Goal: Information Seeking & Learning: Learn about a topic

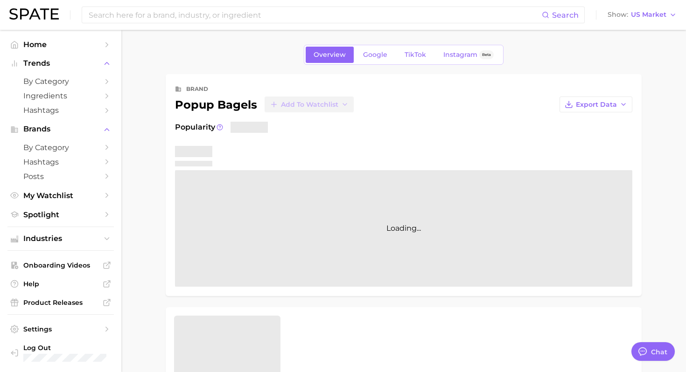
type textarea "x"
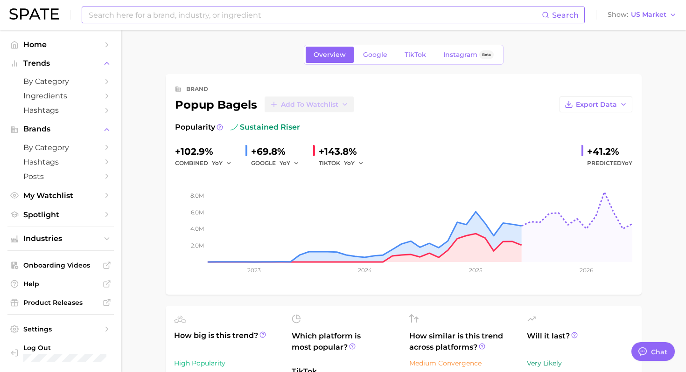
scroll to position [4, 0]
click at [413, 57] on span "TikTok" at bounding box center [415, 55] width 21 height 8
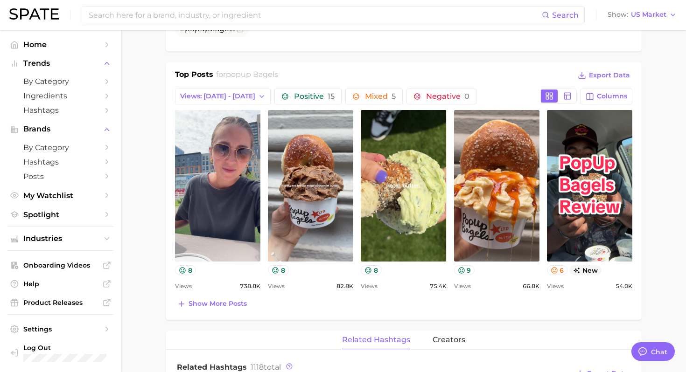
scroll to position [369, 0]
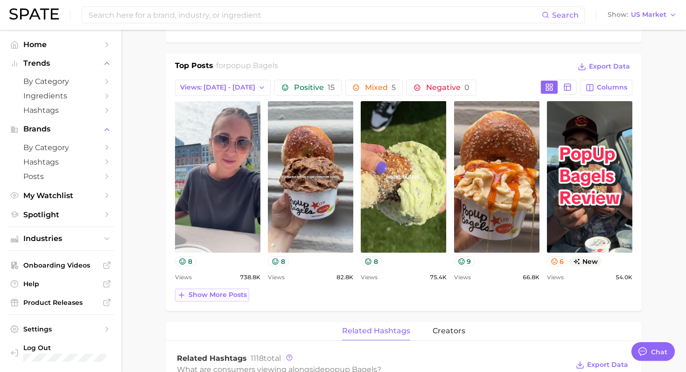
click at [229, 295] on span "Show more posts" at bounding box center [218, 295] width 58 height 8
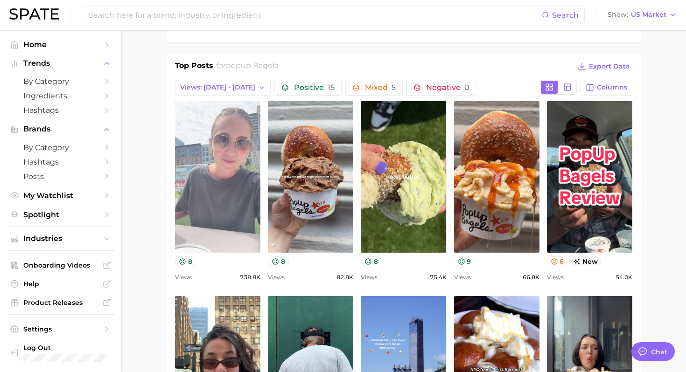
scroll to position [0, 0]
click at [231, 175] on link "view post on TikTok" at bounding box center [217, 177] width 85 height 152
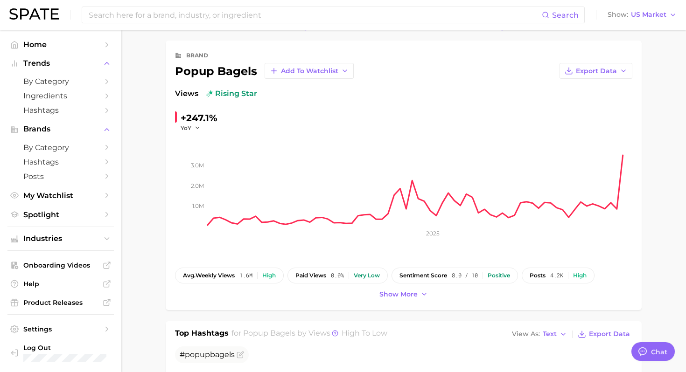
scroll to position [59, 0]
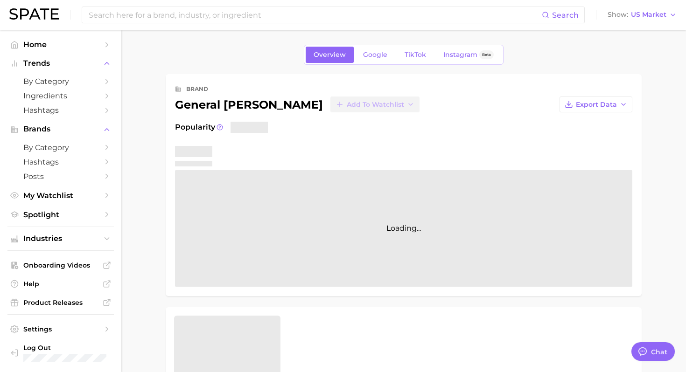
type textarea "x"
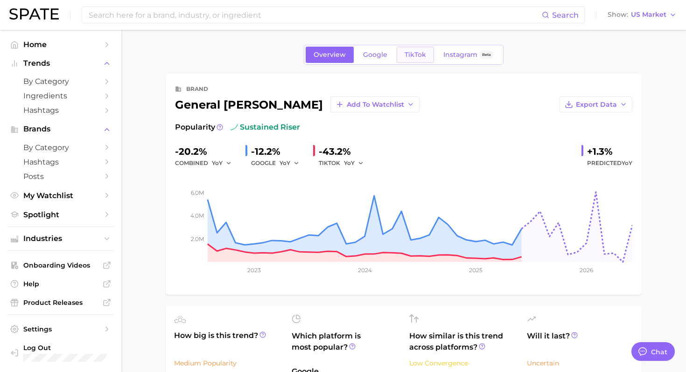
click at [415, 50] on link "TikTok" at bounding box center [415, 55] width 37 height 16
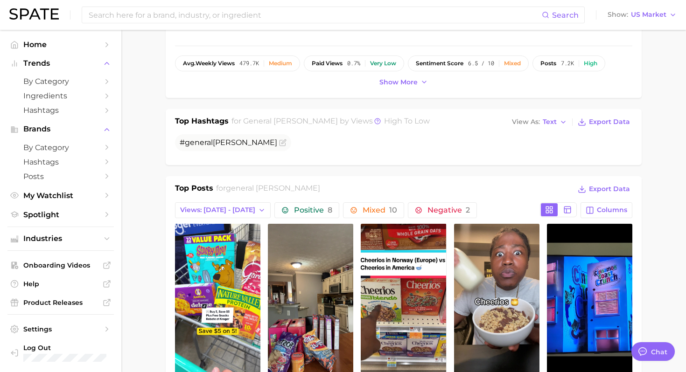
scroll to position [248, 0]
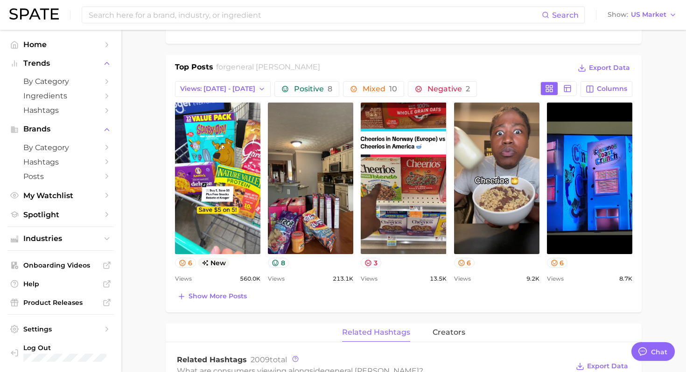
scroll to position [401, 0]
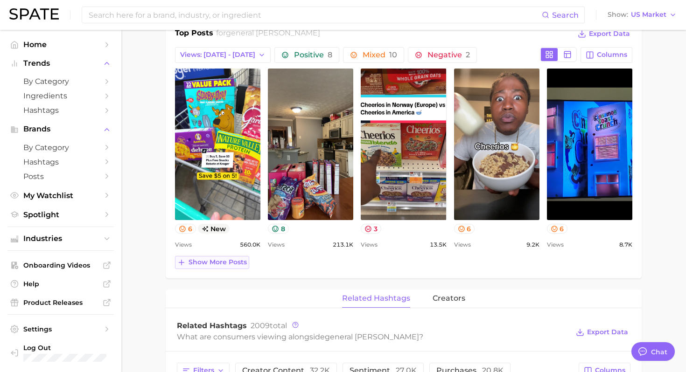
click at [225, 264] on span "Show more posts" at bounding box center [218, 263] width 58 height 8
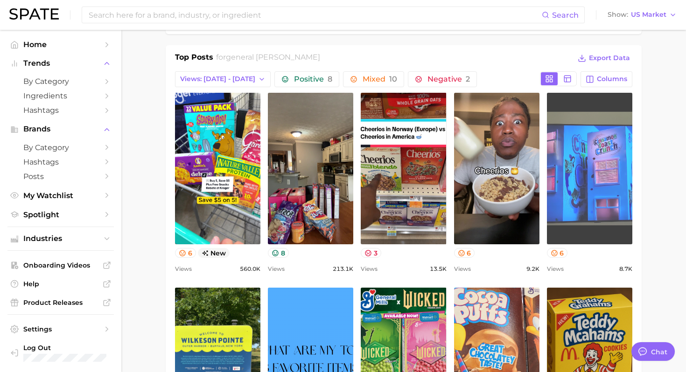
scroll to position [372, 0]
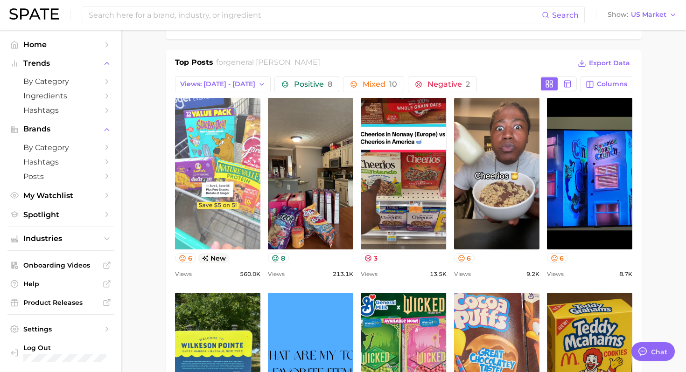
click at [215, 151] on link "view post on TikTok" at bounding box center [217, 174] width 85 height 152
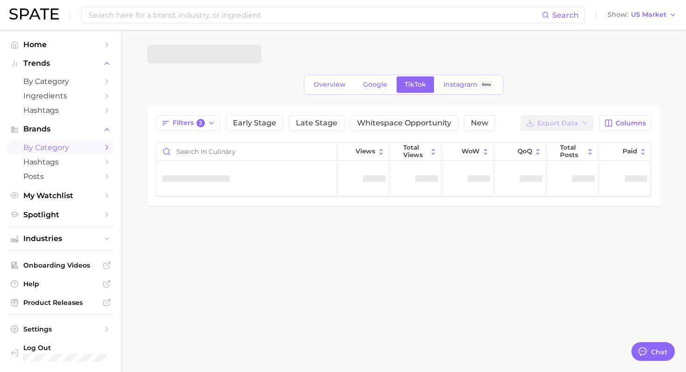
scroll to position [4, 0]
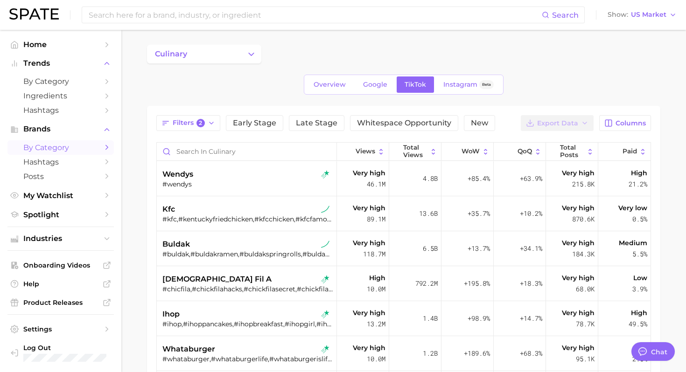
type textarea "x"
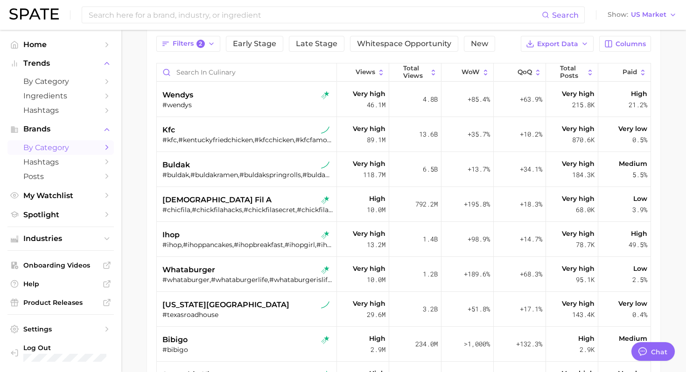
scroll to position [0, 0]
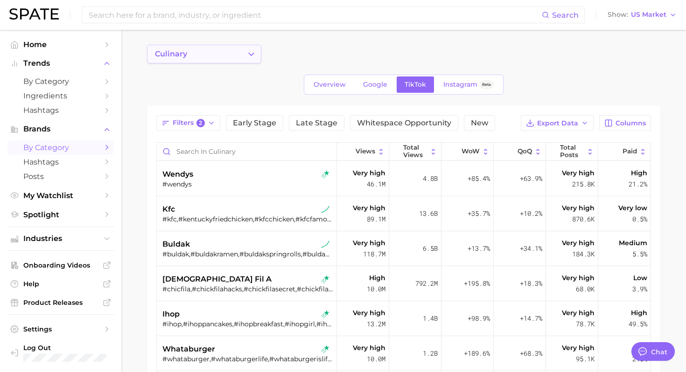
click at [198, 53] on button "culinary" at bounding box center [204, 54] width 114 height 19
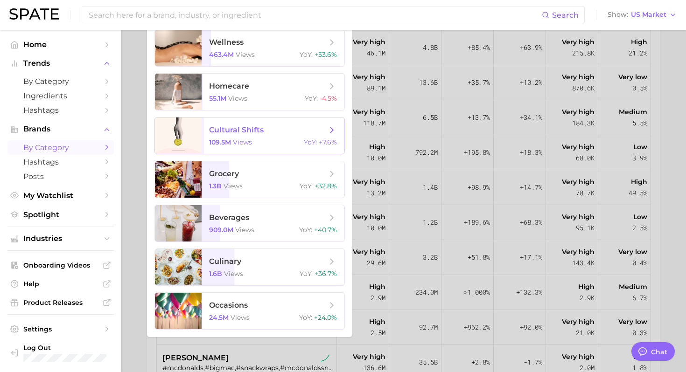
scroll to position [168, 0]
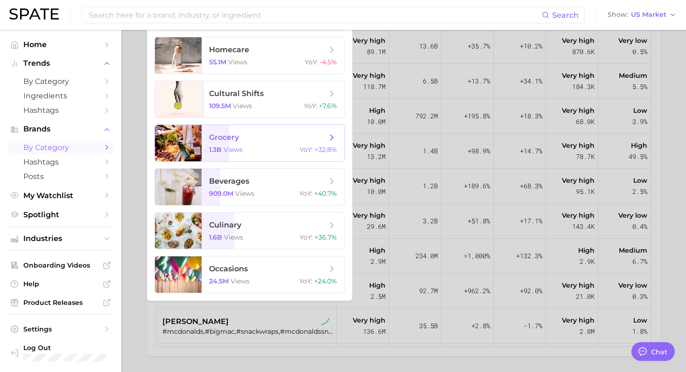
click at [256, 148] on div "1.3b views YoY : +32.8%" at bounding box center [273, 150] width 128 height 8
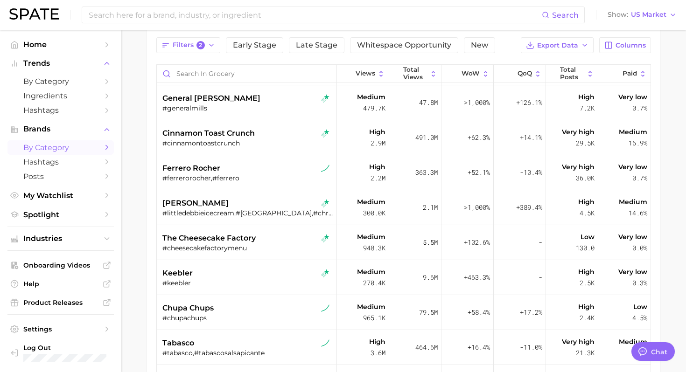
scroll to position [560, 0]
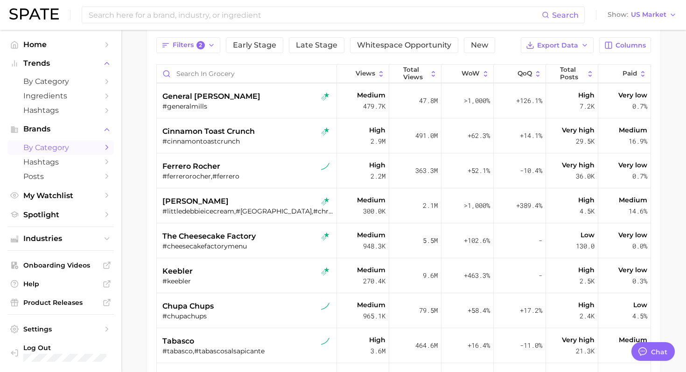
click at [250, 211] on div "#littledebbieicecream,#littledebbieicecreamreview,#christmastreecakeicecream" at bounding box center [247, 211] width 171 height 8
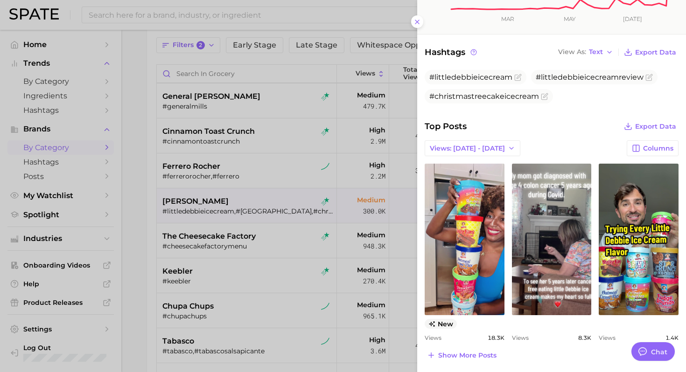
scroll to position [236, 0]
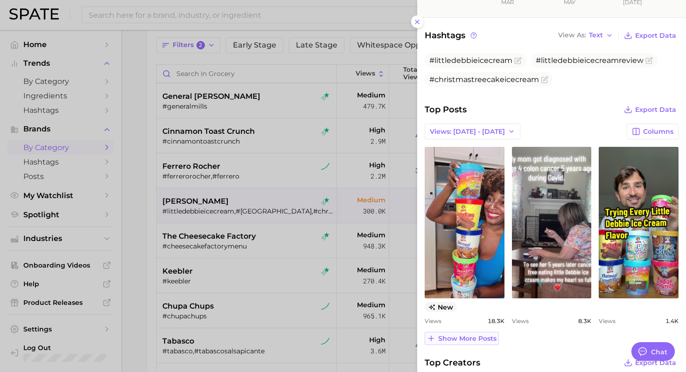
click at [477, 340] on span "Show more posts" at bounding box center [467, 339] width 58 height 8
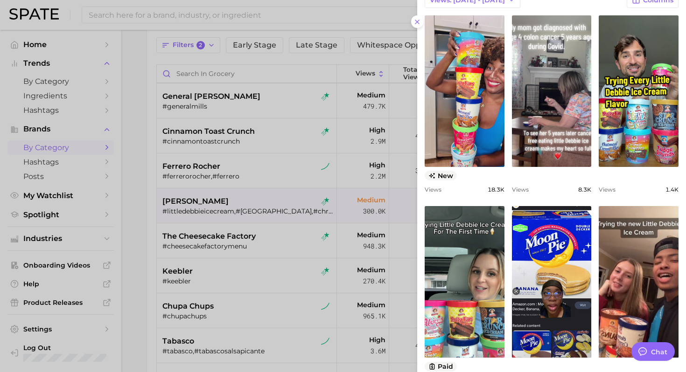
scroll to position [372, 0]
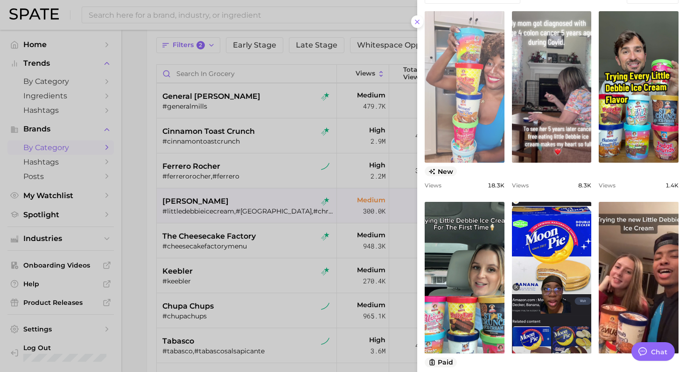
click at [469, 95] on link "view post on TikTok" at bounding box center [465, 87] width 80 height 152
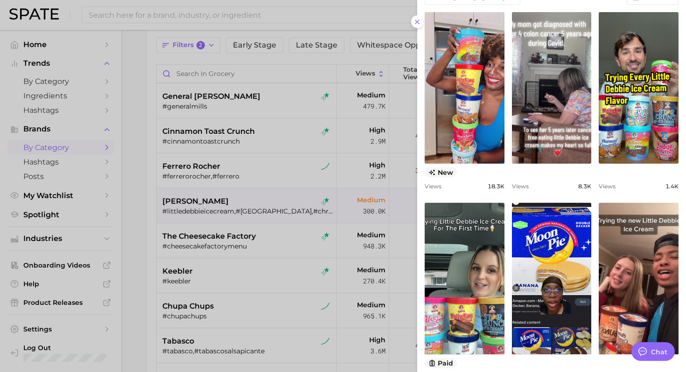
scroll to position [366, 0]
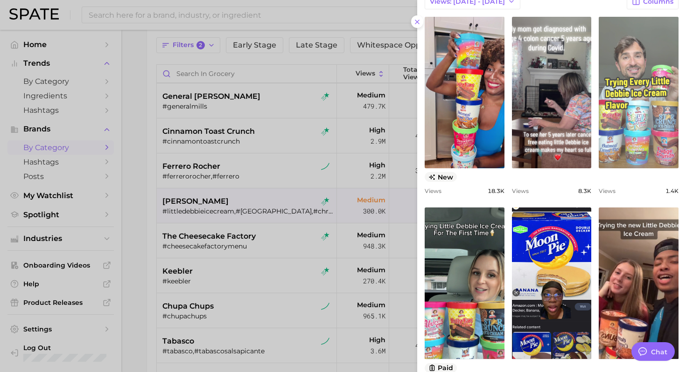
click at [645, 103] on link "view post on TikTok" at bounding box center [639, 93] width 80 height 152
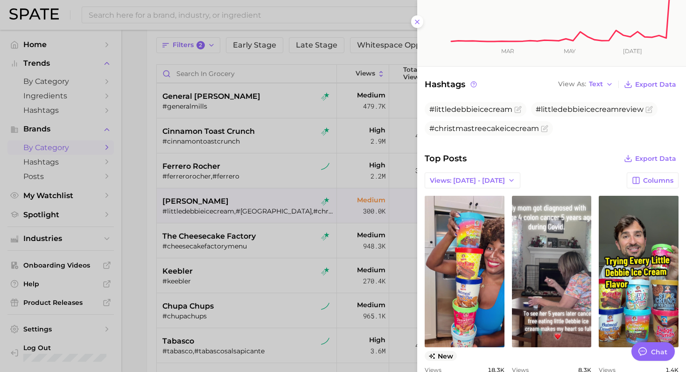
scroll to position [186, 0]
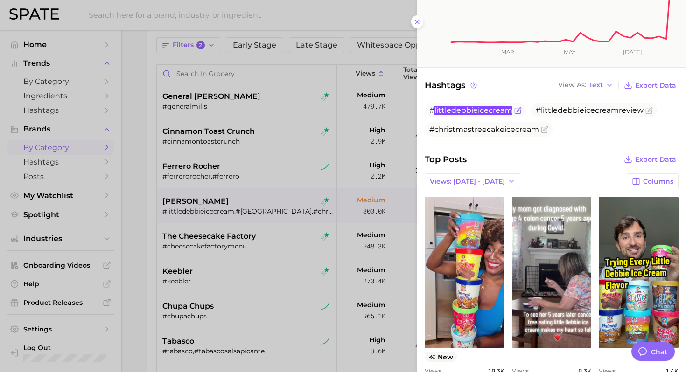
copy span "littledebbieicecream"
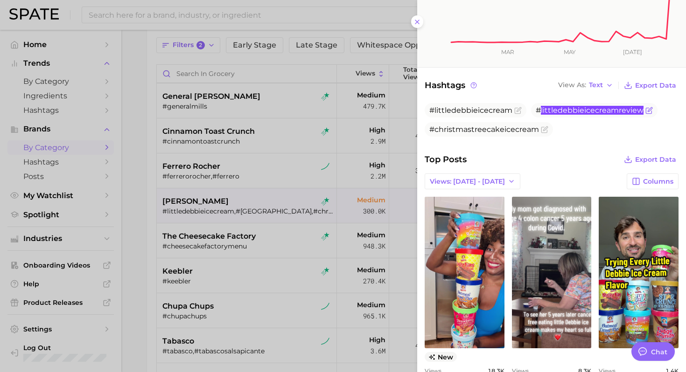
copy span "littledebbieicecreamreview"
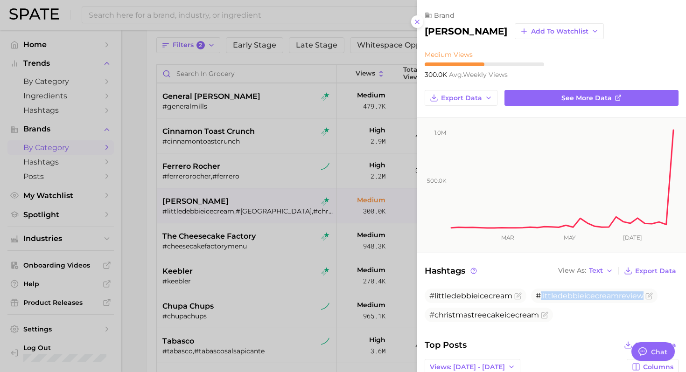
click at [339, 193] on div at bounding box center [343, 186] width 686 height 372
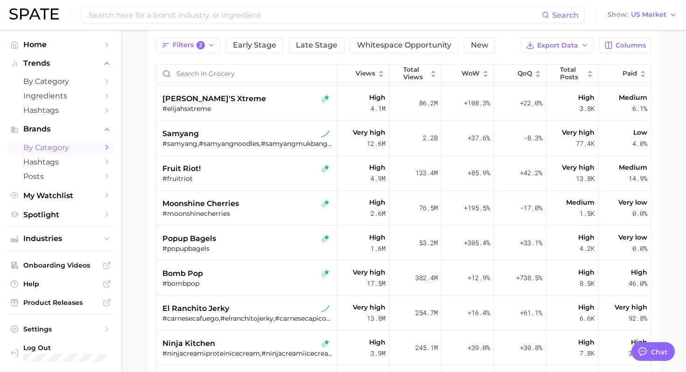
scroll to position [331, 0]
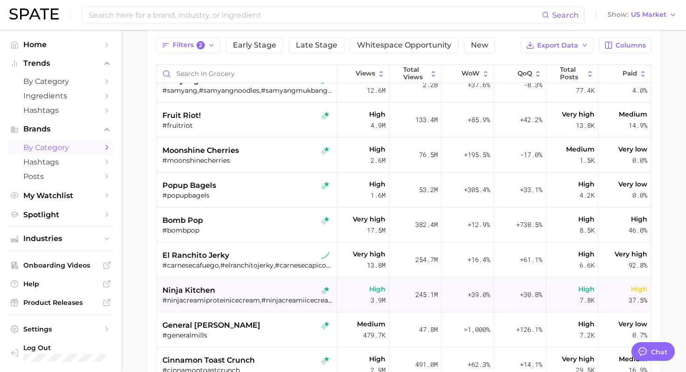
click at [237, 298] on div "#ninjacreamiproteinicecream,#ninjacreamiicecream,#ninjacreamisorbet,#ninjaicecr…" at bounding box center [247, 300] width 171 height 8
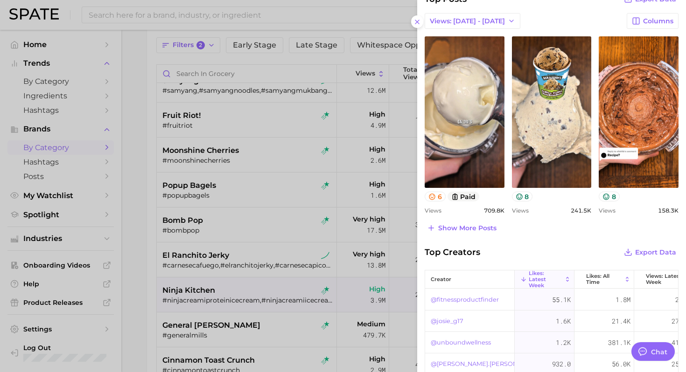
scroll to position [347, 0]
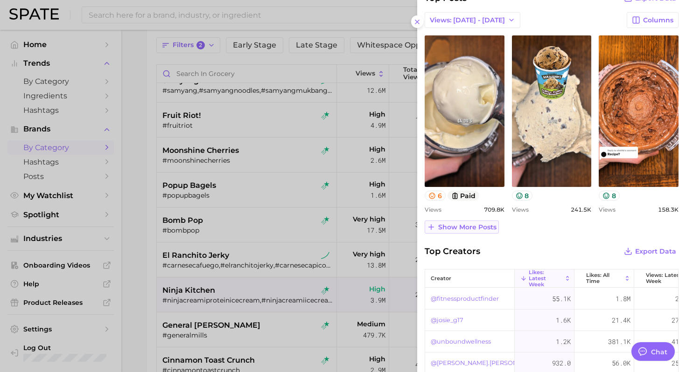
click at [468, 227] on span "Show more posts" at bounding box center [467, 228] width 58 height 8
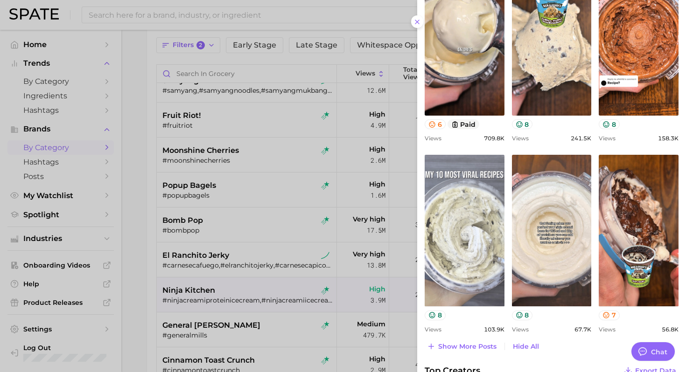
scroll to position [422, 0]
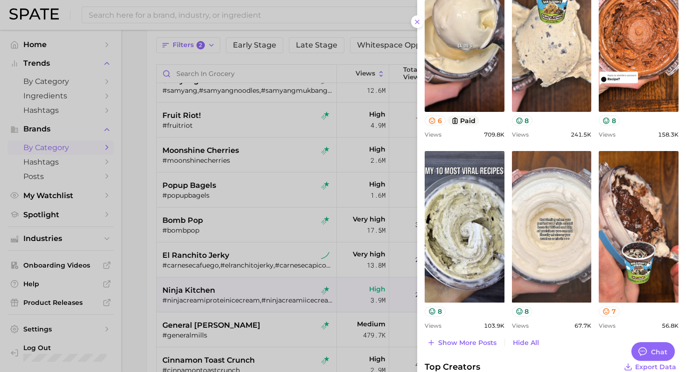
click at [344, 229] on div at bounding box center [343, 186] width 686 height 372
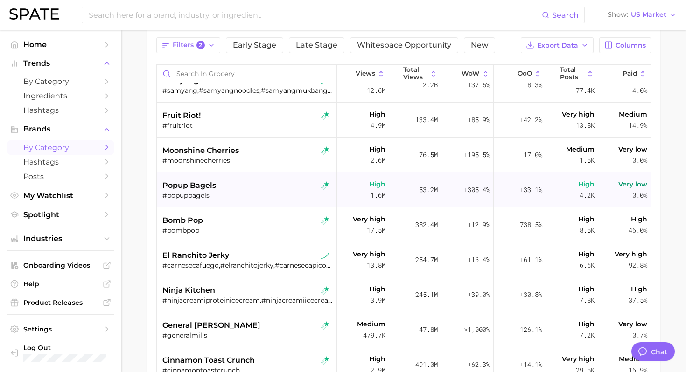
click at [252, 195] on div "#popupbagels" at bounding box center [247, 195] width 171 height 8
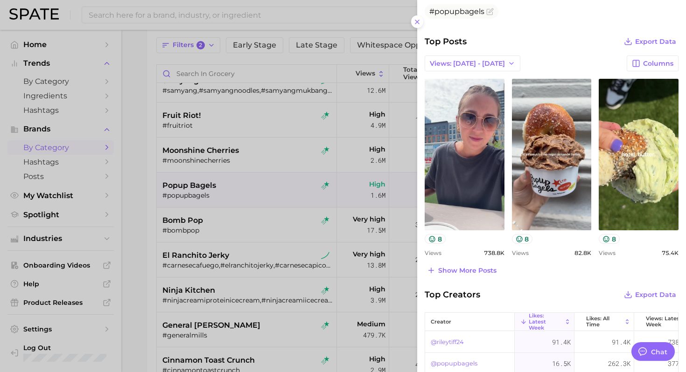
scroll to position [314, 0]
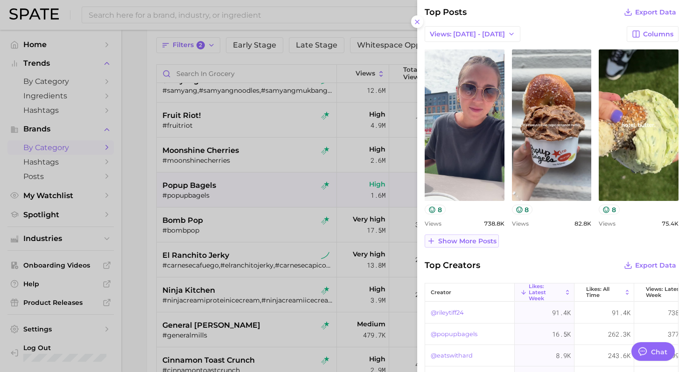
click at [468, 241] on span "Show more posts" at bounding box center [467, 242] width 58 height 8
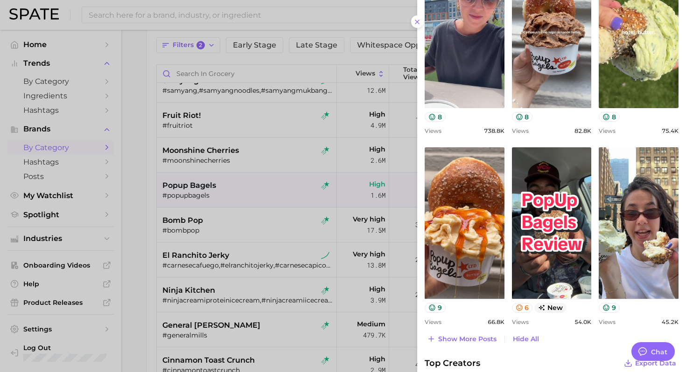
scroll to position [464, 0]
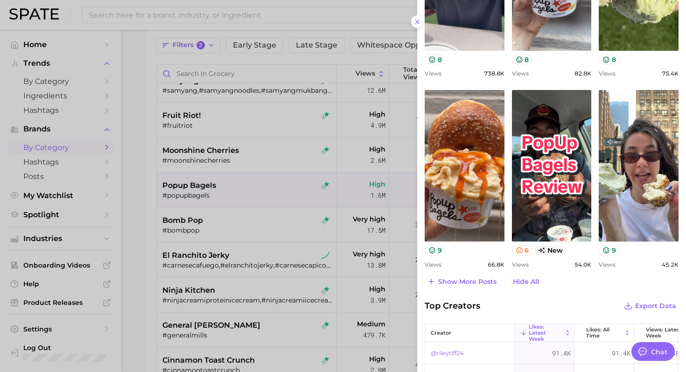
click at [291, 201] on div at bounding box center [343, 186] width 686 height 372
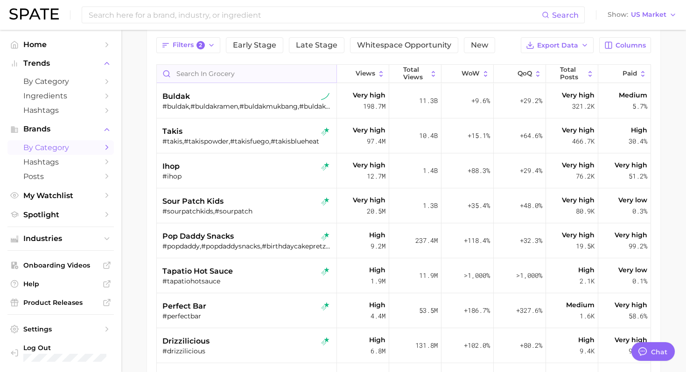
scroll to position [0, 0]
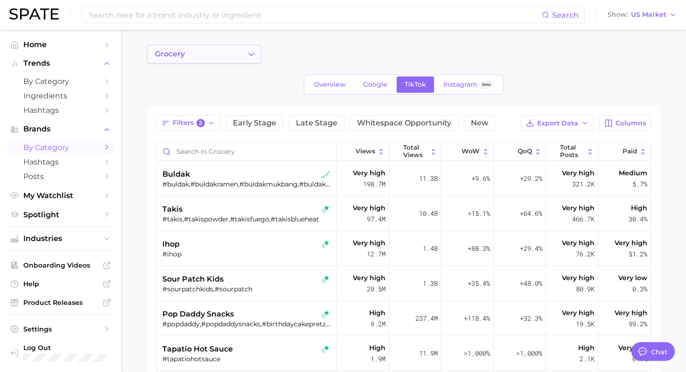
click at [183, 56] on span "grocery" at bounding box center [170, 54] width 30 height 8
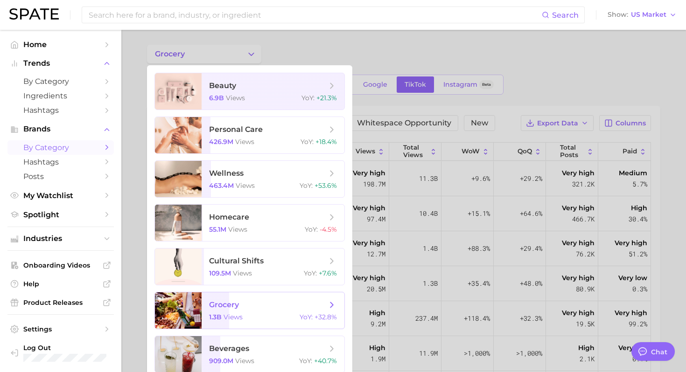
click at [245, 309] on span "grocery" at bounding box center [268, 305] width 118 height 10
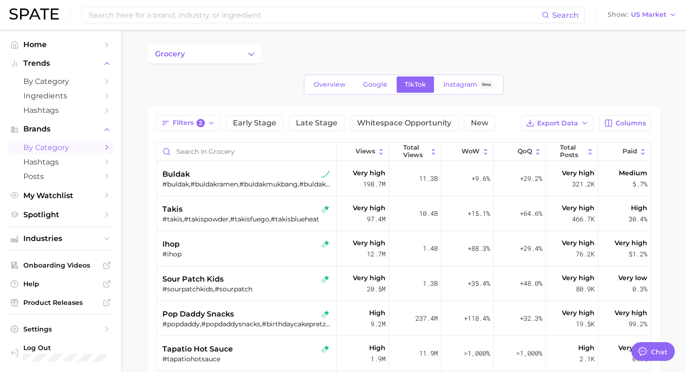
scroll to position [102, 0]
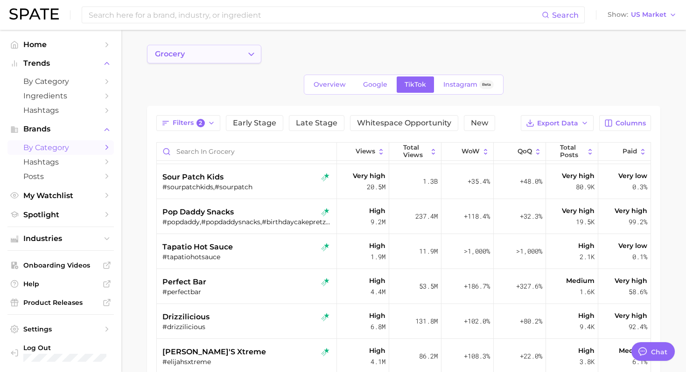
click at [225, 63] on button "grocery" at bounding box center [204, 54] width 114 height 19
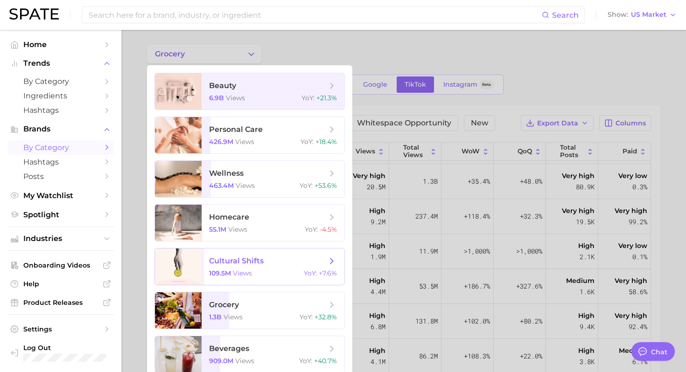
scroll to position [198, 0]
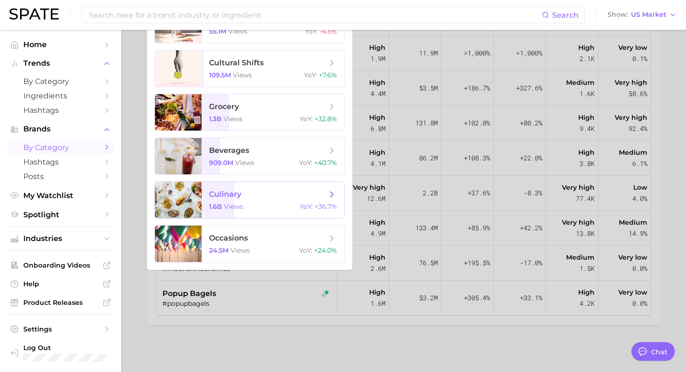
click at [270, 202] on span "culinary 1.6b views YoY : +36.7%" at bounding box center [273, 200] width 143 height 36
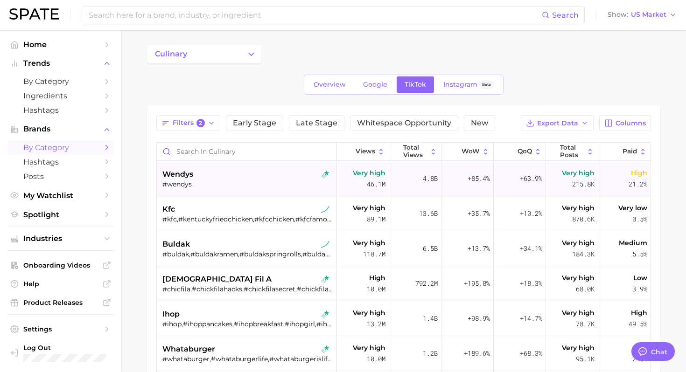
click at [211, 183] on div "#wendys" at bounding box center [247, 184] width 171 height 8
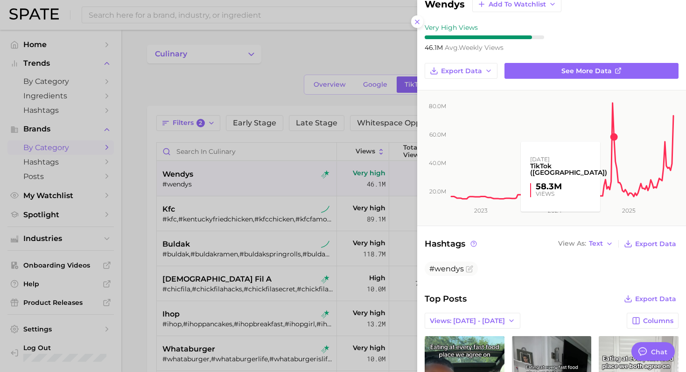
scroll to position [28, 0]
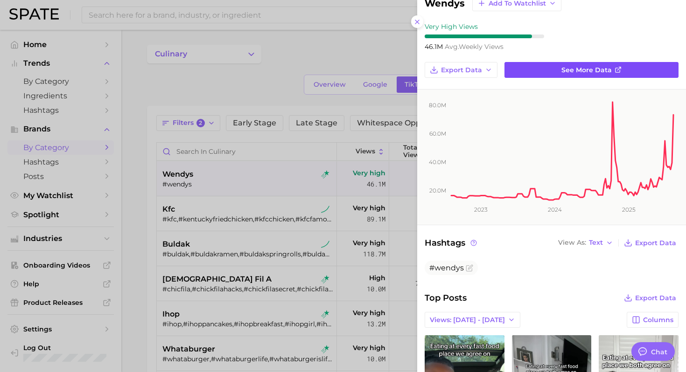
click at [580, 69] on span "See more data" at bounding box center [587, 70] width 50 height 8
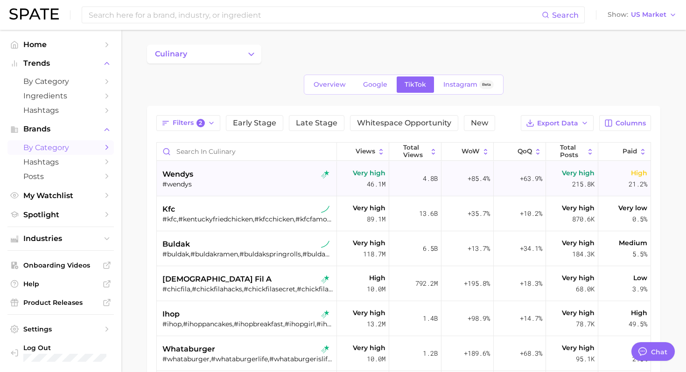
click at [225, 178] on div "wendys" at bounding box center [247, 174] width 171 height 11
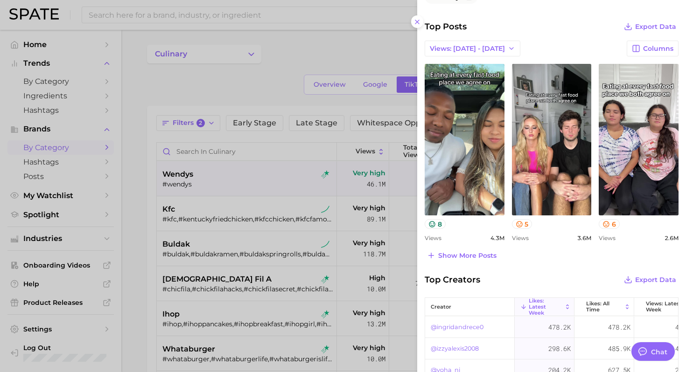
scroll to position [302, 0]
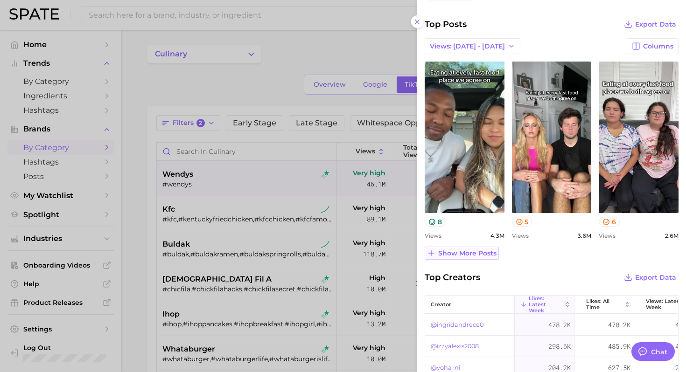
click at [462, 253] on span "Show more posts" at bounding box center [467, 254] width 58 height 8
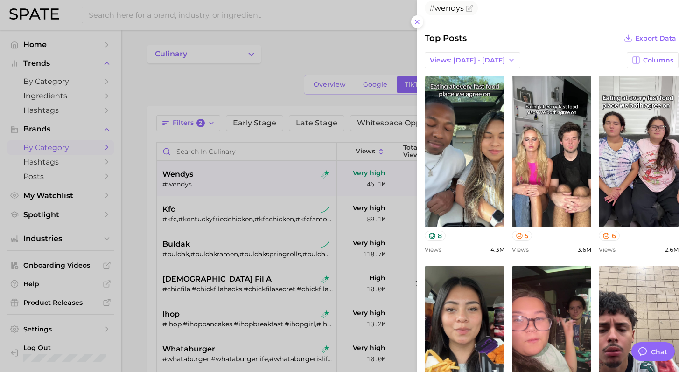
scroll to position [371, 0]
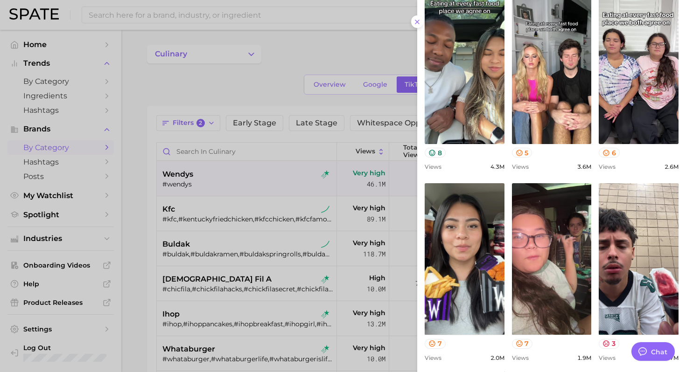
click at [264, 103] on div at bounding box center [343, 186] width 686 height 372
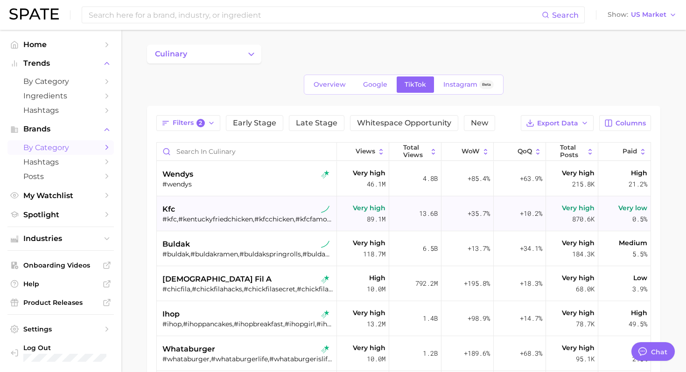
click at [240, 220] on div "#kfc,#kentuckyfriedchicken,#kfcchicken,#kfcfamousbowl,#kfcfriedchicken,#chizza,…" at bounding box center [247, 219] width 171 height 8
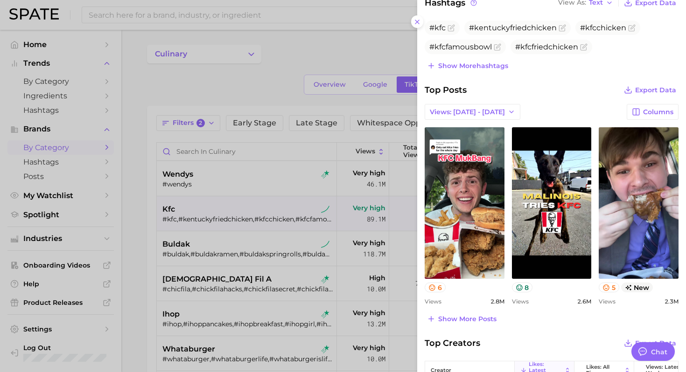
scroll to position [269, 0]
click at [457, 312] on button "Show more posts" at bounding box center [462, 318] width 74 height 13
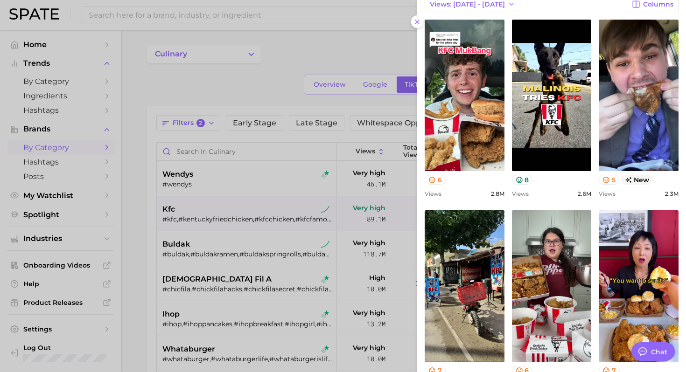
scroll to position [379, 0]
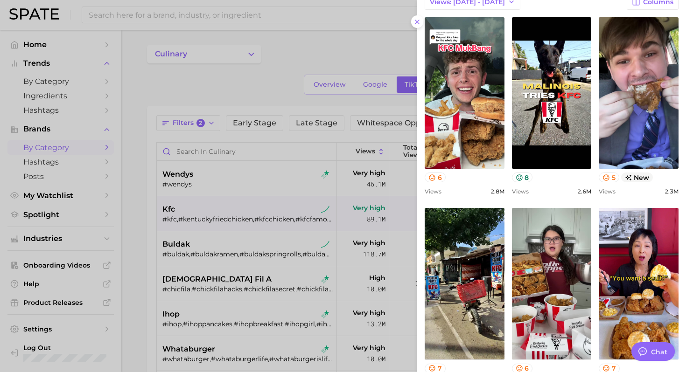
click at [308, 214] on div at bounding box center [343, 186] width 686 height 372
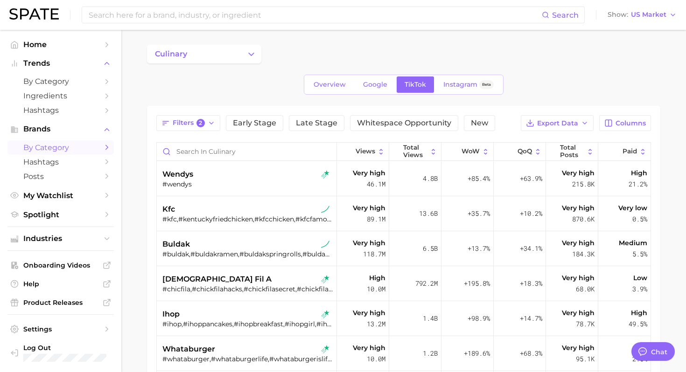
scroll to position [42, 0]
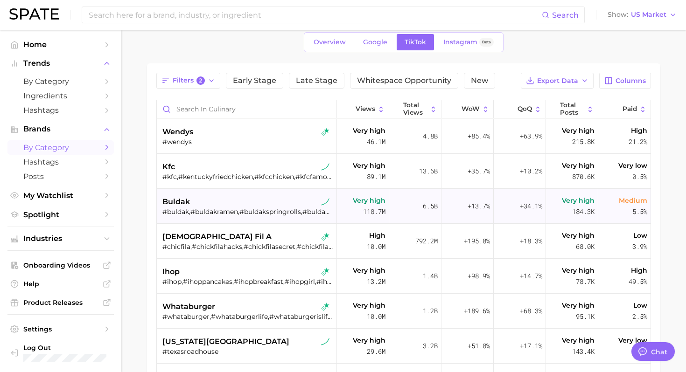
click at [279, 207] on div "buldak" at bounding box center [247, 202] width 171 height 11
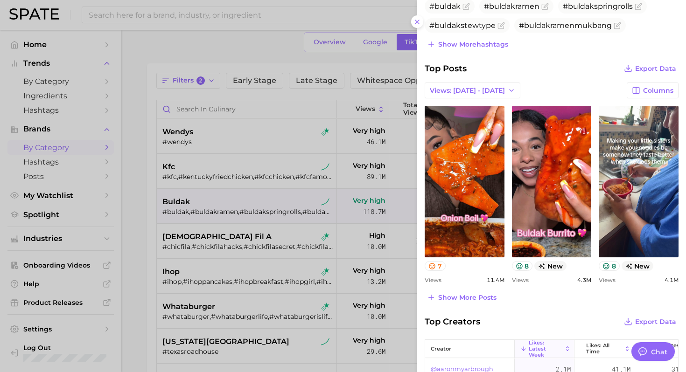
scroll to position [295, 0]
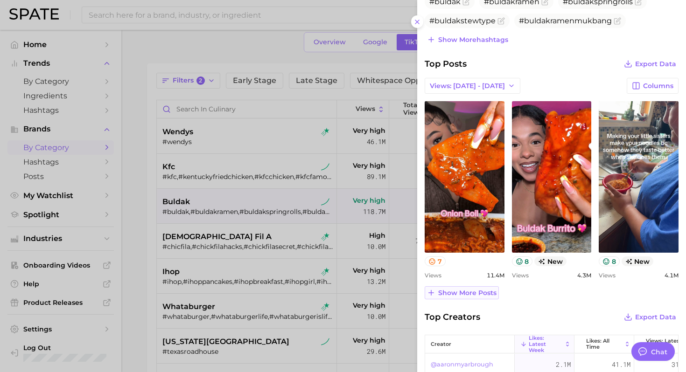
click at [470, 292] on span "Show more posts" at bounding box center [467, 293] width 58 height 8
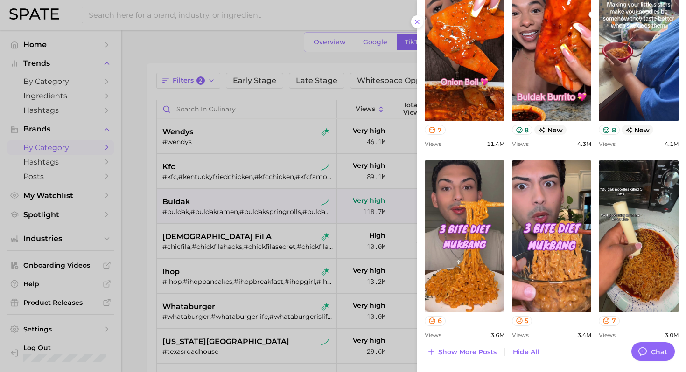
scroll to position [435, 0]
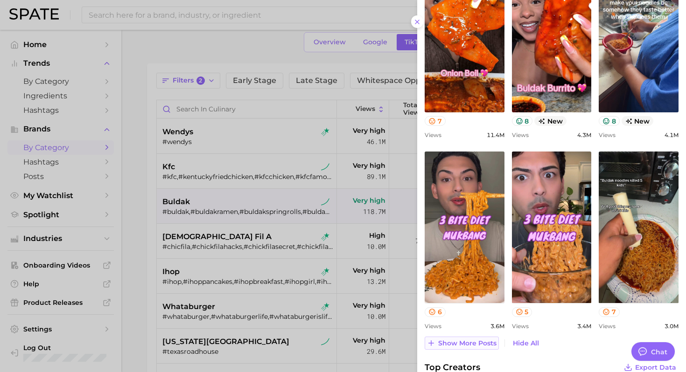
click at [448, 348] on button "Show more posts" at bounding box center [462, 343] width 74 height 13
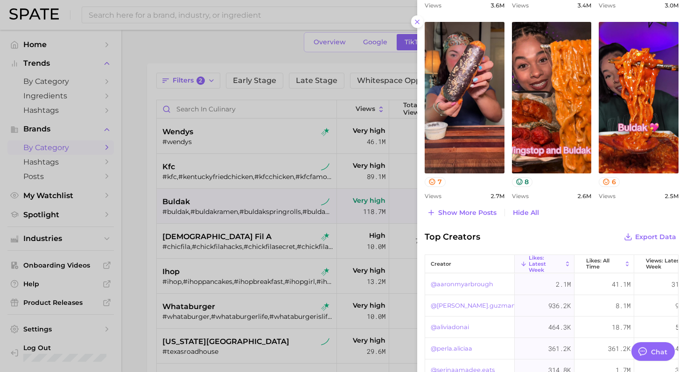
scroll to position [760, 0]
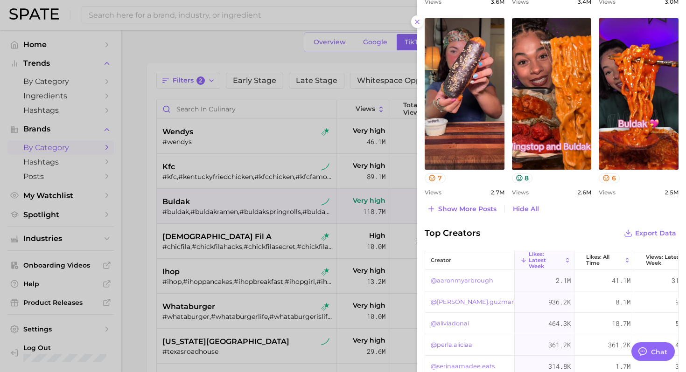
click at [255, 216] on div at bounding box center [343, 186] width 686 height 372
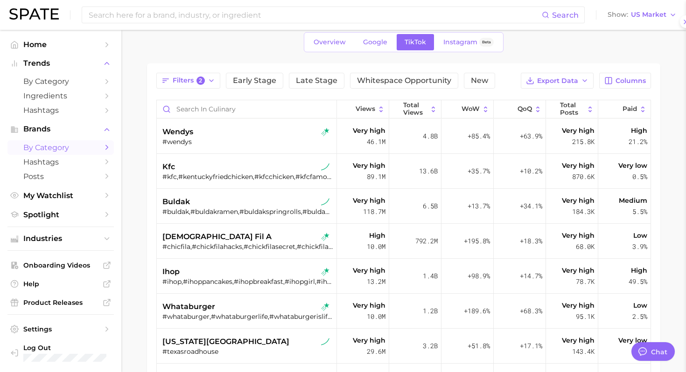
click at [224, 235] on div "chick fil a" at bounding box center [247, 237] width 171 height 11
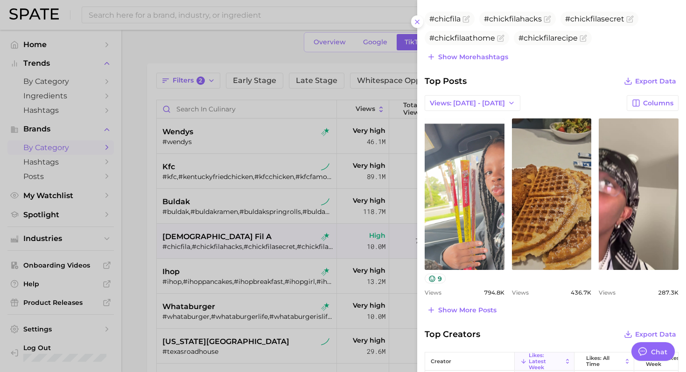
scroll to position [300, 0]
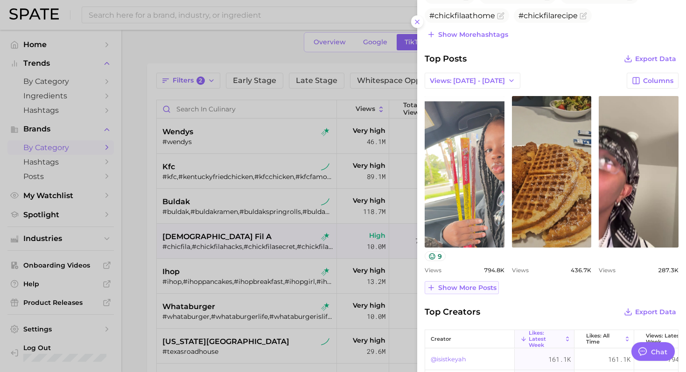
click at [463, 284] on span "Show more posts" at bounding box center [467, 288] width 58 height 8
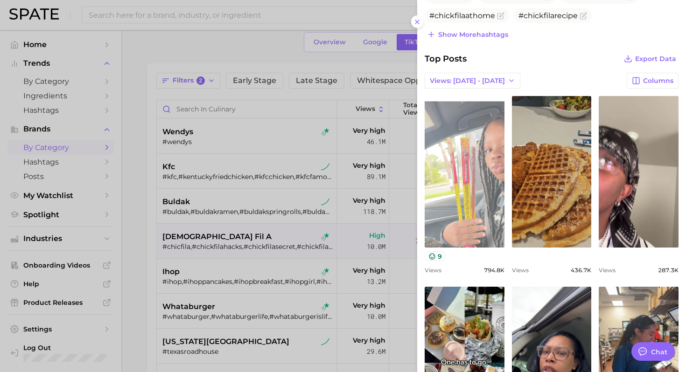
scroll to position [0, 0]
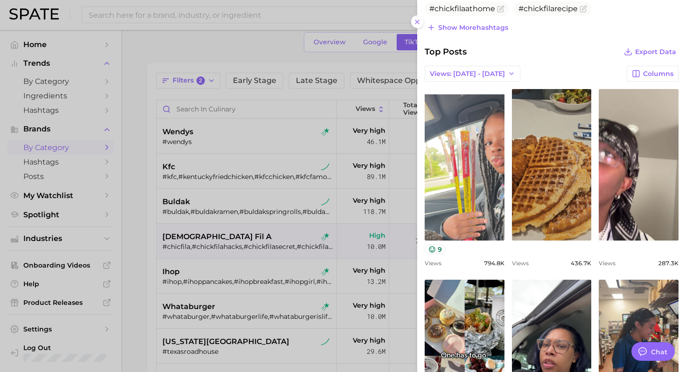
click at [271, 253] on div at bounding box center [343, 186] width 686 height 372
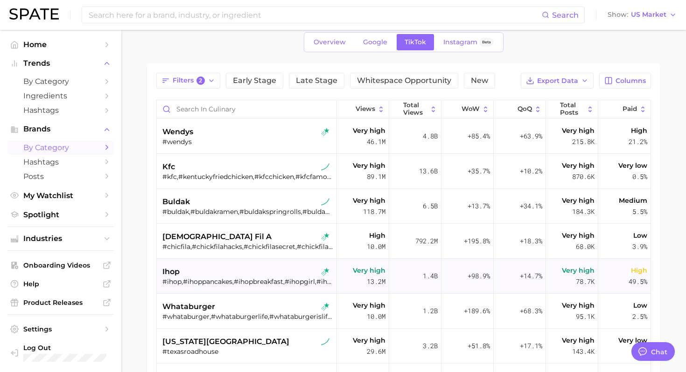
click at [239, 276] on div "ihop" at bounding box center [247, 272] width 171 height 11
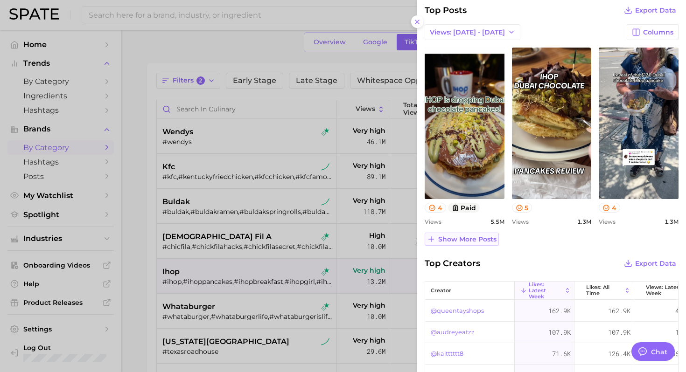
click at [486, 238] on span "Show more posts" at bounding box center [467, 240] width 58 height 8
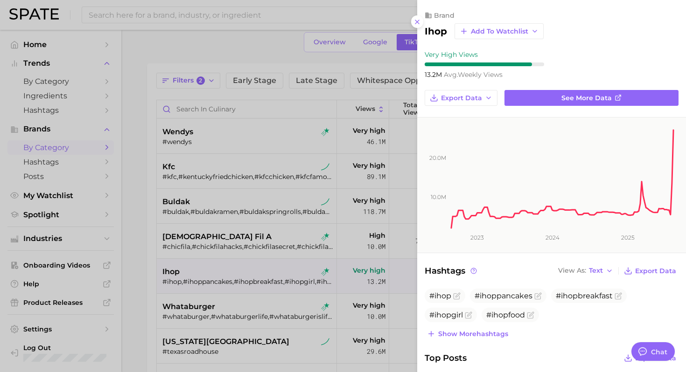
click at [326, 245] on div at bounding box center [343, 186] width 686 height 372
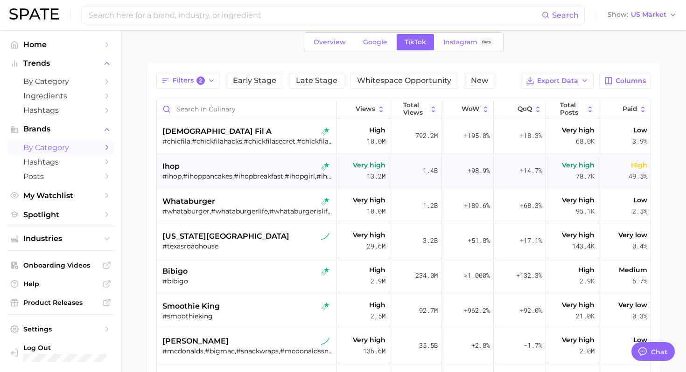
scroll to position [116, 0]
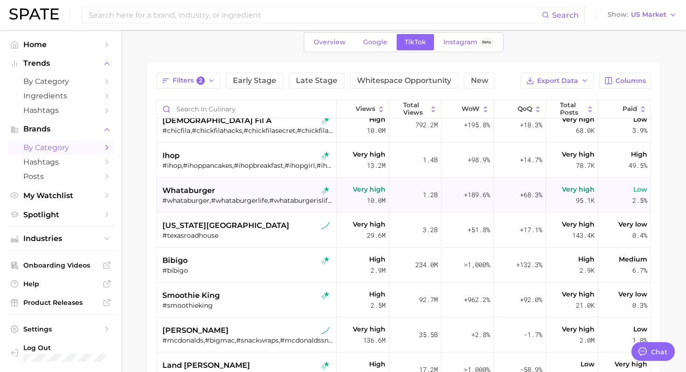
click at [278, 202] on div "#whataburger,#whataburgerlife,#whataburgerislife,#whataburgervsinnout,#whatabur…" at bounding box center [247, 201] width 171 height 8
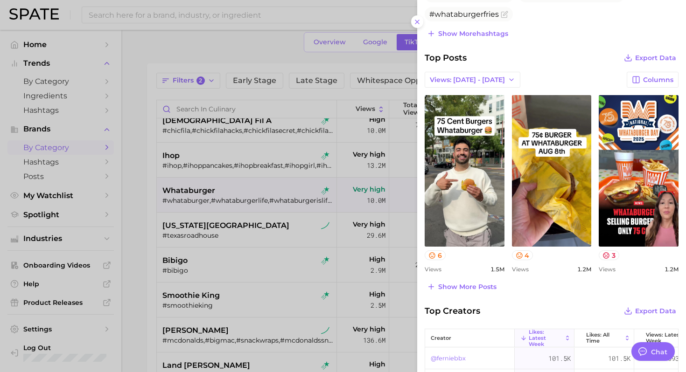
scroll to position [321, 0]
click at [465, 285] on span "Show more posts" at bounding box center [467, 287] width 58 height 8
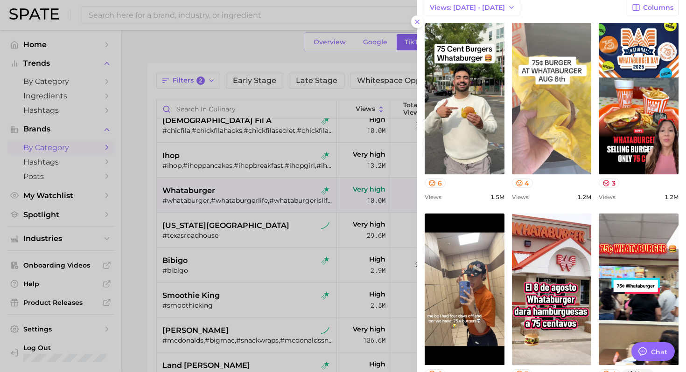
scroll to position [406, 0]
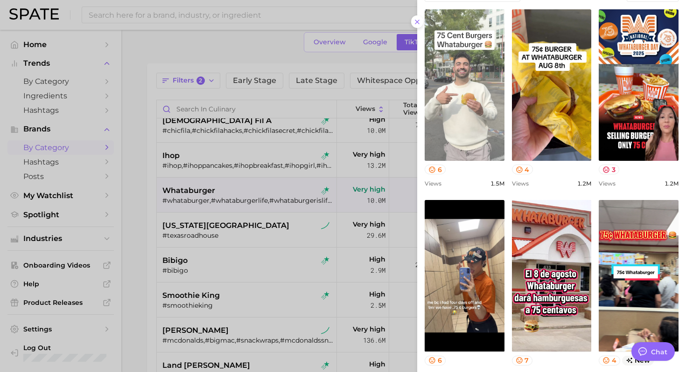
click at [481, 115] on link "view post on TikTok" at bounding box center [465, 85] width 80 height 152
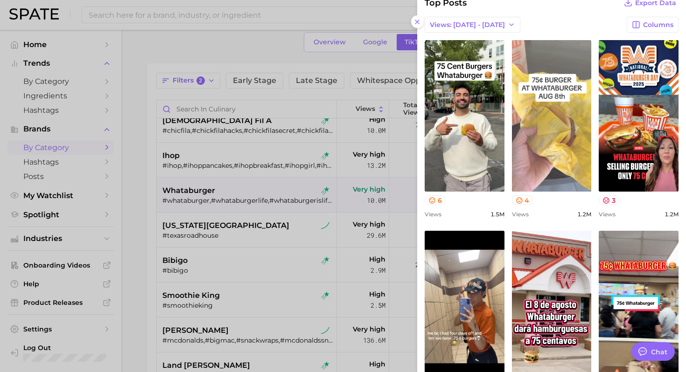
scroll to position [362, 0]
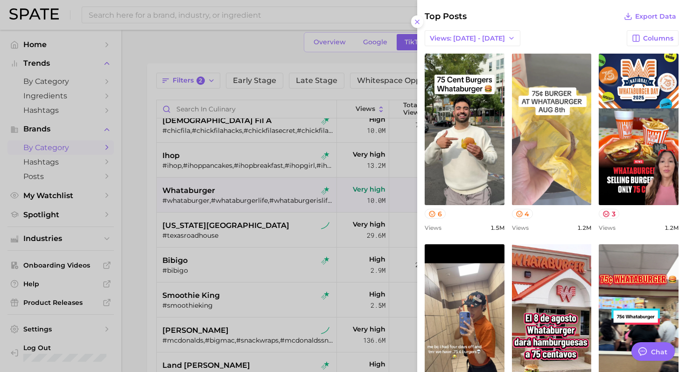
click at [544, 165] on link "view post on TikTok" at bounding box center [552, 130] width 80 height 152
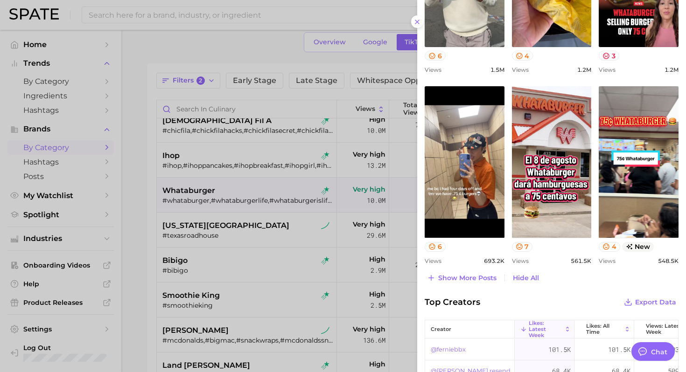
scroll to position [523, 0]
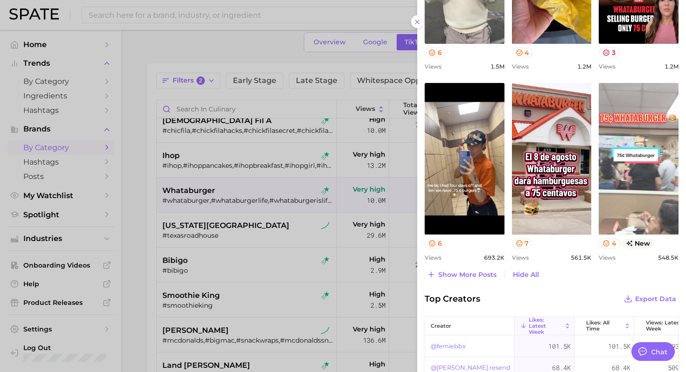
click at [627, 166] on link "view post on TikTok" at bounding box center [639, 159] width 80 height 152
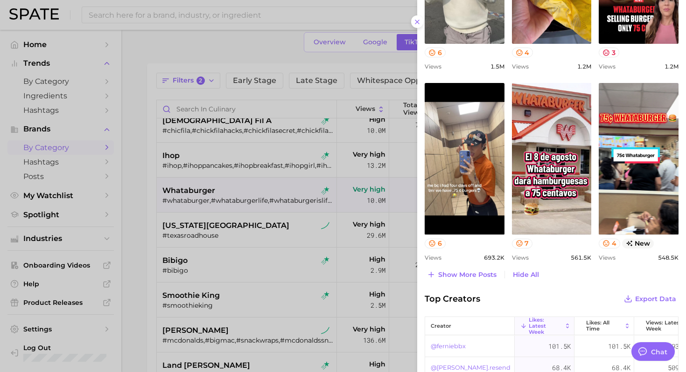
click at [365, 181] on div at bounding box center [343, 186] width 686 height 372
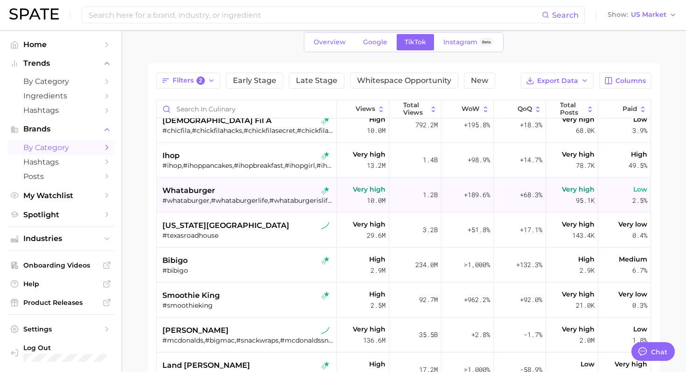
click at [263, 197] on div "#whataburger,#whataburgerlife,#whataburgerislife,#whataburgervsinnout,#whatabur…" at bounding box center [247, 201] width 171 height 8
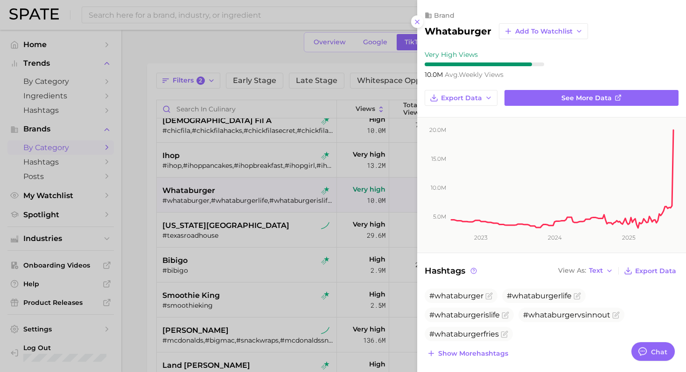
scroll to position [0, 0]
click at [275, 228] on div at bounding box center [343, 186] width 686 height 372
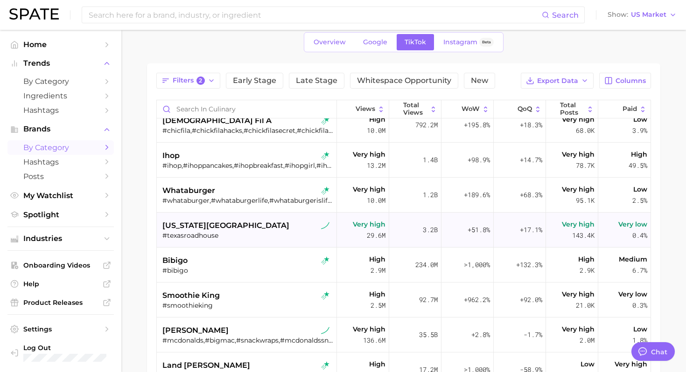
click at [276, 229] on div "texas roadhouse" at bounding box center [247, 225] width 171 height 11
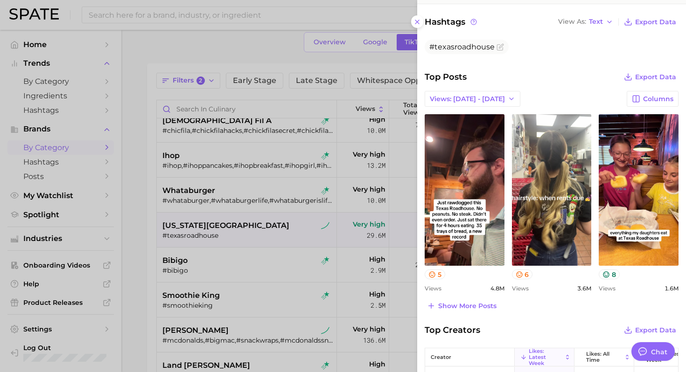
scroll to position [258, 0]
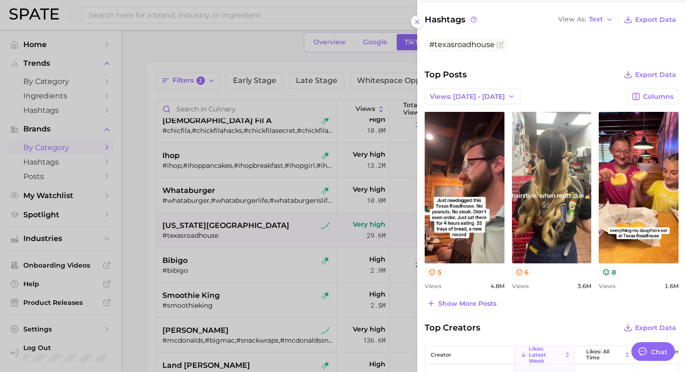
click at [330, 254] on div at bounding box center [343, 186] width 686 height 372
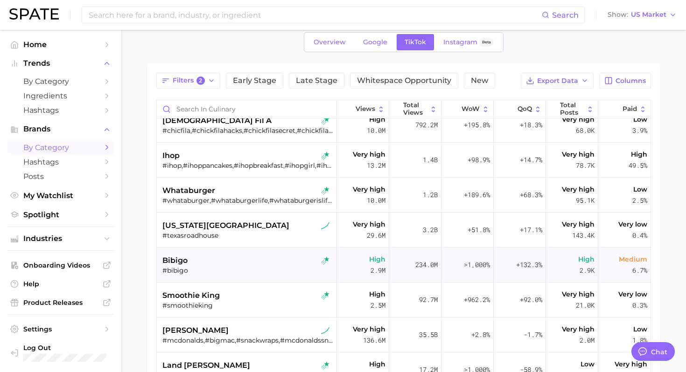
click at [262, 269] on div "#bibigo" at bounding box center [247, 271] width 171 height 8
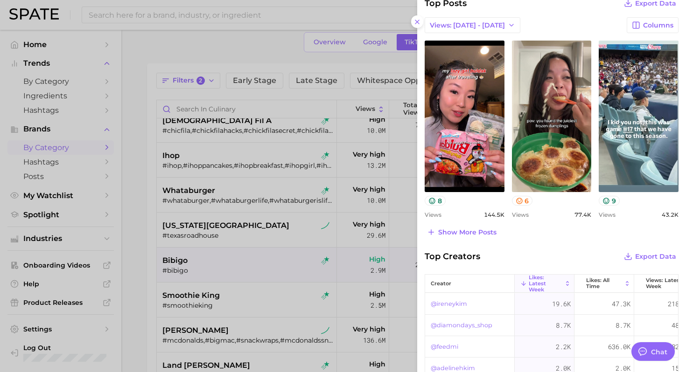
scroll to position [326, 0]
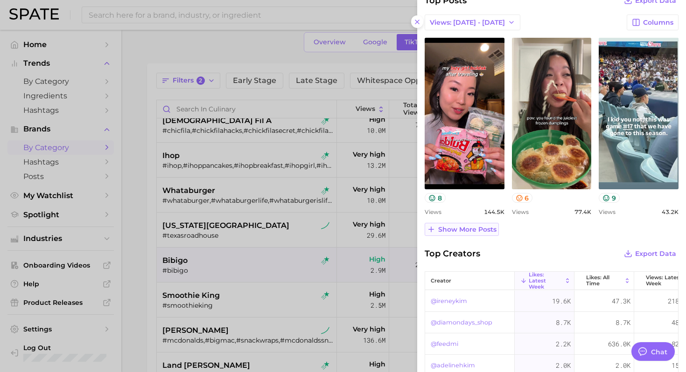
click at [476, 231] on span "Show more posts" at bounding box center [467, 230] width 58 height 8
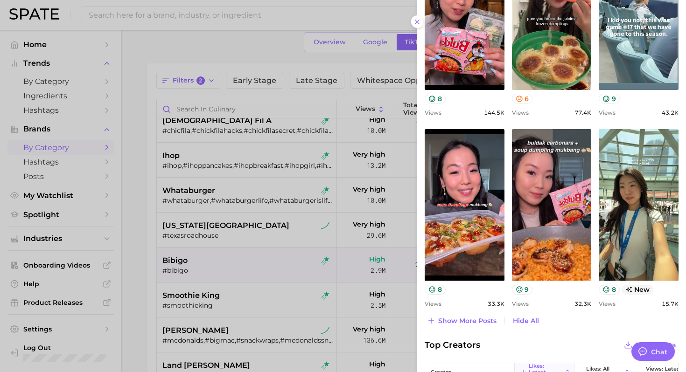
scroll to position [428, 0]
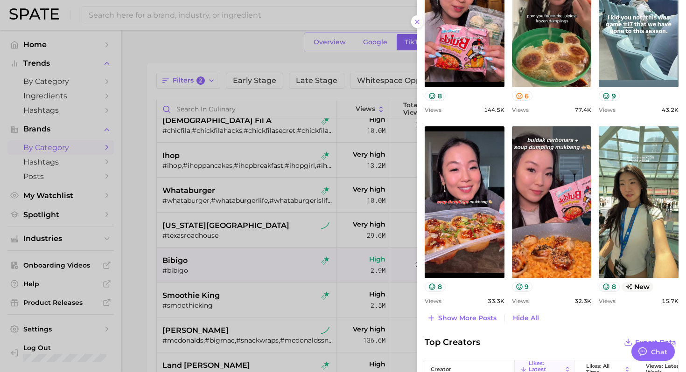
click at [304, 223] on div at bounding box center [343, 186] width 686 height 372
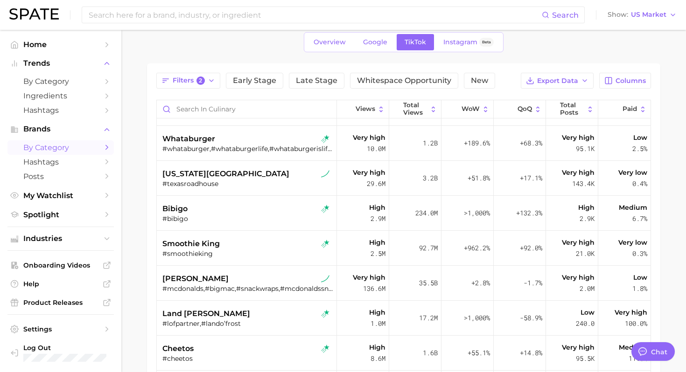
scroll to position [242, 0]
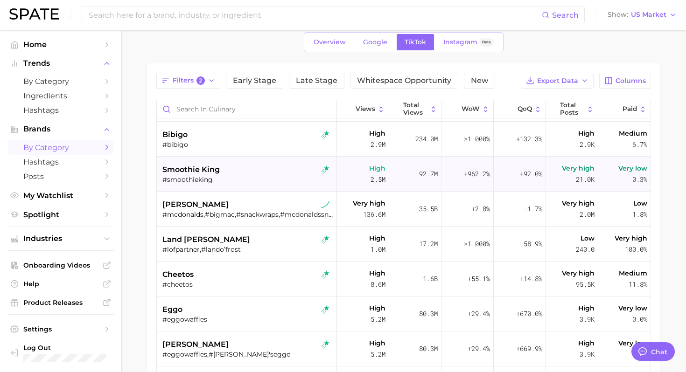
click at [265, 171] on div "smoothie king" at bounding box center [247, 169] width 171 height 11
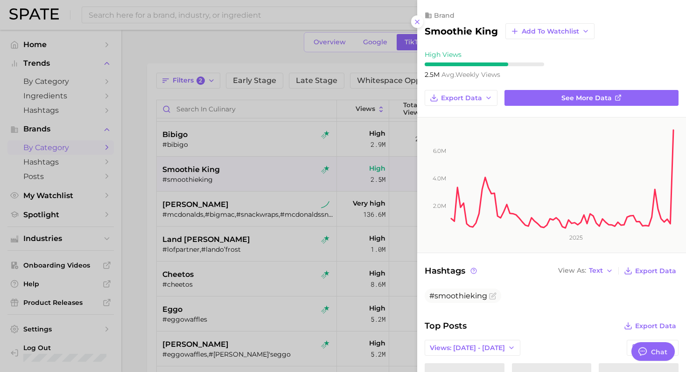
click at [251, 213] on div at bounding box center [343, 186] width 686 height 372
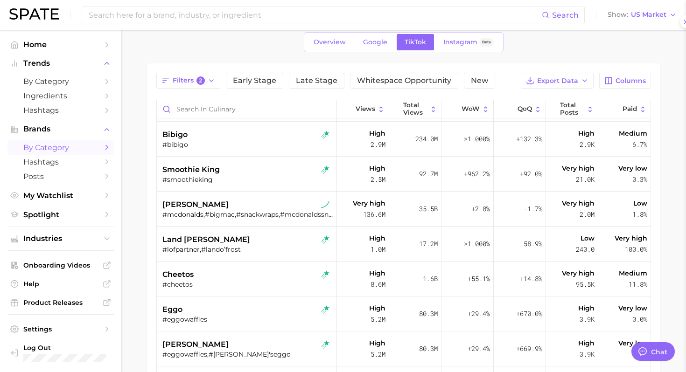
scroll to position [0, 0]
click at [251, 213] on div "#mcdonalds,#bigmac,#snackwraps,#mcdonaldssnackwrap,#mcrib,#triplecheeseburger,#…" at bounding box center [247, 215] width 171 height 8
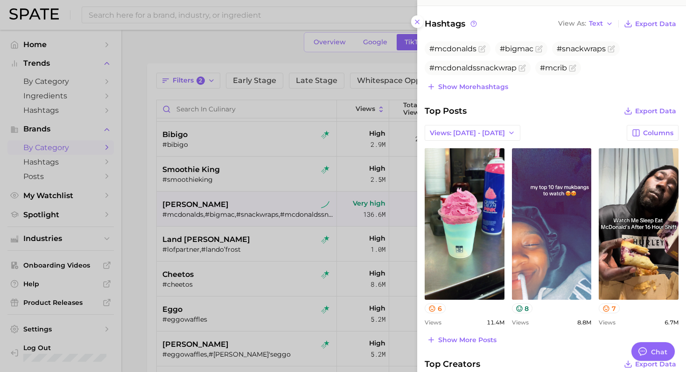
scroll to position [269, 0]
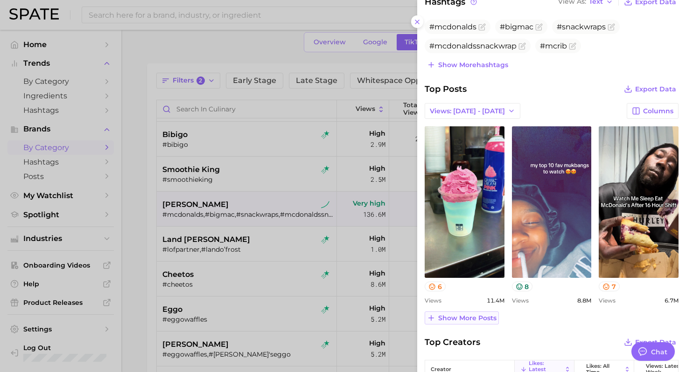
click at [481, 318] on span "Show more posts" at bounding box center [467, 319] width 58 height 8
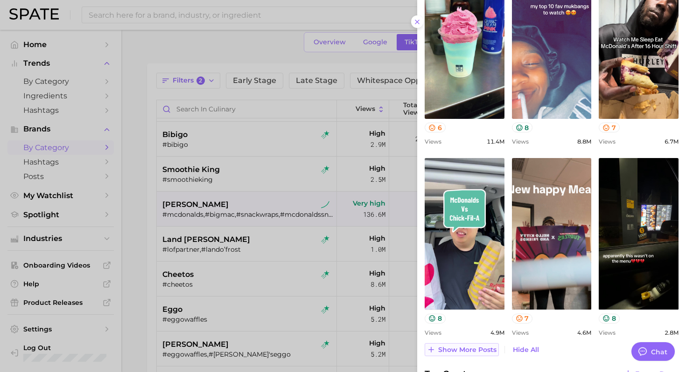
scroll to position [434, 0]
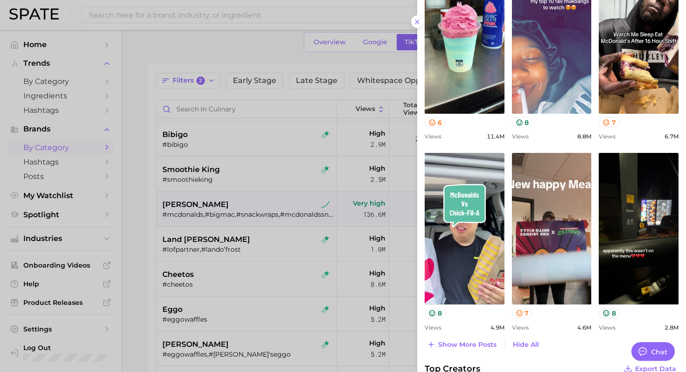
click at [274, 232] on div at bounding box center [343, 186] width 686 height 372
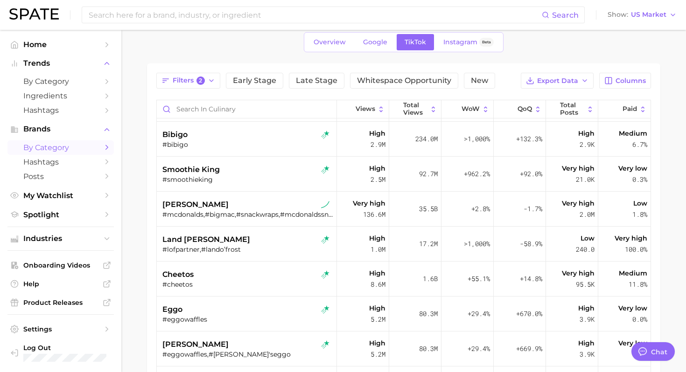
click at [259, 238] on div "land o’ frost" at bounding box center [247, 239] width 171 height 11
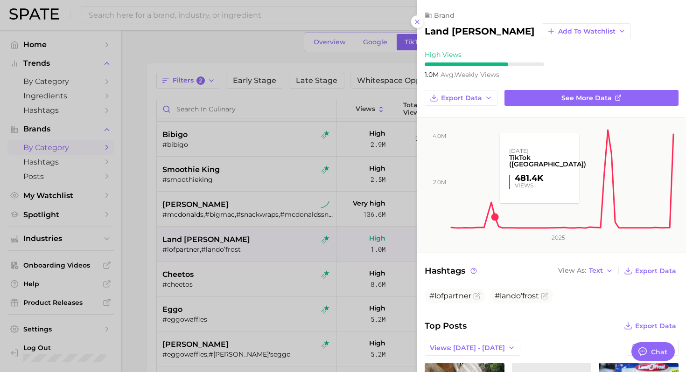
scroll to position [0, 0]
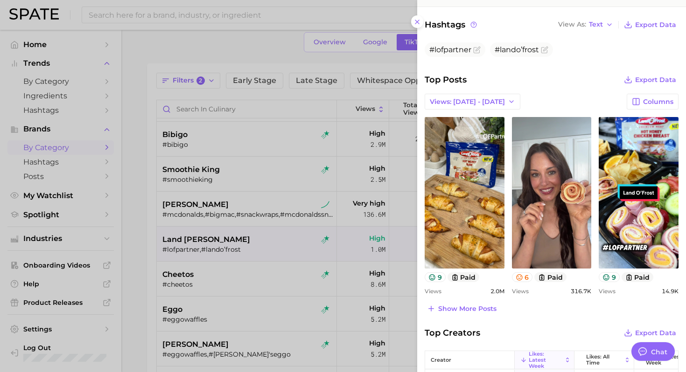
click at [303, 278] on div at bounding box center [343, 186] width 686 height 372
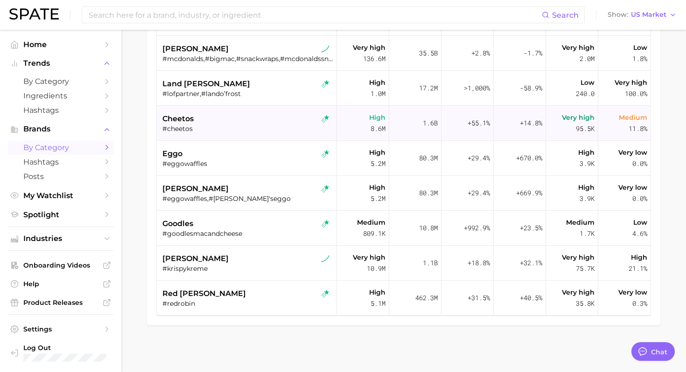
click at [269, 123] on div "cheetos" at bounding box center [247, 118] width 171 height 11
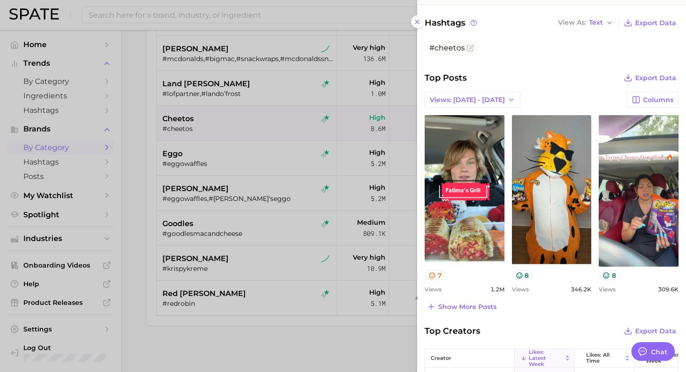
click at [256, 199] on div at bounding box center [343, 186] width 686 height 372
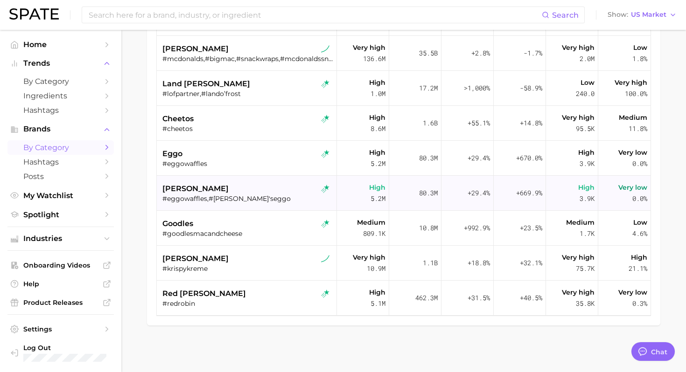
click at [281, 197] on div "#eggowaffles,#kellogg'seggo" at bounding box center [247, 199] width 171 height 8
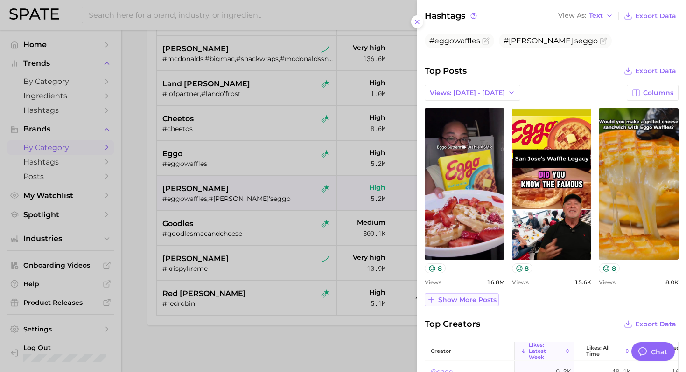
click at [458, 302] on span "Show more posts" at bounding box center [467, 300] width 58 height 8
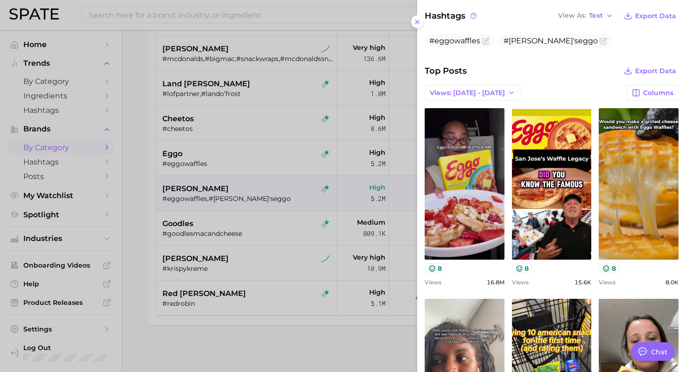
click at [267, 242] on div at bounding box center [343, 186] width 686 height 372
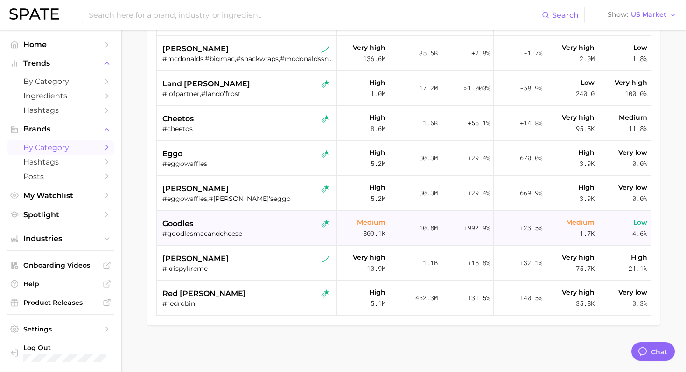
click at [260, 223] on div "goodles" at bounding box center [247, 223] width 171 height 11
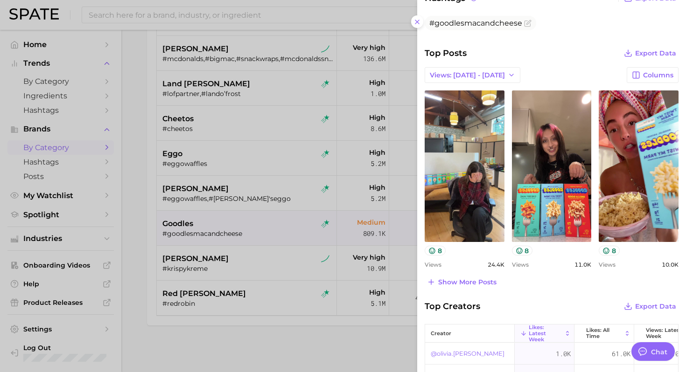
click at [339, 271] on div at bounding box center [343, 186] width 686 height 372
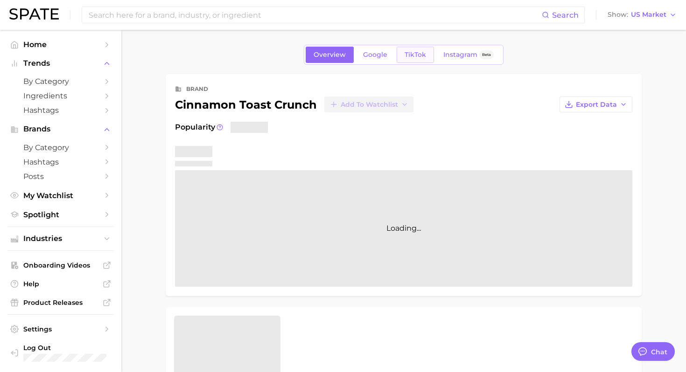
type textarea "x"
click at [408, 58] on span "TikTok" at bounding box center [415, 55] width 21 height 8
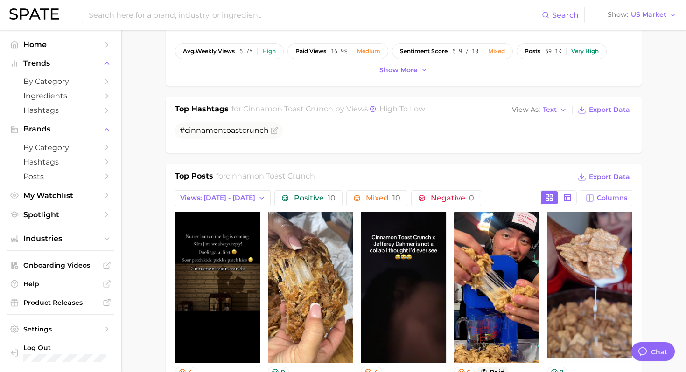
scroll to position [375, 0]
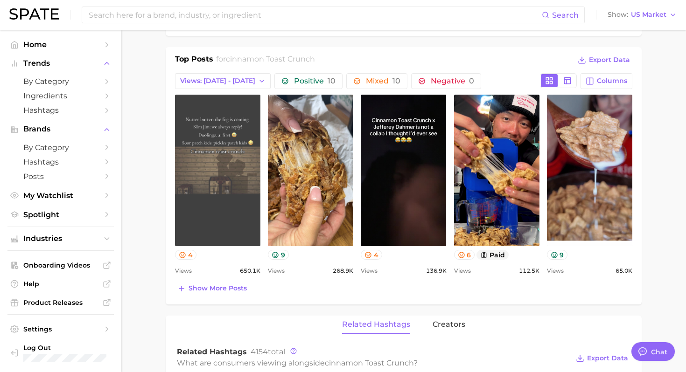
click at [223, 189] on link "view post on TikTok" at bounding box center [217, 171] width 85 height 152
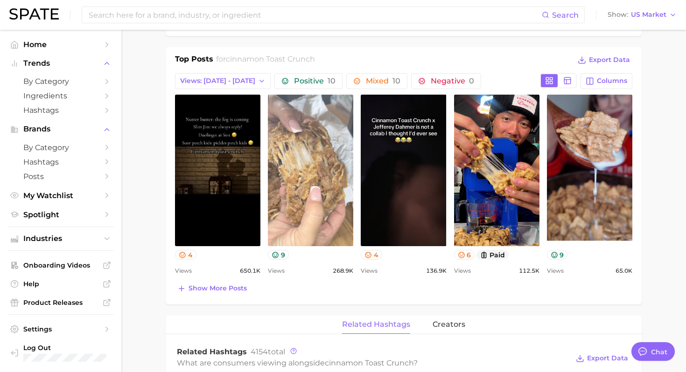
click at [314, 174] on link "view post on TikTok" at bounding box center [310, 171] width 85 height 152
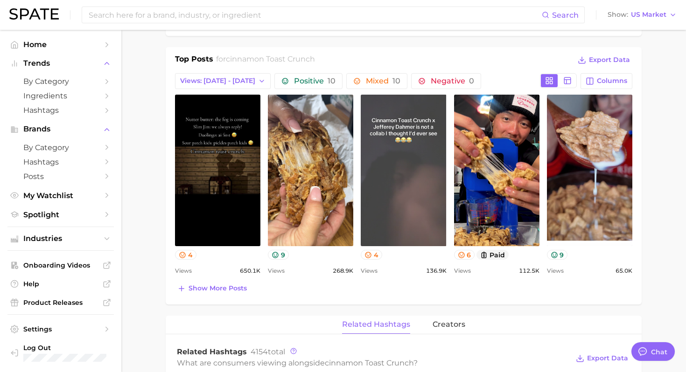
click at [426, 204] on link "view post on TikTok" at bounding box center [403, 171] width 85 height 152
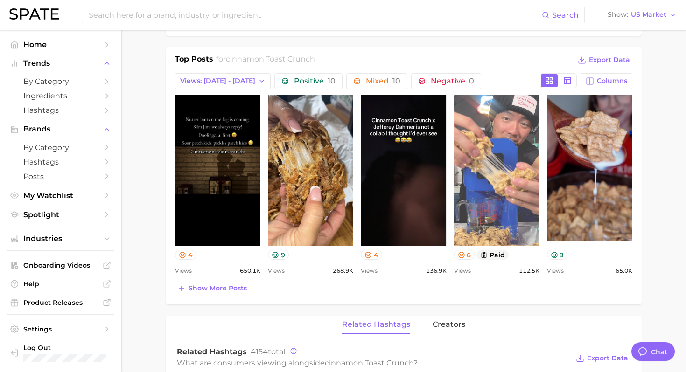
click at [493, 190] on link "view post on TikTok" at bounding box center [496, 171] width 85 height 152
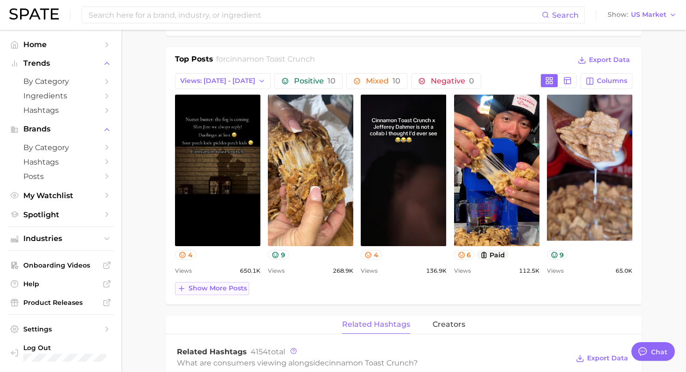
click at [225, 291] on span "Show more posts" at bounding box center [218, 289] width 58 height 8
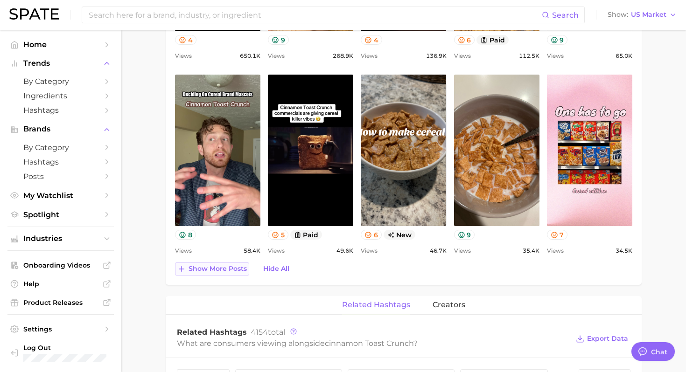
scroll to position [591, 0]
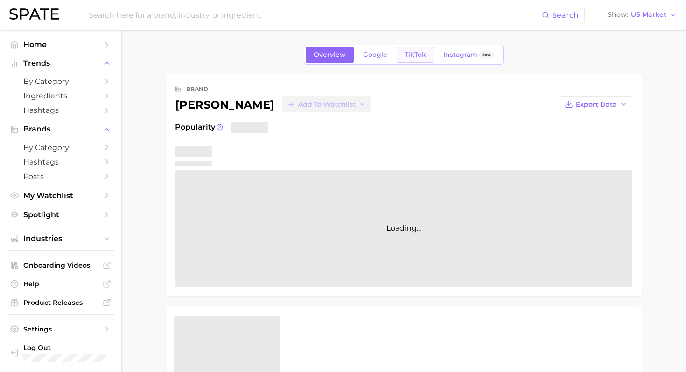
click at [412, 59] on link "TikTok" at bounding box center [415, 55] width 37 height 16
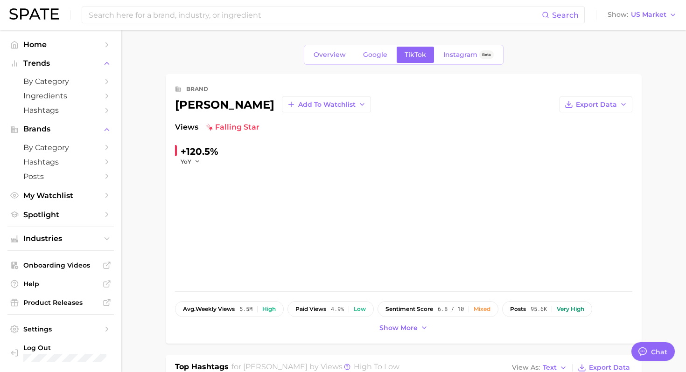
scroll to position [224, 0]
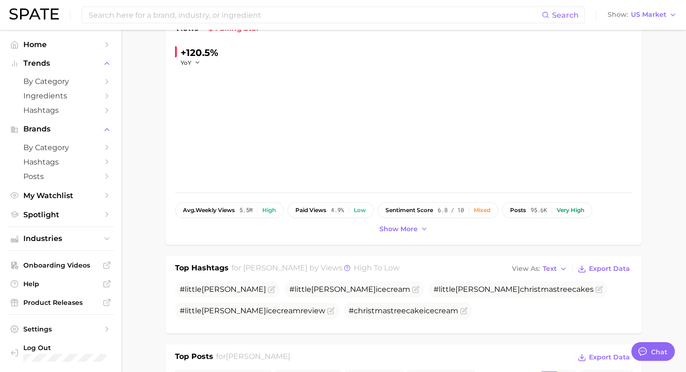
type textarea "x"
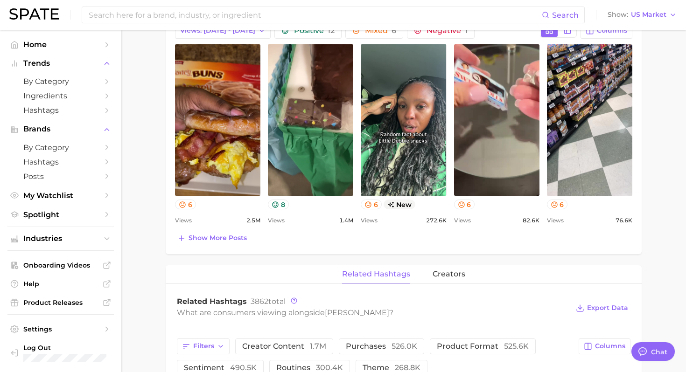
scroll to position [434, 0]
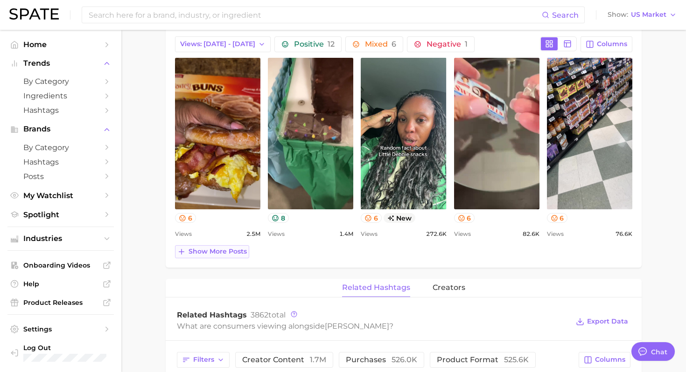
click at [233, 254] on span "Show more posts" at bounding box center [218, 252] width 58 height 8
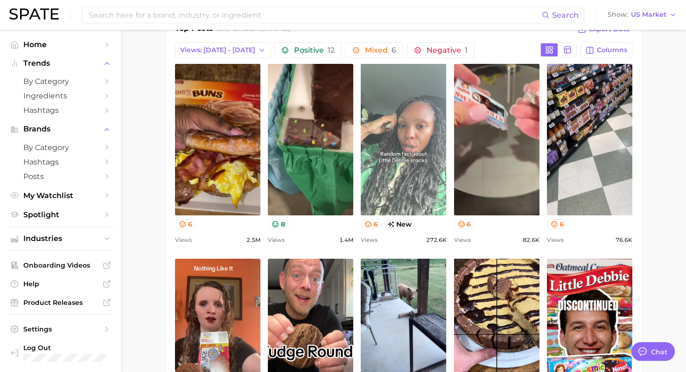
scroll to position [420, 0]
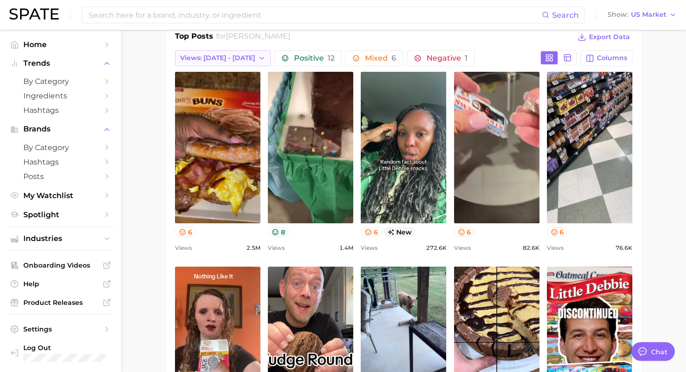
click at [232, 62] on span "Views: [DATE] - [DATE]" at bounding box center [217, 58] width 75 height 8
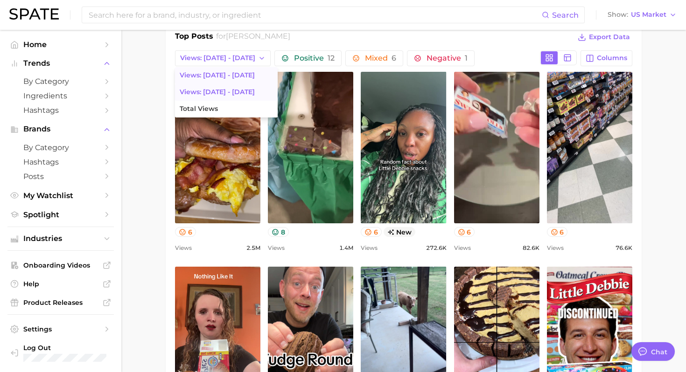
click at [226, 91] on span "Views: Jul 27 - Aug 3" at bounding box center [217, 92] width 75 height 8
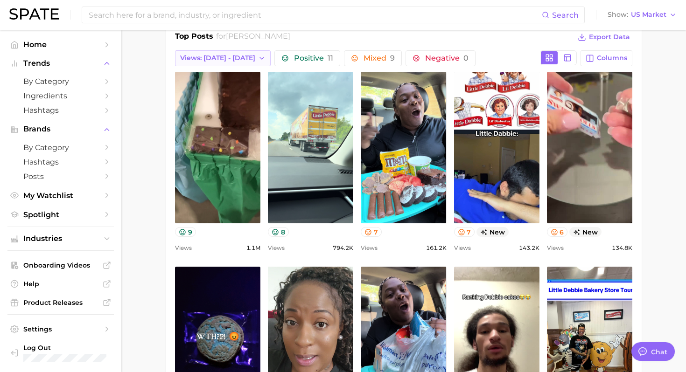
scroll to position [0, 0]
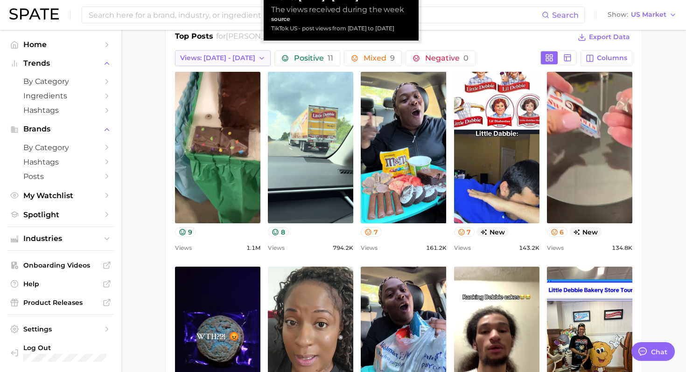
click at [235, 58] on span "Views: Jul 27 - Aug 3" at bounding box center [217, 58] width 75 height 8
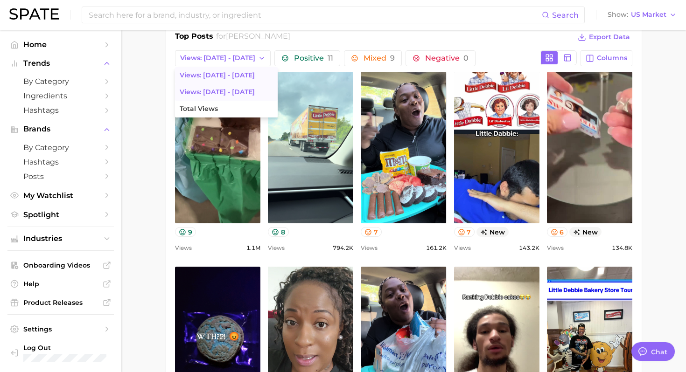
click at [229, 74] on span "Views: [DATE] - [DATE]" at bounding box center [217, 75] width 75 height 8
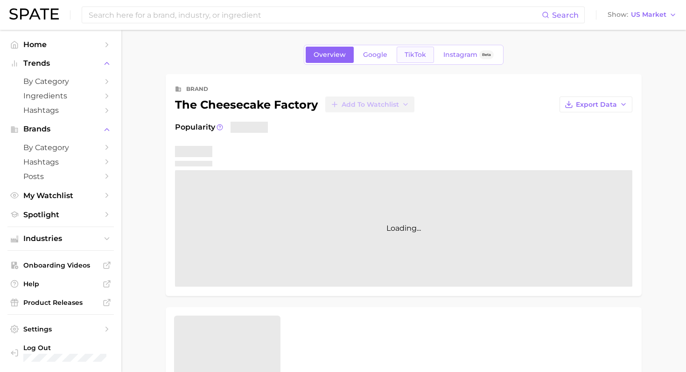
click at [418, 61] on link "TikTok" at bounding box center [415, 55] width 37 height 16
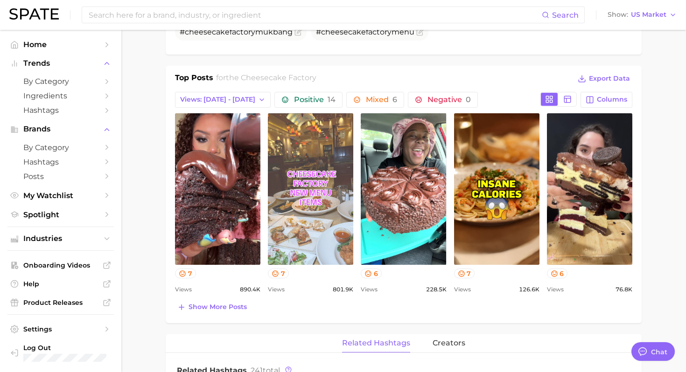
scroll to position [357, 0]
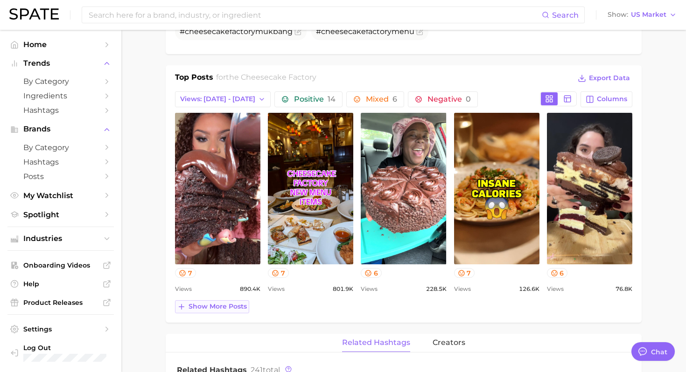
click at [223, 308] on span "Show more posts" at bounding box center [218, 307] width 58 height 8
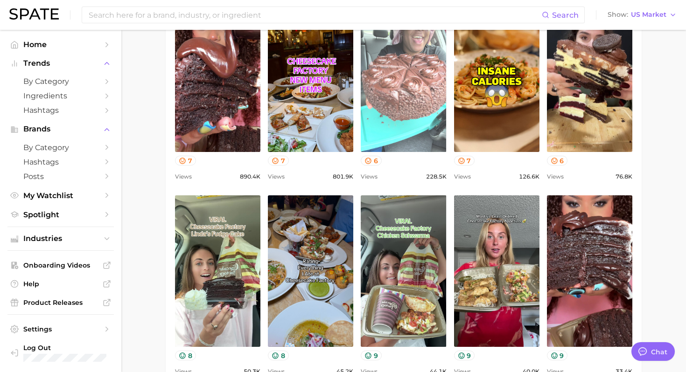
scroll to position [472, 0]
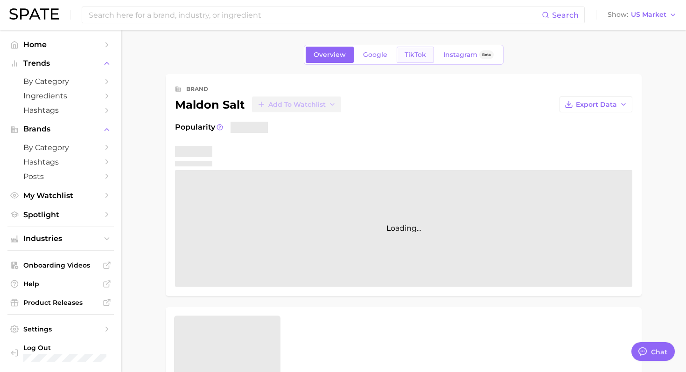
type textarea "x"
click at [419, 54] on span "TikTok" at bounding box center [415, 55] width 21 height 8
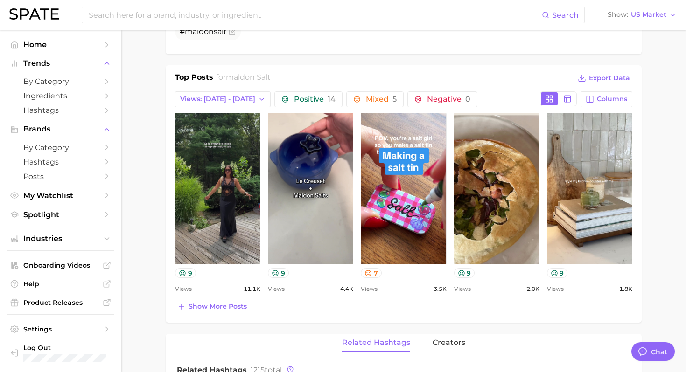
scroll to position [358, 0]
click at [225, 304] on span "Show more posts" at bounding box center [218, 306] width 58 height 8
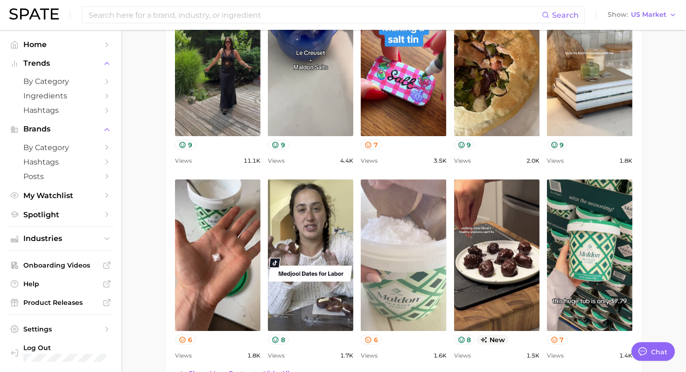
scroll to position [449, 0]
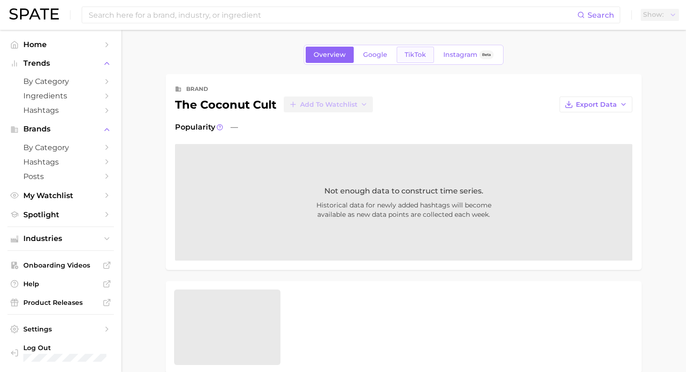
click at [413, 52] on span "TikTok" at bounding box center [415, 55] width 21 height 8
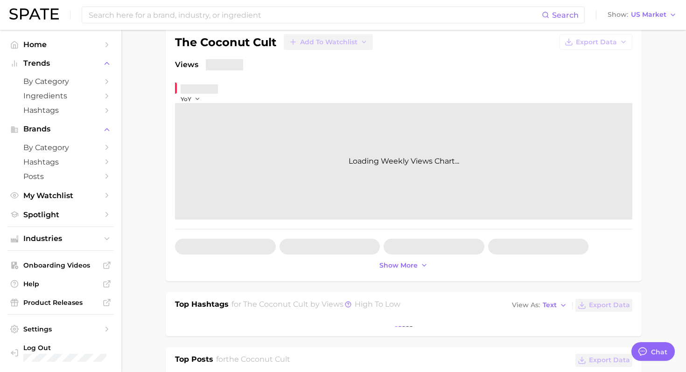
scroll to position [4, 0]
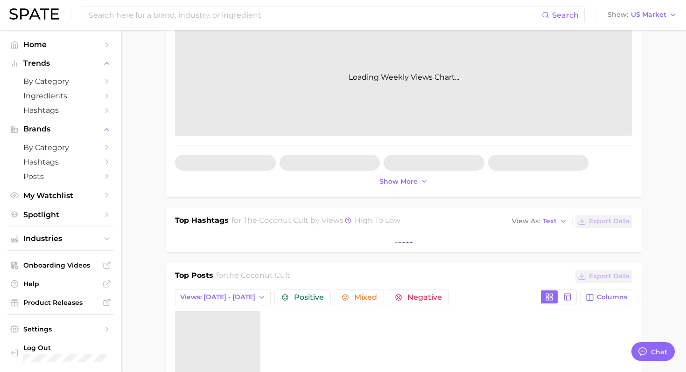
type textarea "x"
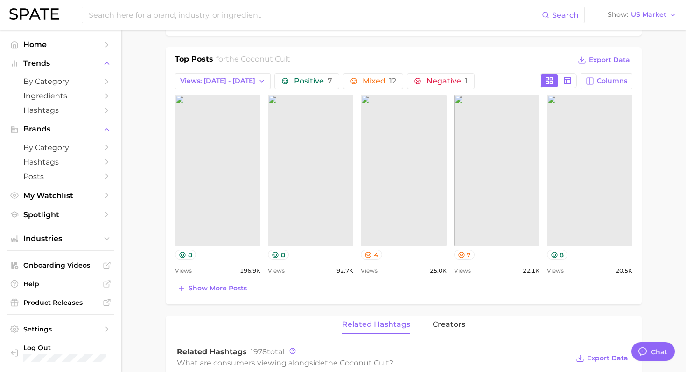
scroll to position [375, 0]
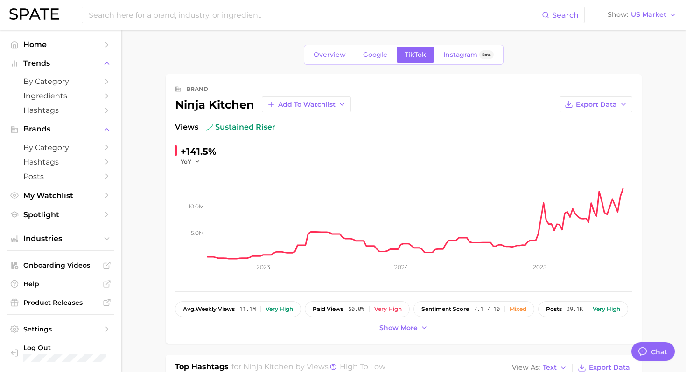
type textarea "x"
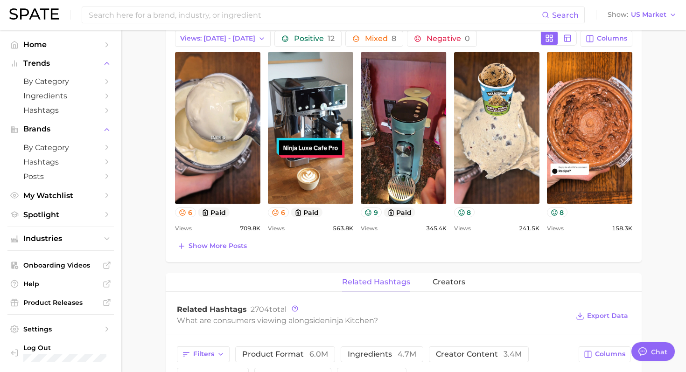
scroll to position [457, 0]
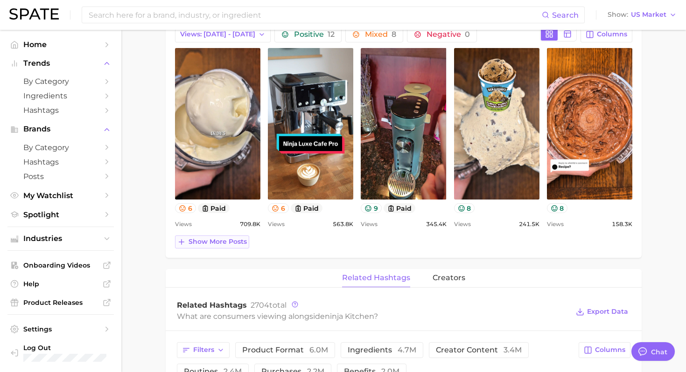
click at [229, 242] on span "Show more posts" at bounding box center [218, 242] width 58 height 8
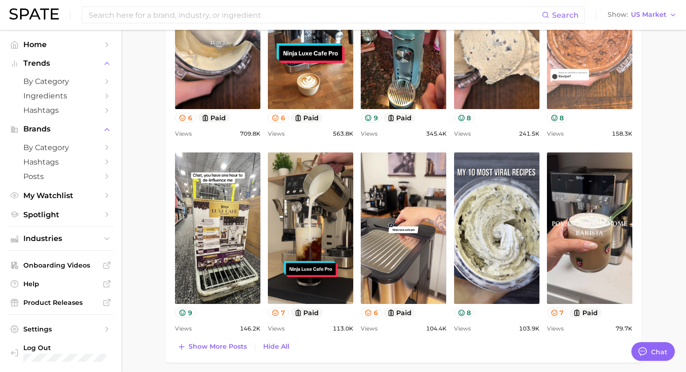
scroll to position [550, 0]
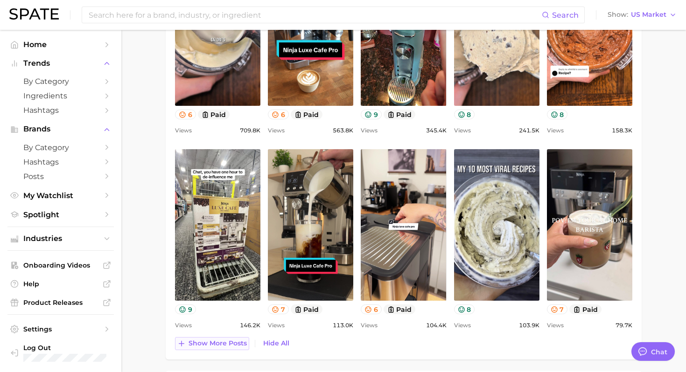
click at [209, 344] on span "Show more posts" at bounding box center [218, 344] width 58 height 8
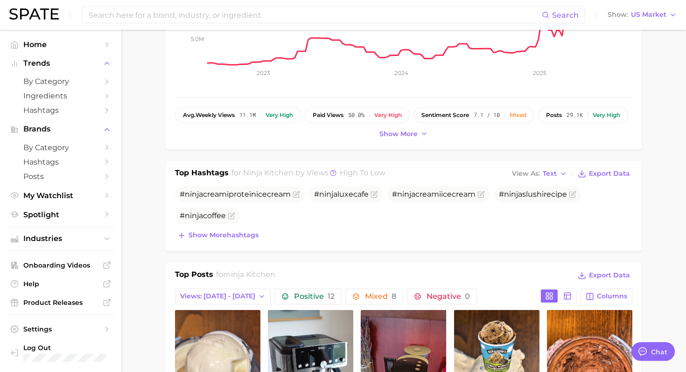
scroll to position [187, 0]
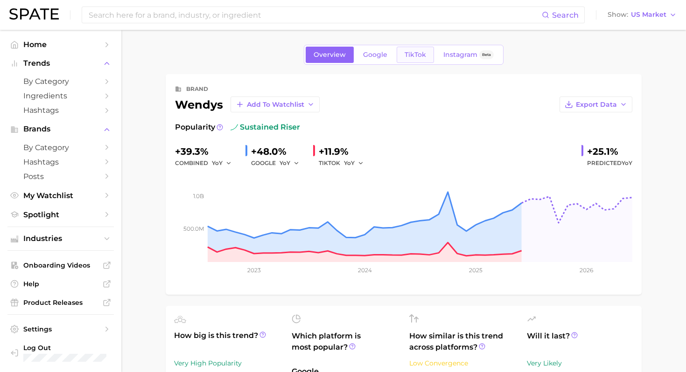
click at [410, 54] on span "TikTok" at bounding box center [415, 55] width 21 height 8
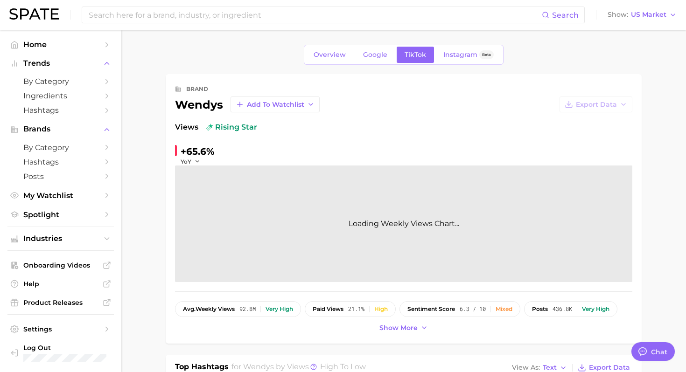
type textarea "x"
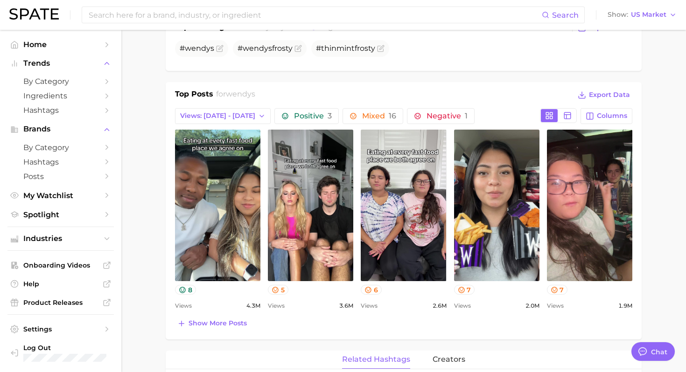
scroll to position [344, 0]
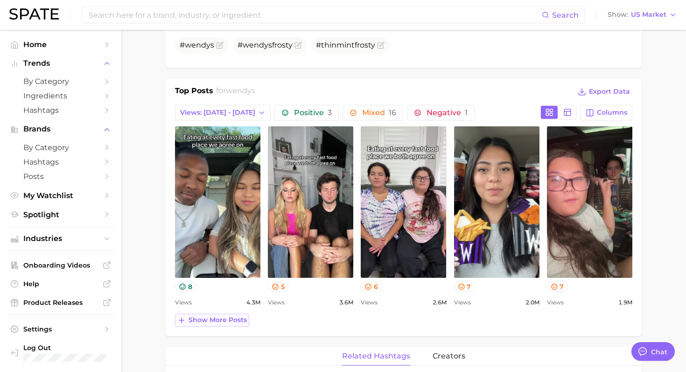
click at [218, 325] on button "Show more posts" at bounding box center [212, 320] width 74 height 13
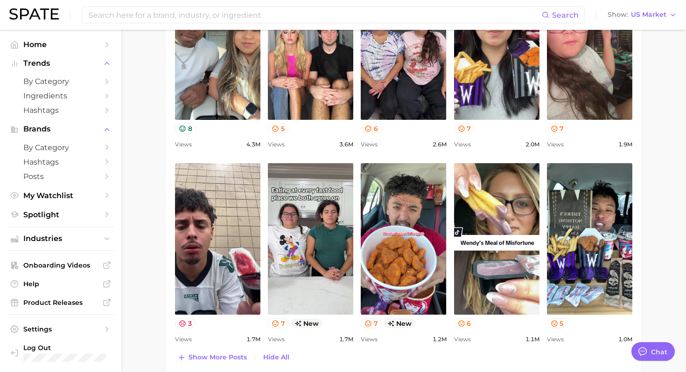
scroll to position [492, 0]
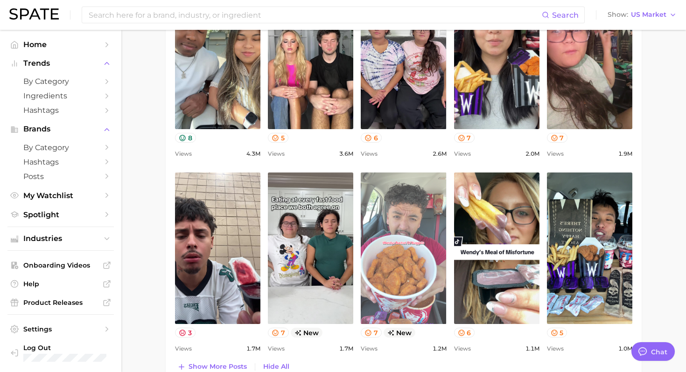
click at [405, 267] on link "view post on TikTok" at bounding box center [403, 249] width 85 height 152
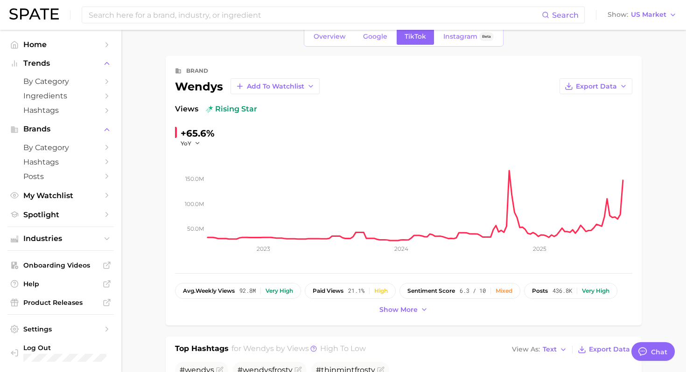
scroll to position [0, 0]
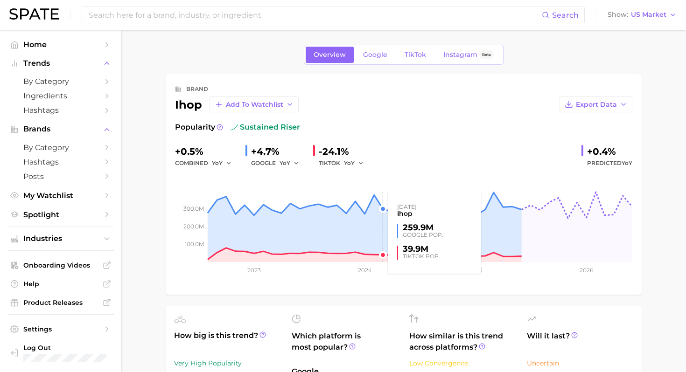
scroll to position [9, 0]
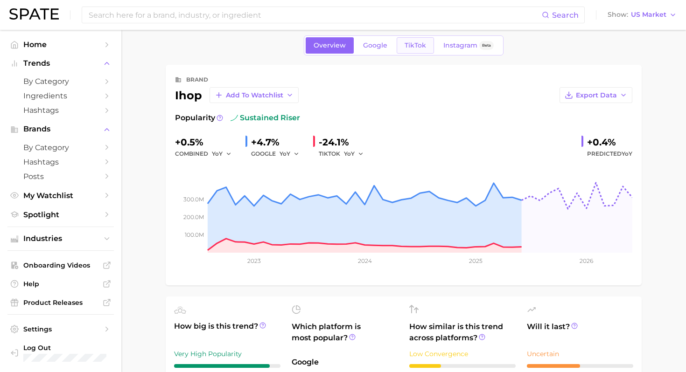
click at [414, 46] on span "TikTok" at bounding box center [415, 46] width 21 height 8
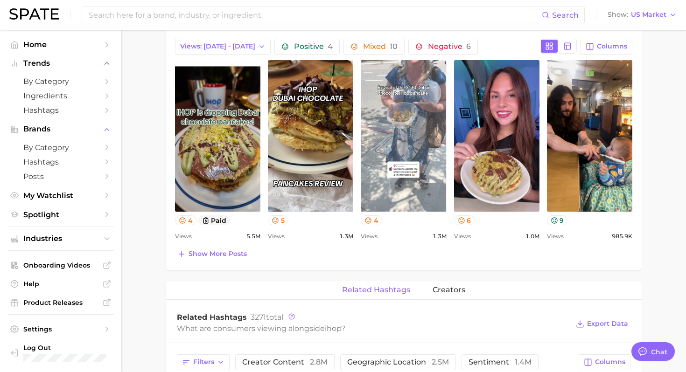
scroll to position [424, 0]
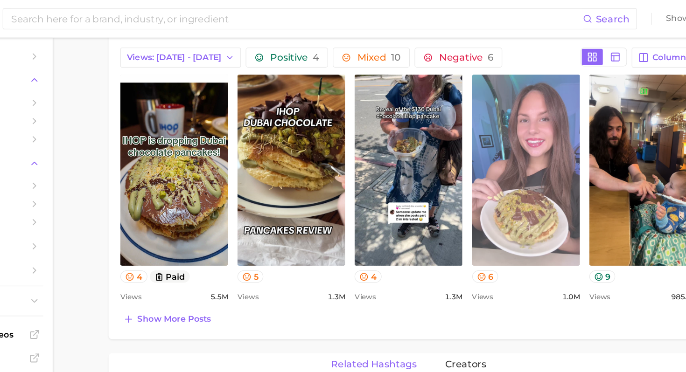
click at [492, 148] on link "view post on TikTok" at bounding box center [496, 135] width 85 height 152
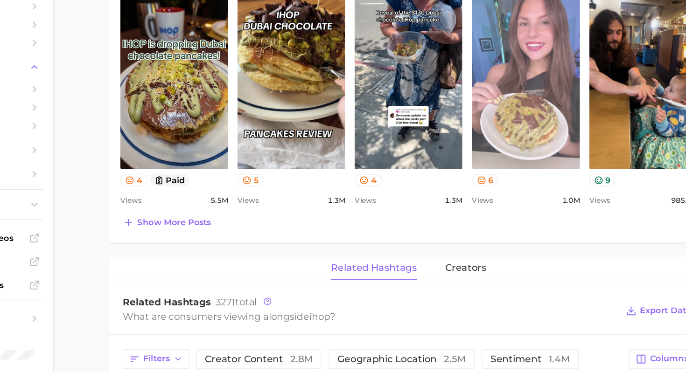
scroll to position [447, 0]
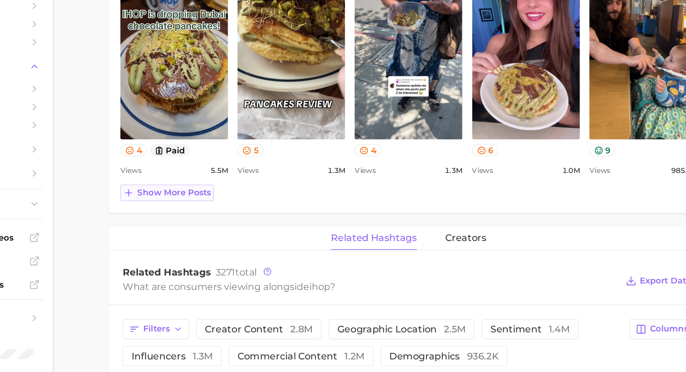
click at [211, 232] on span "Show more posts" at bounding box center [218, 230] width 58 height 8
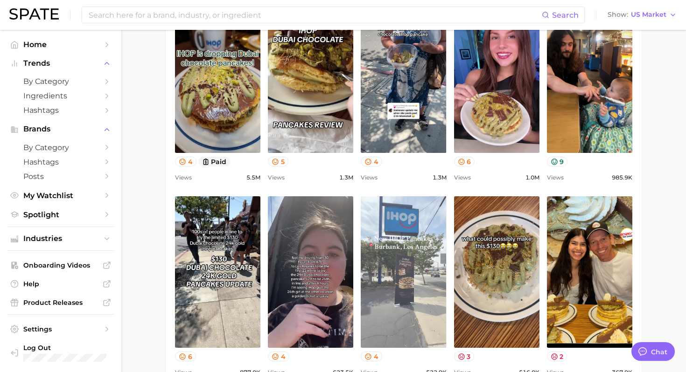
scroll to position [486, 0]
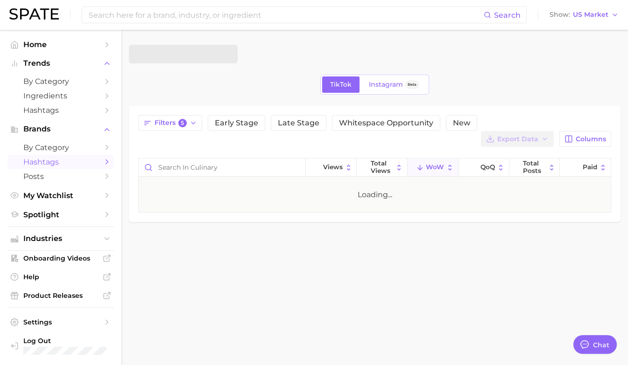
scroll to position [11, 0]
type textarea "x"
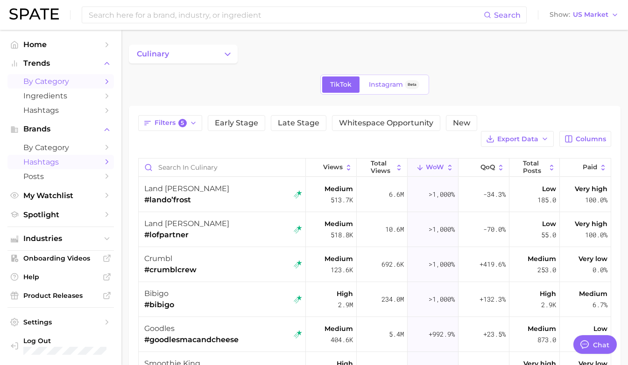
click at [72, 83] on span "by Category" at bounding box center [60, 81] width 75 height 9
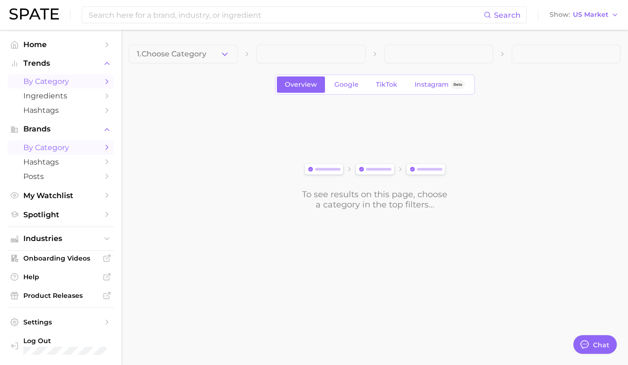
click at [53, 151] on span "by Category" at bounding box center [60, 147] width 75 height 9
click at [73, 162] on span "Hashtags" at bounding box center [60, 162] width 75 height 9
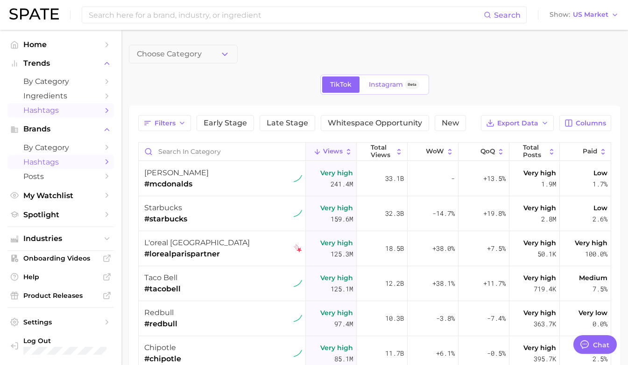
click at [60, 107] on span "Hashtags" at bounding box center [60, 110] width 75 height 9
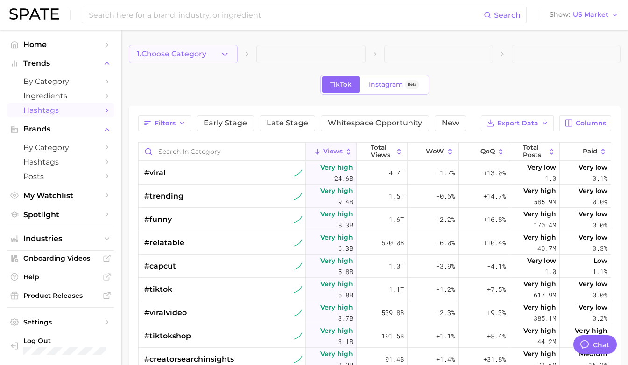
click at [212, 60] on button "1. Choose Category" at bounding box center [183, 54] width 109 height 19
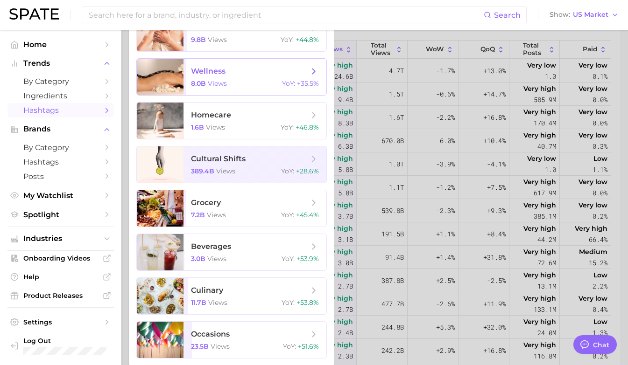
scroll to position [107, 0]
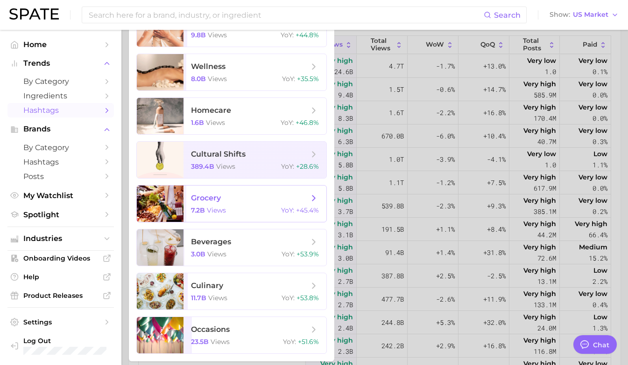
click at [232, 206] on span "grocery 7.2b views YoY : +45.4%" at bounding box center [254, 204] width 143 height 36
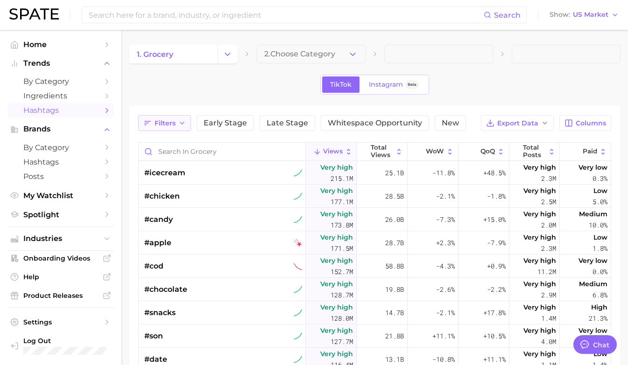
click at [177, 126] on button "Filters" at bounding box center [164, 123] width 53 height 16
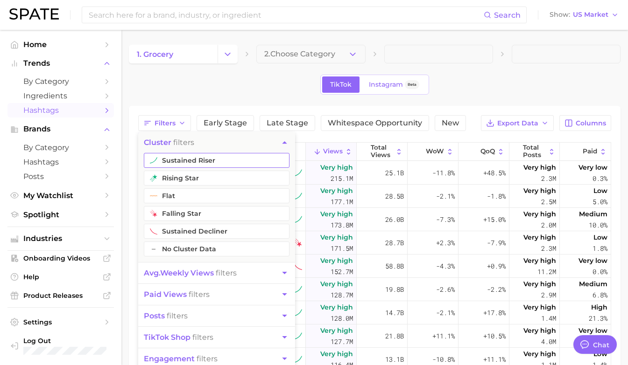
click at [193, 162] on button "sustained riser" at bounding box center [217, 160] width 146 height 15
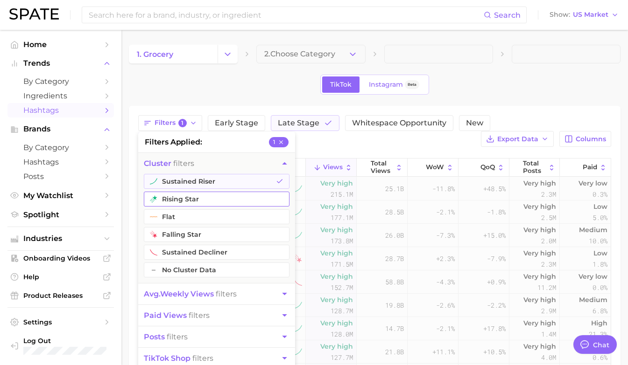
click at [183, 201] on button "rising star" at bounding box center [217, 199] width 146 height 15
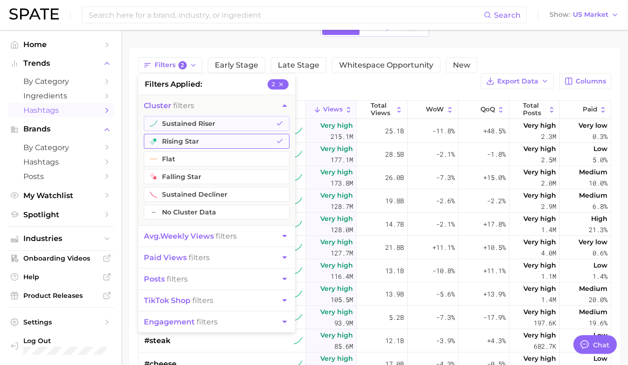
scroll to position [74, 0]
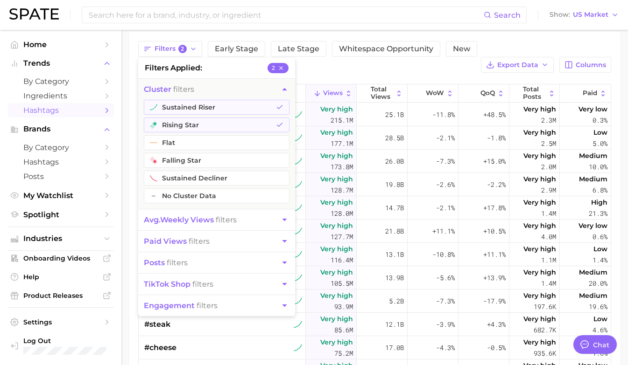
click at [337, 37] on div "Filters 2 filters applied 2 cluster filters sustained riser rising star flat fa…" at bounding box center [375, 245] width 492 height 427
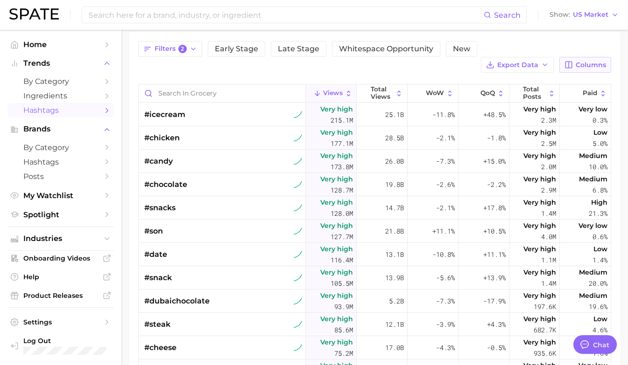
click at [583, 61] on span "Columns" at bounding box center [591, 65] width 30 height 8
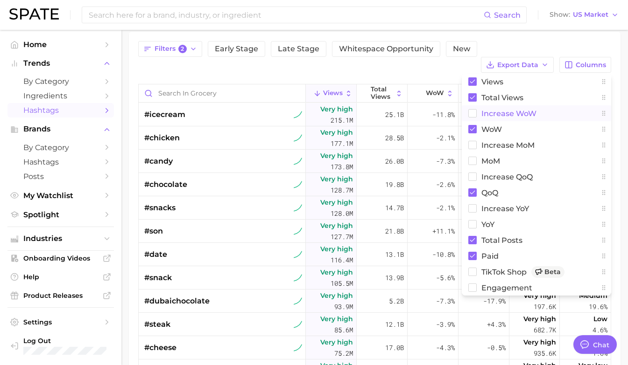
click at [514, 110] on span "Increase WoW" at bounding box center [508, 114] width 55 height 8
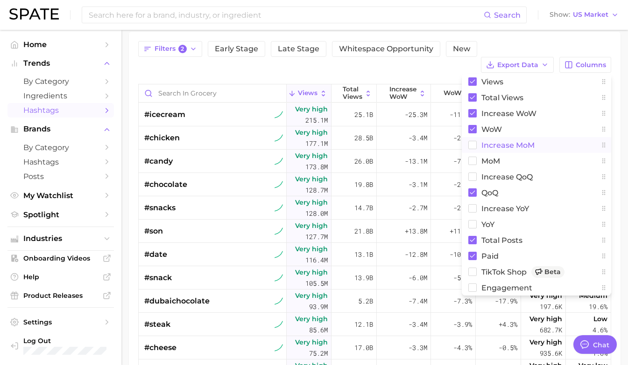
click at [496, 141] on span "increase MoM" at bounding box center [507, 145] width 53 height 8
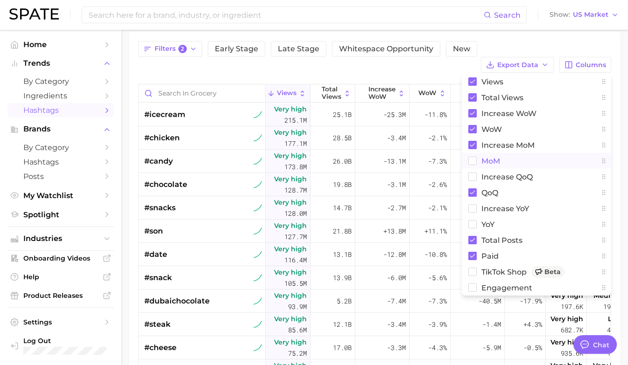
click at [490, 157] on span "MoM" at bounding box center [490, 161] width 19 height 8
click at [404, 35] on div "Filters 2 Early Stage Late Stage Whitespace Opportunity New Export Data Columns…" at bounding box center [375, 245] width 492 height 427
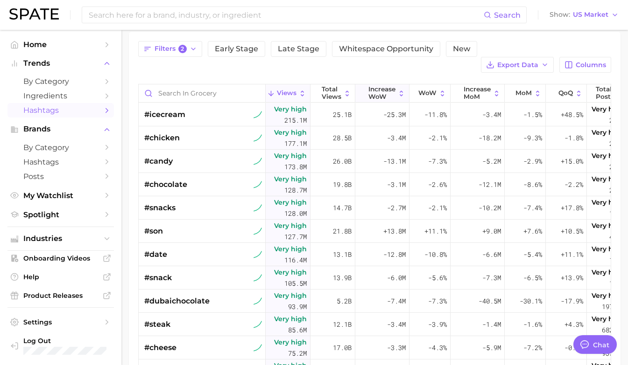
click at [378, 86] on span "Increase WoW" at bounding box center [381, 93] width 27 height 14
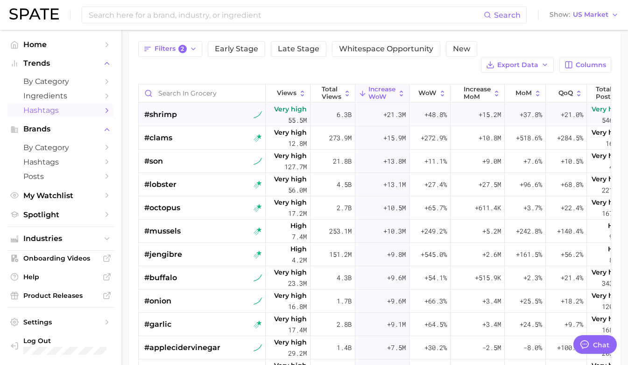
click at [203, 103] on div "#shrimp" at bounding box center [203, 114] width 118 height 23
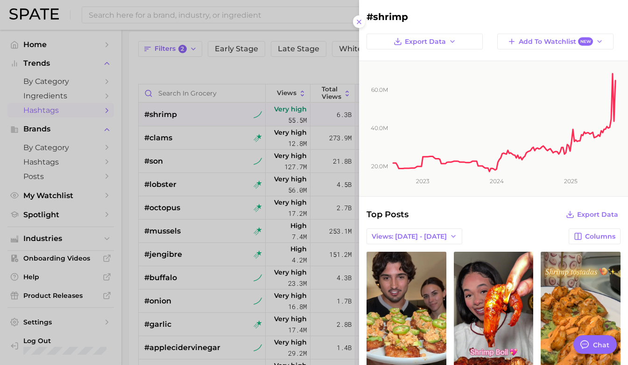
click at [204, 151] on div at bounding box center [314, 182] width 628 height 365
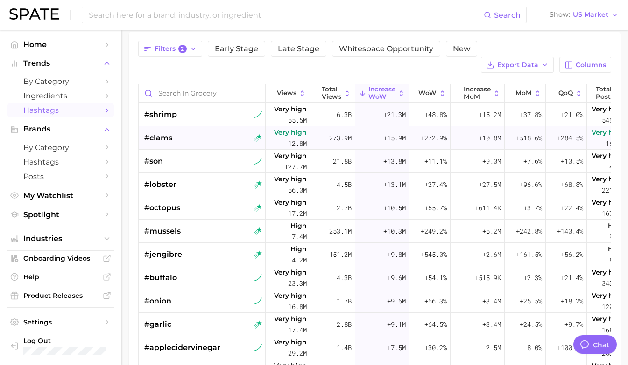
click at [197, 126] on div "#clams" at bounding box center [203, 137] width 118 height 23
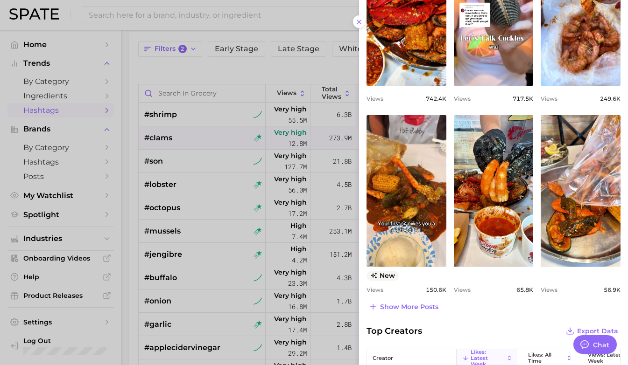
scroll to position [319, 0]
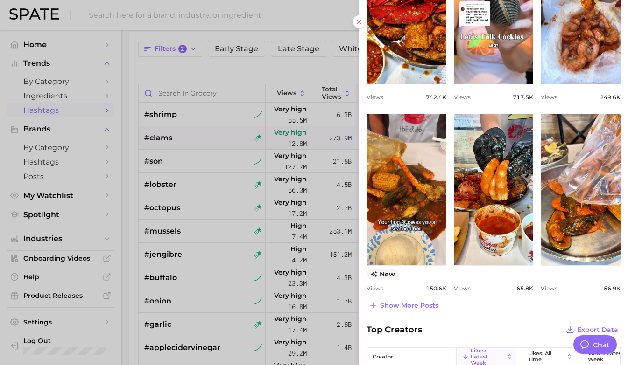
click at [144, 205] on div at bounding box center [314, 182] width 628 height 365
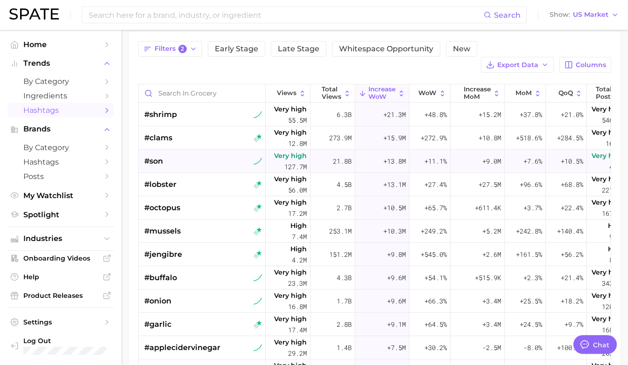
click at [195, 150] on div "#son" at bounding box center [203, 161] width 118 height 23
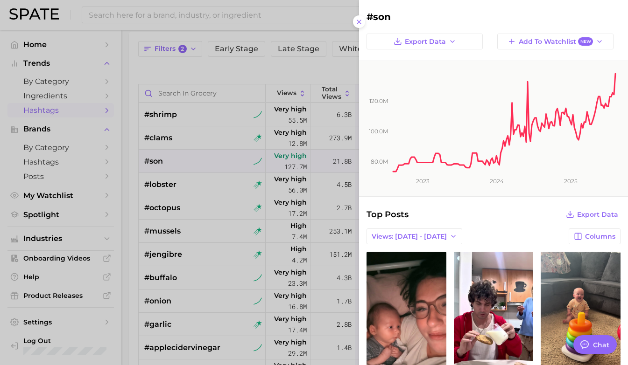
scroll to position [0, 0]
click at [196, 171] on div at bounding box center [314, 182] width 628 height 365
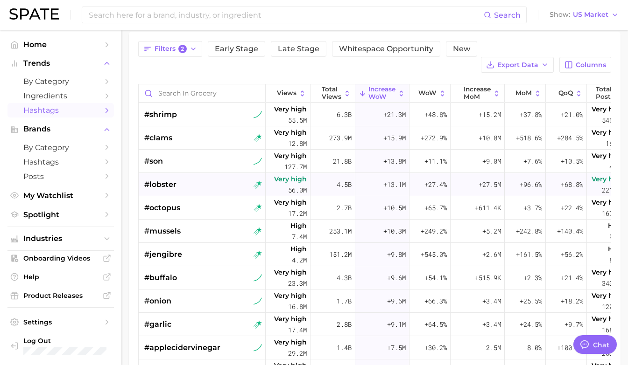
click at [193, 173] on div "#lobster" at bounding box center [203, 184] width 118 height 23
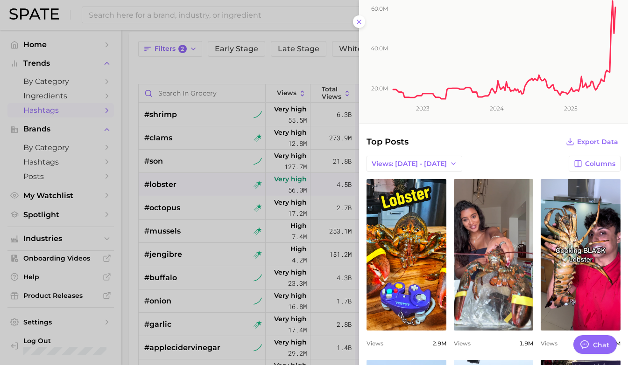
click at [203, 199] on div at bounding box center [314, 182] width 628 height 365
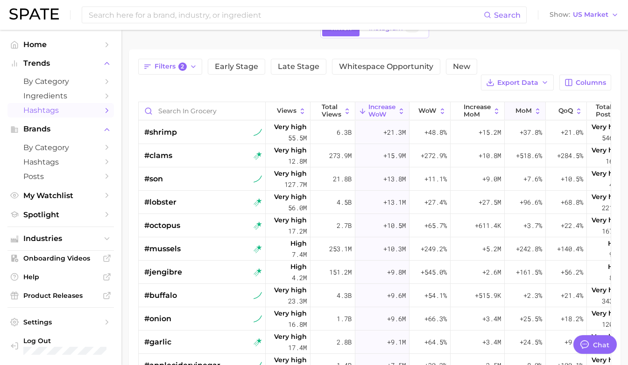
click at [520, 102] on button "MoM" at bounding box center [525, 111] width 41 height 18
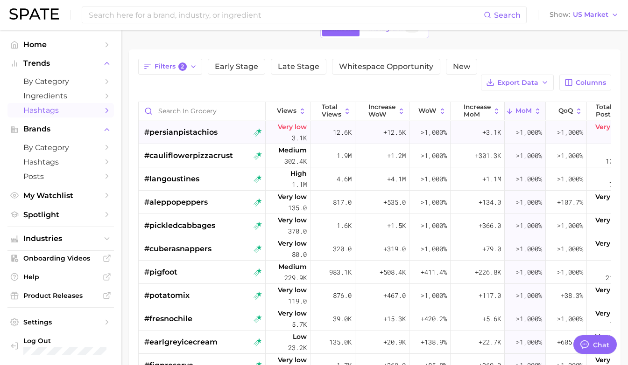
click at [204, 127] on span "#persianpistachios" at bounding box center [180, 132] width 73 height 11
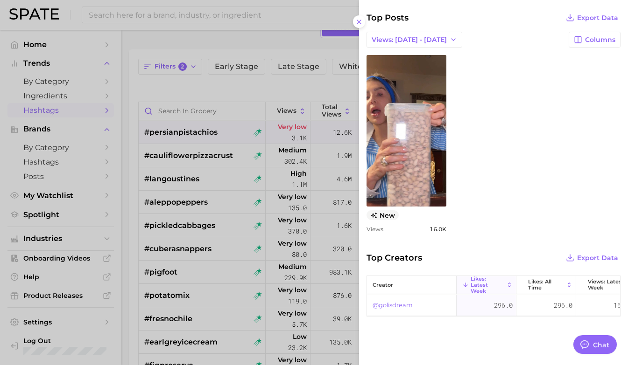
click at [239, 190] on div at bounding box center [314, 182] width 628 height 365
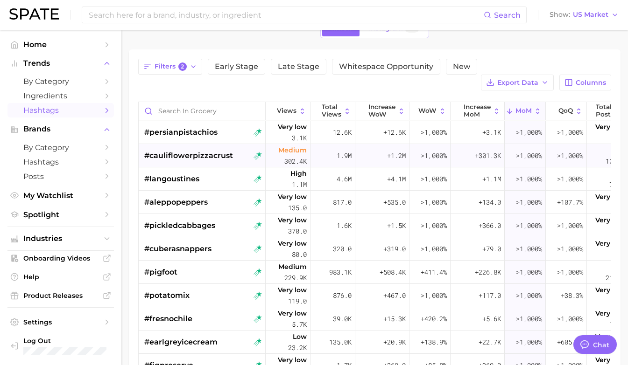
click at [192, 150] on span "#cauliflowerpizzacrust" at bounding box center [188, 155] width 89 height 11
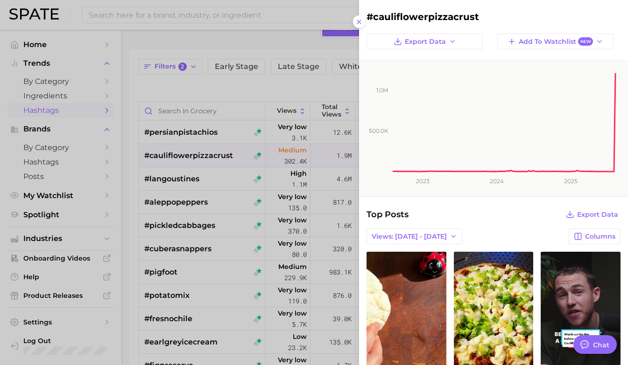
click at [232, 219] on div at bounding box center [314, 182] width 628 height 365
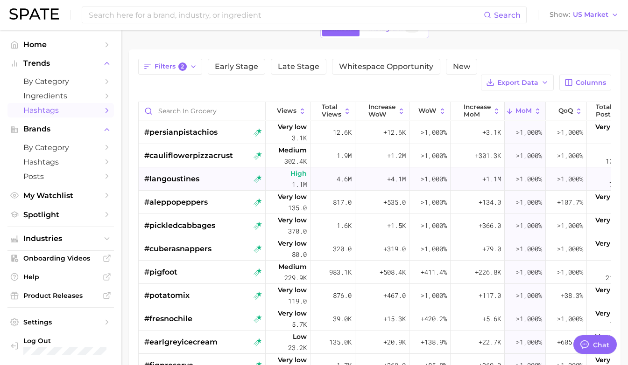
click at [235, 168] on div "#langoustines" at bounding box center [203, 179] width 118 height 23
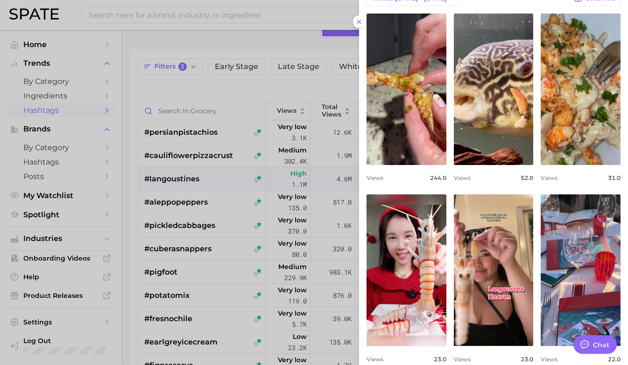
click at [203, 224] on div at bounding box center [314, 182] width 628 height 365
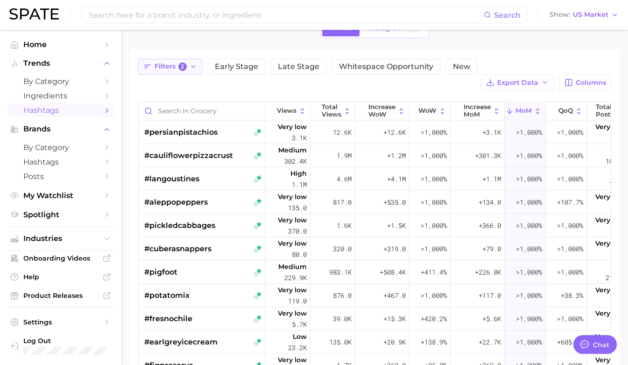
click at [151, 65] on icon "button" at bounding box center [147, 67] width 8 height 8
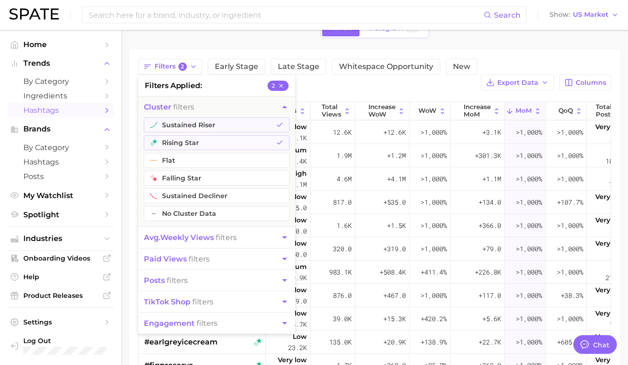
click at [217, 243] on button "avg. weekly views filters" at bounding box center [216, 237] width 157 height 21
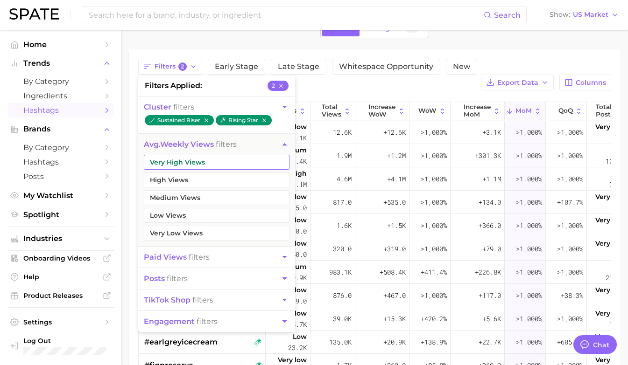
click at [214, 166] on button "Very High Views" at bounding box center [217, 162] width 146 height 15
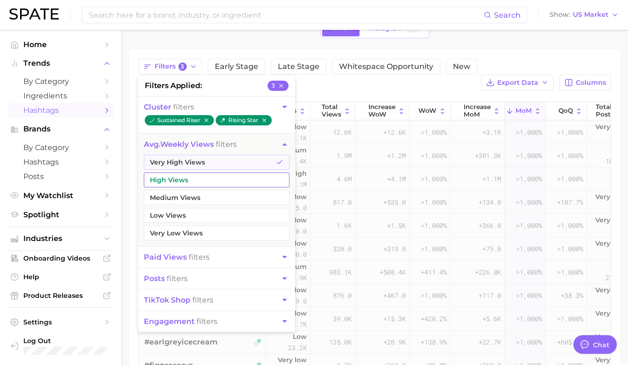
click at [203, 182] on button "High Views" at bounding box center [217, 180] width 146 height 15
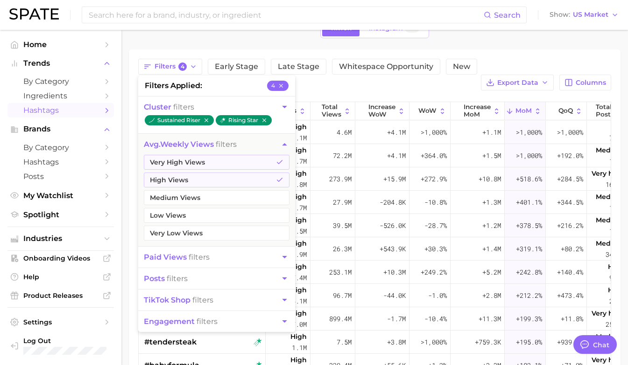
click at [446, 40] on div "1. grocery 2. Choose Category TikTok Instagram Beta Filters 4 filters applied 4…" at bounding box center [375, 232] width 492 height 488
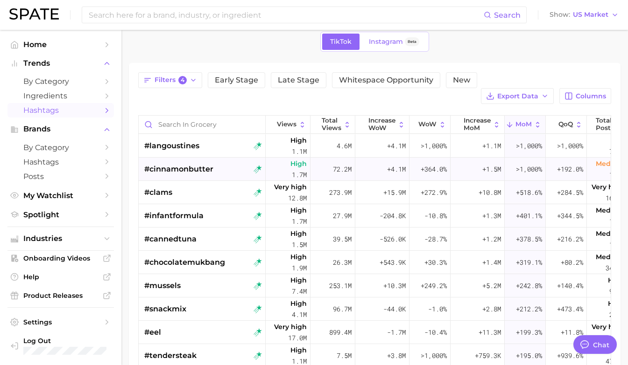
click at [204, 162] on div "#cinnamonbutter" at bounding box center [178, 169] width 69 height 23
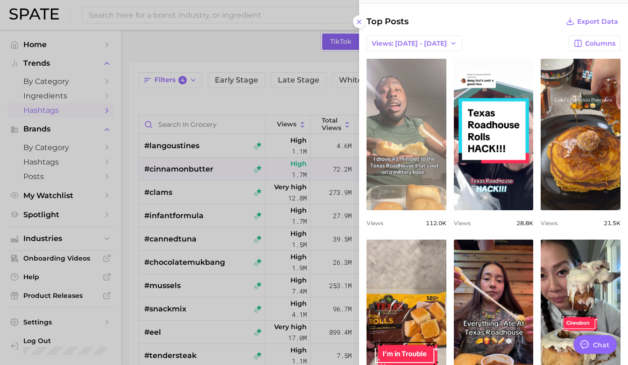
click at [408, 148] on link "view post on TikTok" at bounding box center [406, 135] width 80 height 152
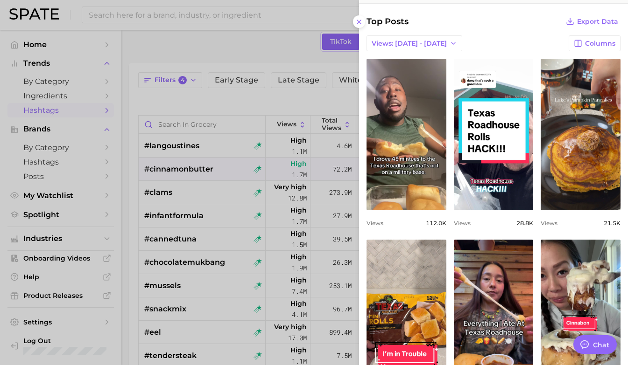
click at [187, 204] on div at bounding box center [314, 182] width 628 height 365
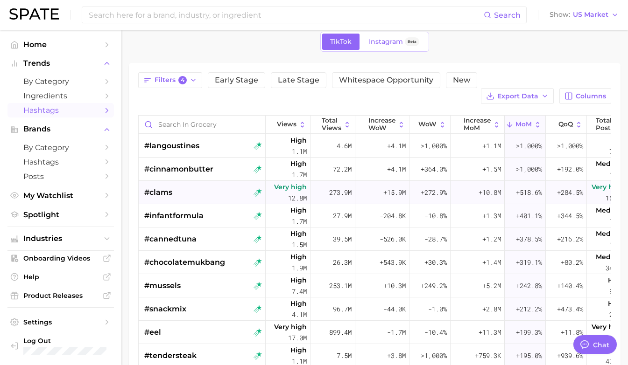
click at [198, 181] on div "#clams" at bounding box center [203, 192] width 118 height 23
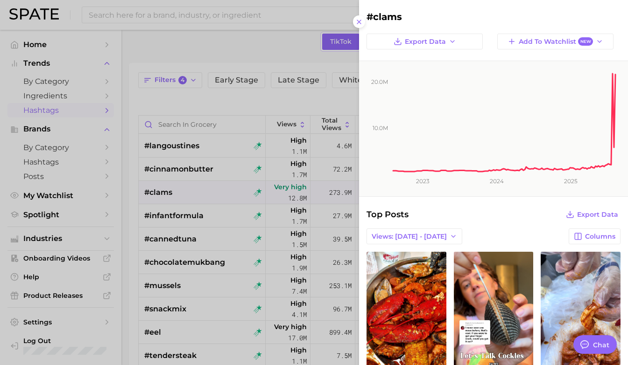
click at [196, 201] on div at bounding box center [314, 182] width 628 height 365
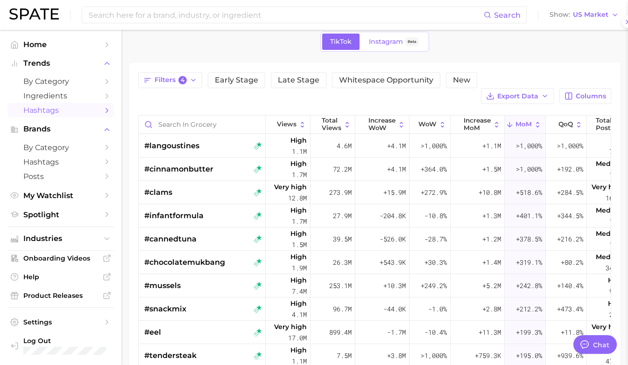
click at [196, 211] on span "#infantformula" at bounding box center [173, 216] width 59 height 11
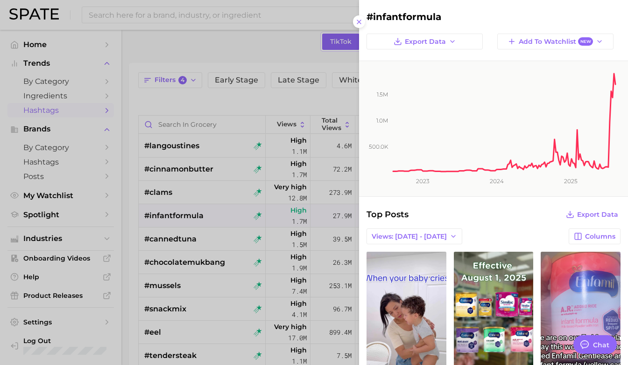
click at [196, 234] on div at bounding box center [314, 182] width 628 height 365
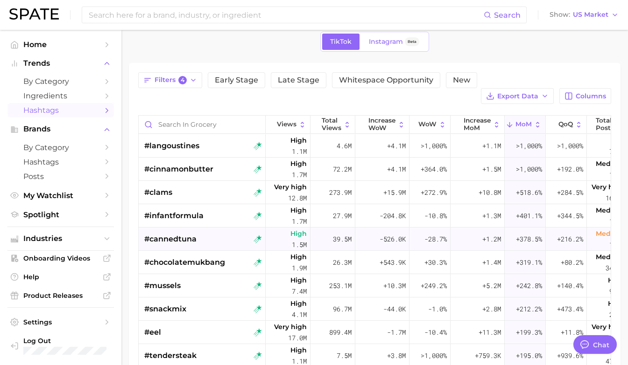
click at [184, 231] on div "#cannedtuna" at bounding box center [170, 239] width 52 height 23
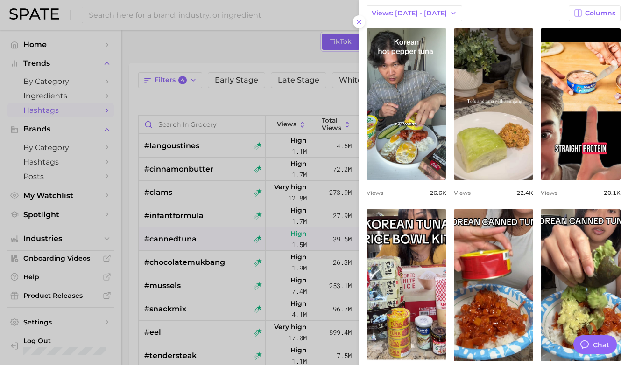
scroll to position [231, 0]
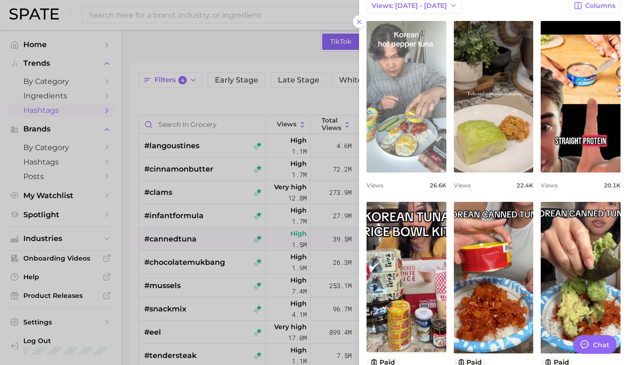
click at [426, 133] on link "view post on TikTok" at bounding box center [406, 97] width 80 height 152
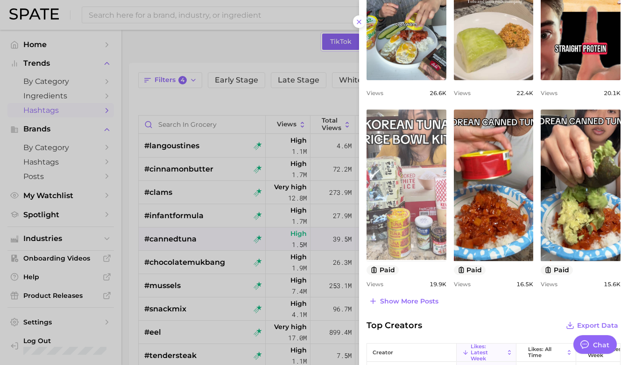
scroll to position [332, 0]
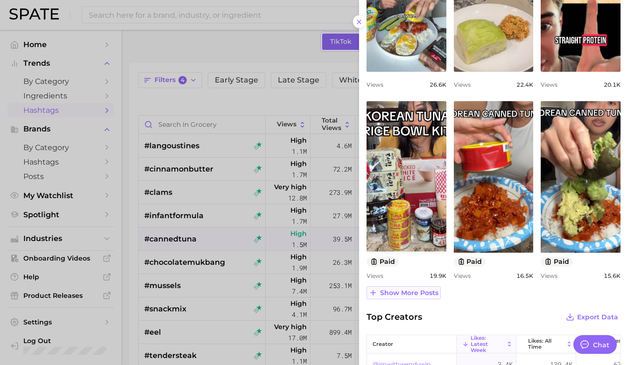
click at [399, 296] on span "Show more posts" at bounding box center [409, 293] width 58 height 8
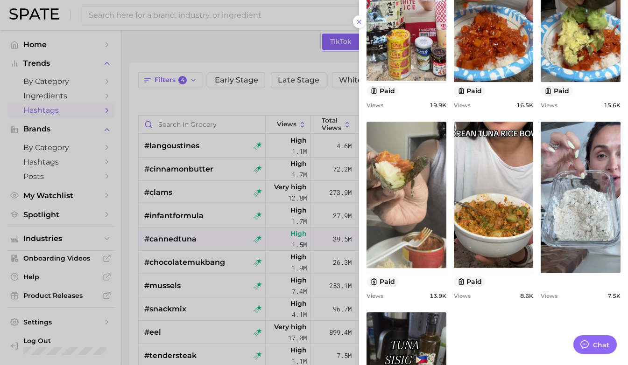
scroll to position [508, 0]
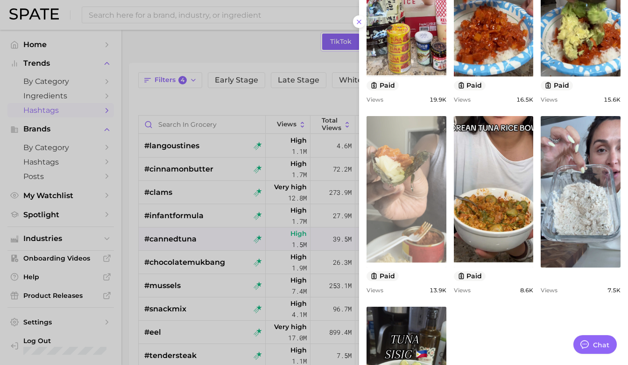
click at [414, 220] on link "view post on TikTok" at bounding box center [406, 192] width 80 height 152
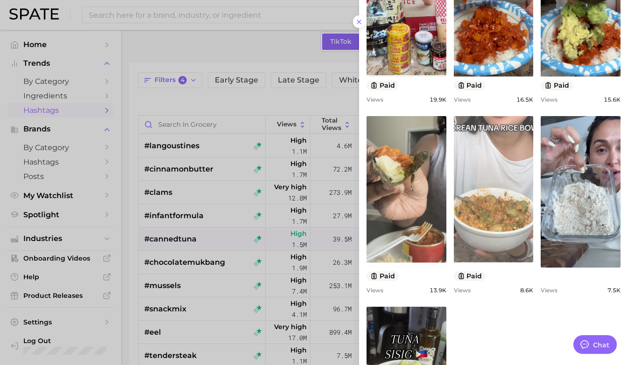
click at [489, 182] on link "view post on TikTok" at bounding box center [494, 192] width 80 height 152
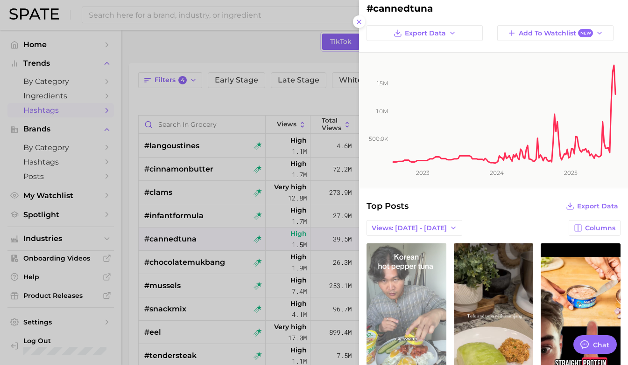
scroll to position [0, 0]
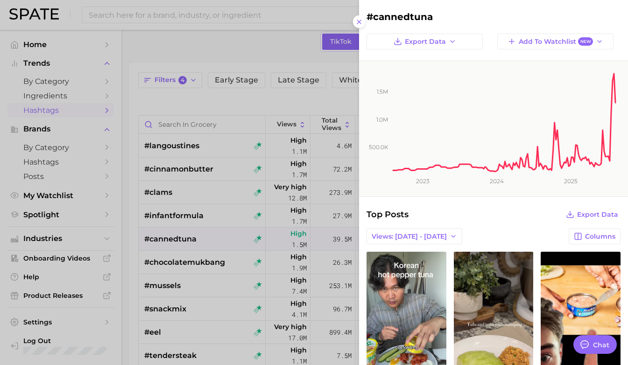
click at [254, 252] on div at bounding box center [314, 182] width 628 height 365
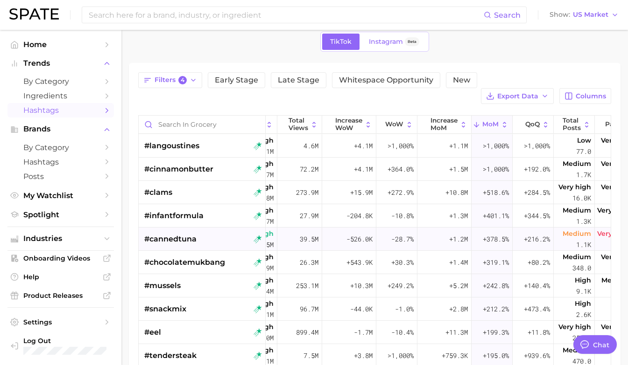
scroll to position [0, 56]
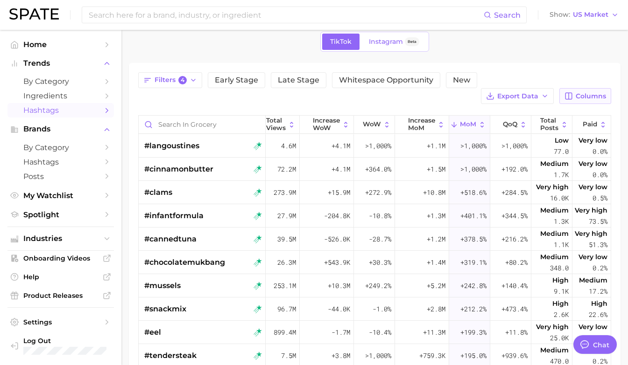
click at [580, 92] on span "Columns" at bounding box center [591, 96] width 30 height 8
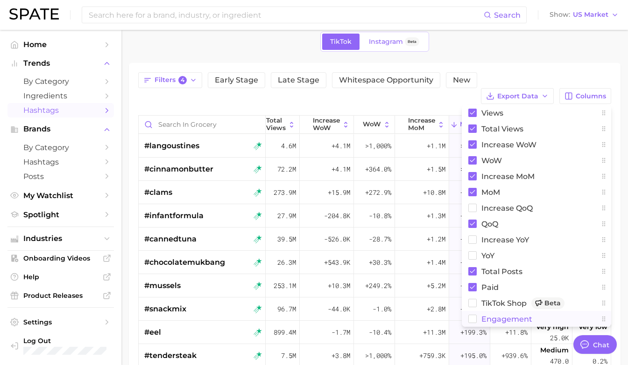
click at [477, 311] on button "engagement" at bounding box center [536, 319] width 149 height 16
click at [545, 50] on div "TikTok Instagram Beta" at bounding box center [375, 42] width 492 height 20
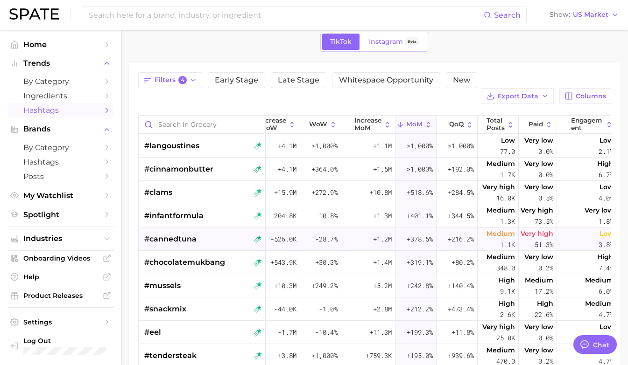
scroll to position [0, 115]
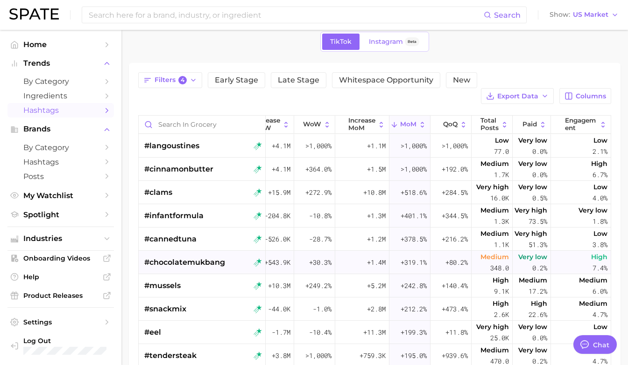
click at [227, 251] on div "#chocolatemukbang" at bounding box center [203, 262] width 118 height 23
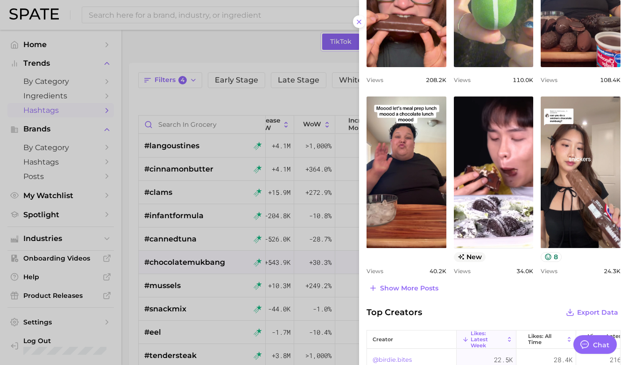
scroll to position [351, 0]
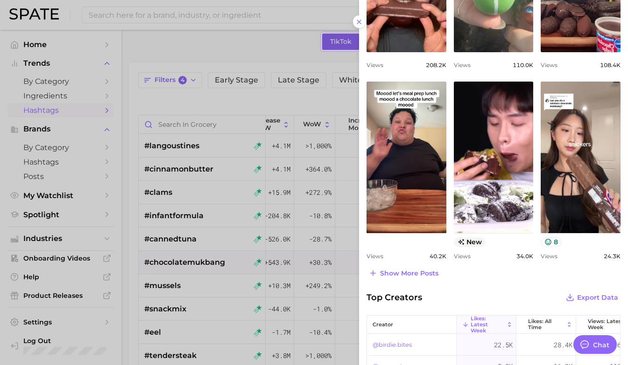
click at [323, 239] on div at bounding box center [314, 182] width 628 height 365
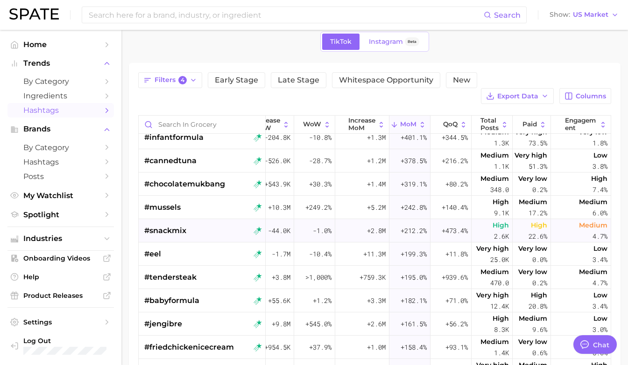
scroll to position [81, 115]
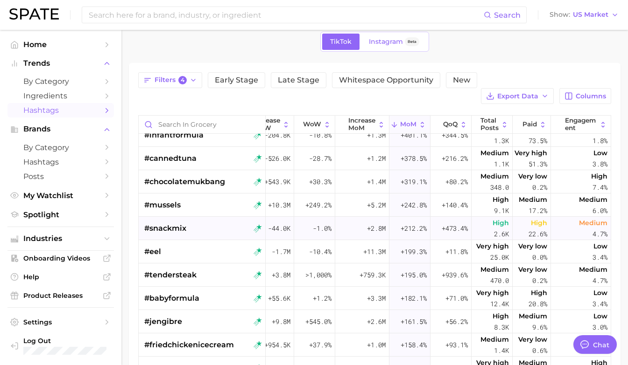
click at [416, 223] on span "+212.2%" at bounding box center [413, 228] width 26 height 11
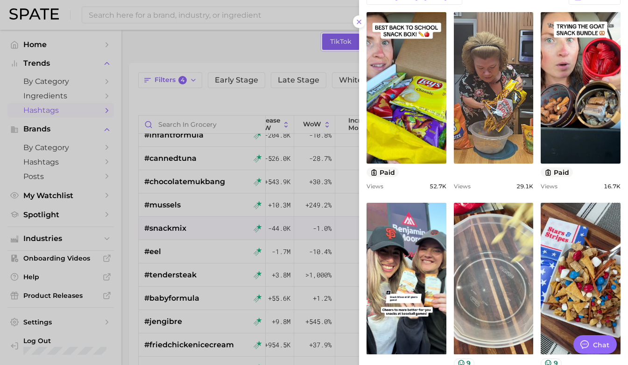
scroll to position [247, 0]
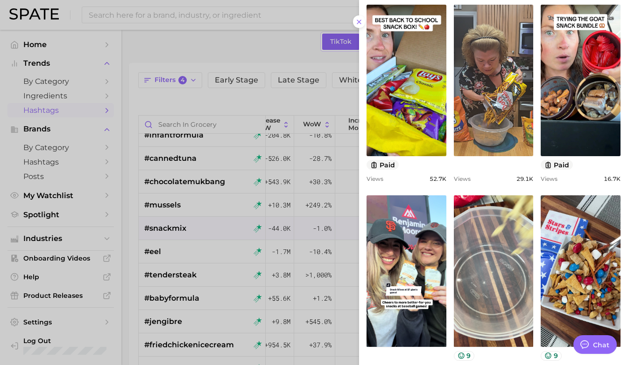
click at [331, 251] on div at bounding box center [314, 182] width 628 height 365
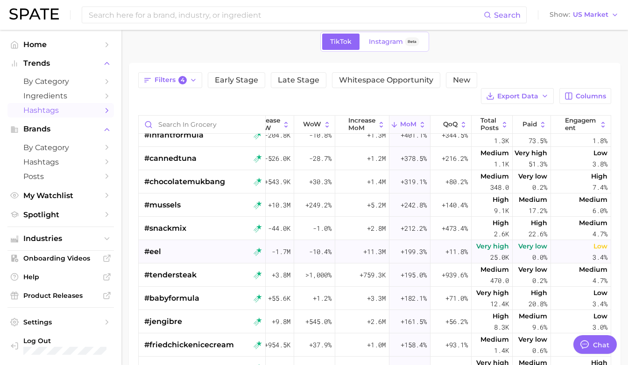
click at [233, 244] on div "#eel" at bounding box center [203, 251] width 118 height 23
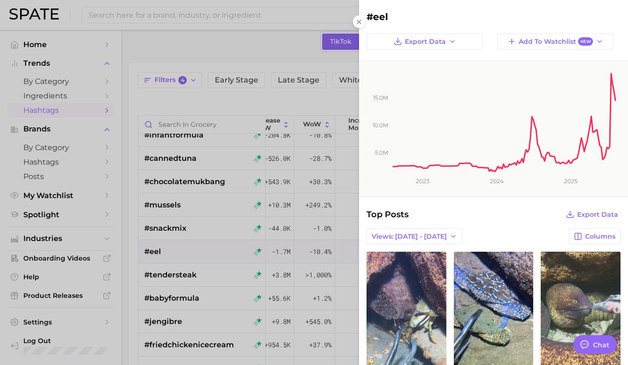
scroll to position [0, 0]
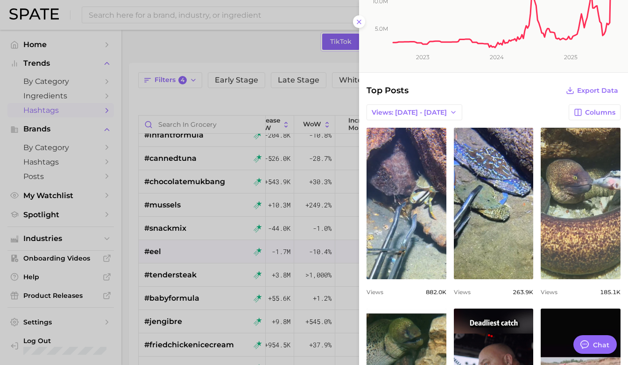
click at [249, 263] on div at bounding box center [314, 182] width 628 height 365
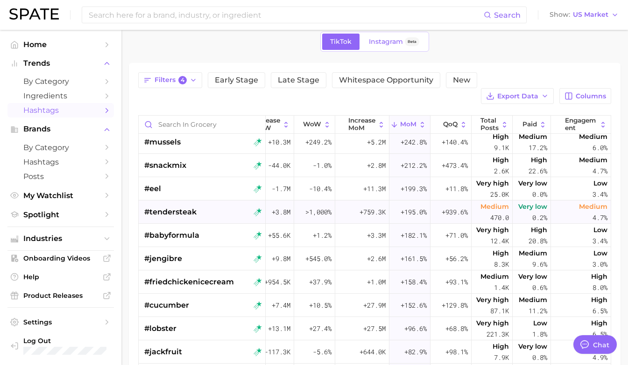
click at [225, 201] on div "#tendersteak" at bounding box center [203, 212] width 118 height 23
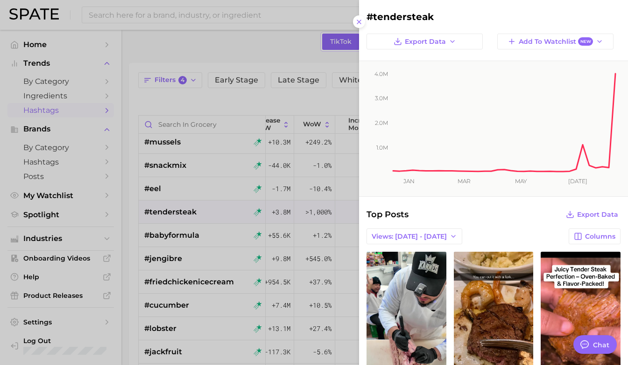
click at [265, 234] on div at bounding box center [314, 182] width 628 height 365
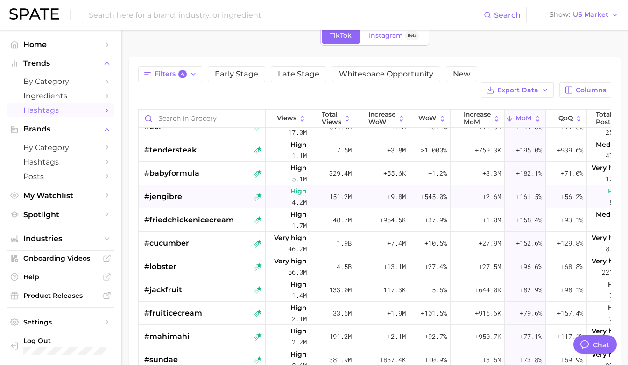
click at [236, 186] on div "#jengibre" at bounding box center [203, 196] width 118 height 23
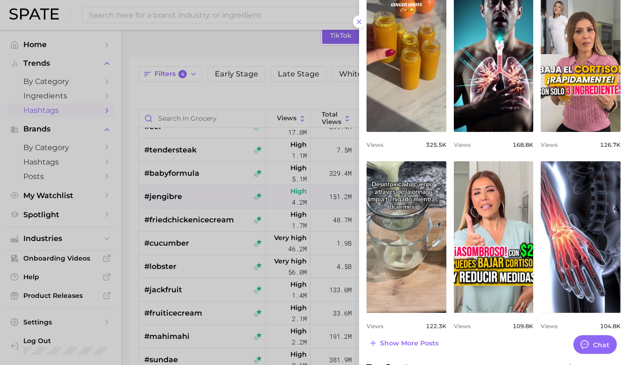
click at [211, 192] on div at bounding box center [314, 182] width 628 height 365
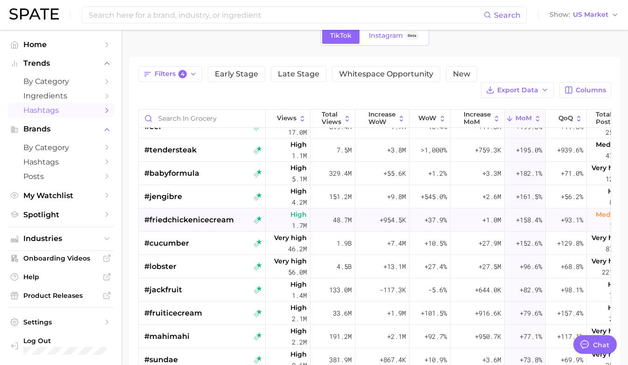
click at [201, 215] on span "#friedchickenicecream" at bounding box center [189, 220] width 90 height 11
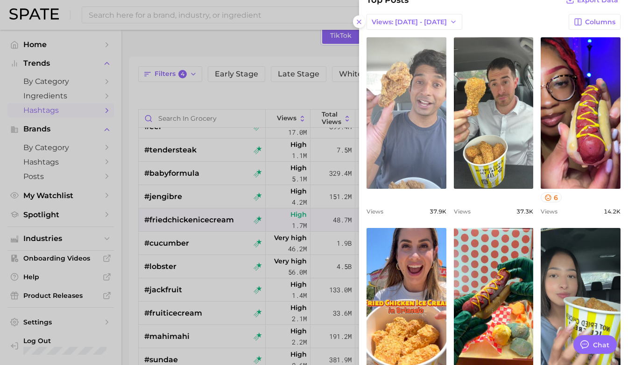
click at [413, 152] on link "view post on TikTok" at bounding box center [406, 113] width 80 height 152
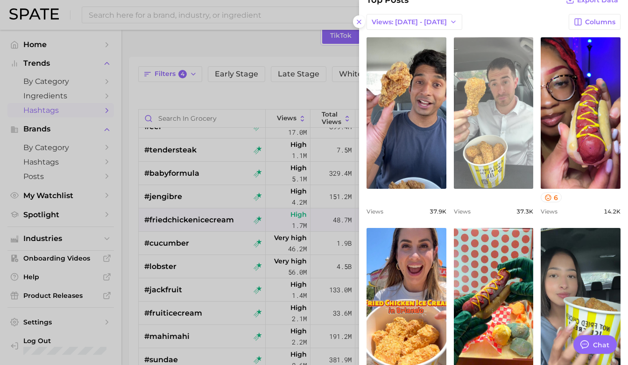
click at [501, 125] on link "view post on TikTok" at bounding box center [494, 113] width 80 height 152
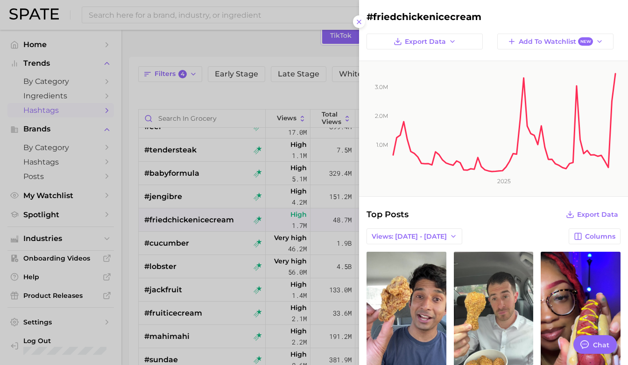
click at [233, 242] on div at bounding box center [314, 182] width 628 height 365
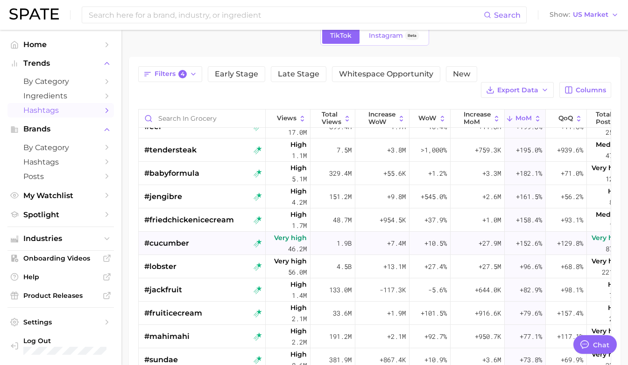
click at [216, 232] on div "#cucumber" at bounding box center [203, 243] width 118 height 23
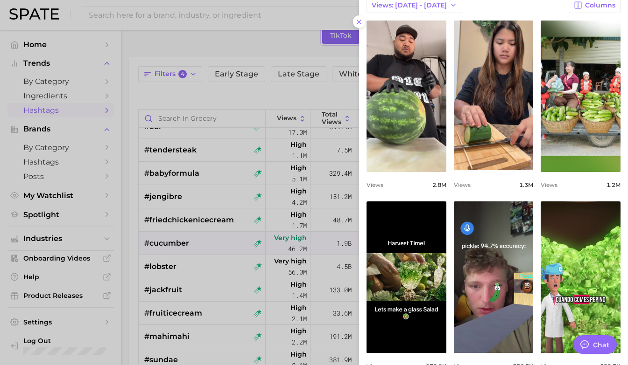
scroll to position [206, 0]
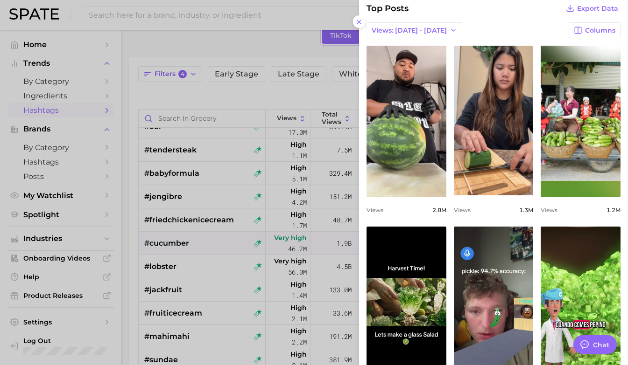
click at [200, 297] on div at bounding box center [314, 182] width 628 height 365
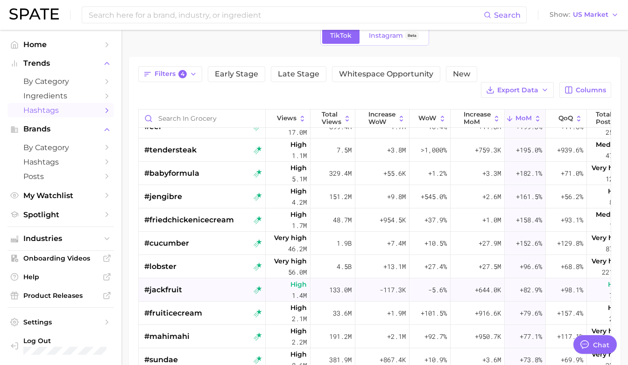
click at [198, 279] on div "#jackfruit" at bounding box center [203, 290] width 118 height 23
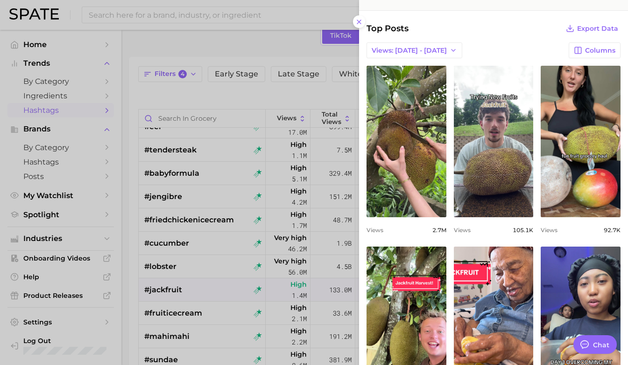
scroll to position [187, 0]
click at [209, 286] on div at bounding box center [314, 182] width 628 height 365
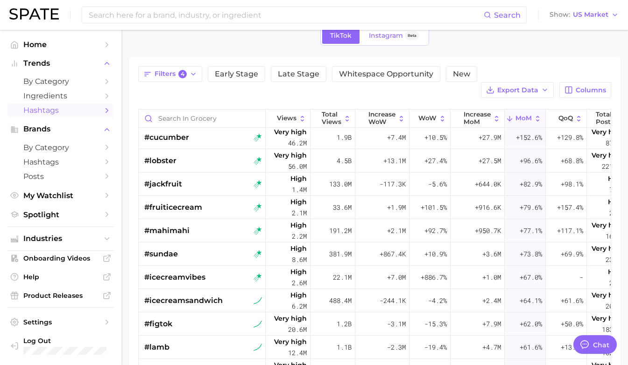
scroll to position [308, 0]
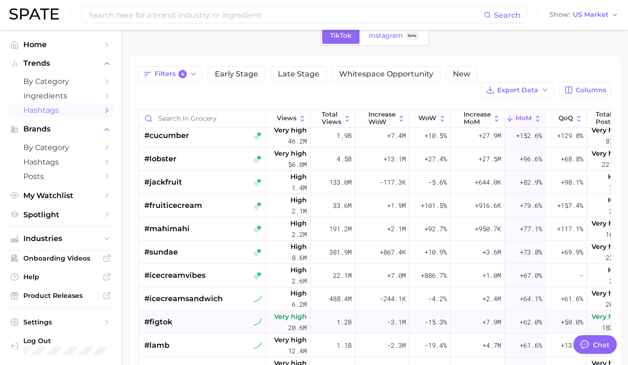
click at [200, 311] on div "#figtok" at bounding box center [203, 322] width 118 height 23
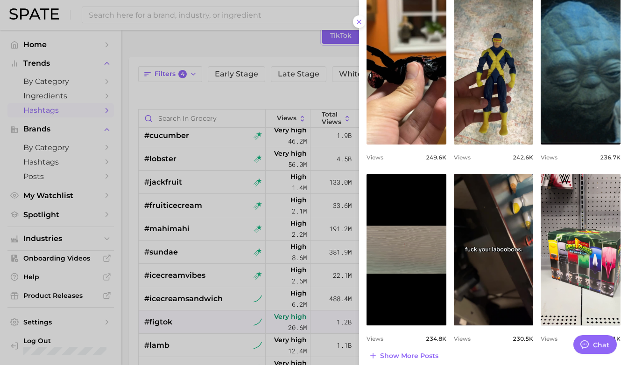
scroll to position [269, 0]
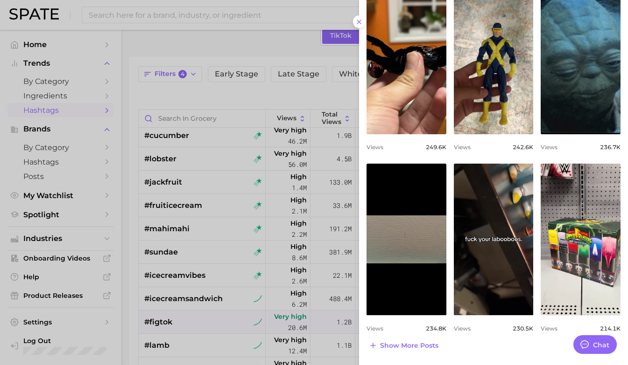
click at [207, 266] on div at bounding box center [314, 182] width 628 height 365
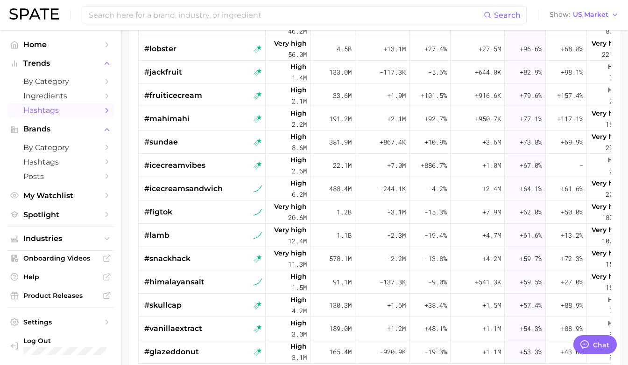
scroll to position [161, 0]
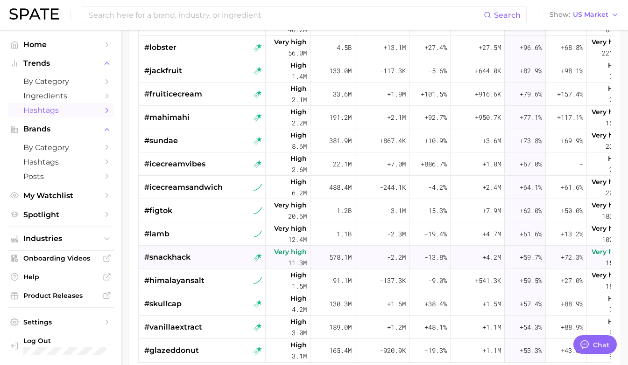
click at [213, 246] on div "#snackhack" at bounding box center [203, 257] width 118 height 23
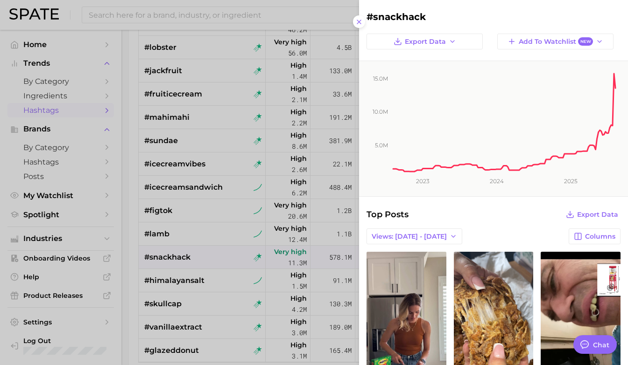
scroll to position [0, 0]
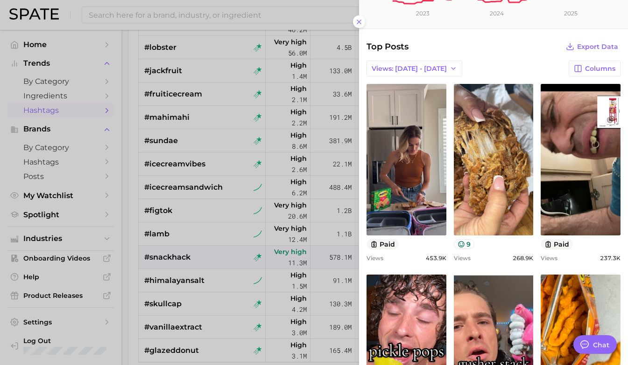
click at [213, 258] on div at bounding box center [314, 182] width 628 height 365
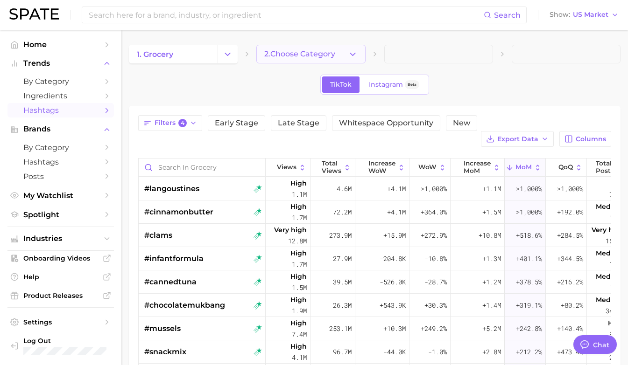
click at [306, 48] on button "2. Choose Category" at bounding box center [310, 54] width 109 height 19
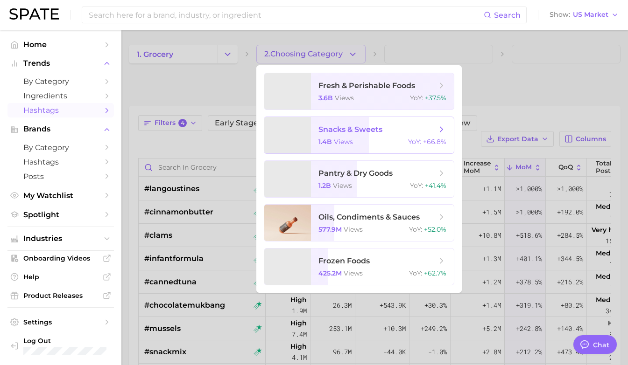
click at [373, 126] on span "snacks & sweets" at bounding box center [350, 129] width 64 height 9
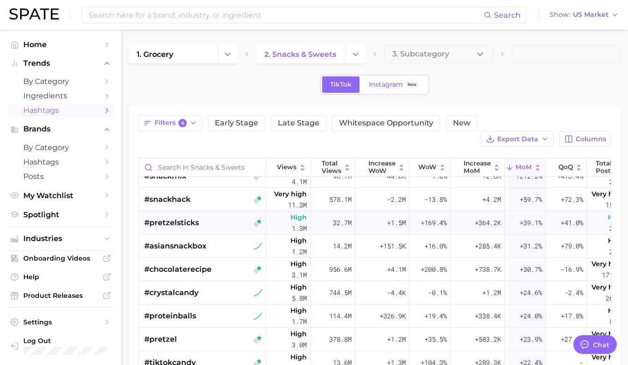
click at [199, 211] on div "#pretzelsticks" at bounding box center [203, 222] width 118 height 23
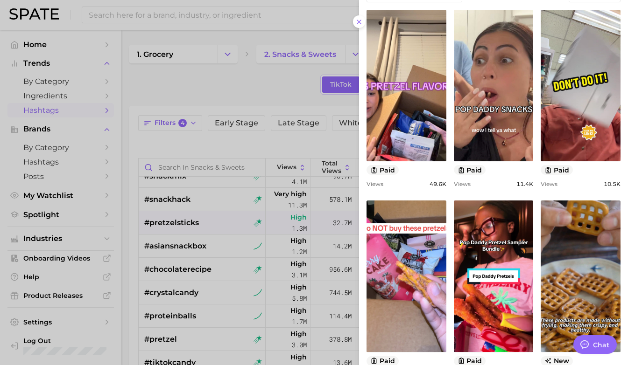
click at [181, 254] on div at bounding box center [314, 182] width 628 height 365
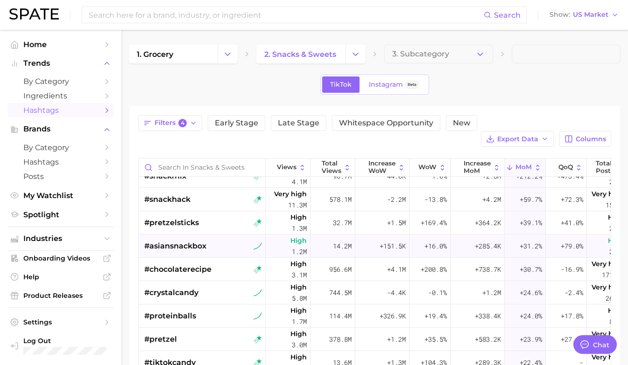
click at [201, 241] on span "#asiansnackbox" at bounding box center [175, 246] width 62 height 11
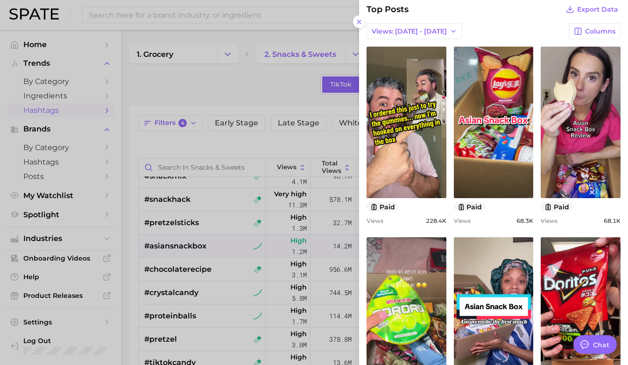
click at [236, 273] on div at bounding box center [314, 182] width 628 height 365
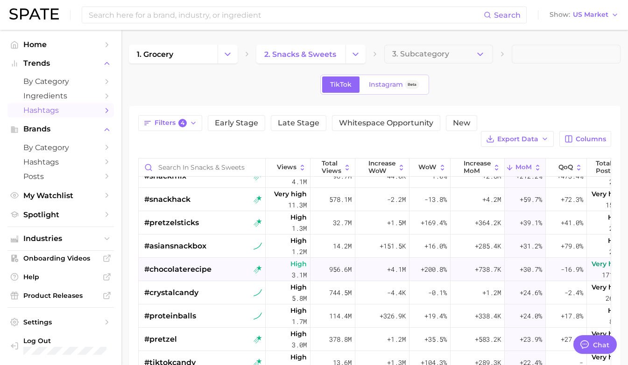
click at [212, 258] on div "#chocolaterecipe" at bounding box center [203, 269] width 118 height 23
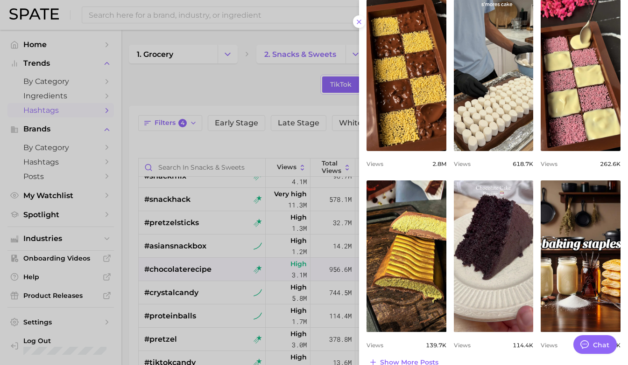
click at [248, 272] on div at bounding box center [314, 182] width 628 height 365
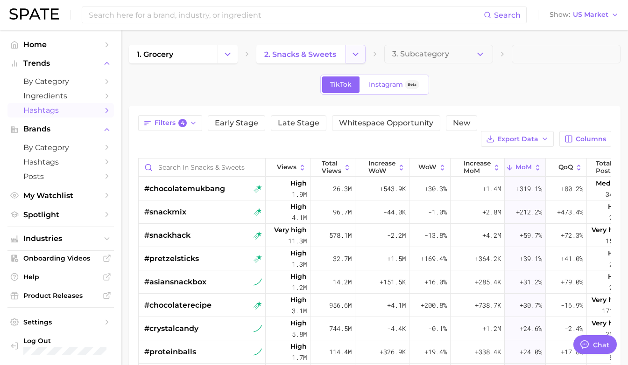
click at [356, 54] on polyline "Change Category" at bounding box center [355, 54] width 5 height 2
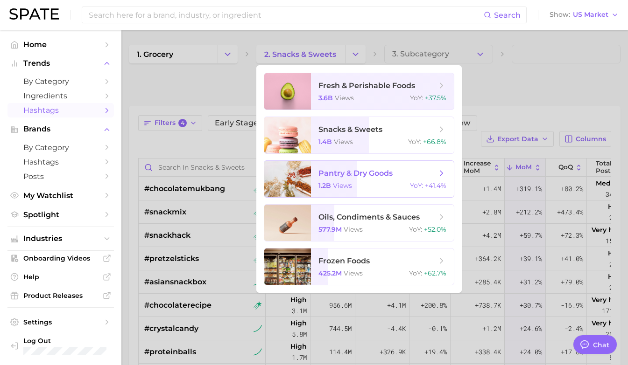
click at [363, 185] on div "1.2b views YoY : +41.4%" at bounding box center [382, 186] width 128 height 8
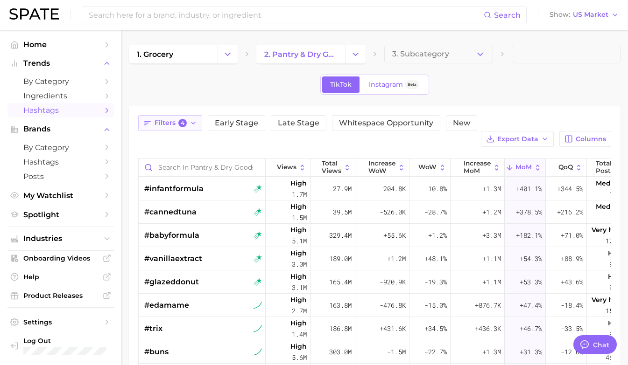
click at [177, 125] on span "Filters 4" at bounding box center [171, 123] width 32 height 8
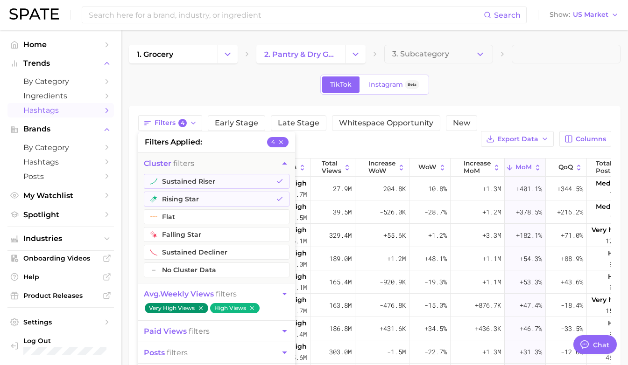
click at [223, 73] on div "1. grocery 2. pantry & dry goods 3. Subcategory TikTok Instagram Beta Filters 4…" at bounding box center [375, 289] width 492 height 488
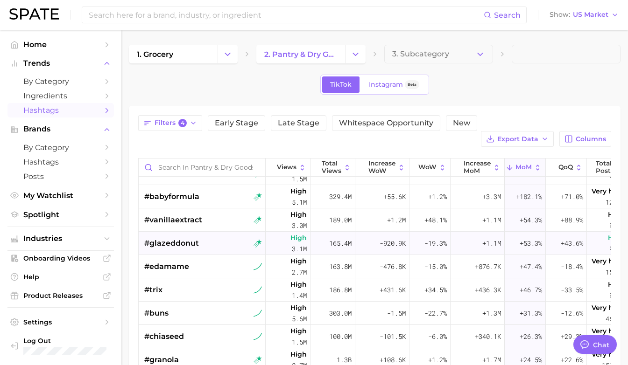
click at [218, 232] on div "#glazeddonut" at bounding box center [203, 243] width 118 height 23
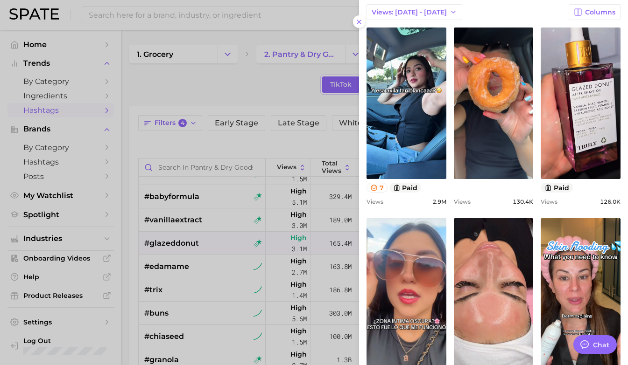
click at [240, 261] on div at bounding box center [314, 182] width 628 height 365
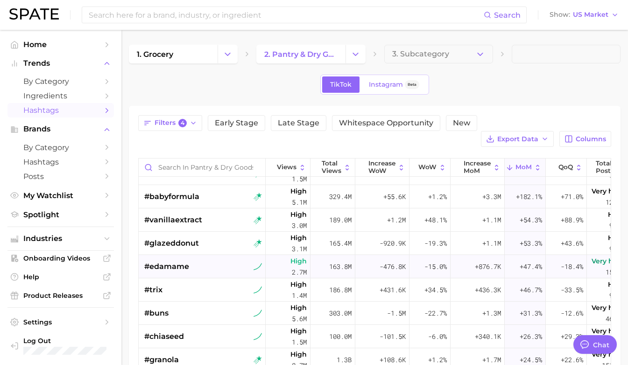
click at [221, 255] on div "#edamame" at bounding box center [203, 266] width 118 height 23
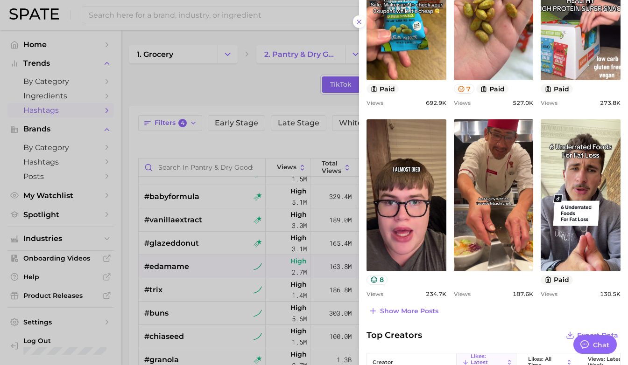
click at [216, 256] on div at bounding box center [314, 182] width 628 height 365
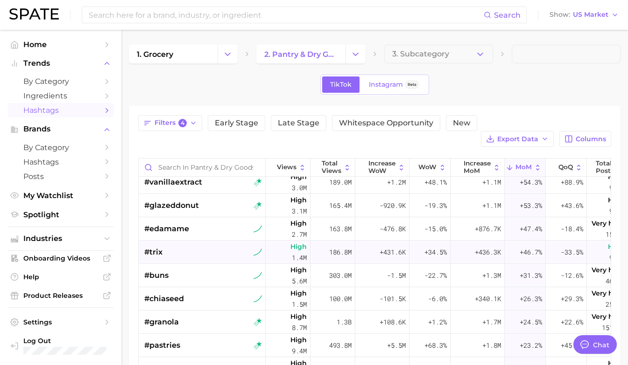
click at [216, 241] on div "#trix" at bounding box center [203, 252] width 118 height 23
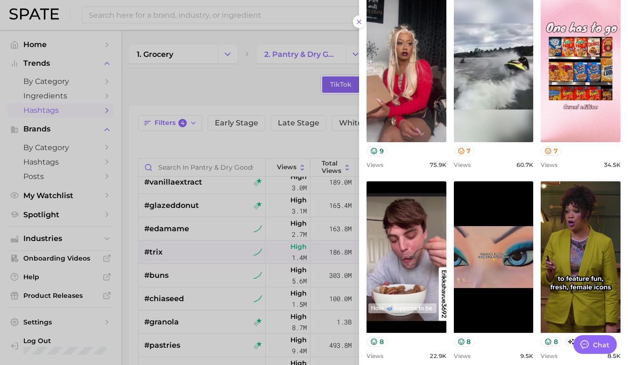
click at [248, 281] on div at bounding box center [314, 182] width 628 height 365
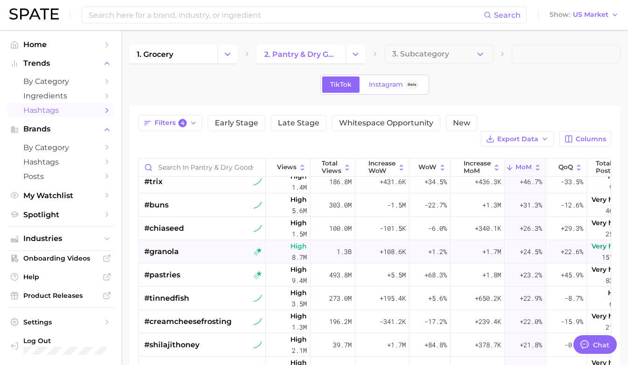
click at [210, 240] on div "#granola" at bounding box center [203, 251] width 118 height 23
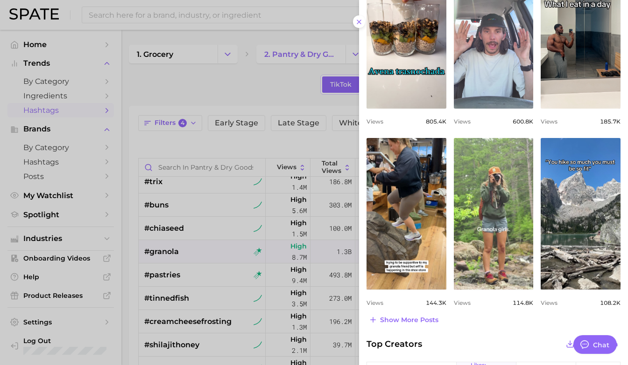
click at [247, 279] on div at bounding box center [314, 182] width 628 height 365
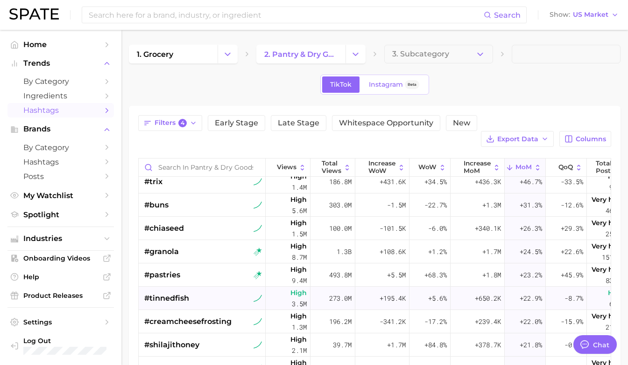
click at [225, 289] on div "#tinnedfish" at bounding box center [203, 298] width 118 height 23
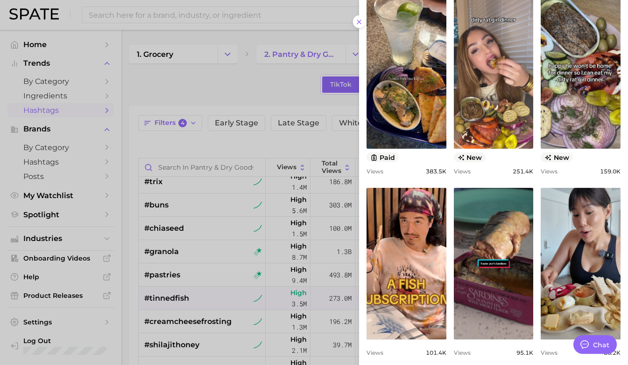
click at [275, 302] on div at bounding box center [314, 182] width 628 height 365
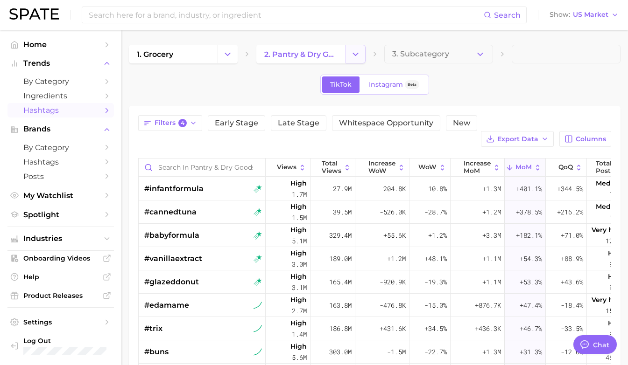
click at [354, 58] on icon "Change Category" at bounding box center [356, 54] width 10 height 10
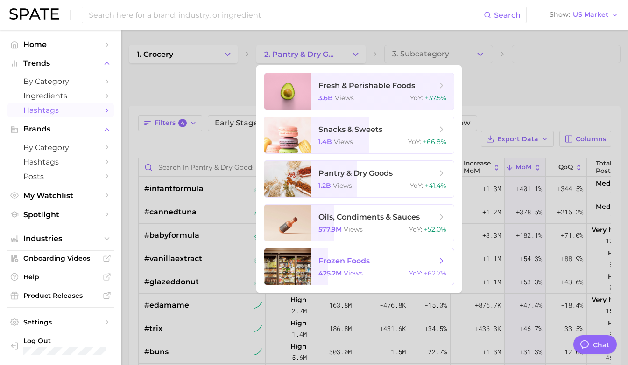
click at [361, 271] on span "views" at bounding box center [353, 273] width 19 height 8
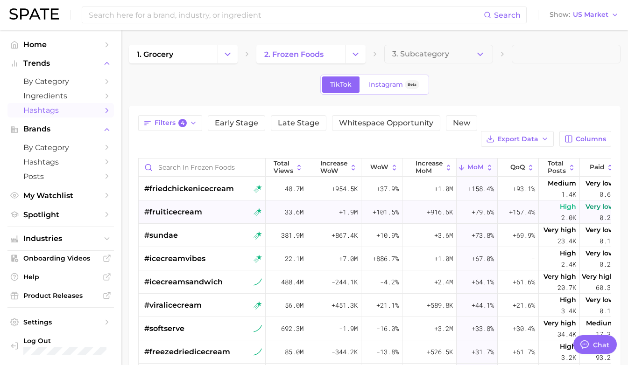
click at [201, 207] on span "#fruiticecream" at bounding box center [173, 212] width 58 height 11
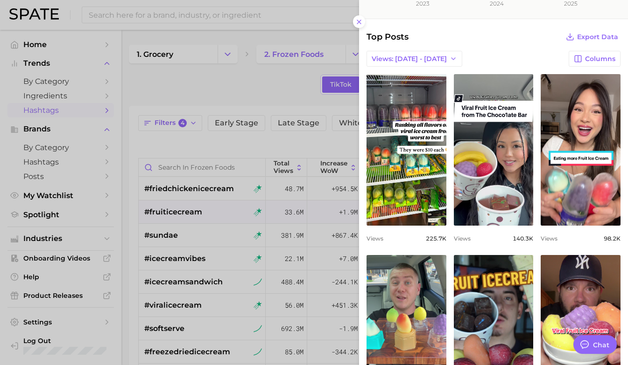
click at [194, 220] on div at bounding box center [314, 182] width 628 height 365
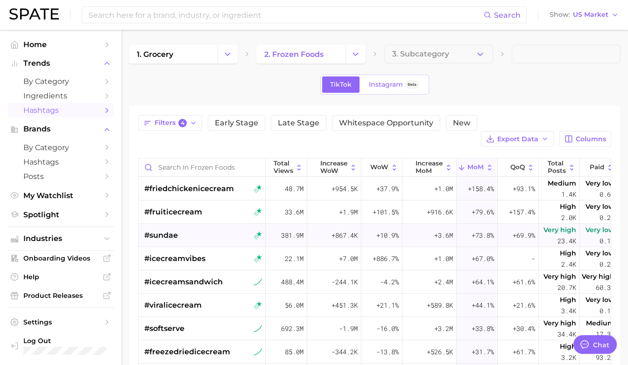
click at [183, 224] on div "#sundae" at bounding box center [203, 235] width 118 height 23
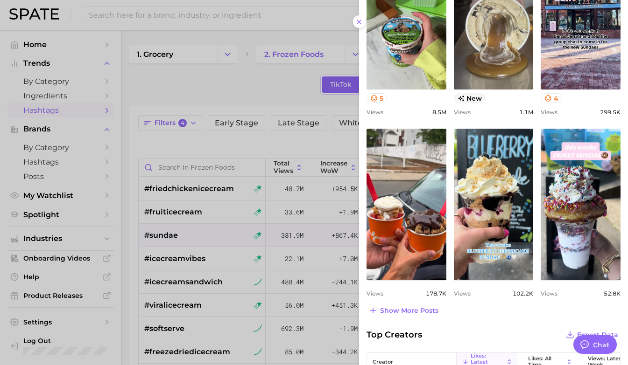
click at [215, 237] on div at bounding box center [314, 182] width 628 height 365
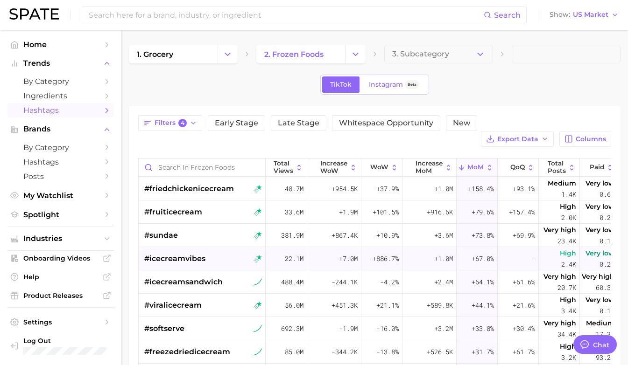
click at [203, 253] on span "#icecreamvibes" at bounding box center [174, 258] width 61 height 11
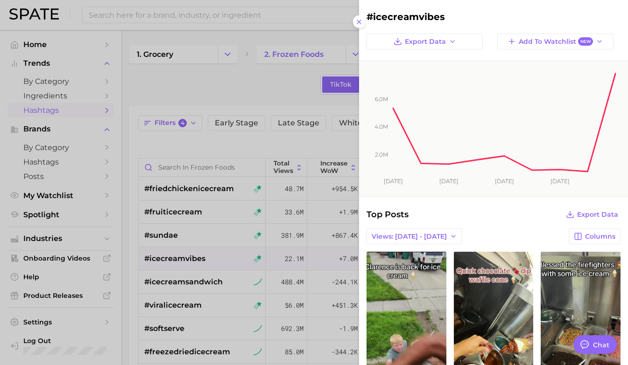
click at [160, 92] on div at bounding box center [314, 182] width 628 height 365
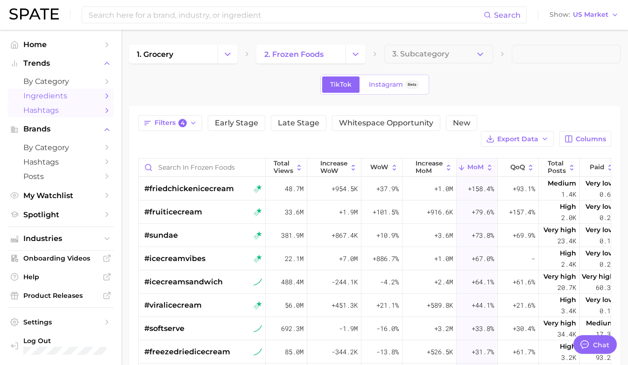
click at [63, 98] on span "Ingredients" at bounding box center [60, 95] width 75 height 9
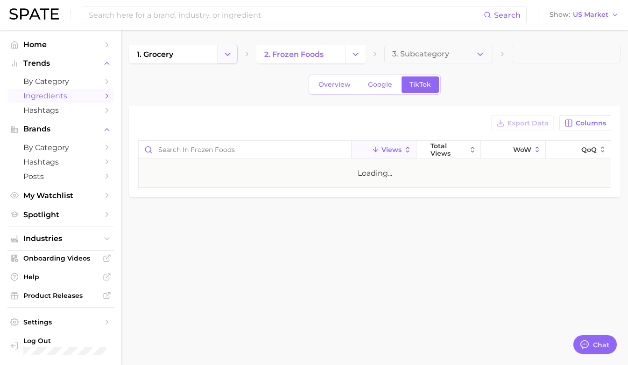
click at [230, 55] on icon "Change Category" at bounding box center [228, 54] width 10 height 10
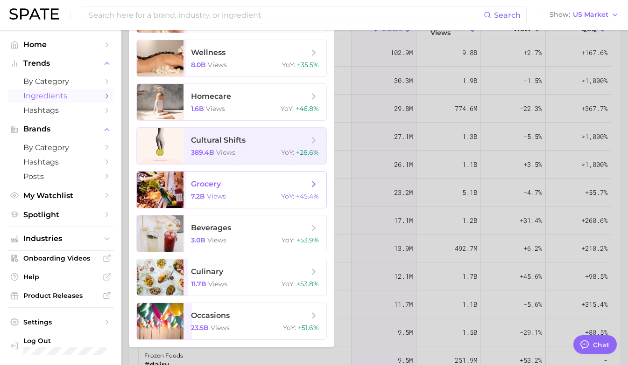
click at [249, 197] on div "7.2b views YoY : +45.4%" at bounding box center [255, 196] width 128 height 8
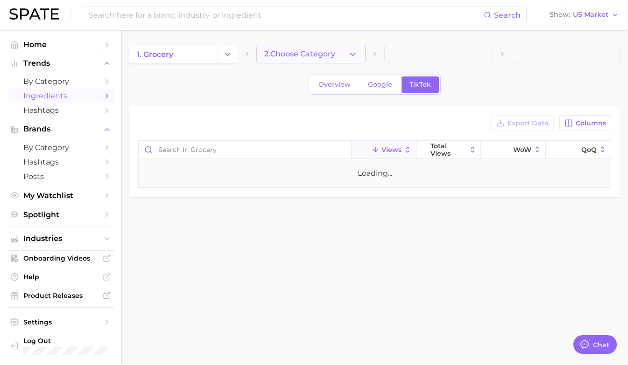
click at [313, 56] on span "2. Choose Category" at bounding box center [299, 54] width 71 height 8
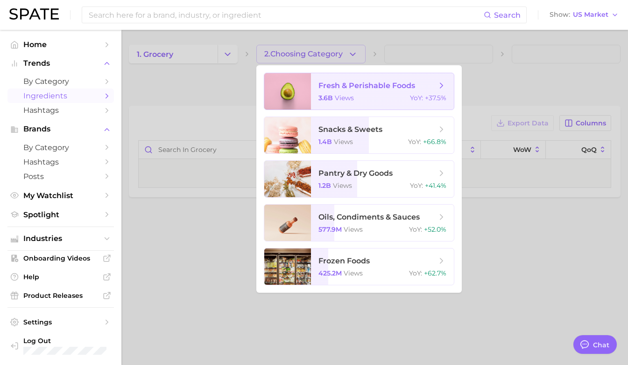
click at [323, 94] on span "fresh & perishable foods 3.6b views YoY : +37.5%" at bounding box center [382, 91] width 143 height 36
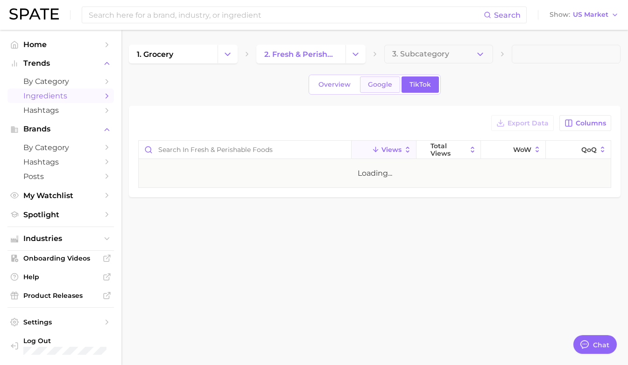
click at [377, 81] on span "Google" at bounding box center [380, 85] width 24 height 8
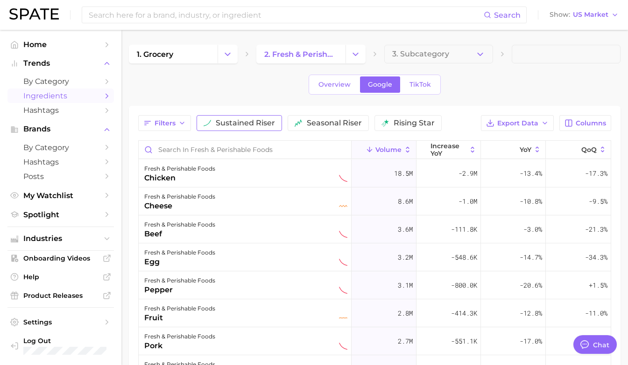
click at [251, 129] on button "sustained riser" at bounding box center [239, 123] width 85 height 16
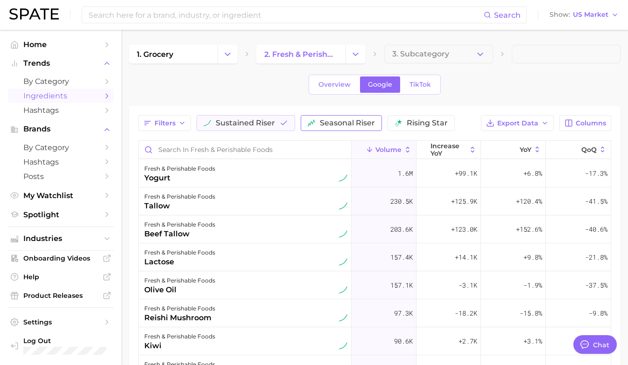
click at [314, 121] on button "seasonal riser" at bounding box center [341, 123] width 81 height 16
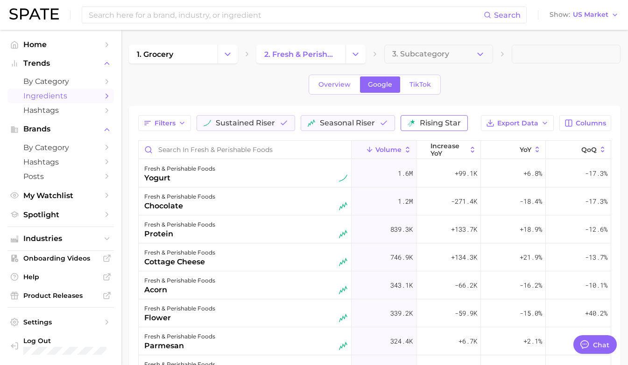
click at [410, 119] on img "button" at bounding box center [410, 122] width 7 height 7
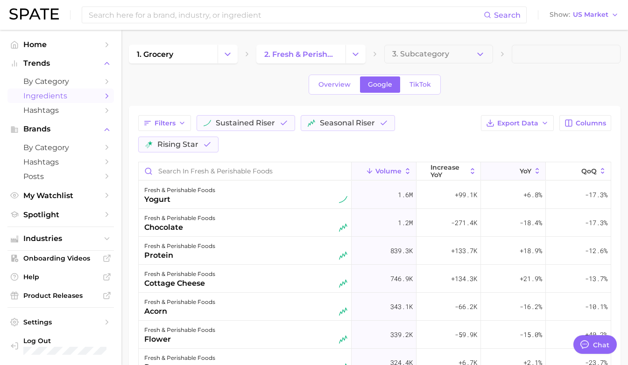
click at [518, 168] on button "YoY" at bounding box center [513, 171] width 65 height 18
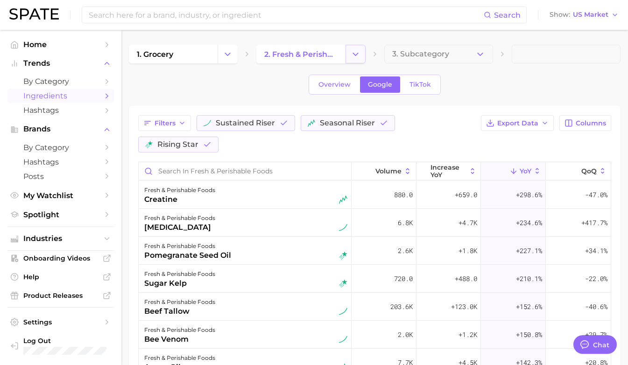
click at [351, 56] on icon "Change Category" at bounding box center [356, 54] width 10 height 10
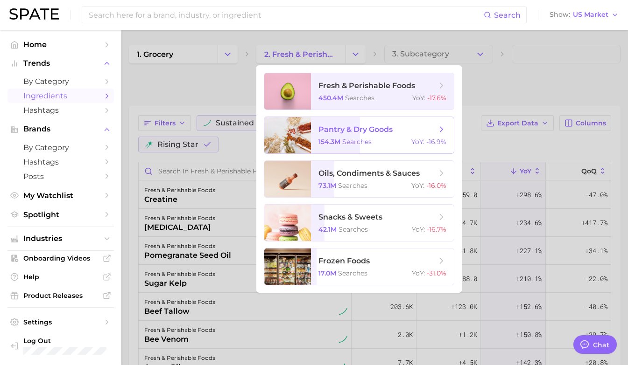
click at [348, 132] on span "pantry & dry goods" at bounding box center [355, 129] width 74 height 9
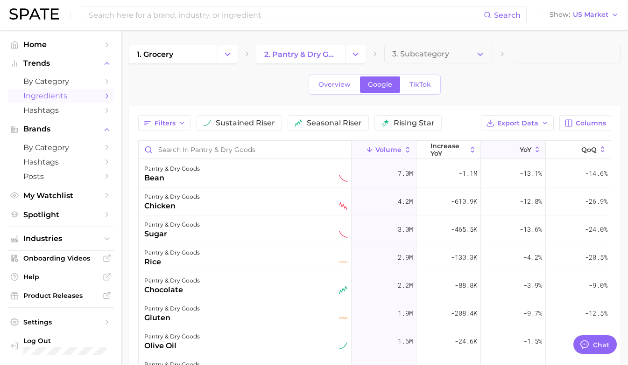
click at [508, 153] on button "YoY" at bounding box center [513, 150] width 65 height 18
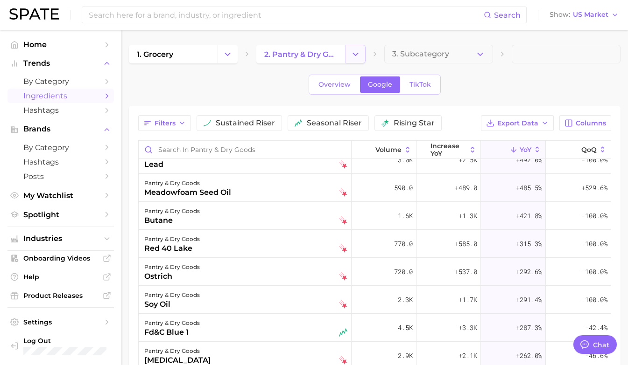
click at [357, 52] on icon "Change Category" at bounding box center [356, 54] width 10 height 10
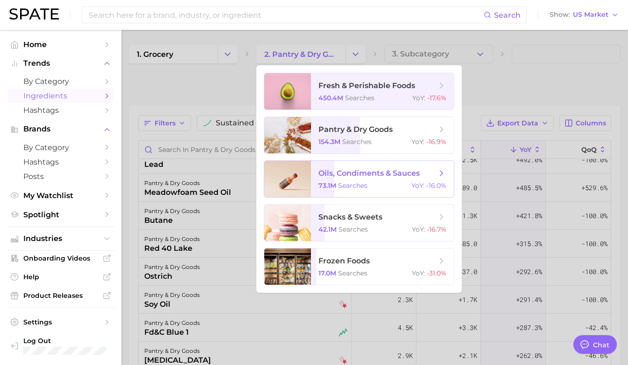
click at [360, 183] on span "searches" at bounding box center [352, 186] width 29 height 8
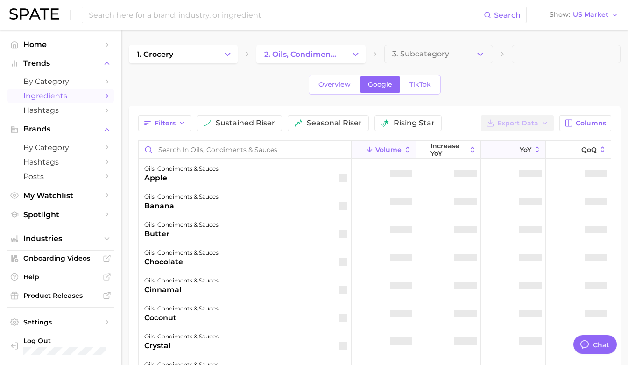
click at [526, 150] on span "YoY" at bounding box center [526, 149] width 12 height 7
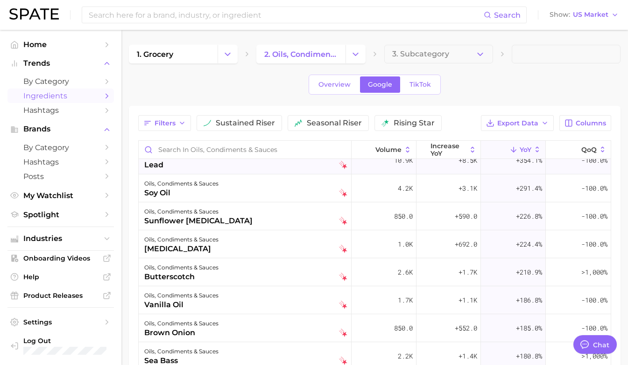
scroll to position [54, 0]
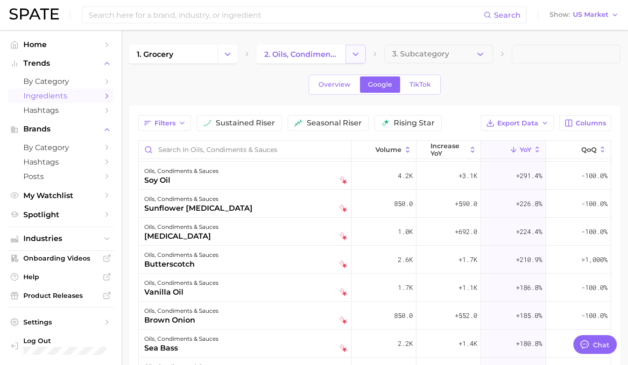
click at [349, 55] on button "Change Category" at bounding box center [355, 54] width 20 height 19
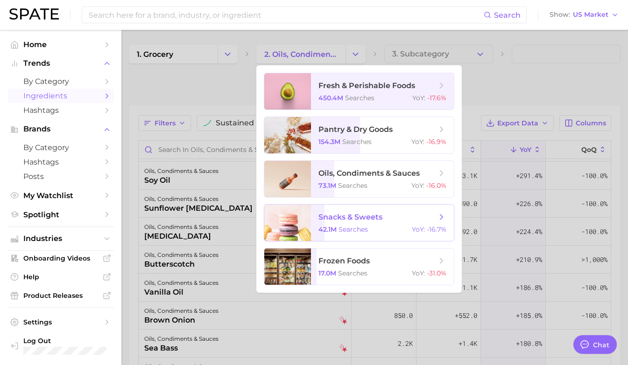
click at [359, 224] on span "snacks & sweets 42.1m searches YoY : -16.7%" at bounding box center [382, 223] width 143 height 36
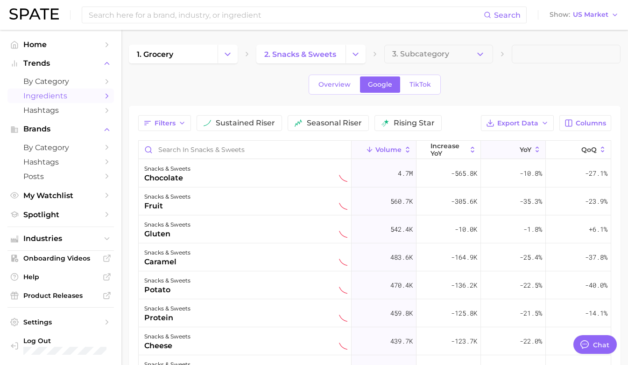
click at [502, 151] on button "YoY" at bounding box center [513, 150] width 65 height 18
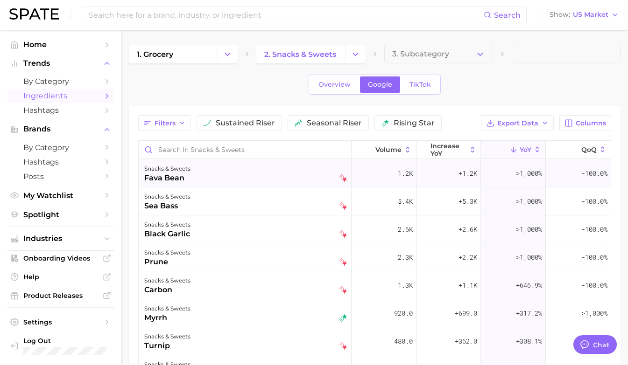
click at [278, 174] on div "snacks & sweets fava bean" at bounding box center [245, 173] width 203 height 21
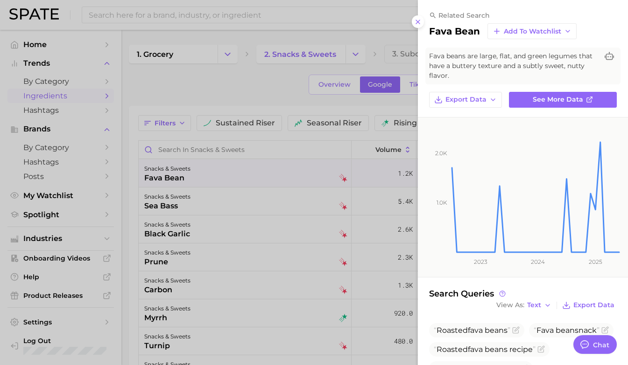
click at [278, 174] on div at bounding box center [314, 182] width 628 height 365
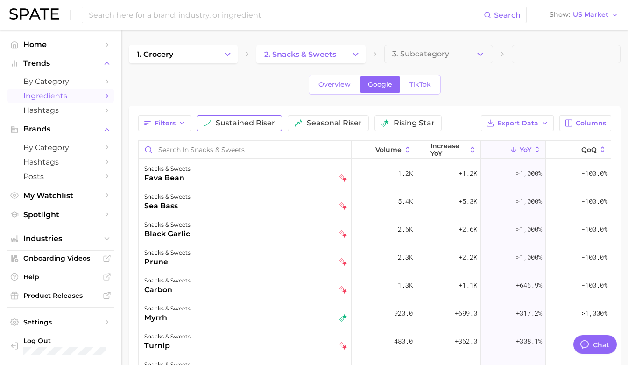
click at [261, 120] on span "sustained riser" at bounding box center [245, 122] width 59 height 7
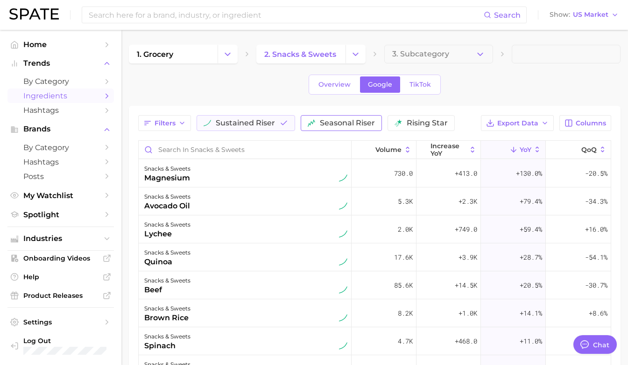
click at [328, 126] on span "seasonal riser" at bounding box center [347, 122] width 55 height 7
click at [426, 124] on span "rising star" at bounding box center [440, 122] width 41 height 7
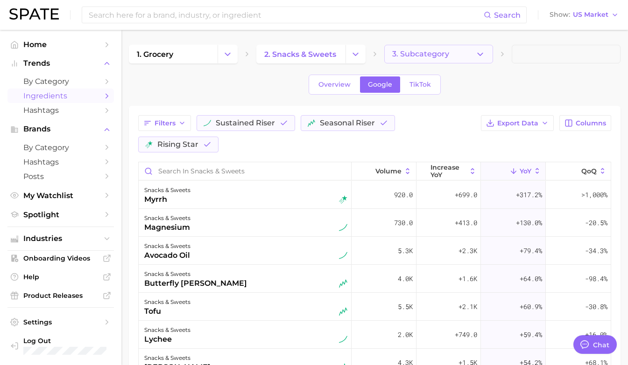
click at [398, 51] on span "3. Subcategory" at bounding box center [420, 54] width 57 height 8
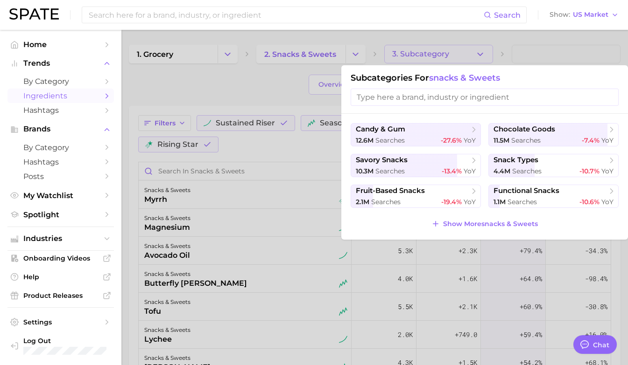
click at [336, 57] on div at bounding box center [314, 182] width 628 height 365
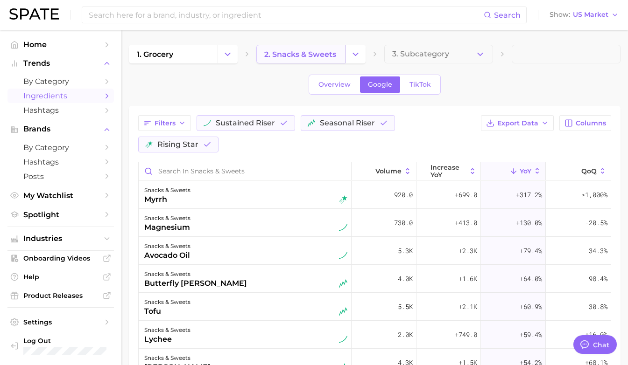
click at [315, 55] on span "2. snacks & sweets" at bounding box center [300, 54] width 72 height 9
click at [358, 57] on icon "Change Category" at bounding box center [356, 54] width 10 height 10
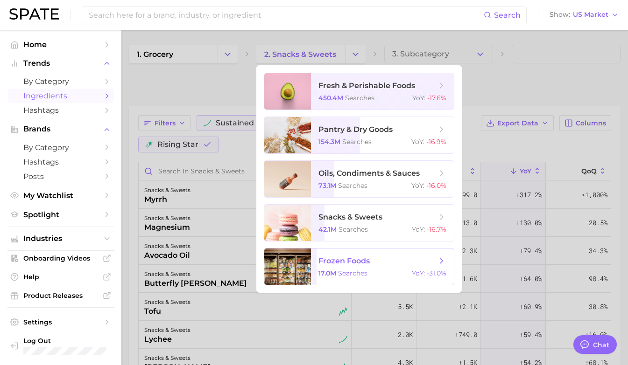
click at [362, 274] on span "searches" at bounding box center [352, 273] width 29 height 8
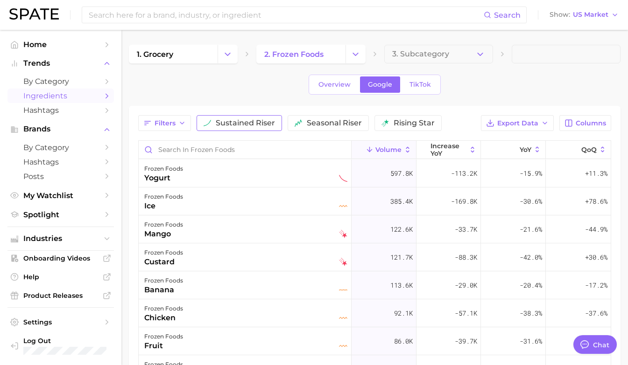
click at [271, 122] on span "sustained riser" at bounding box center [245, 122] width 59 height 7
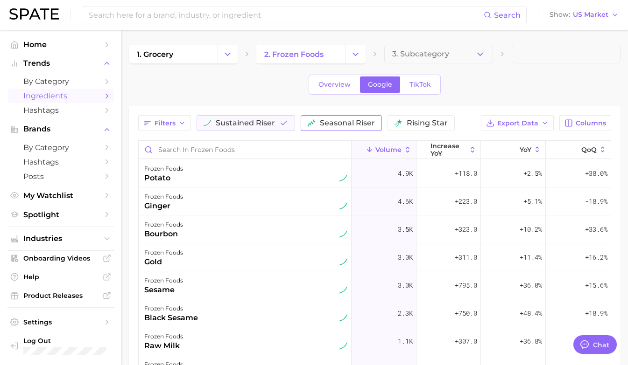
click at [335, 119] on span "seasonal riser" at bounding box center [347, 122] width 55 height 7
click at [422, 128] on button "rising star" at bounding box center [433, 123] width 67 height 16
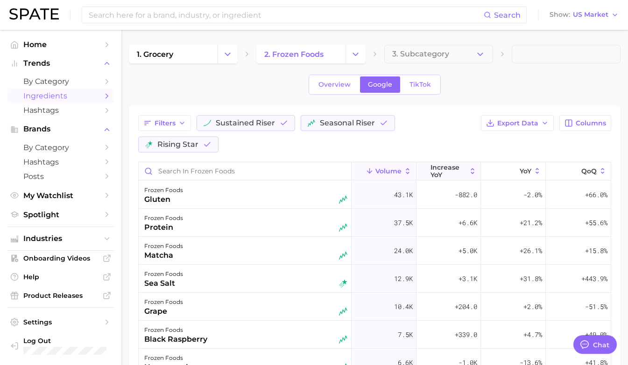
click at [459, 175] on span "increase YoY" at bounding box center [448, 171] width 36 height 15
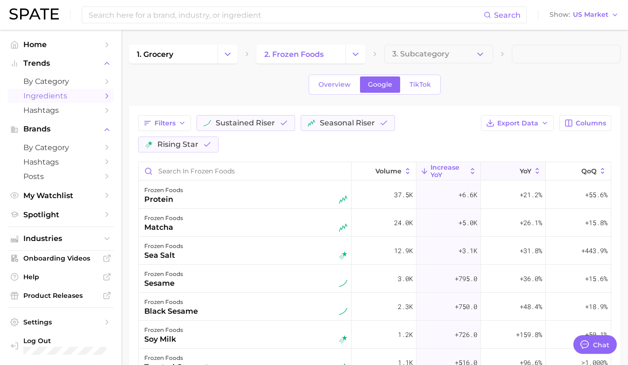
click at [517, 166] on button "YoY" at bounding box center [513, 171] width 65 height 18
click at [446, 178] on span "increase YoY" at bounding box center [448, 171] width 36 height 15
click at [266, 217] on div "frozen foods matcha" at bounding box center [245, 223] width 203 height 21
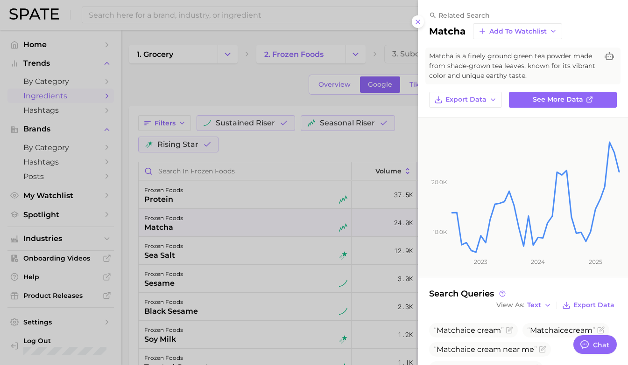
click at [323, 305] on div at bounding box center [314, 182] width 628 height 365
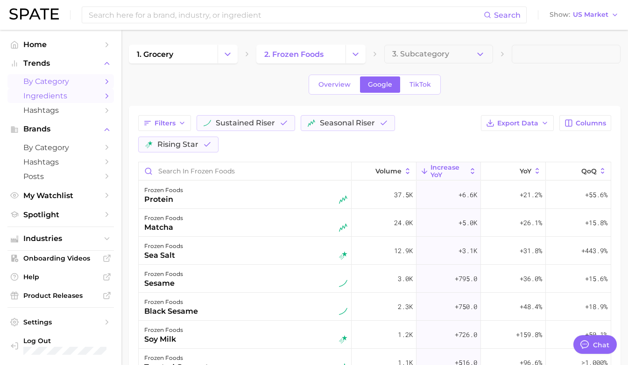
click at [71, 82] on span "by Category" at bounding box center [60, 81] width 75 height 9
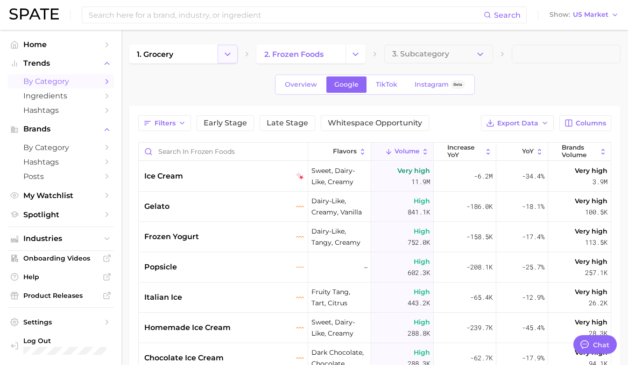
click at [226, 58] on icon "Change Category" at bounding box center [228, 54] width 10 height 10
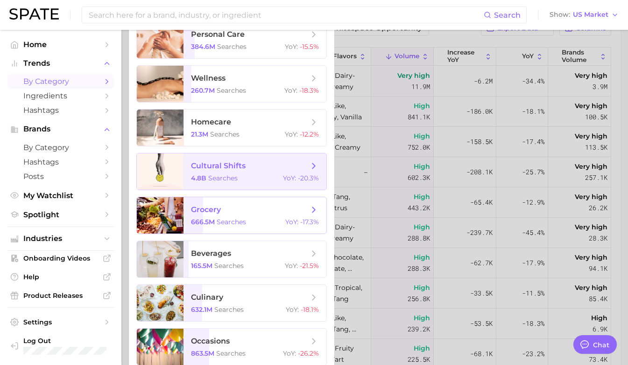
scroll to position [102, 0]
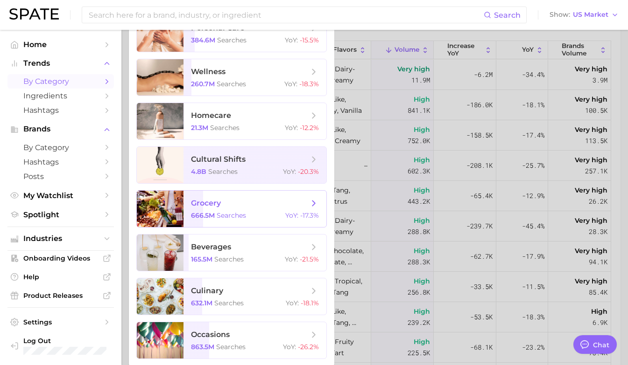
click at [251, 210] on span "grocery 666.5m searches YoY : -17.3%" at bounding box center [254, 209] width 143 height 36
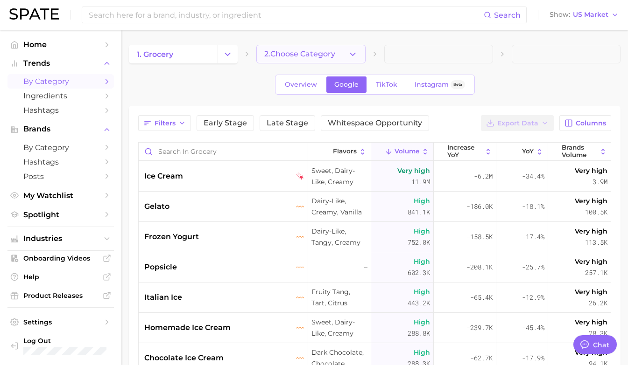
click at [327, 52] on span "2. Choose Category" at bounding box center [299, 54] width 71 height 8
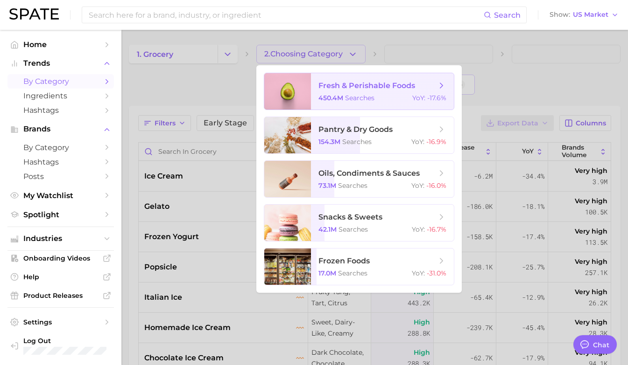
click at [338, 101] on span "450.4m" at bounding box center [330, 98] width 25 height 8
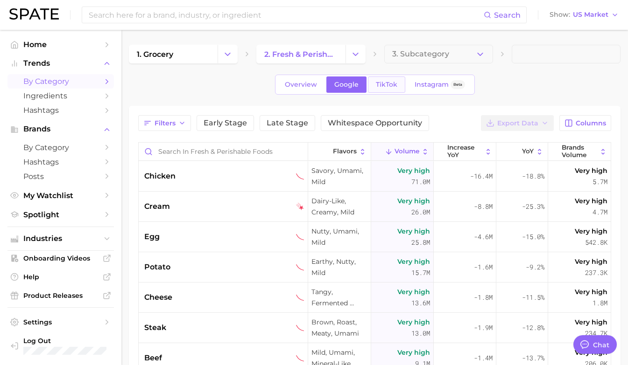
click at [389, 85] on span "TikTok" at bounding box center [386, 85] width 21 height 8
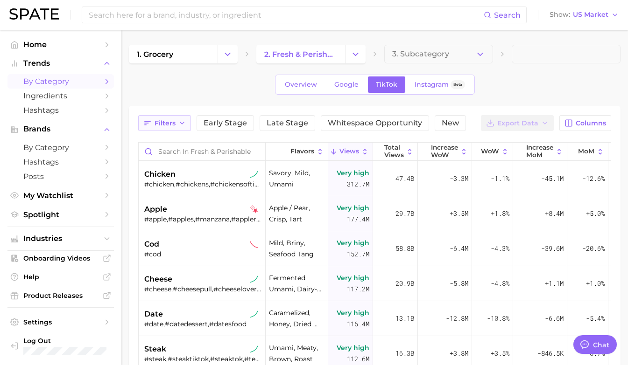
click at [177, 125] on button "Filters" at bounding box center [164, 123] width 53 height 16
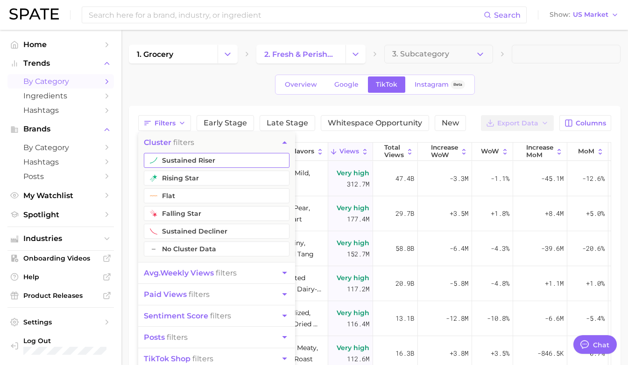
click at [193, 160] on button "sustained riser" at bounding box center [217, 160] width 146 height 15
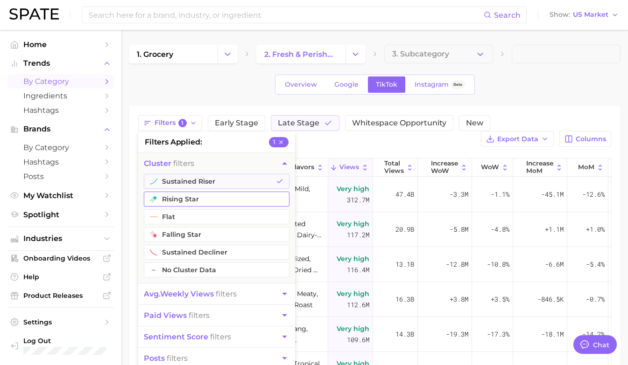
click at [192, 198] on button "rising star" at bounding box center [217, 199] width 146 height 15
click at [225, 89] on div "Overview Google TikTok Instagram Beta" at bounding box center [375, 85] width 492 height 20
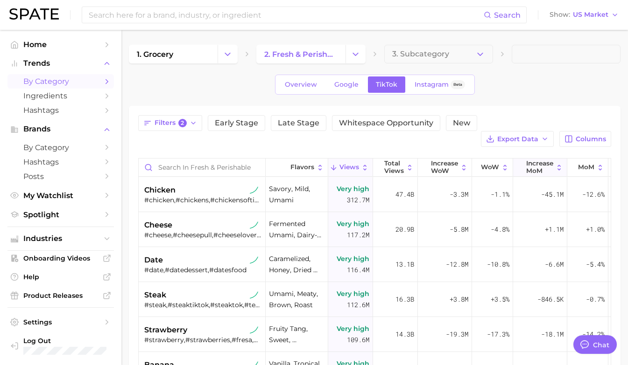
click at [548, 160] on span "increase MoM" at bounding box center [539, 167] width 27 height 14
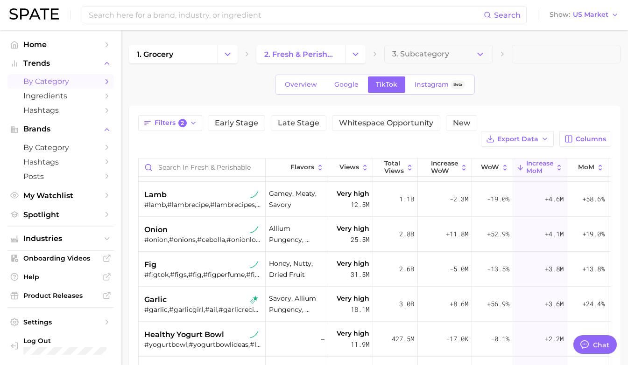
scroll to position [133, 0]
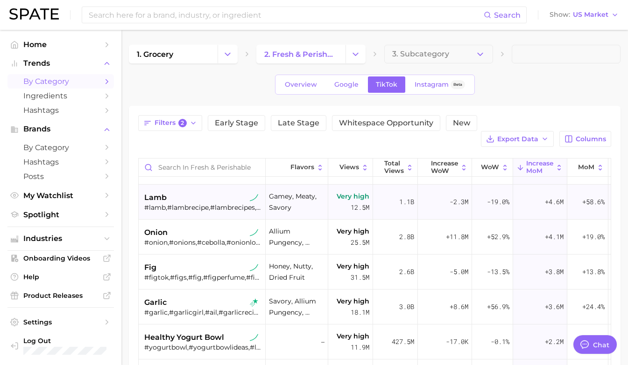
click at [531, 185] on div "+4.6m" at bounding box center [540, 202] width 54 height 35
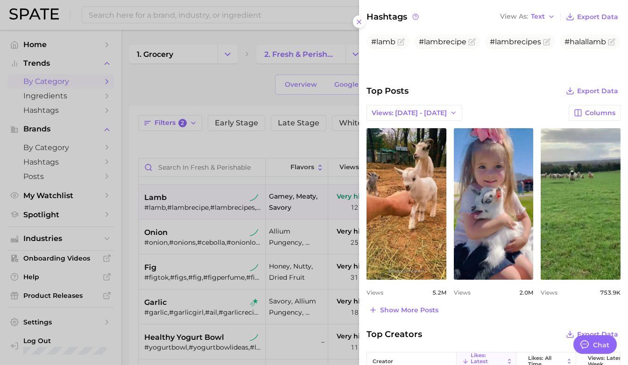
scroll to position [313, 0]
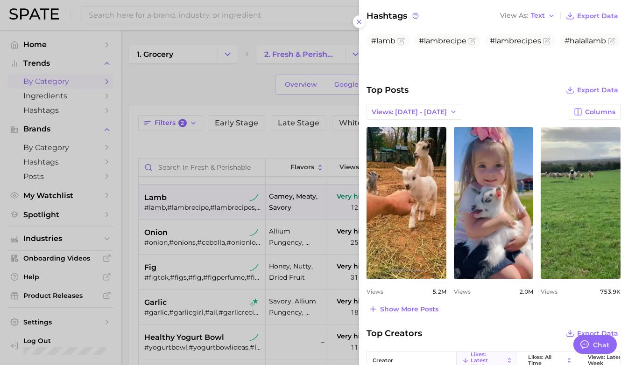
click at [247, 200] on div at bounding box center [314, 182] width 628 height 365
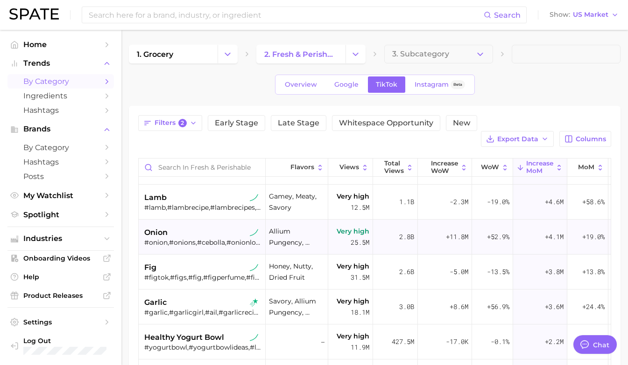
click at [185, 227] on div "onion" at bounding box center [203, 232] width 118 height 11
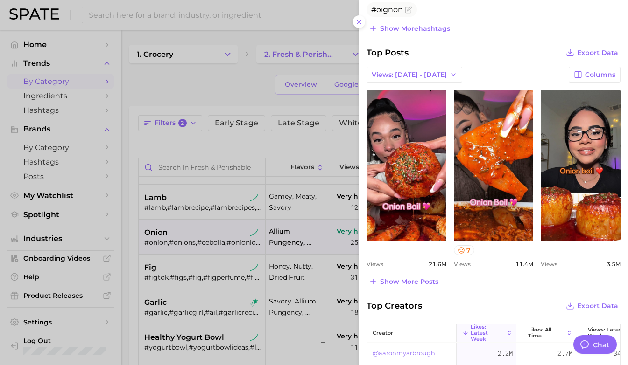
scroll to position [375, 0]
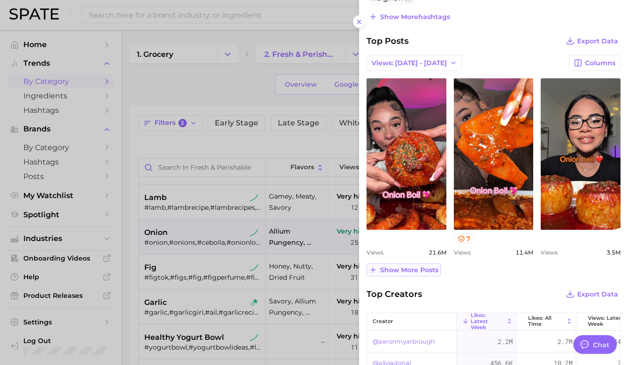
click at [421, 270] on span "Show more posts" at bounding box center [409, 271] width 58 height 8
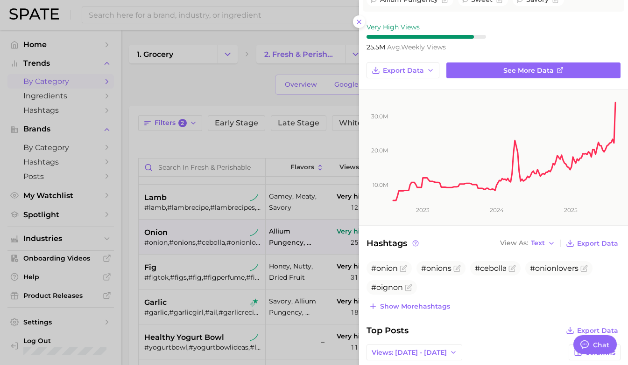
scroll to position [0, 0]
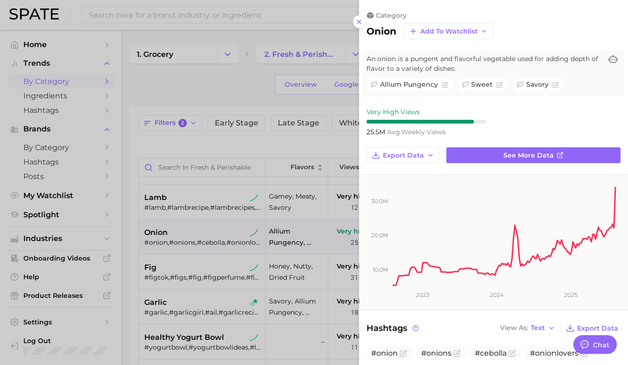
click at [183, 222] on div at bounding box center [314, 182] width 628 height 365
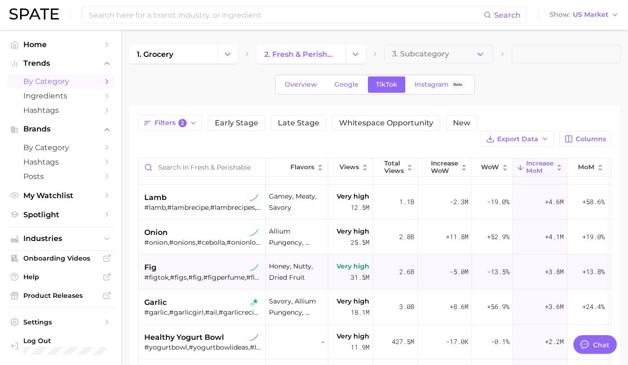
click at [207, 262] on div "fig" at bounding box center [203, 267] width 118 height 11
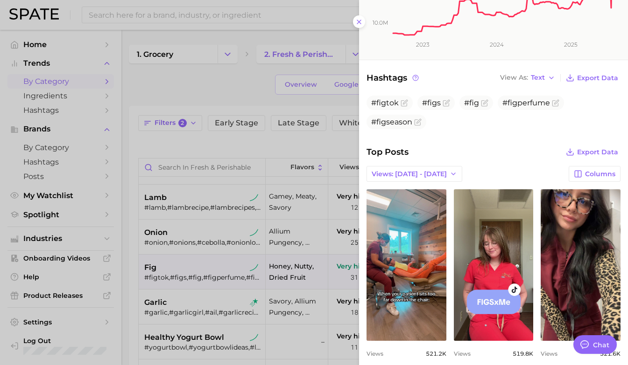
scroll to position [259, 0]
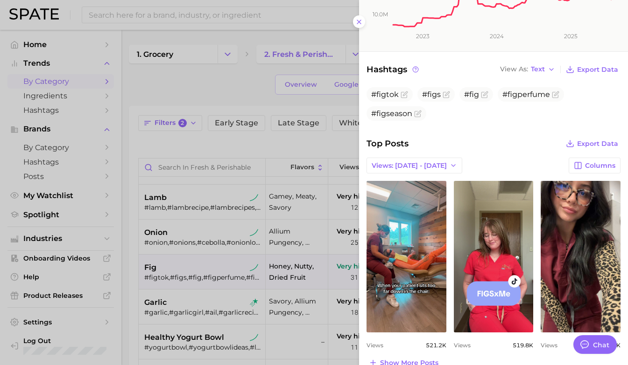
click at [252, 132] on div at bounding box center [314, 182] width 628 height 365
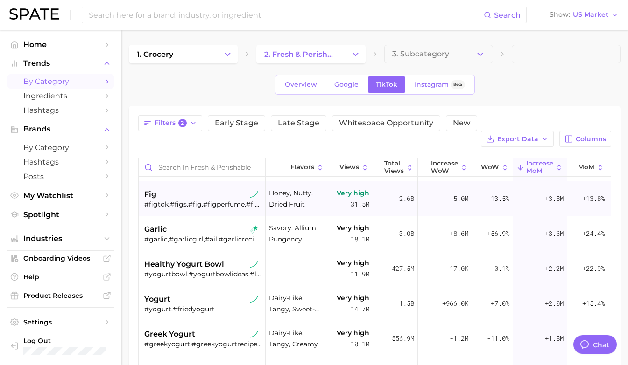
scroll to position [207, 0]
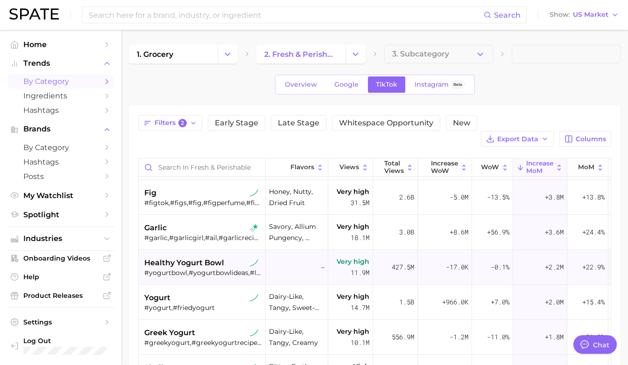
click at [224, 269] on div "#yogurtbowl,#yogurtbowlideas,#loadedyogurtbowl,#healthyyogurtbowls,#healthyyogu…" at bounding box center [203, 273] width 118 height 8
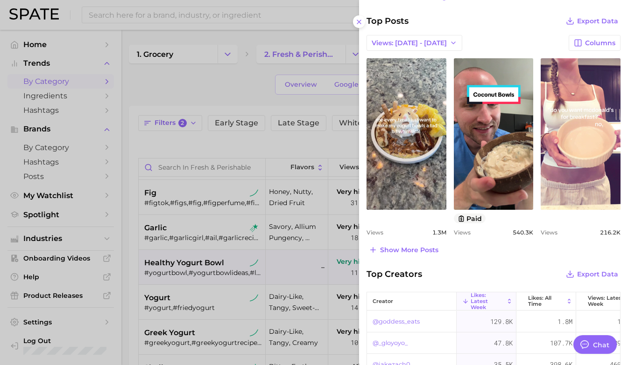
scroll to position [410, 0]
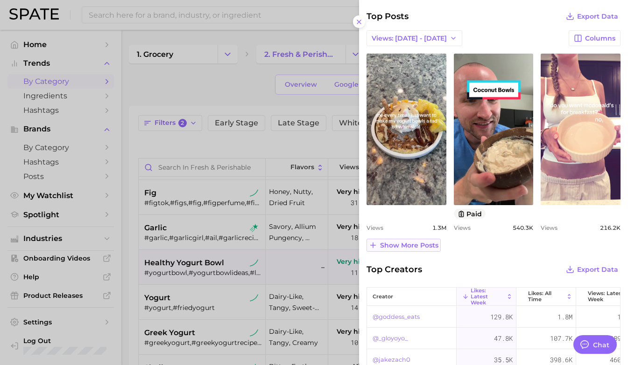
click at [409, 243] on span "Show more posts" at bounding box center [409, 246] width 58 height 8
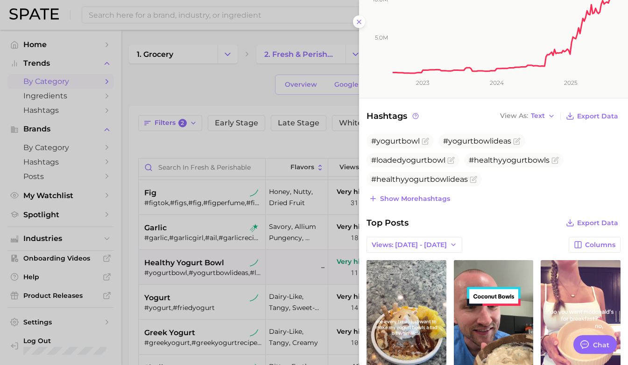
scroll to position [93, 0]
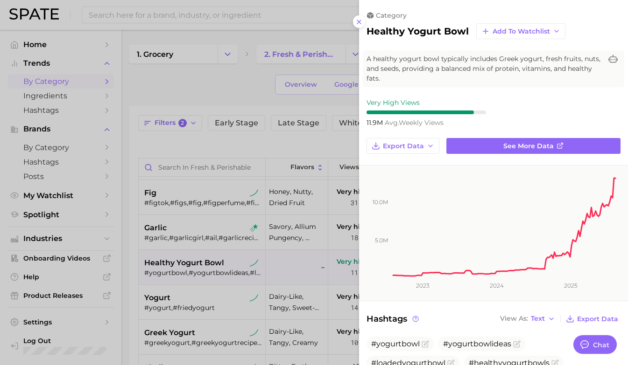
click at [412, 33] on h2 "healthy yogurt bowl" at bounding box center [417, 31] width 102 height 11
copy div "healthy yogurt bowl Add to Watchlist"
click at [259, 265] on div at bounding box center [314, 182] width 628 height 365
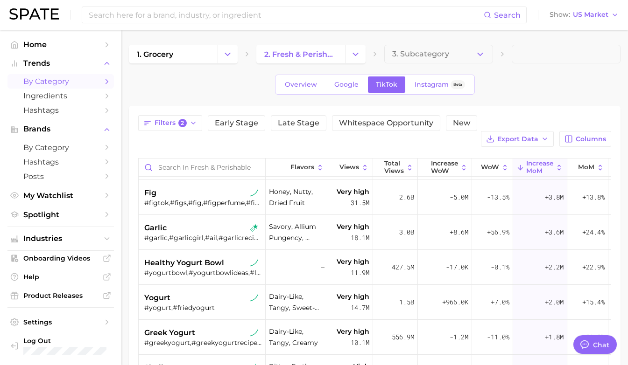
click at [226, 79] on div "Overview Google TikTok Instagram Beta" at bounding box center [375, 85] width 492 height 20
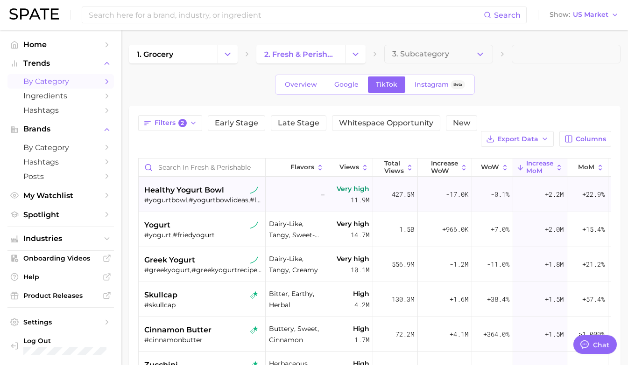
scroll to position [281, 0]
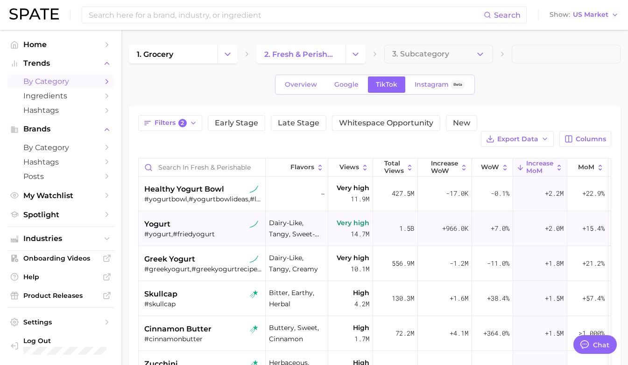
click at [236, 219] on div "yogurt" at bounding box center [203, 224] width 118 height 11
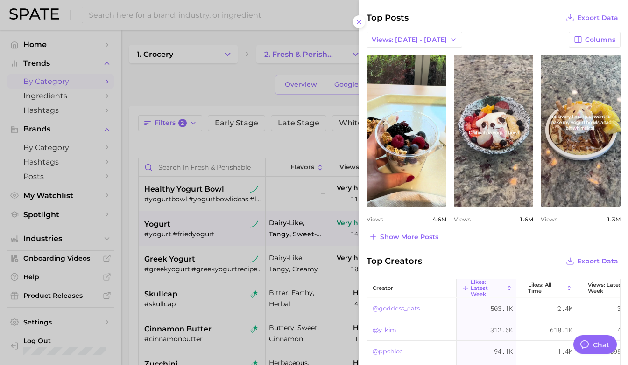
scroll to position [367, 0]
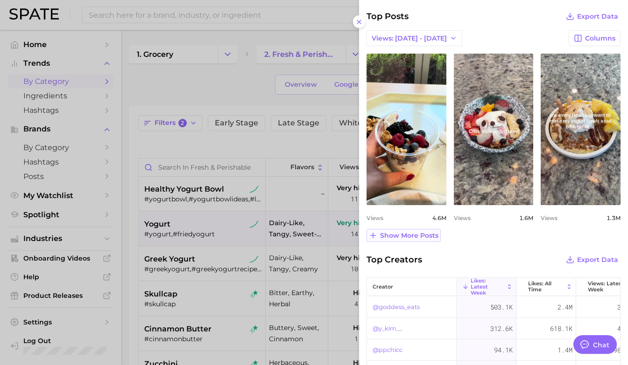
click at [414, 234] on span "Show more posts" at bounding box center [409, 236] width 58 height 8
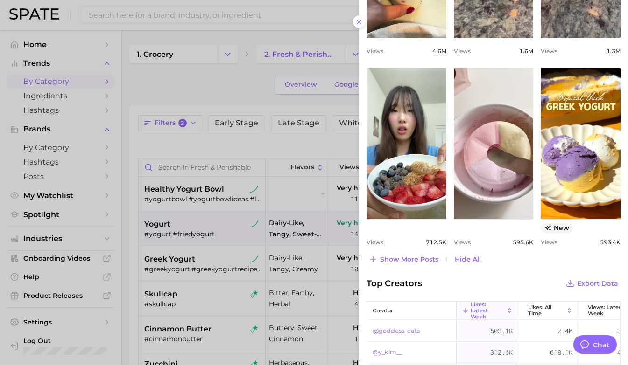
scroll to position [537, 0]
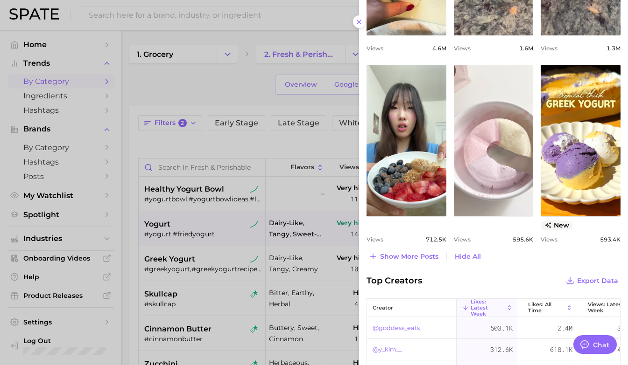
click at [508, 154] on link "view post on TikTok" at bounding box center [494, 141] width 80 height 152
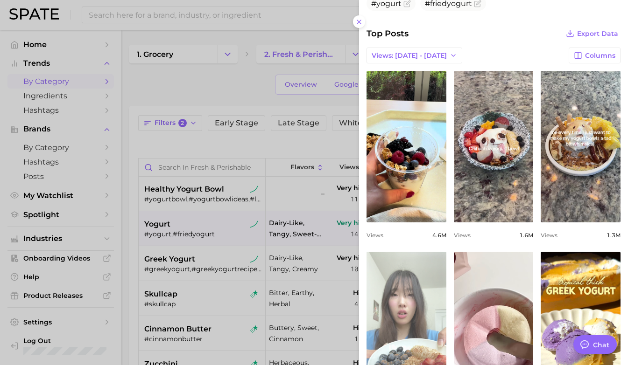
scroll to position [349, 0]
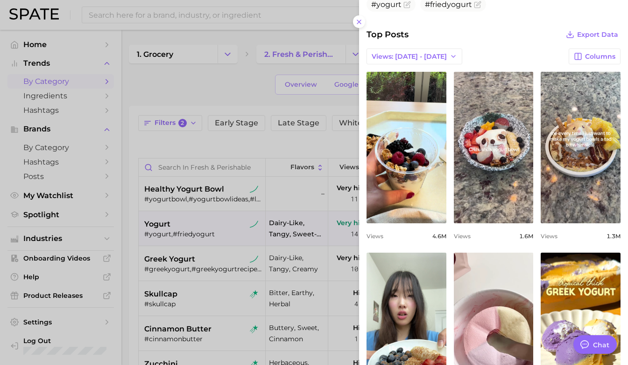
click at [293, 227] on div at bounding box center [314, 182] width 628 height 365
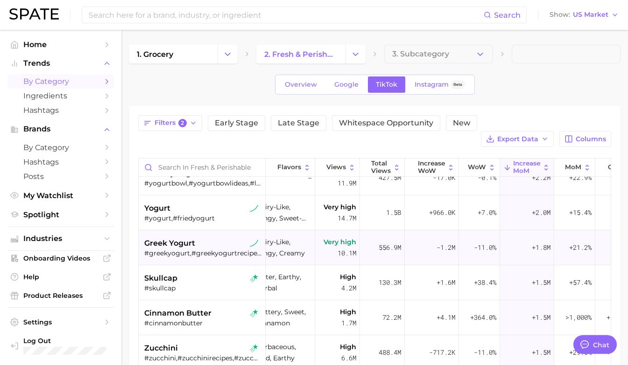
scroll to position [297, 0]
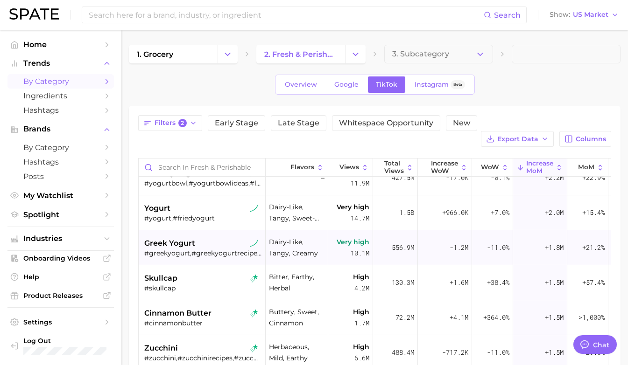
click at [205, 249] on div "#greekyogurt,#greekyogurtrecipes,#frozengreekyogurt" at bounding box center [203, 253] width 118 height 8
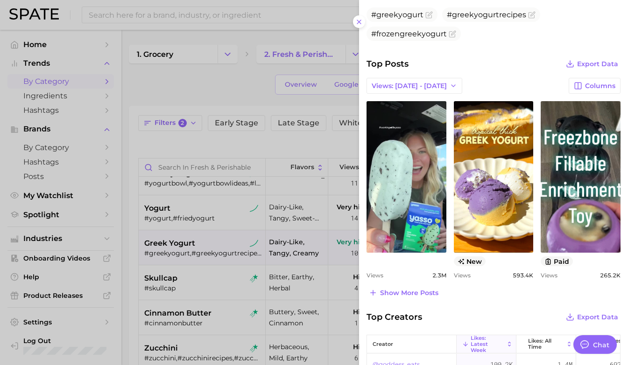
scroll to position [342, 0]
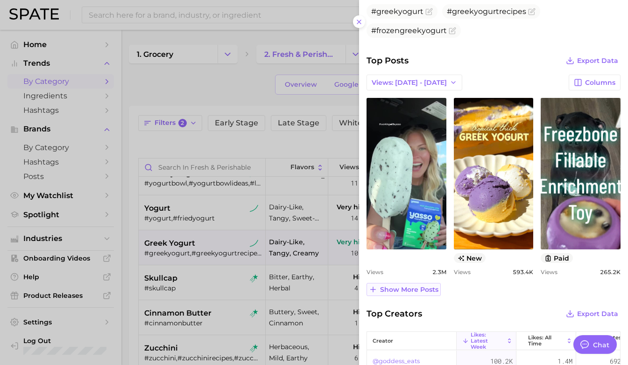
click at [399, 288] on span "Show more posts" at bounding box center [409, 290] width 58 height 8
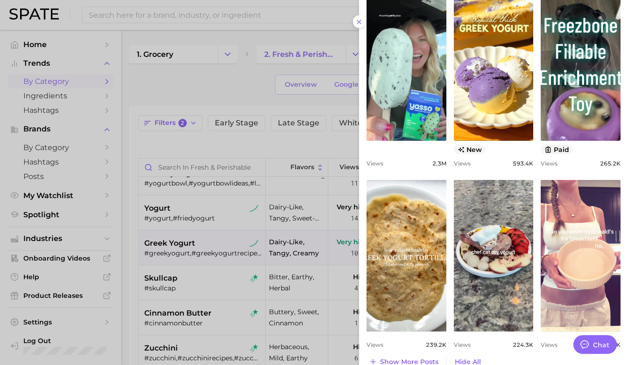
scroll to position [451, 0]
click at [205, 284] on div at bounding box center [314, 182] width 628 height 365
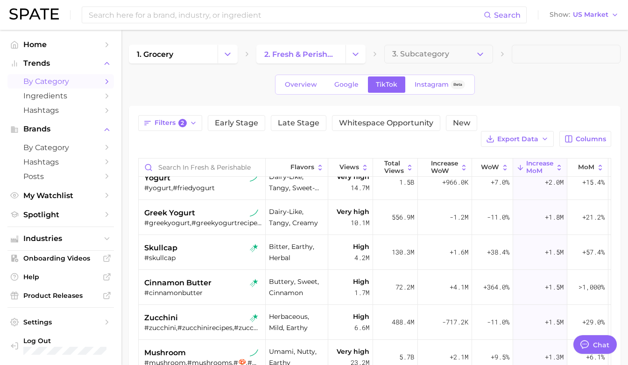
scroll to position [342, 0]
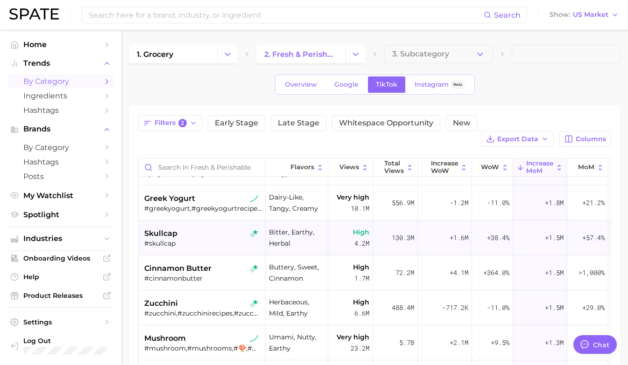
click at [207, 228] on div "skullcap" at bounding box center [203, 233] width 118 height 11
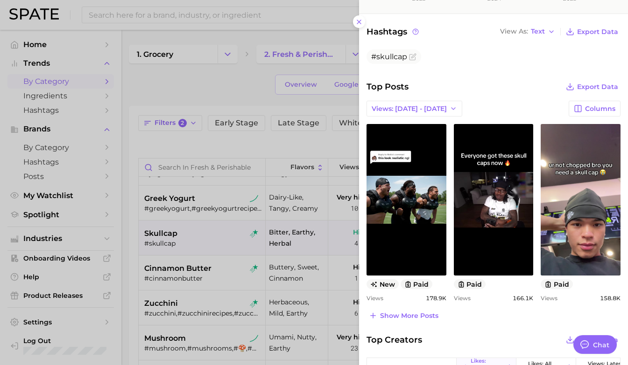
scroll to position [298, 0]
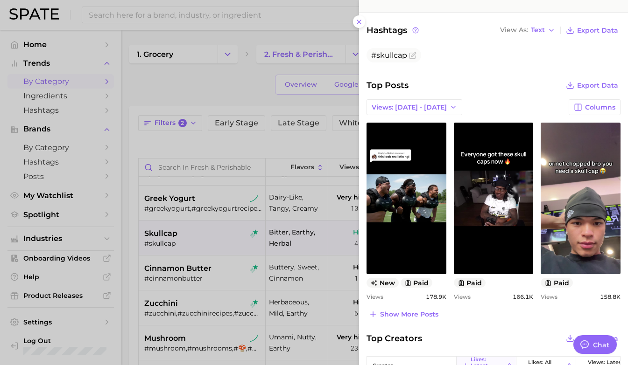
click at [228, 206] on div at bounding box center [314, 182] width 628 height 365
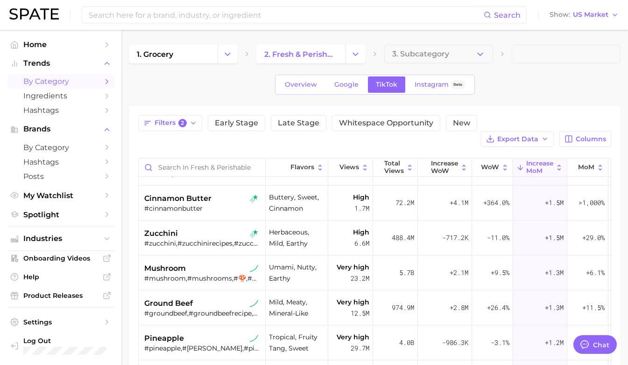
scroll to position [414, 0]
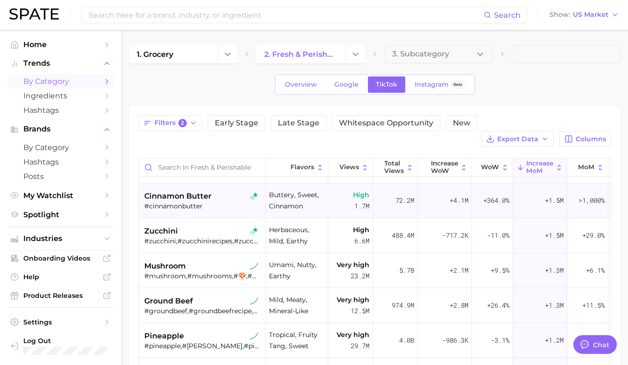
click at [225, 202] on div "#cinnamonbutter" at bounding box center [203, 206] width 118 height 8
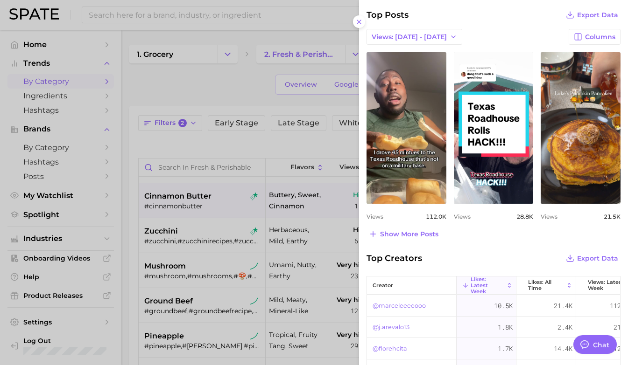
scroll to position [387, 0]
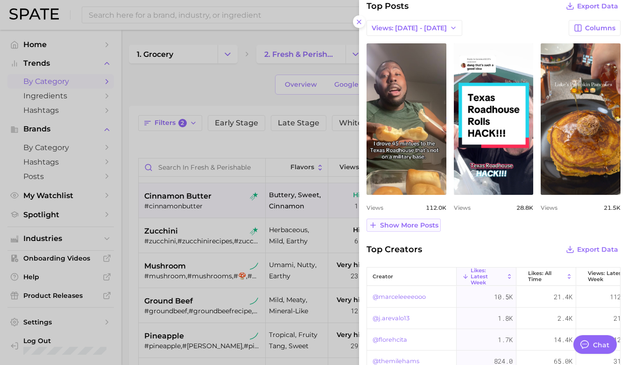
click at [408, 228] on span "Show more posts" at bounding box center [409, 226] width 58 height 8
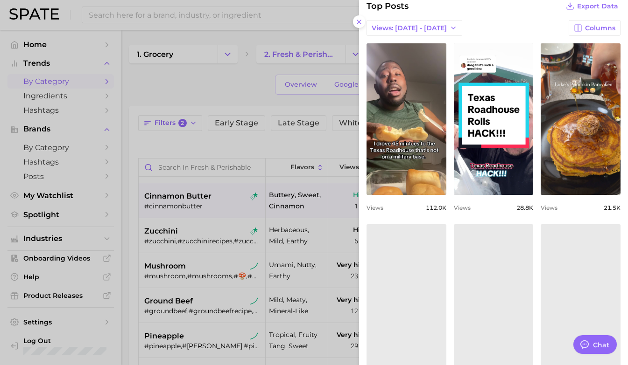
scroll to position [0, 0]
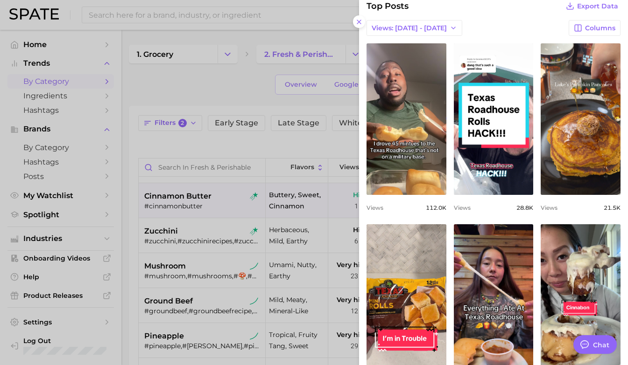
click at [252, 261] on div at bounding box center [314, 182] width 628 height 365
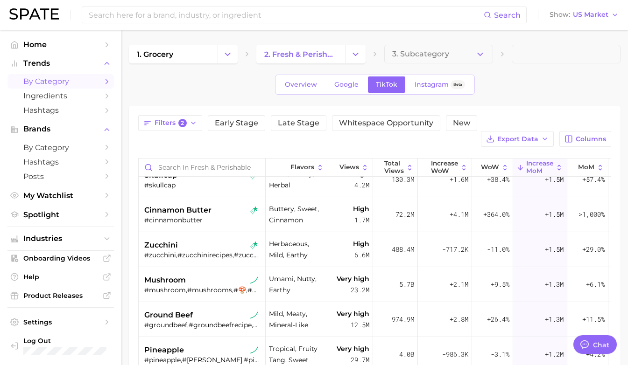
scroll to position [397, 0]
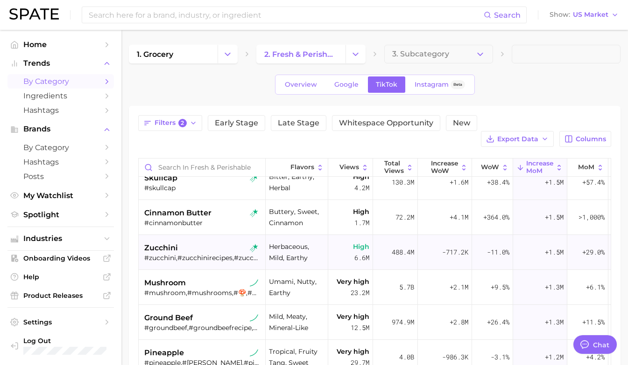
click at [217, 254] on div "#zucchini,#zucchinirecipes,#zucchinirecipe,#courgettes" at bounding box center [203, 258] width 118 height 8
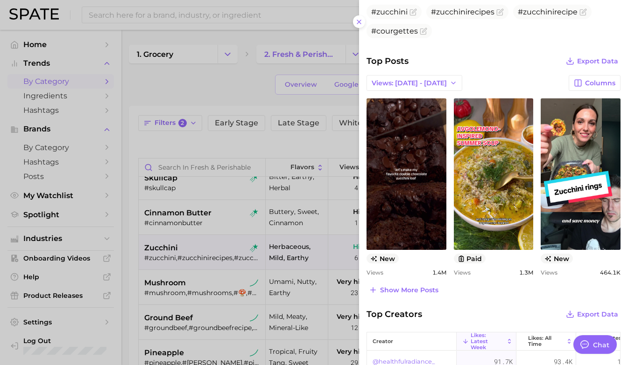
scroll to position [343, 0]
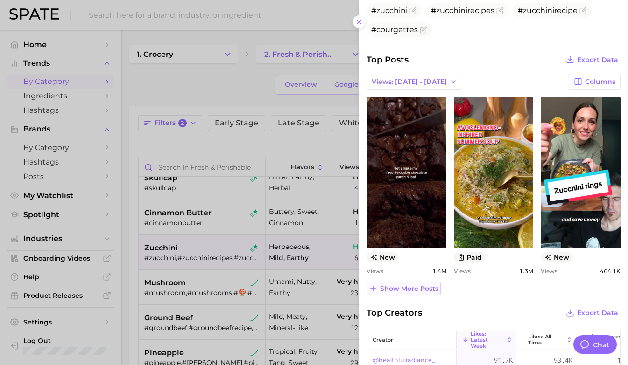
click at [419, 290] on span "Show more posts" at bounding box center [409, 289] width 58 height 8
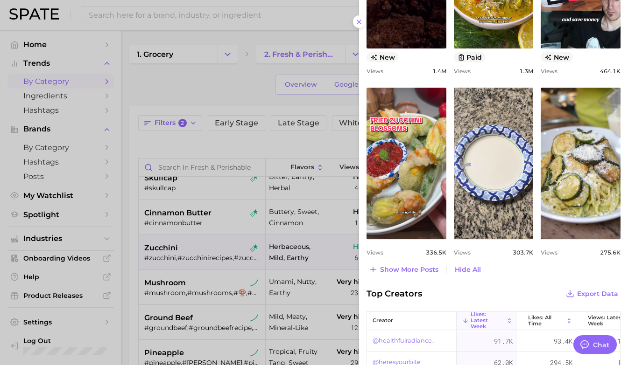
click at [311, 252] on div at bounding box center [314, 182] width 628 height 365
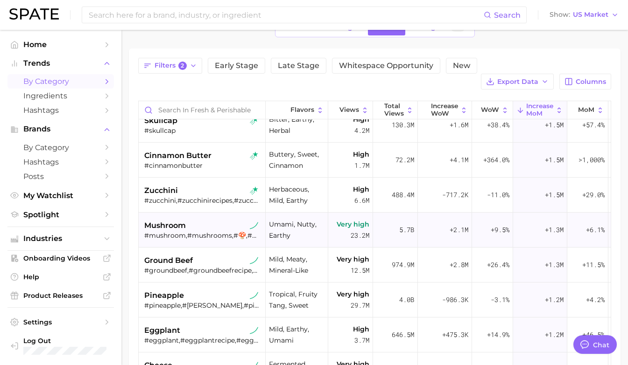
click at [224, 220] on div "mushroom" at bounding box center [203, 225] width 118 height 11
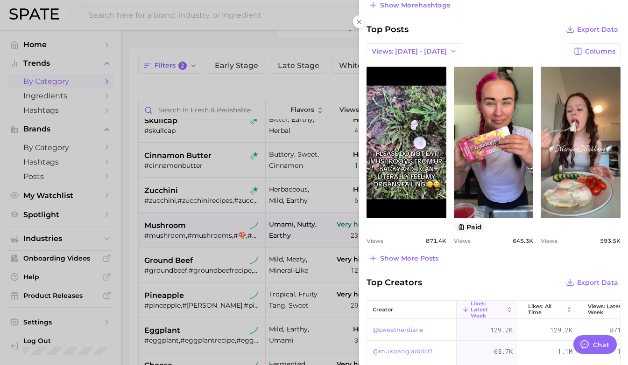
click at [245, 259] on div at bounding box center [314, 182] width 628 height 365
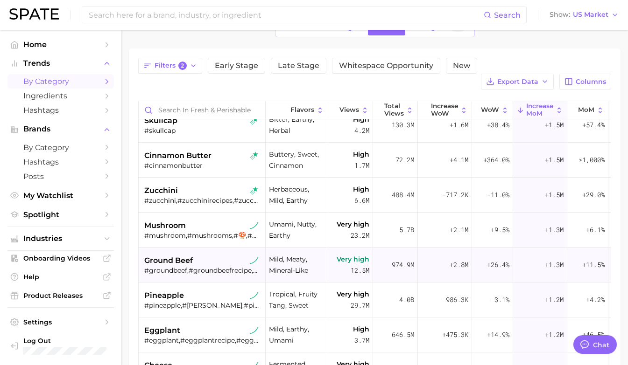
click at [202, 255] on div "ground beef" at bounding box center [203, 260] width 118 height 11
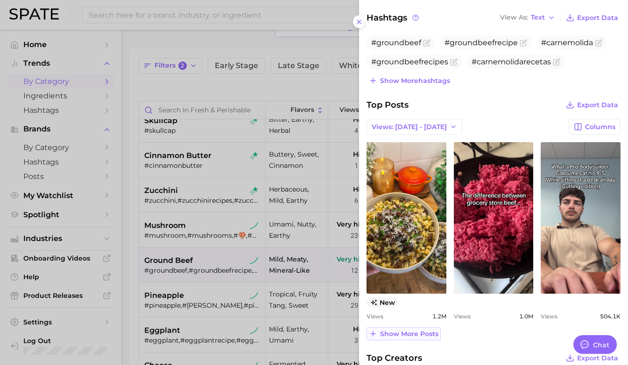
click at [415, 332] on span "Show more posts" at bounding box center [409, 334] width 58 height 8
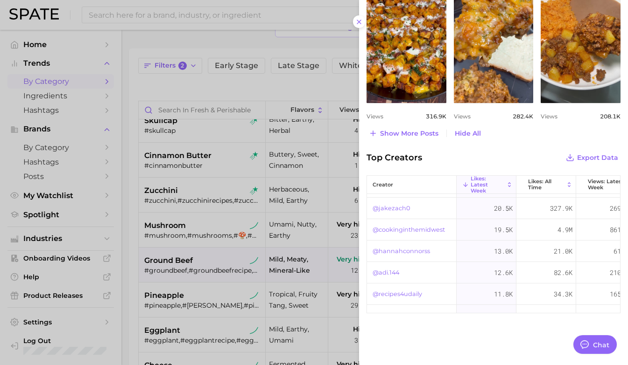
click at [169, 272] on div at bounding box center [314, 182] width 628 height 365
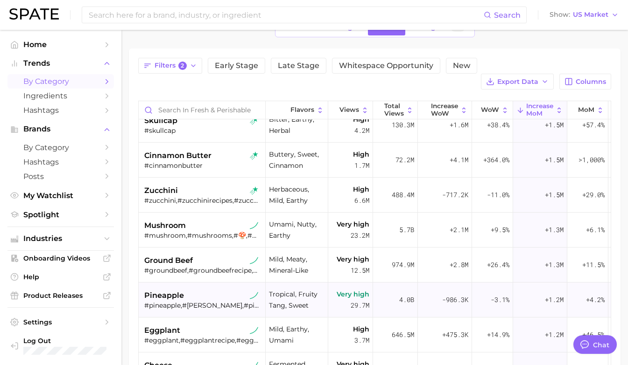
click at [197, 290] on div "pineapple" at bounding box center [203, 295] width 118 height 11
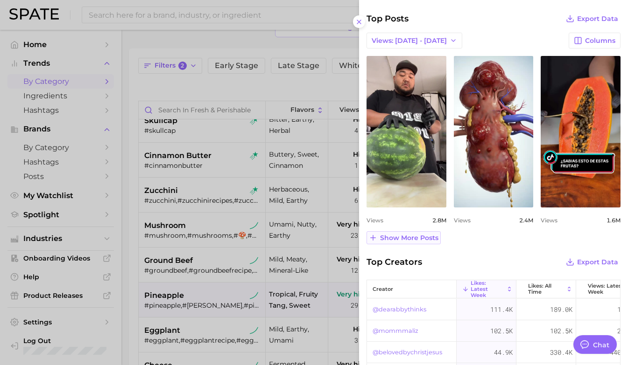
click at [428, 239] on span "Show more posts" at bounding box center [409, 238] width 58 height 8
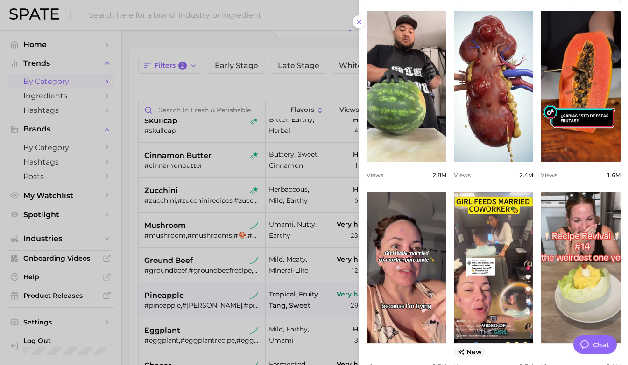
scroll to position [442, 0]
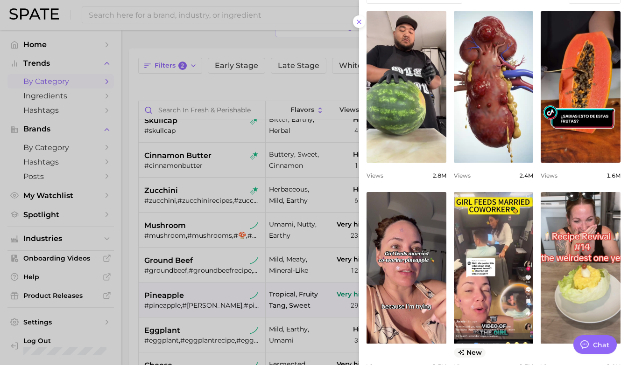
click at [179, 248] on div at bounding box center [314, 182] width 628 height 365
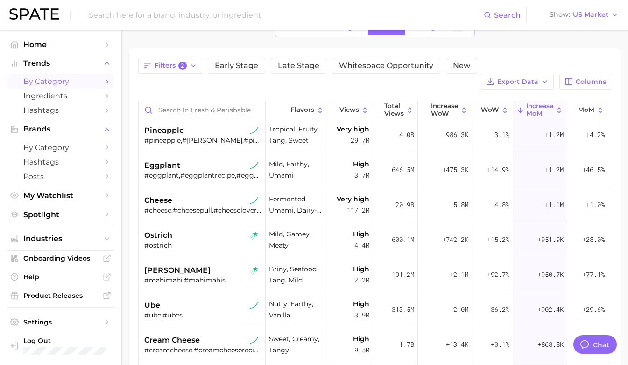
scroll to position [564, 0]
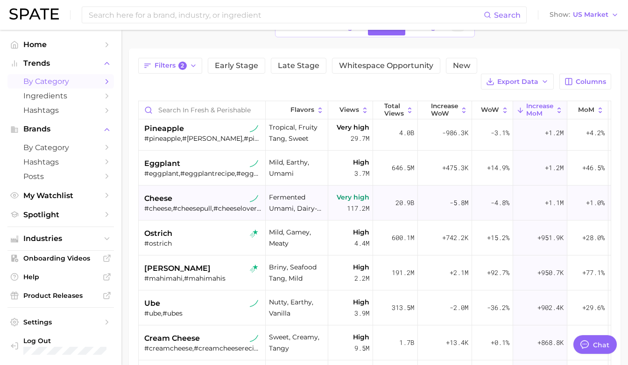
click at [189, 193] on div "cheese" at bounding box center [203, 198] width 118 height 11
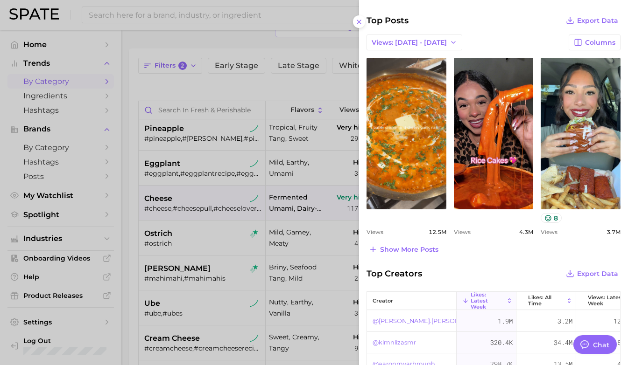
scroll to position [407, 0]
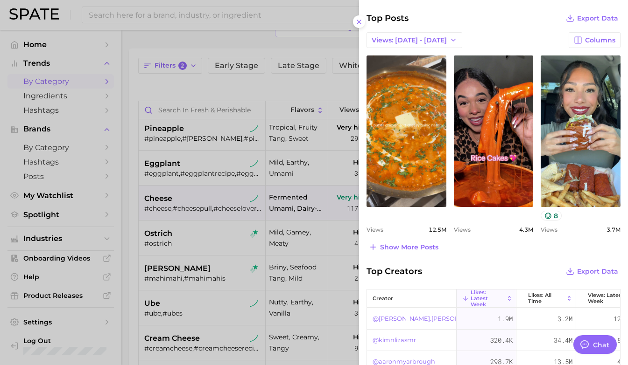
click at [250, 213] on div at bounding box center [314, 182] width 628 height 365
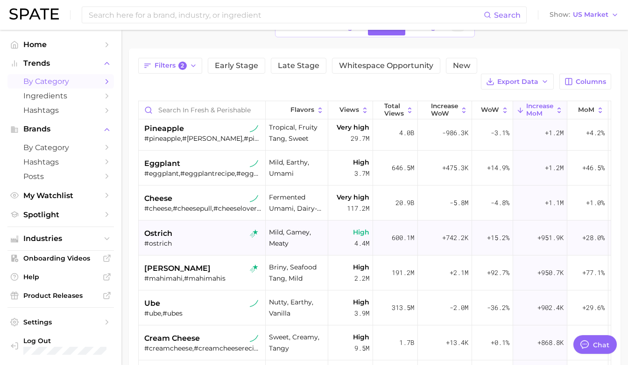
click at [230, 228] on div "ostrich" at bounding box center [203, 233] width 118 height 11
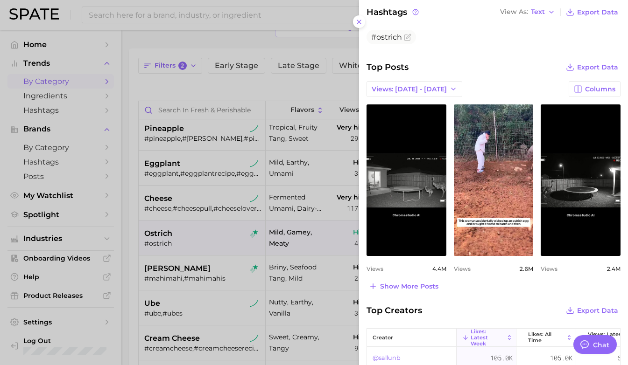
scroll to position [336, 0]
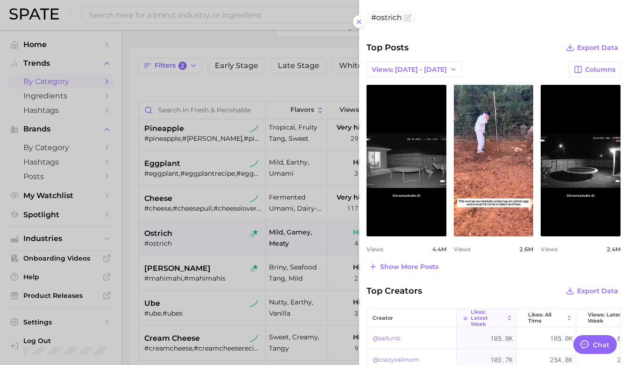
click at [255, 269] on div at bounding box center [314, 182] width 628 height 365
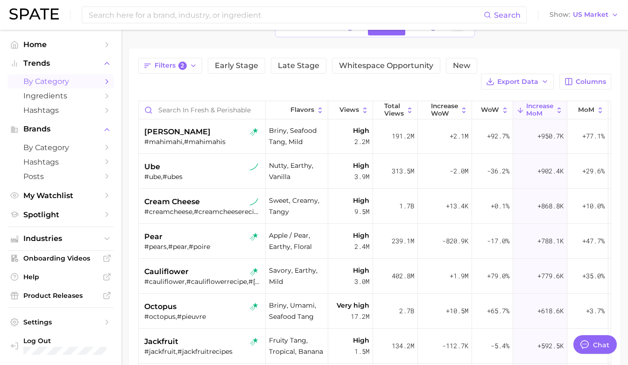
scroll to position [705, 0]
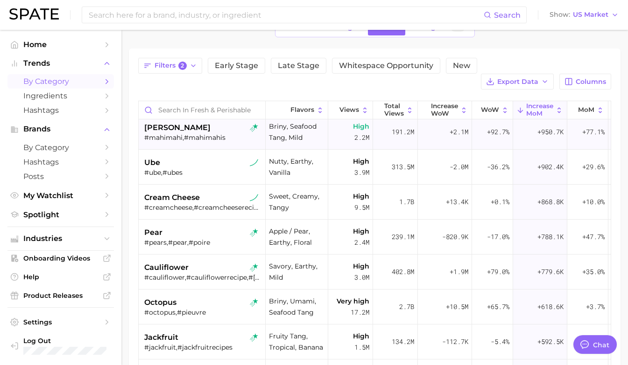
click at [214, 133] on div "mahi mahi #mahimahi,#mahimahis" at bounding box center [203, 132] width 118 height 35
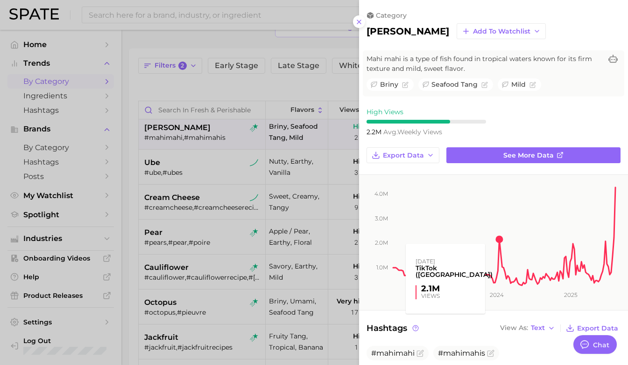
scroll to position [0, 0]
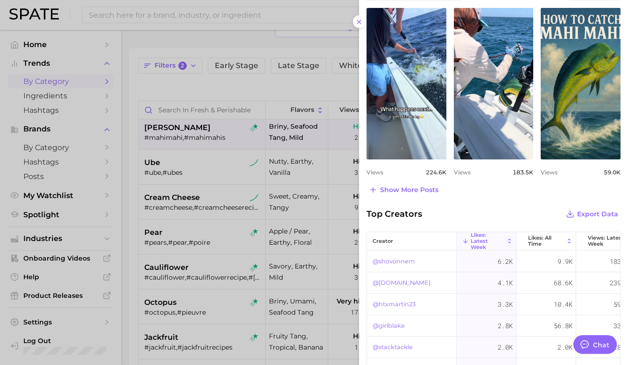
click at [200, 149] on div at bounding box center [314, 182] width 628 height 365
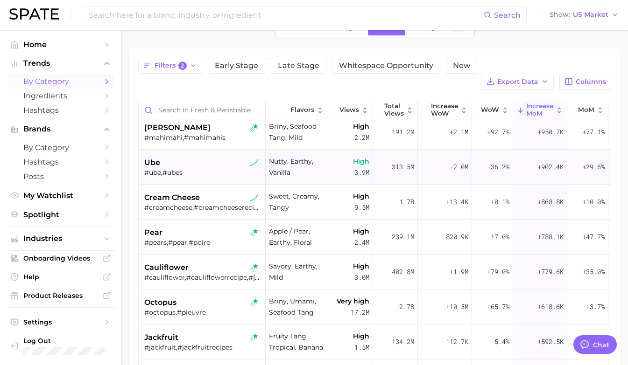
click at [196, 169] on div "#ube,#ubes" at bounding box center [203, 173] width 118 height 8
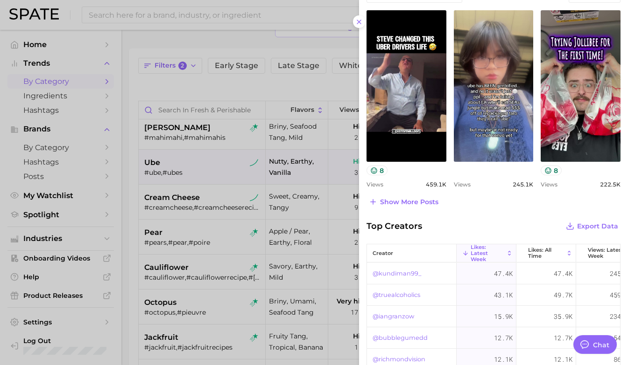
click at [207, 205] on div at bounding box center [314, 182] width 628 height 365
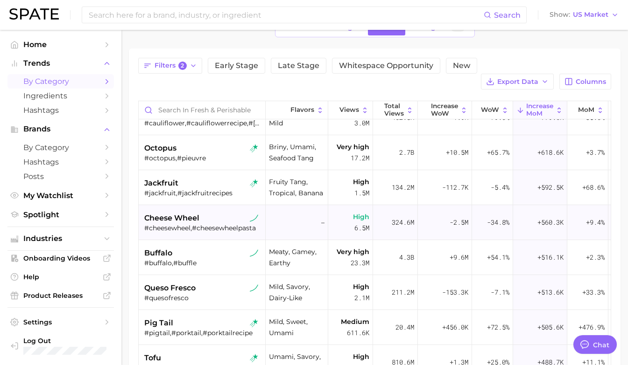
click at [209, 219] on div "cheese wheel #cheesewheel,#cheesewheelpasta" at bounding box center [203, 222] width 118 height 35
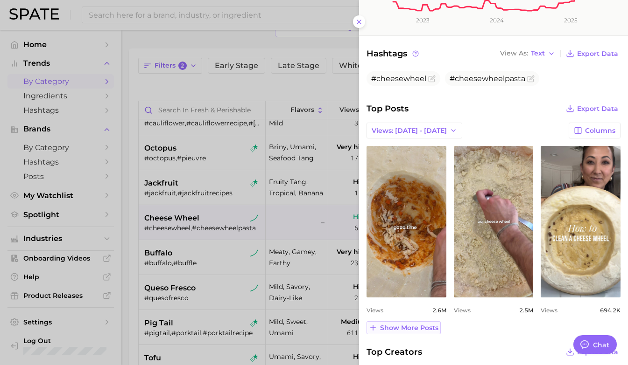
click at [402, 330] on span "Show more posts" at bounding box center [409, 328] width 58 height 8
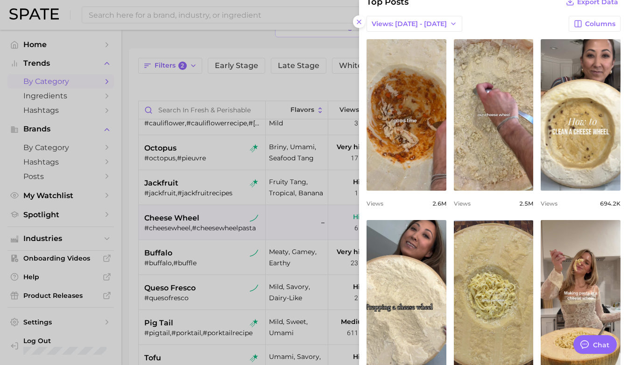
scroll to position [373, 0]
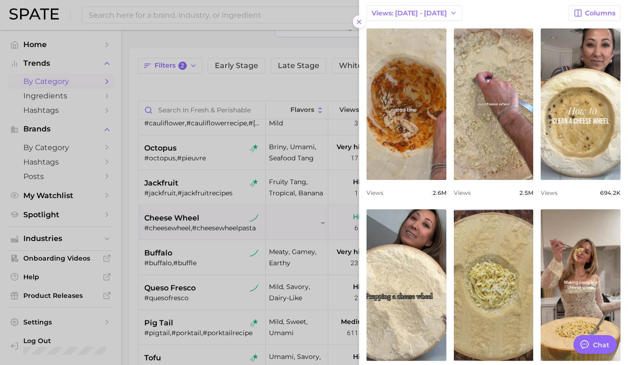
click at [242, 248] on div at bounding box center [314, 182] width 628 height 365
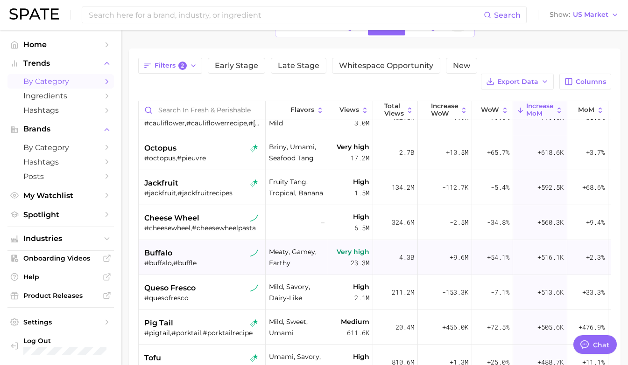
click at [217, 248] on div "buffalo" at bounding box center [203, 253] width 118 height 11
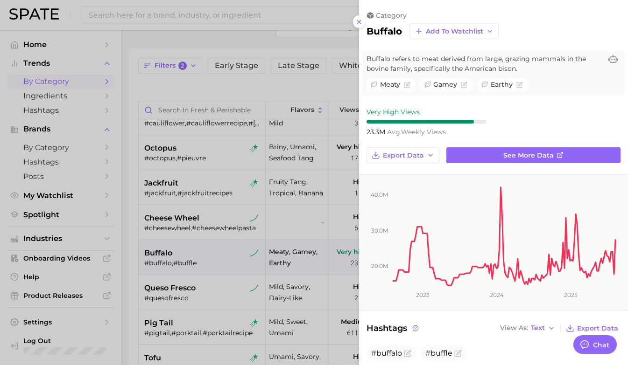
scroll to position [0, 0]
click at [211, 282] on div at bounding box center [314, 182] width 628 height 365
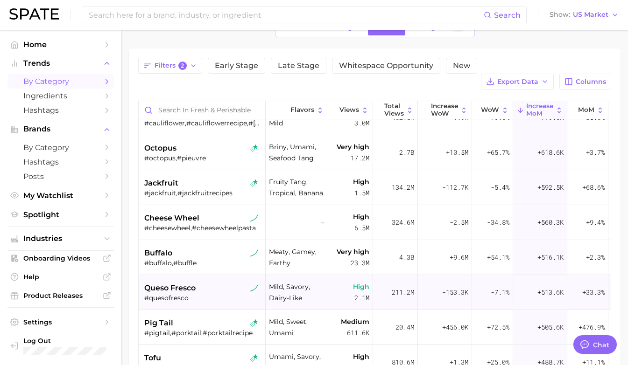
click at [218, 294] on div "#quesofresco" at bounding box center [203, 298] width 118 height 8
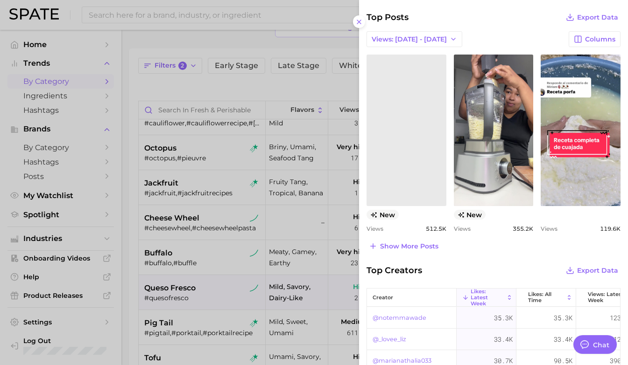
scroll to position [354, 0]
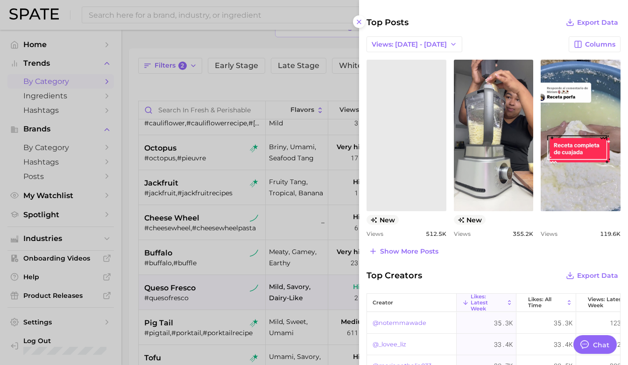
click at [225, 222] on div at bounding box center [314, 182] width 628 height 365
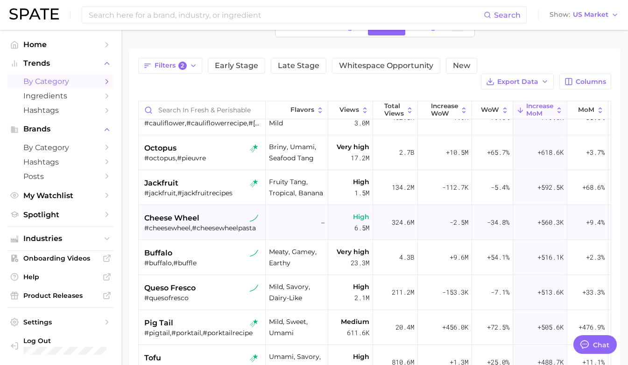
click at [220, 222] on div "cheese wheel #cheesewheel,#cheesewheelpasta" at bounding box center [203, 222] width 118 height 35
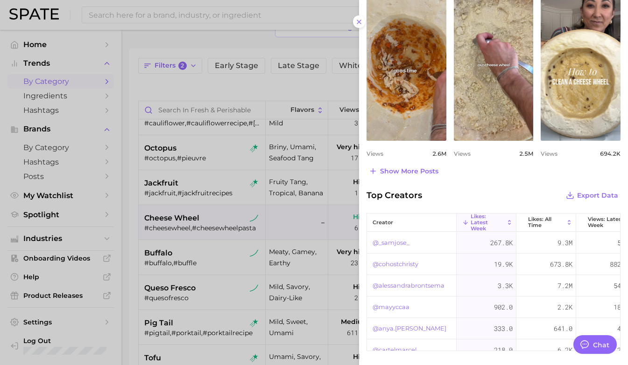
scroll to position [421, 0]
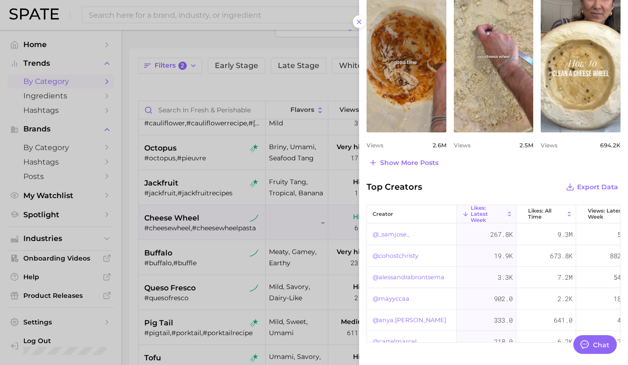
click at [225, 269] on div at bounding box center [314, 182] width 628 height 365
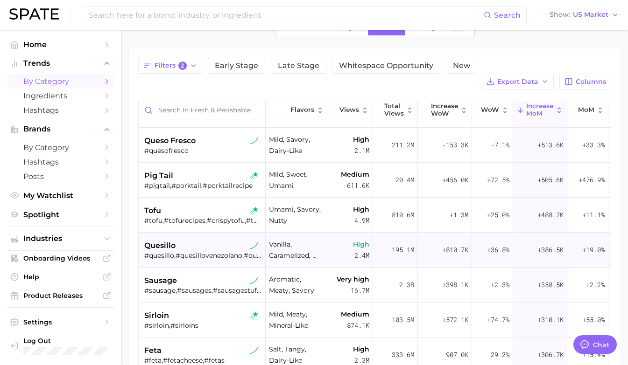
scroll to position [1010, 0]
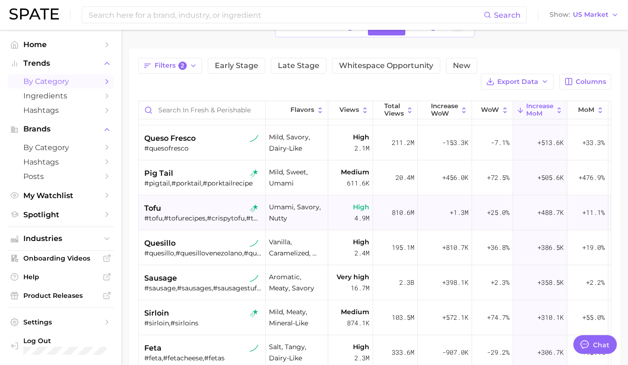
click at [207, 196] on div "tofu #tofu,#tofurecipes,#crispytofu,#tofulovers,#vegantofu,#tofurecipe" at bounding box center [203, 213] width 118 height 35
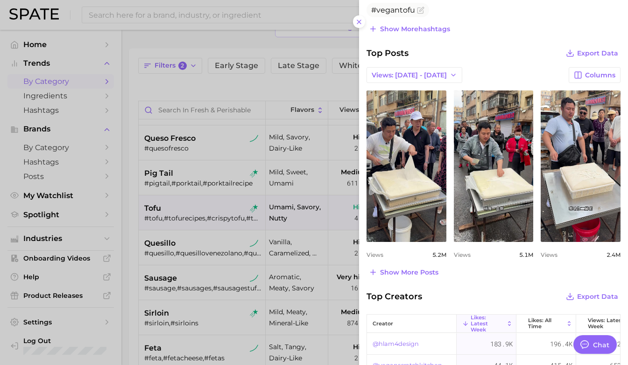
scroll to position [366, 0]
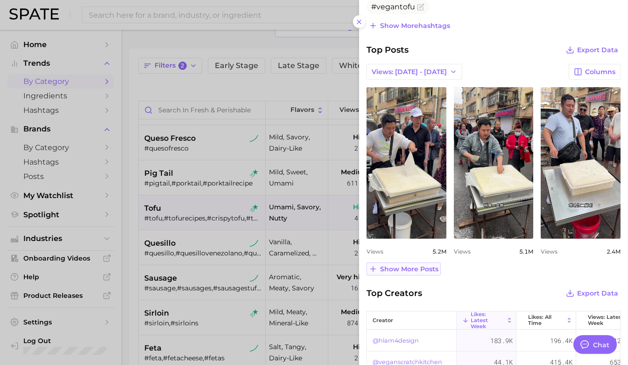
click at [410, 269] on span "Show more posts" at bounding box center [409, 270] width 58 height 8
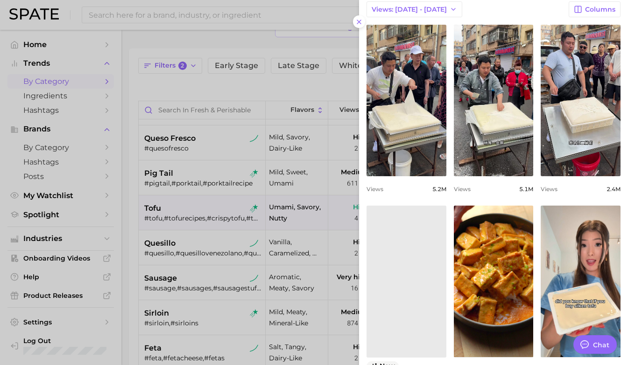
scroll to position [443, 0]
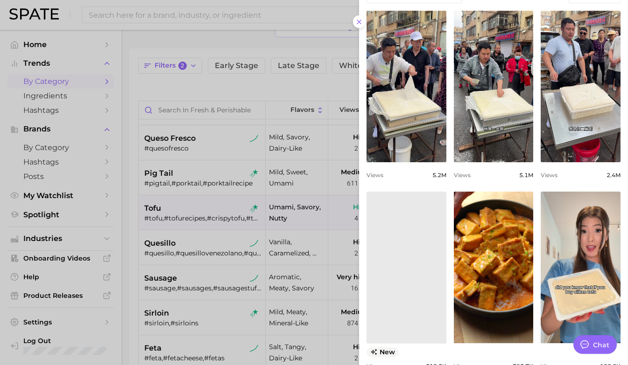
click at [207, 187] on div at bounding box center [314, 182] width 628 height 365
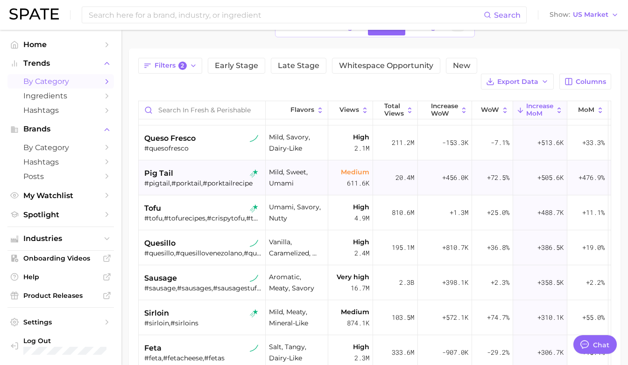
click at [205, 168] on div "pig tail" at bounding box center [203, 173] width 118 height 11
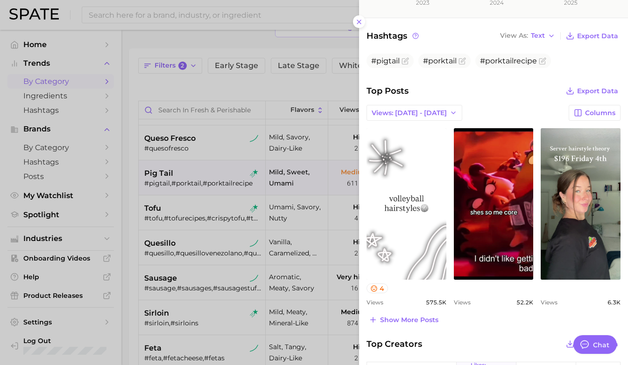
scroll to position [305, 0]
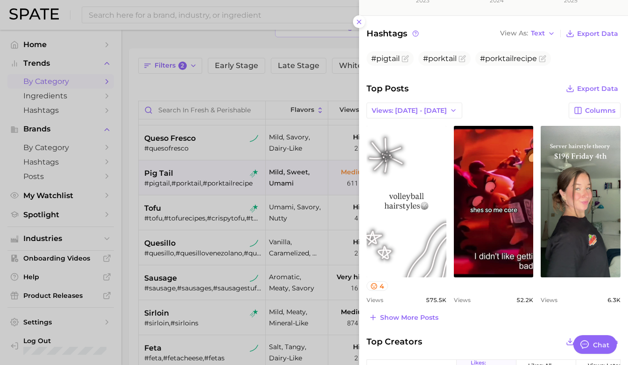
click at [210, 227] on div at bounding box center [314, 182] width 628 height 365
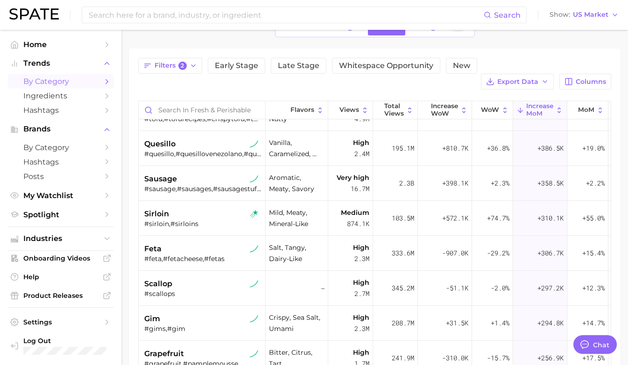
scroll to position [1111, 0]
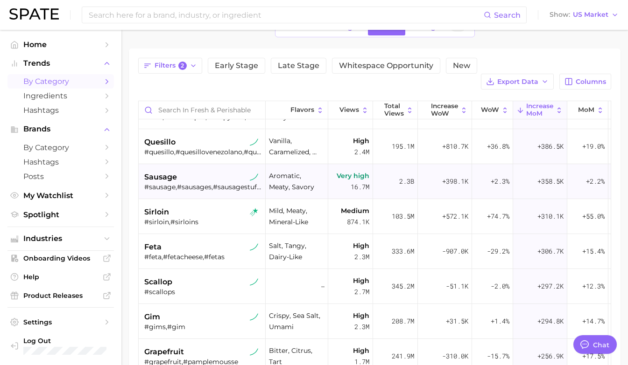
click at [210, 183] on div "#sausage,#sausages,#sausagestuffing,#friedsausage,#sweetsausage,#sausagetok,#sa…" at bounding box center [203, 187] width 118 height 8
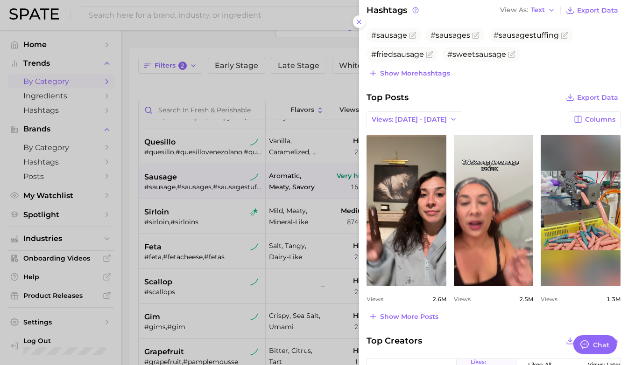
scroll to position [319, 0]
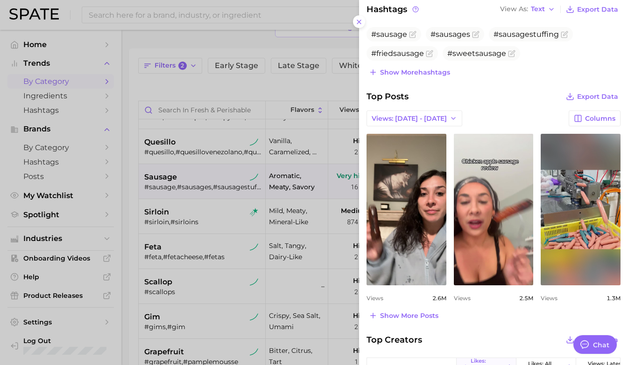
click at [289, 275] on div at bounding box center [314, 182] width 628 height 365
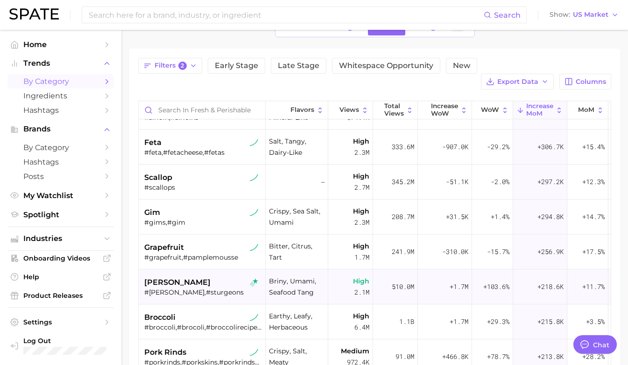
click at [237, 270] on div "sturgeon #sturgeon,#sturgeons" at bounding box center [203, 287] width 118 height 35
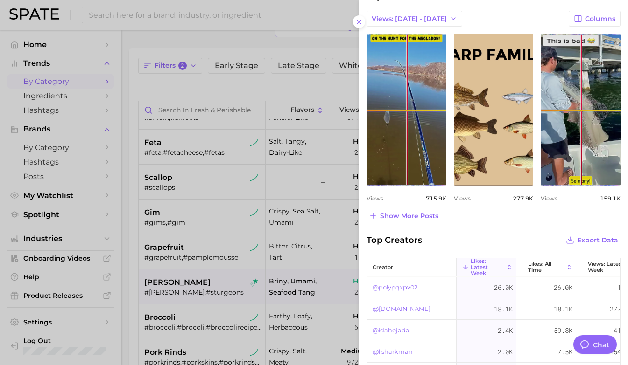
click at [205, 220] on div at bounding box center [314, 182] width 628 height 365
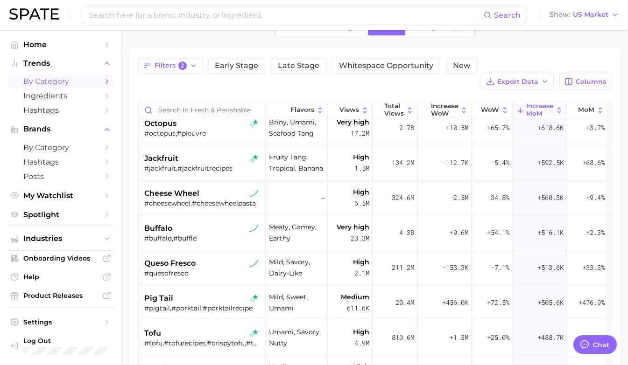
scroll to position [492, 0]
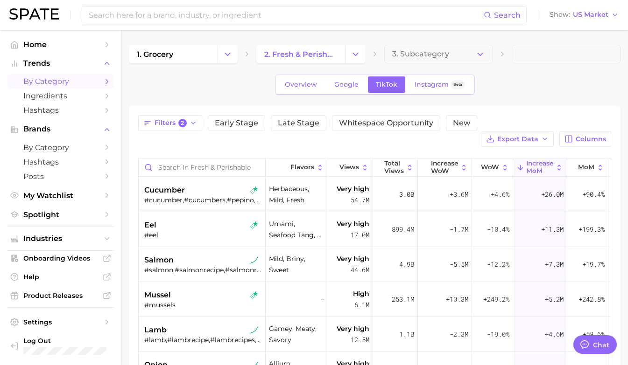
click at [358, 65] on div "1. grocery 2. fresh & perishable foods 3. Subcategory Overview Google TikTok In…" at bounding box center [375, 289] width 492 height 488
click at [356, 53] on icon "Change Category" at bounding box center [356, 54] width 10 height 10
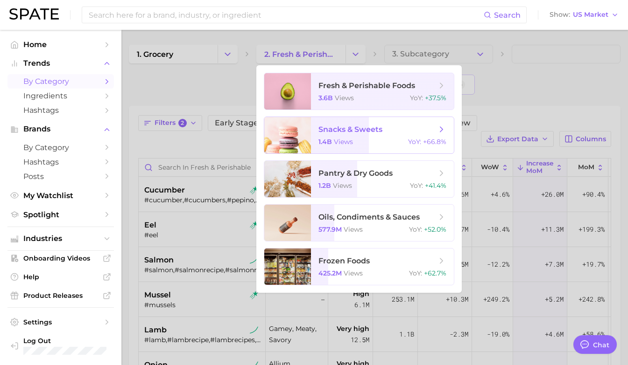
click at [365, 140] on div "1.4b views YoY : +66.8%" at bounding box center [382, 142] width 128 height 8
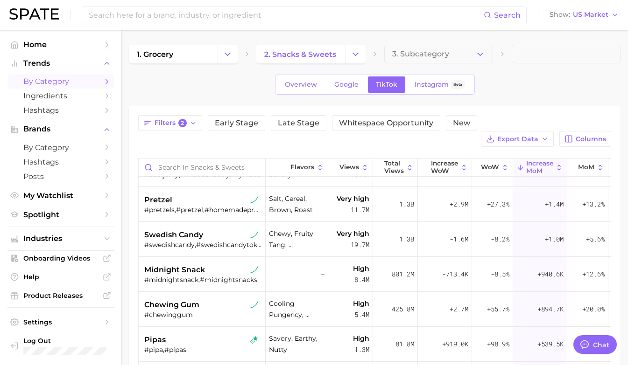
scroll to position [168, 0]
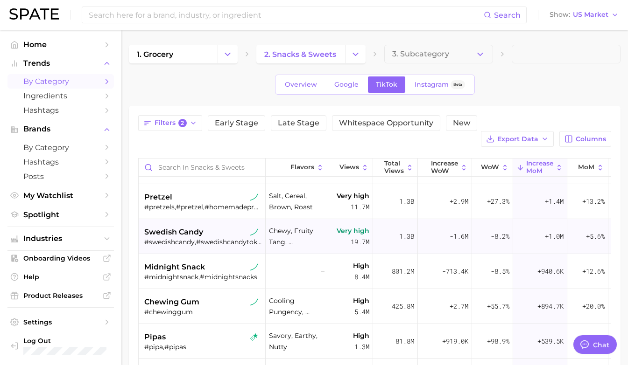
click at [207, 227] on div "swedish candy" at bounding box center [203, 232] width 118 height 11
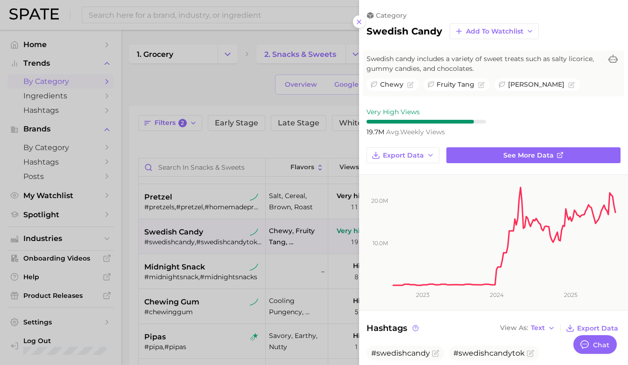
scroll to position [0, 0]
click at [215, 252] on div at bounding box center [314, 182] width 628 height 365
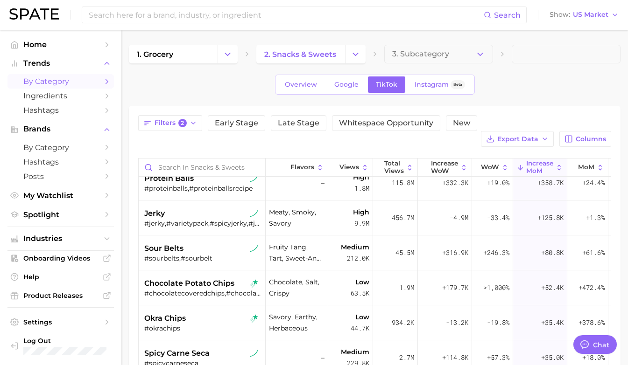
scroll to position [433, 0]
click at [356, 59] on button "Change Category" at bounding box center [355, 54] width 20 height 19
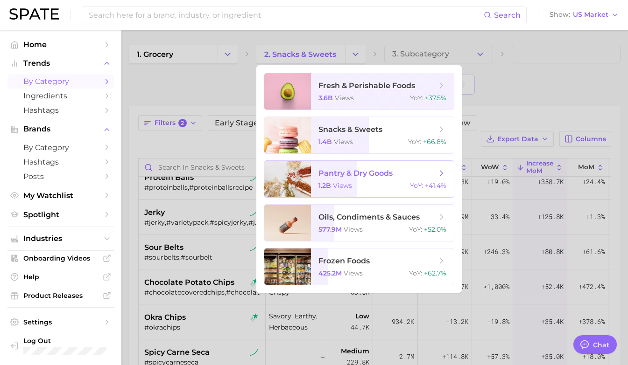
click at [376, 188] on div "1.2b views YoY : +41.4%" at bounding box center [382, 186] width 128 height 8
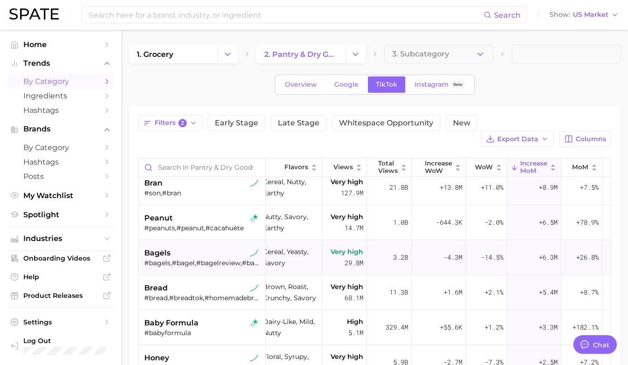
scroll to position [7, 6]
click at [211, 221] on div "peanut #peanuts,#peanut,#cacahuète" at bounding box center [203, 222] width 118 height 35
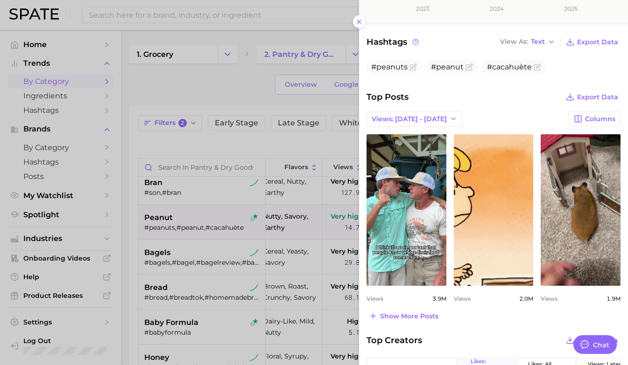
scroll to position [287, 0]
click at [404, 320] on button "Show more posts" at bounding box center [403, 315] width 74 height 13
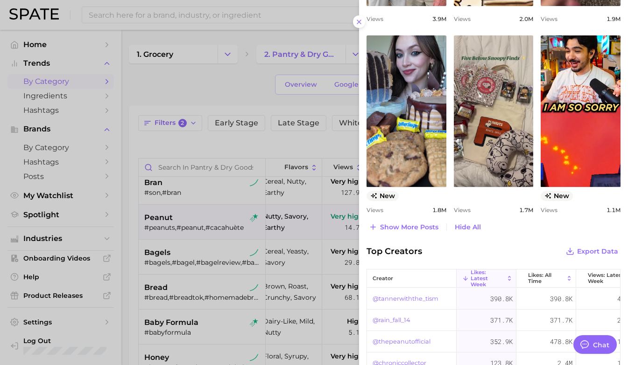
scroll to position [428, 0]
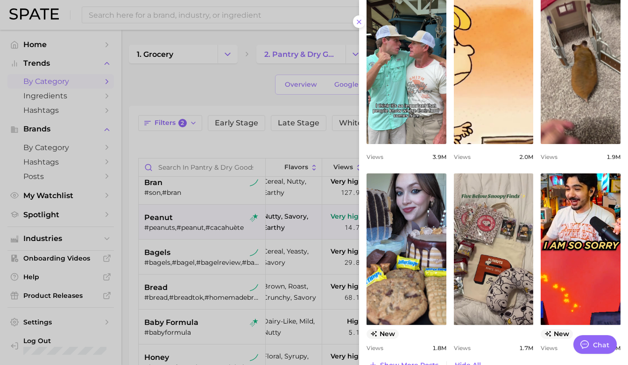
click at [315, 226] on div at bounding box center [314, 182] width 628 height 365
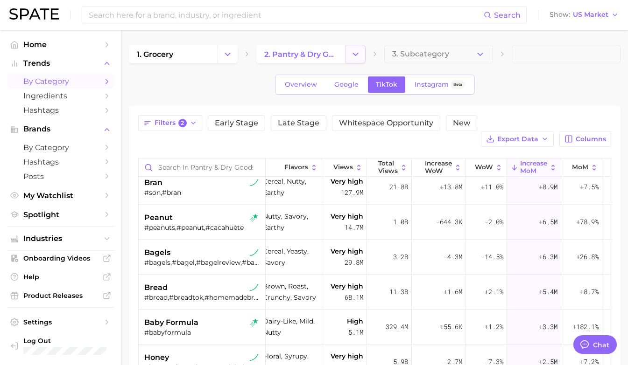
click at [352, 51] on icon "Change Category" at bounding box center [356, 54] width 10 height 10
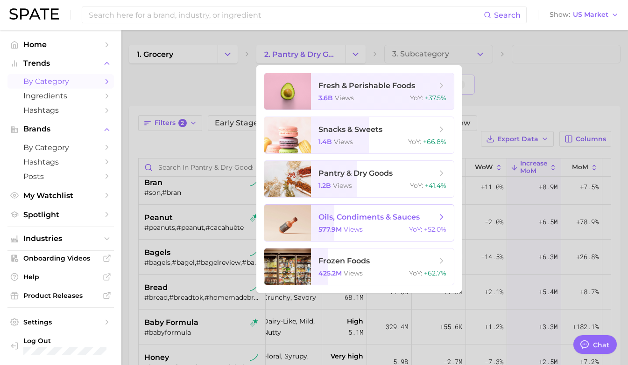
click at [376, 207] on span "oils, condiments & sauces 577.9m views YoY : +52.0%" at bounding box center [382, 223] width 143 height 36
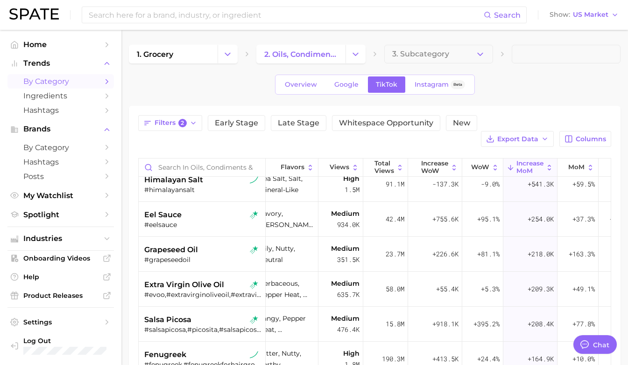
scroll to position [0, 10]
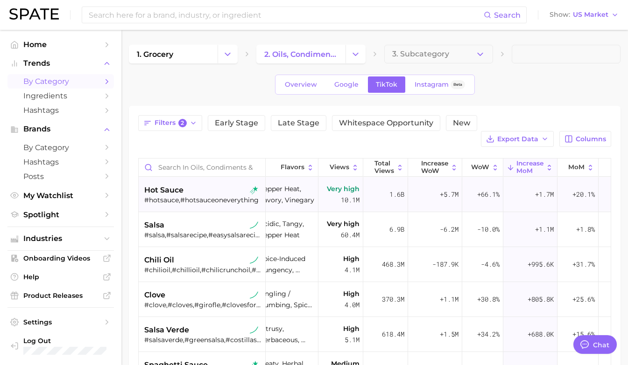
click at [205, 185] on div "hot sauce" at bounding box center [203, 190] width 118 height 11
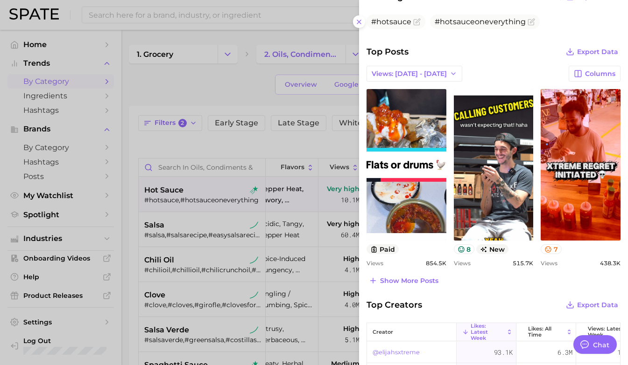
scroll to position [344, 0]
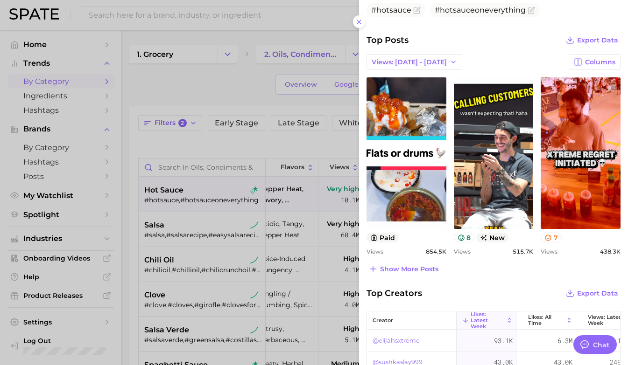
click at [201, 161] on div at bounding box center [314, 182] width 628 height 365
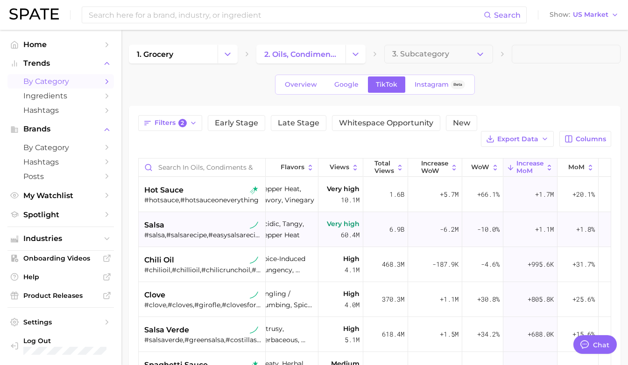
click at [190, 220] on div "salsa" at bounding box center [203, 225] width 118 height 11
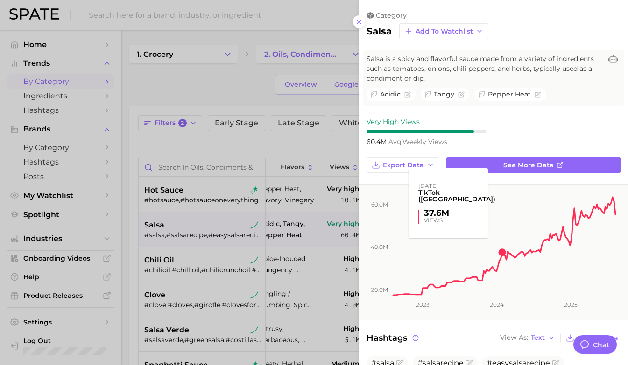
scroll to position [0, 0]
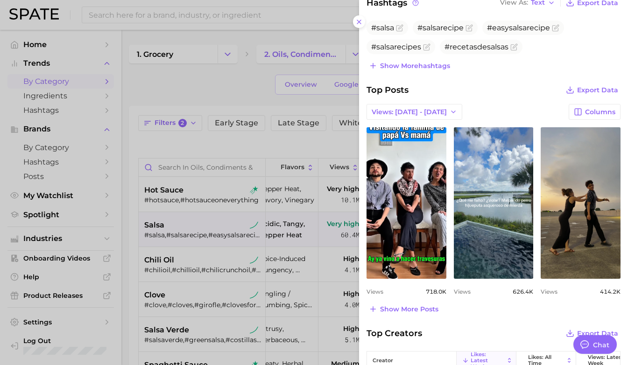
click at [181, 235] on div at bounding box center [314, 182] width 628 height 365
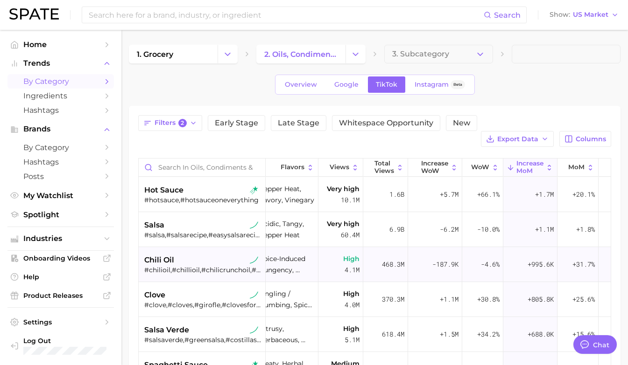
click at [189, 255] on div "chili oil" at bounding box center [203, 260] width 118 height 11
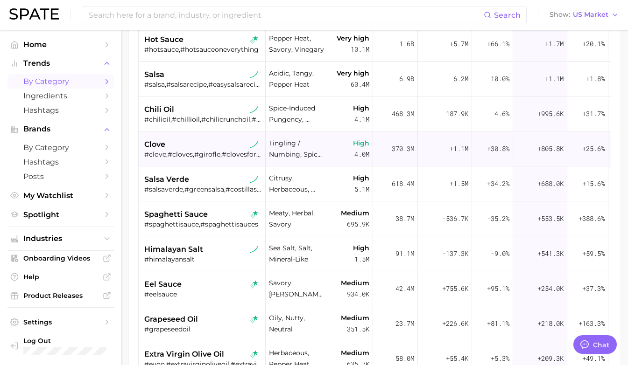
click at [339, 147] on div "High 4.0m" at bounding box center [350, 149] width 45 height 35
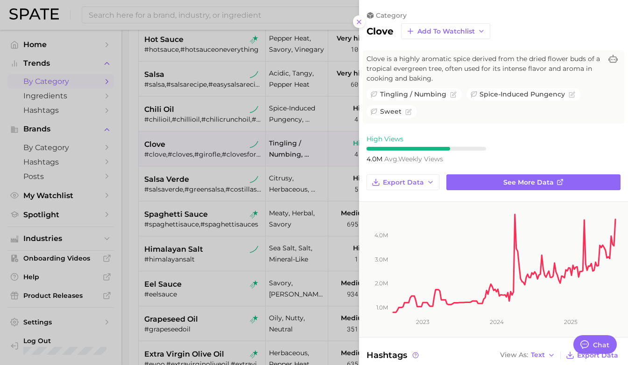
click at [279, 173] on div at bounding box center [314, 182] width 628 height 365
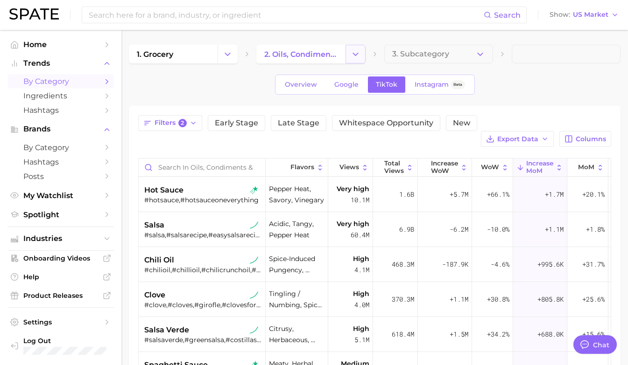
click at [355, 59] on button "Change Category" at bounding box center [355, 54] width 20 height 19
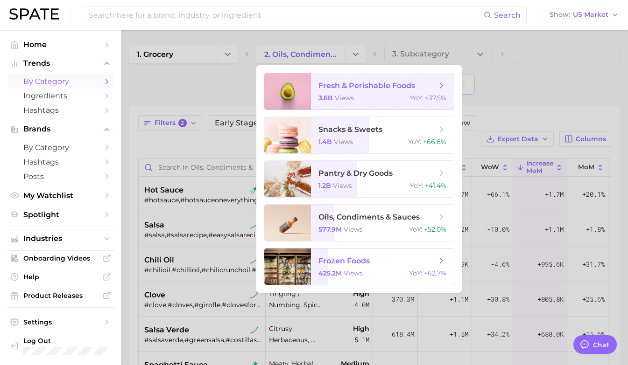
click at [337, 259] on span "frozen foods" at bounding box center [343, 261] width 51 height 9
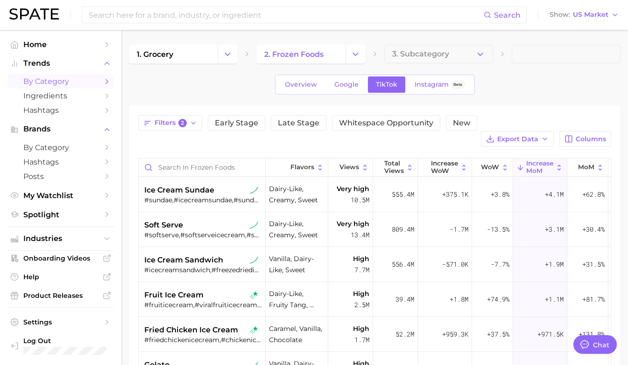
click at [252, 102] on div "1. grocery 2. frozen foods 3. Subcategory Overview Google TikTok Instagram Beta…" at bounding box center [375, 289] width 492 height 488
click at [207, 49] on link "1. grocery" at bounding box center [173, 54] width 89 height 19
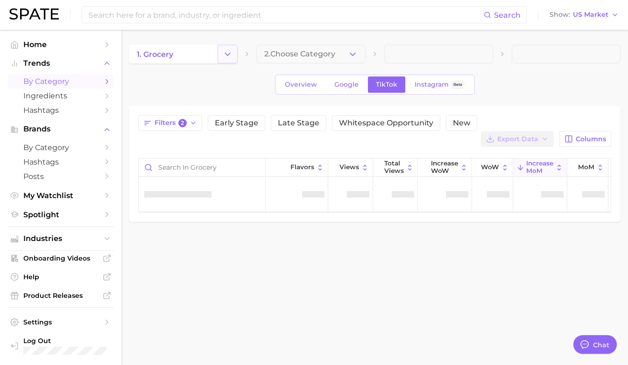
click at [224, 51] on icon "Change Category" at bounding box center [228, 54] width 10 height 10
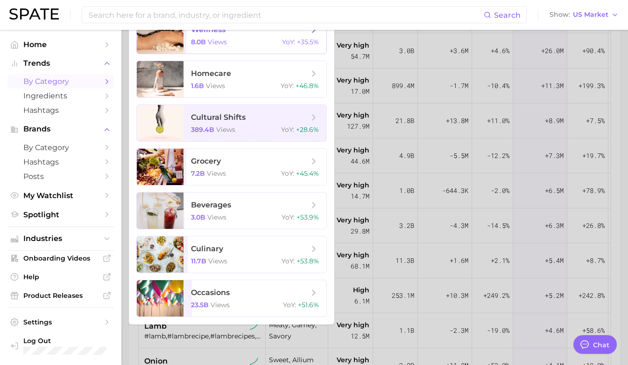
scroll to position [146, 0]
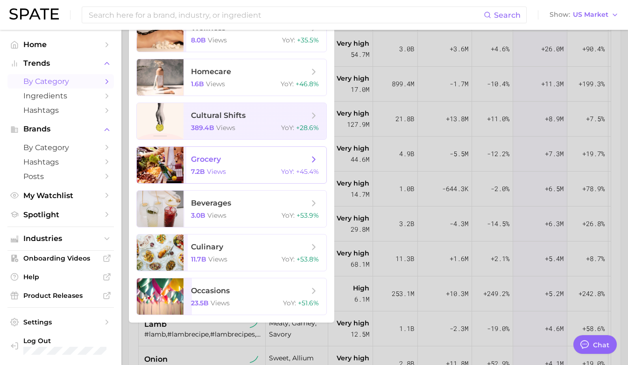
click at [248, 162] on span "grocery" at bounding box center [250, 160] width 118 height 10
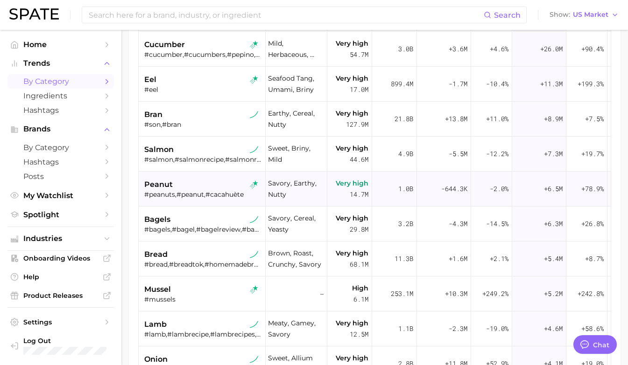
scroll to position [0, 0]
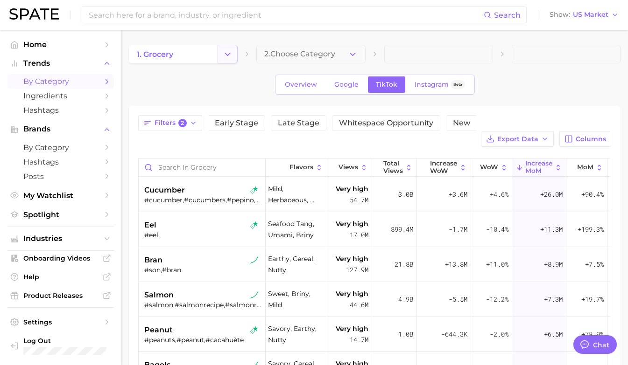
click at [223, 53] on icon "Change Category" at bounding box center [228, 54] width 10 height 10
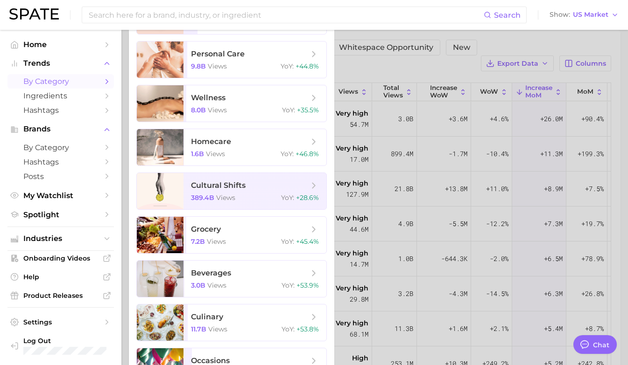
scroll to position [111, 0]
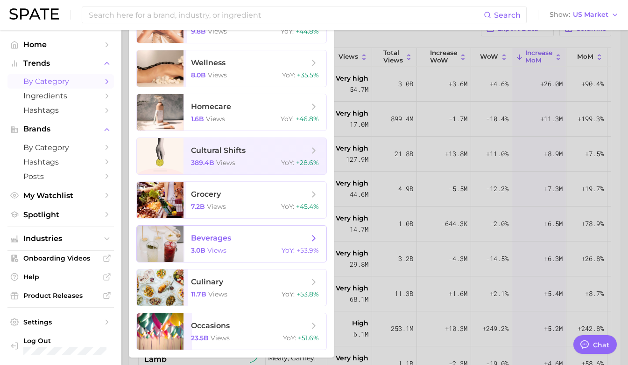
click at [240, 242] on span "beverages" at bounding box center [250, 238] width 118 height 10
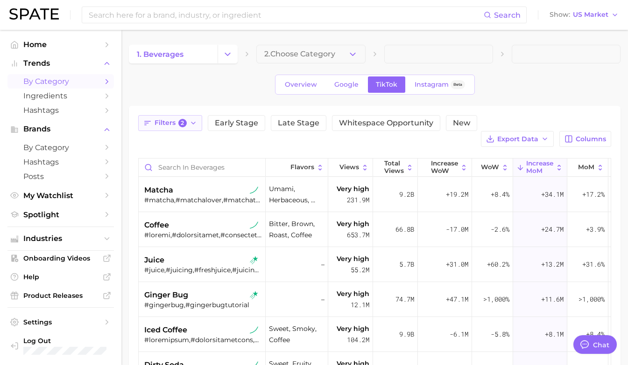
click at [175, 123] on span "Filters 2" at bounding box center [171, 123] width 32 height 8
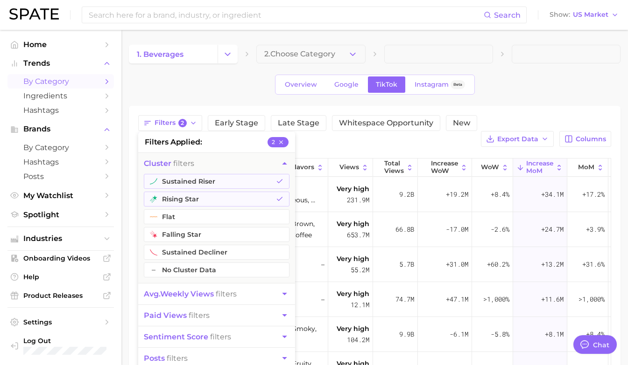
click at [222, 94] on div "Overview Google TikTok Instagram Beta" at bounding box center [375, 85] width 492 height 20
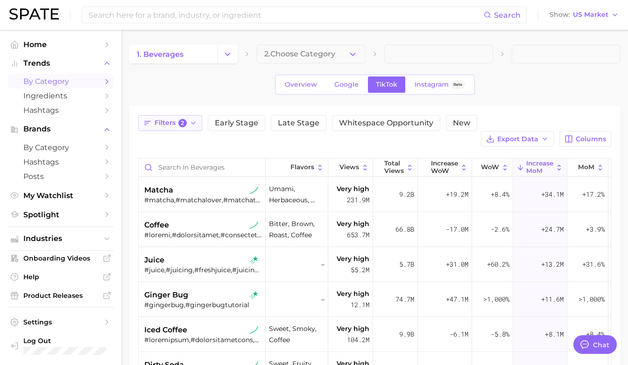
click at [160, 121] on span "Filters 2" at bounding box center [171, 123] width 32 height 8
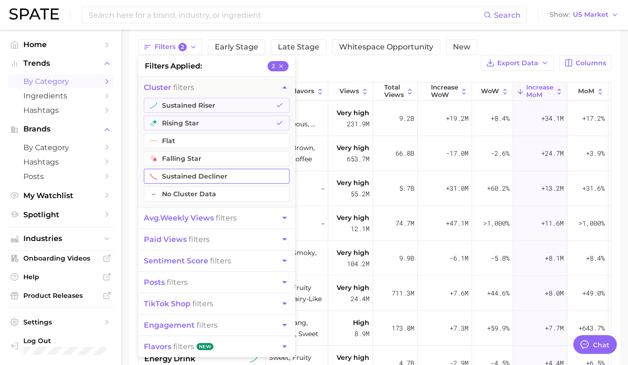
scroll to position [91, 0]
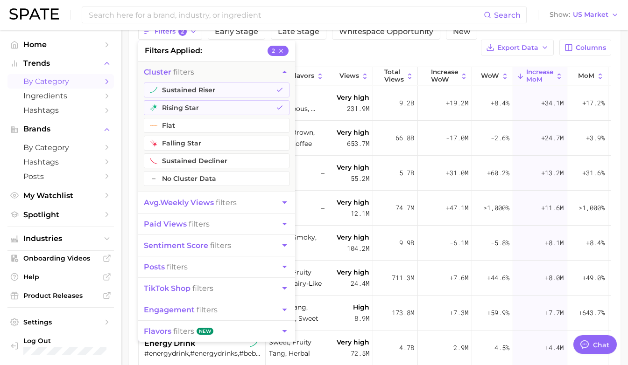
click at [238, 331] on button "flavors filters New" at bounding box center [216, 331] width 157 height 21
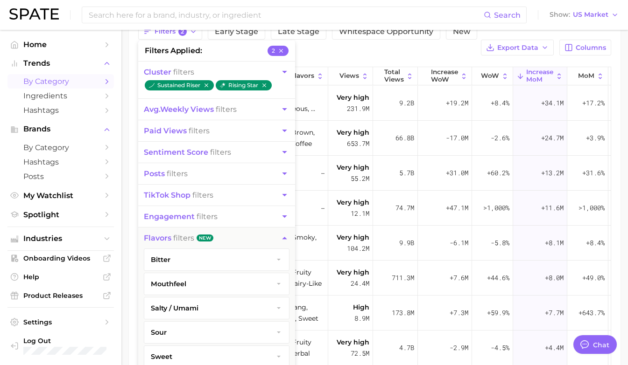
click at [233, 213] on button "engagement filters" at bounding box center [216, 216] width 157 height 21
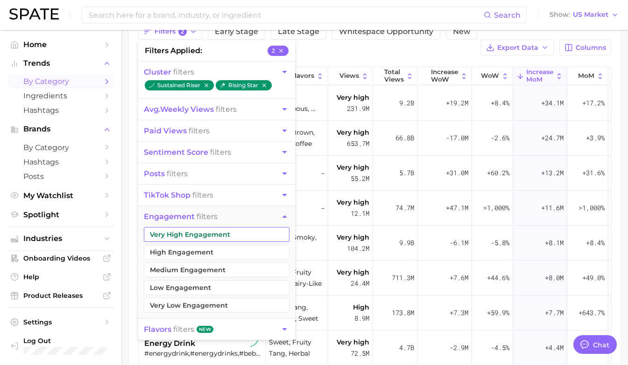
click at [229, 236] on button "Very High Engagement" at bounding box center [217, 234] width 146 height 15
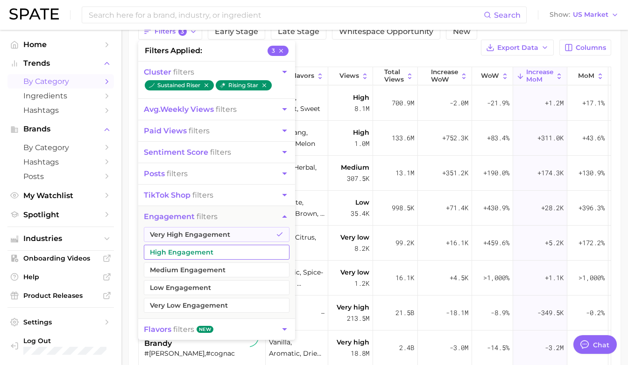
click at [227, 255] on button "High Engagement" at bounding box center [217, 252] width 146 height 15
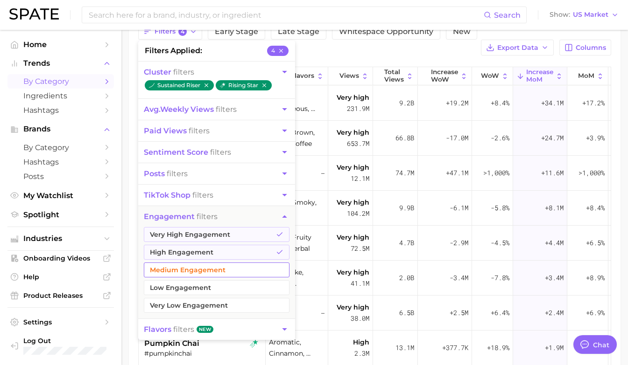
click at [226, 265] on button "Medium Engagement" at bounding box center [217, 270] width 146 height 15
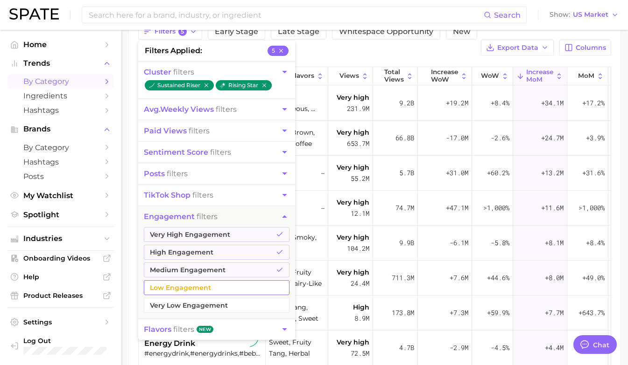
click at [223, 289] on button "Low Engagement" at bounding box center [217, 288] width 146 height 15
click at [330, 226] on div "Very high 104.2m" at bounding box center [350, 243] width 45 height 35
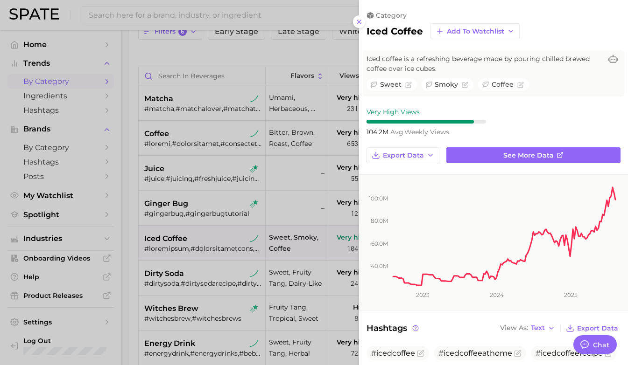
click at [318, 141] on div at bounding box center [314, 182] width 628 height 365
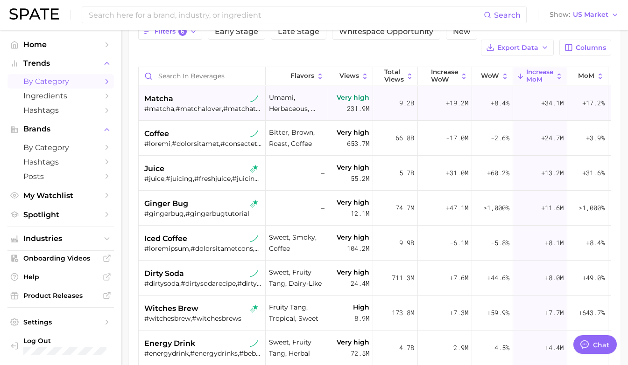
click at [214, 93] on div "matcha" at bounding box center [203, 98] width 118 height 11
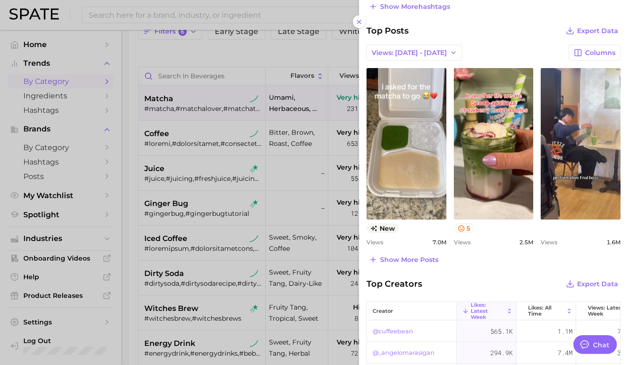
scroll to position [402, 0]
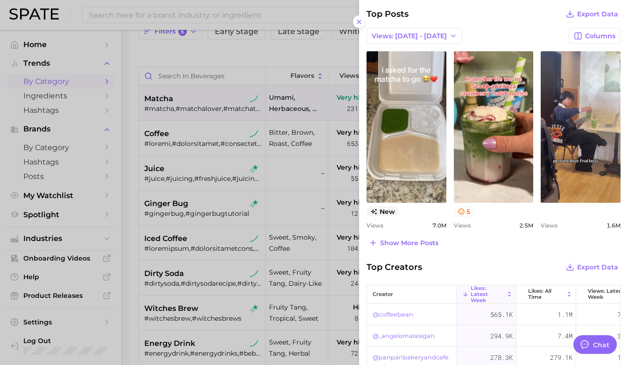
click at [421, 250] on div "category matcha Add to Watchlist Matcha is a finely ground green tea powder mad…" at bounding box center [493, 37] width 269 height 878
click at [414, 246] on span "Show more posts" at bounding box center [409, 243] width 58 height 8
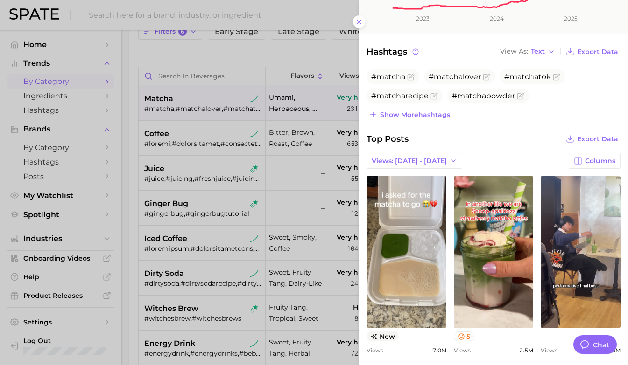
scroll to position [284, 0]
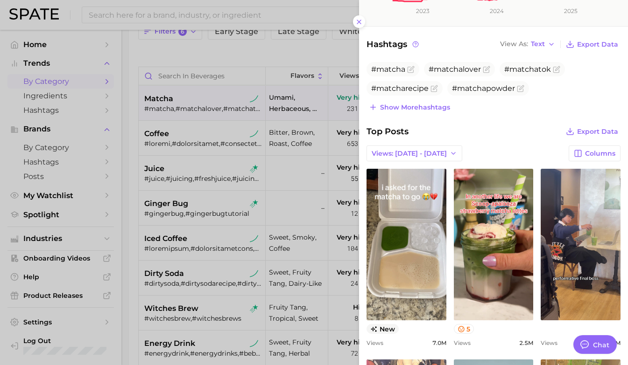
click at [264, 125] on div at bounding box center [314, 182] width 628 height 365
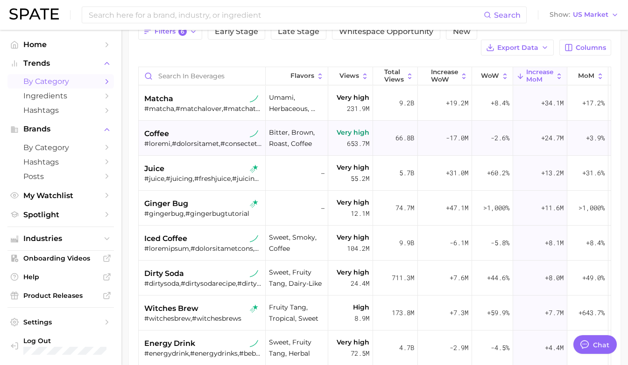
click at [221, 140] on div at bounding box center [203, 144] width 118 height 8
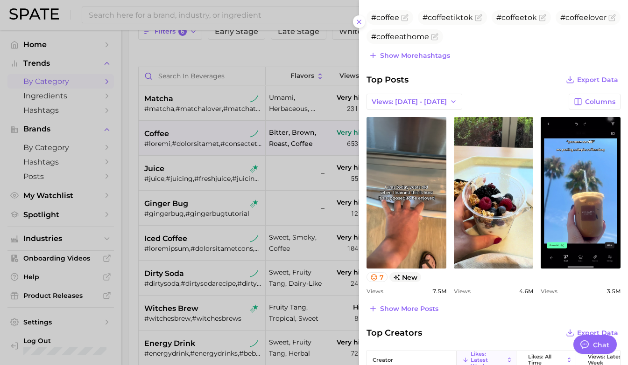
scroll to position [341, 0]
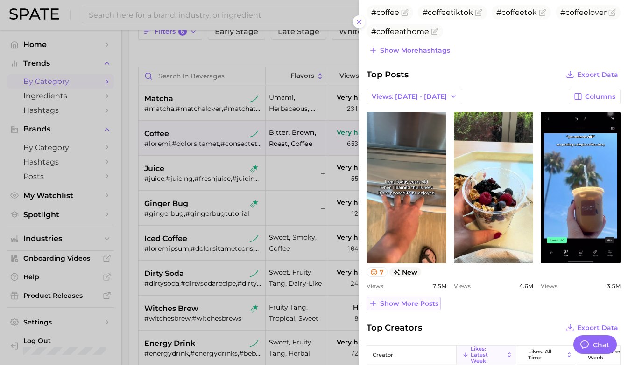
click at [400, 303] on span "Show more posts" at bounding box center [409, 304] width 58 height 8
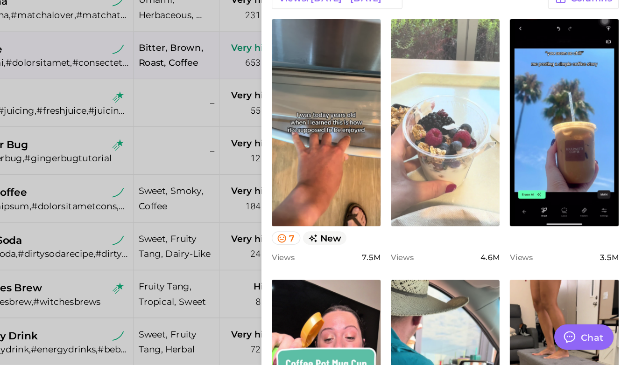
scroll to position [91, 0]
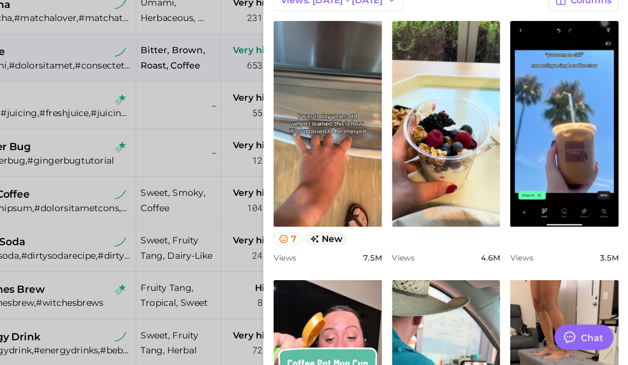
click at [493, 284] on div "Views 4.6m" at bounding box center [494, 286] width 80 height 7
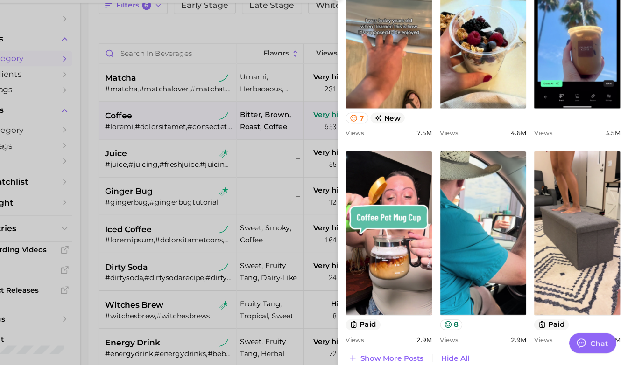
scroll to position [479, 0]
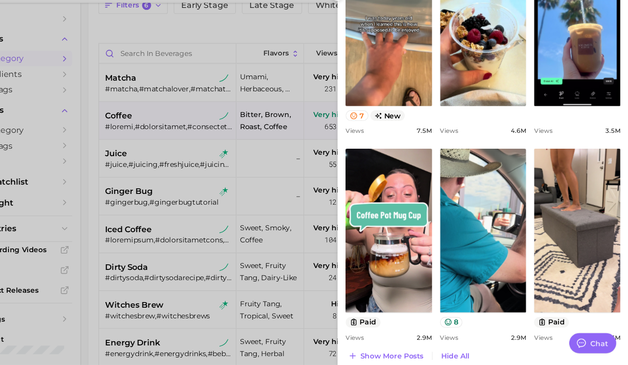
click at [287, 178] on div at bounding box center [314, 182] width 628 height 365
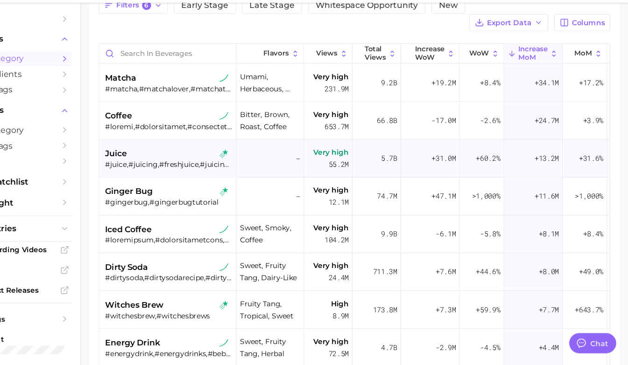
click at [195, 175] on div "#juice,#juicing,#freshjuice,#juicingrecipes,#juicerecipe,#jugos,#juicerecipes,#…" at bounding box center [203, 179] width 118 height 8
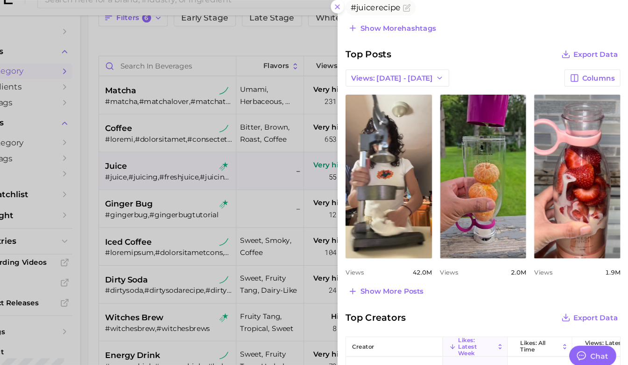
scroll to position [337, 0]
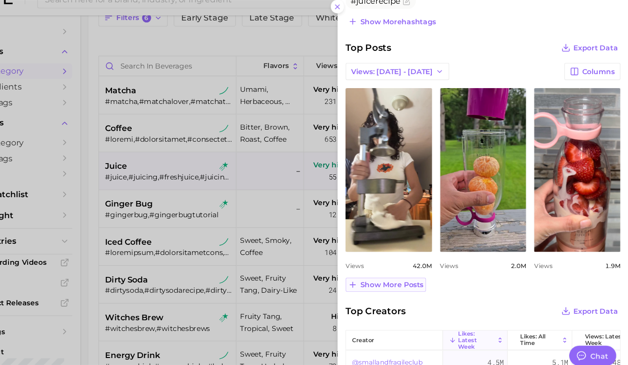
click at [403, 282] on span "Show more posts" at bounding box center [409, 279] width 58 height 8
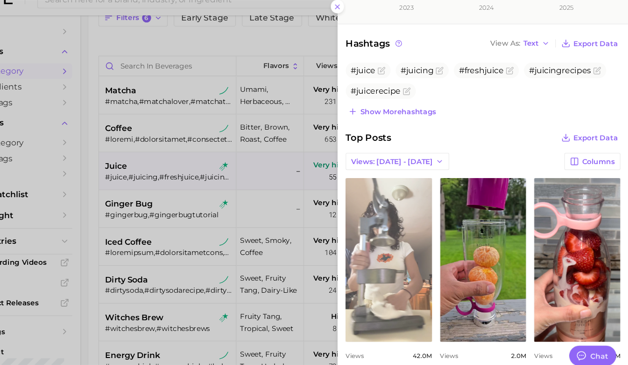
scroll to position [269, 0]
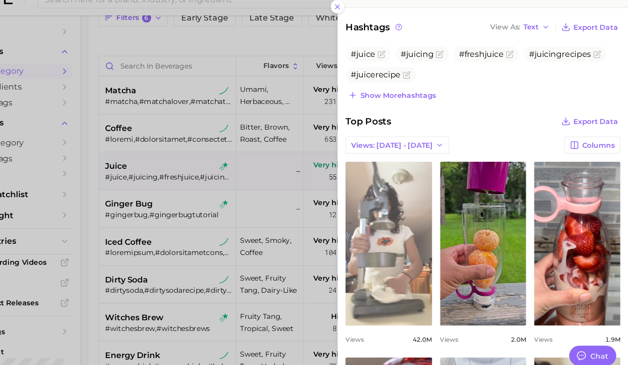
click at [416, 210] on link "view post on TikTok" at bounding box center [406, 241] width 80 height 152
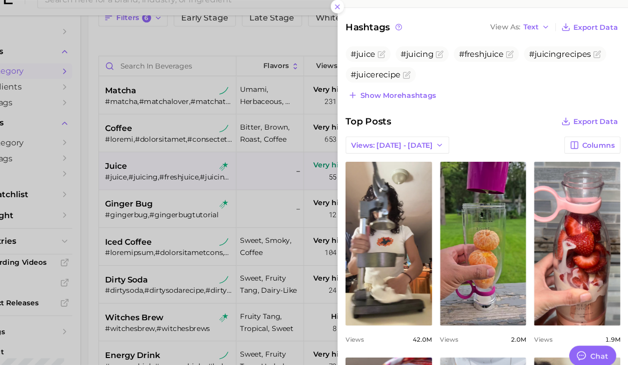
click at [302, 163] on div at bounding box center [314, 182] width 628 height 365
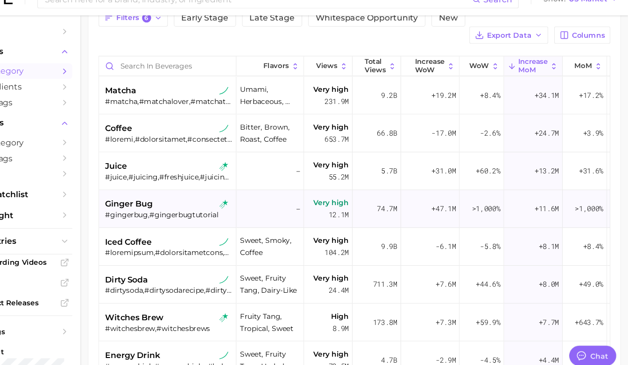
click at [202, 199] on div "ginger bug" at bounding box center [203, 204] width 118 height 11
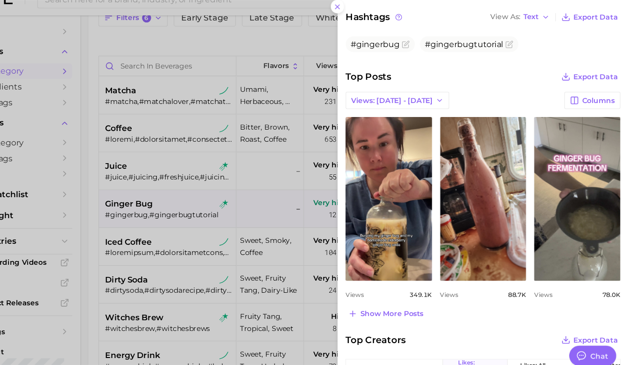
scroll to position [291, 0]
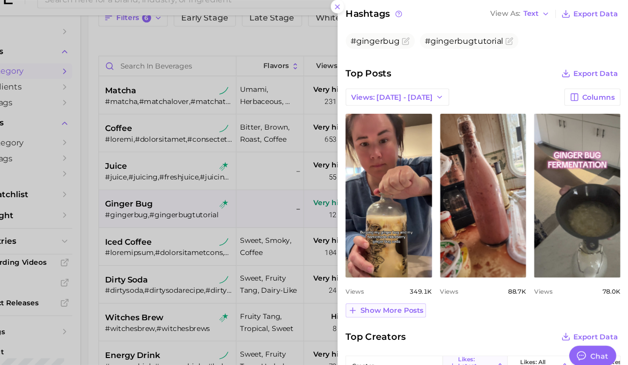
click at [407, 302] on span "Show more posts" at bounding box center [409, 303] width 58 height 8
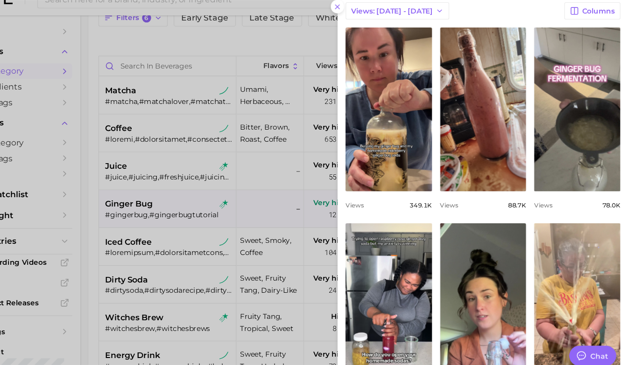
scroll to position [346, 0]
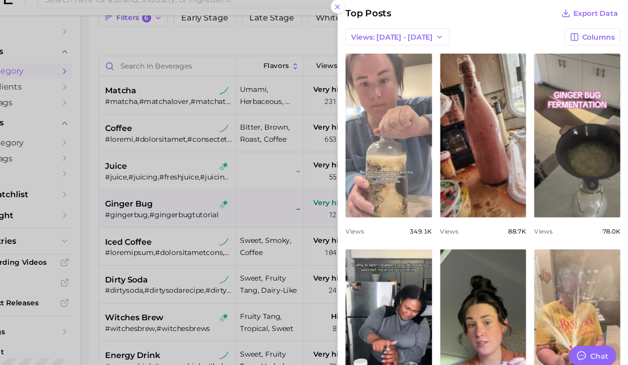
click at [407, 123] on link "view post on TikTok" at bounding box center [406, 141] width 80 height 152
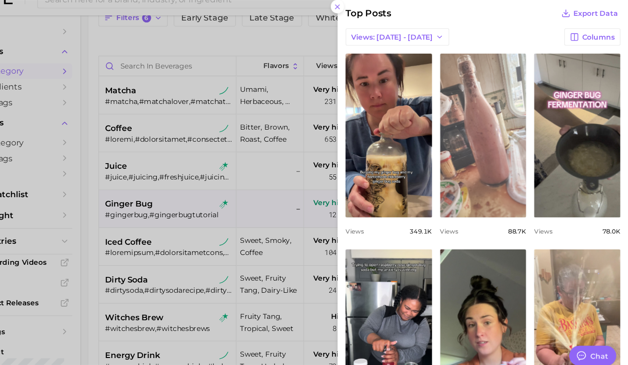
click at [498, 169] on link "view post on TikTok" at bounding box center [494, 141] width 80 height 152
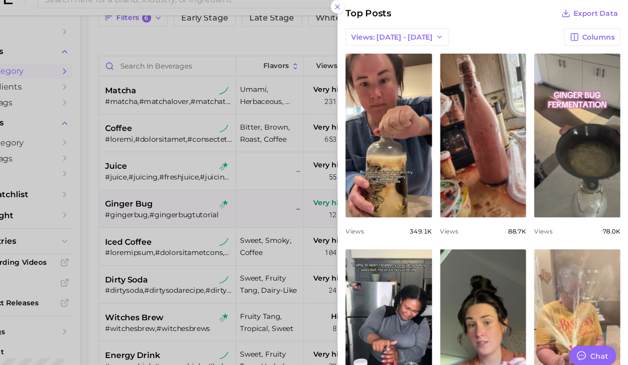
click at [290, 203] on div at bounding box center [314, 182] width 628 height 365
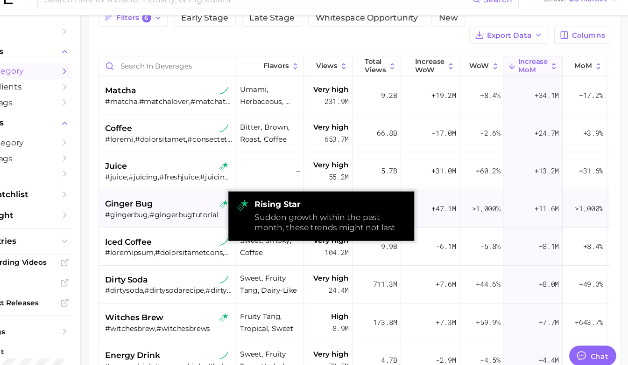
click at [214, 199] on div "ginger bug" at bounding box center [203, 204] width 118 height 11
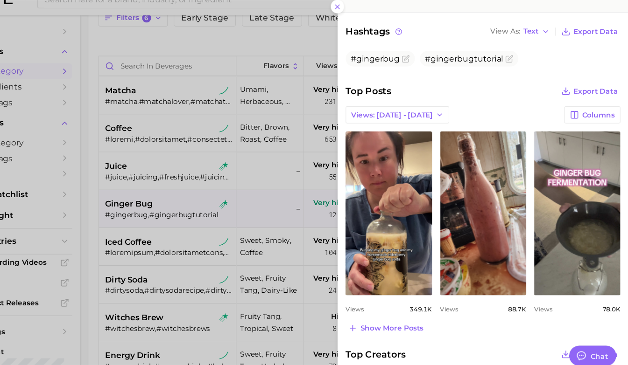
scroll to position [271, 0]
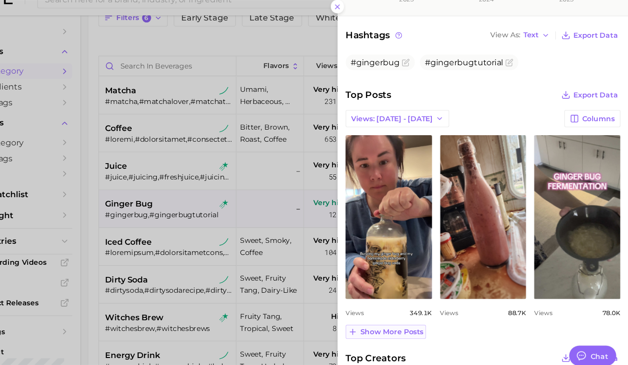
click at [400, 324] on span "Show more posts" at bounding box center [409, 323] width 58 height 8
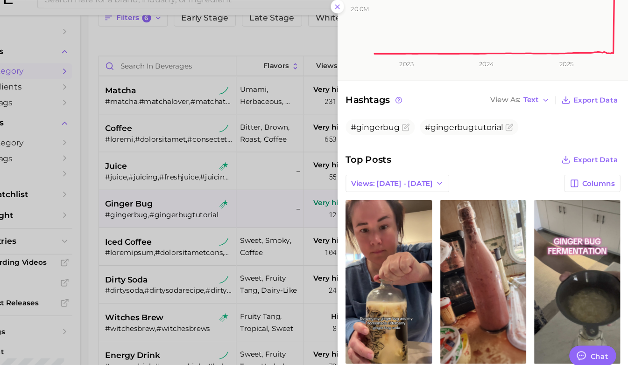
scroll to position [0, 0]
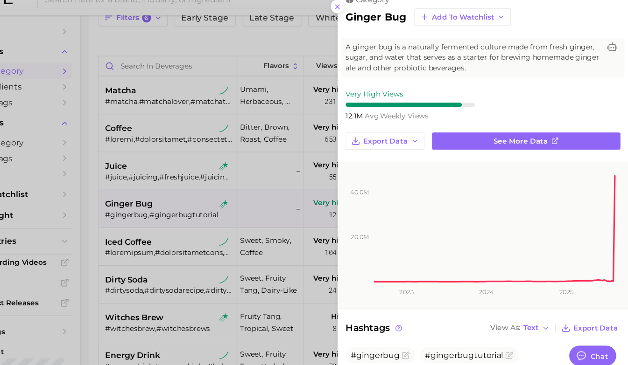
click at [279, 189] on div at bounding box center [314, 182] width 628 height 365
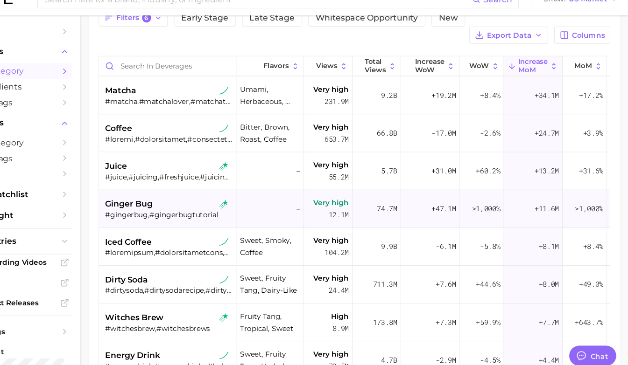
click at [199, 199] on div "ginger bug" at bounding box center [203, 204] width 118 height 11
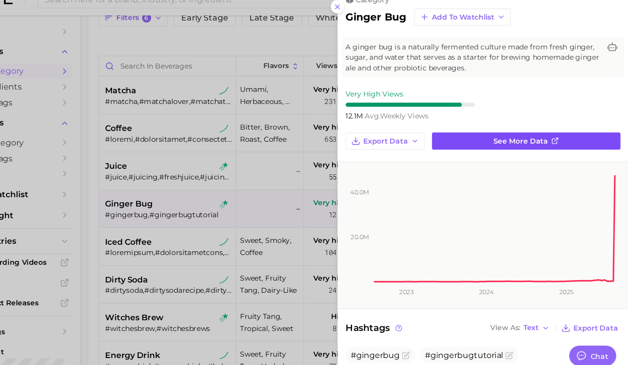
click at [509, 150] on link "See more data" at bounding box center [533, 146] width 174 height 16
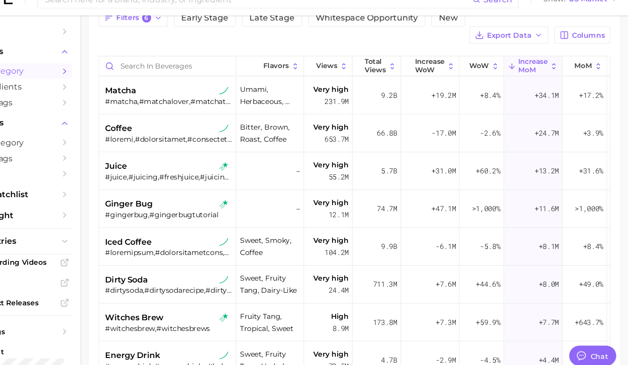
scroll to position [28, 0]
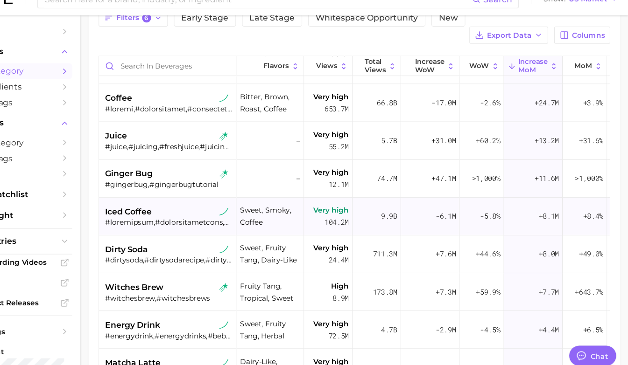
click at [205, 206] on div "iced coffee" at bounding box center [203, 211] width 118 height 11
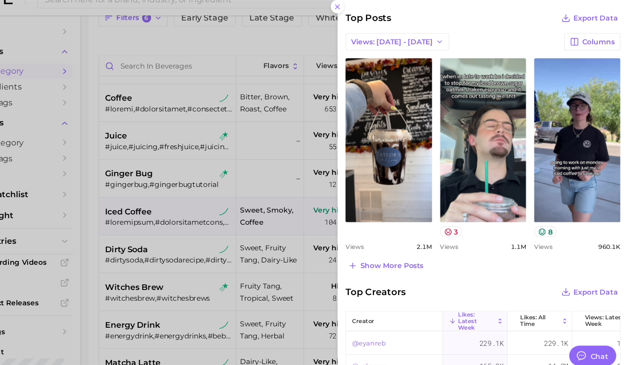
scroll to position [406, 0]
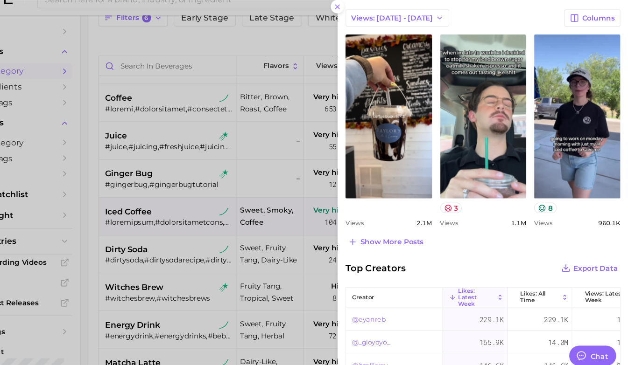
click at [287, 218] on div at bounding box center [314, 182] width 628 height 365
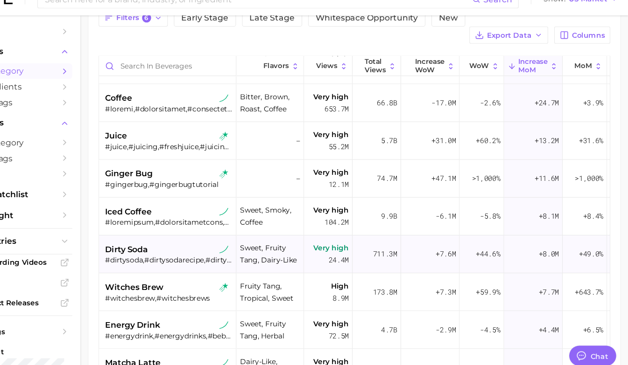
click at [205, 241] on div "dirty soda" at bounding box center [203, 246] width 118 height 11
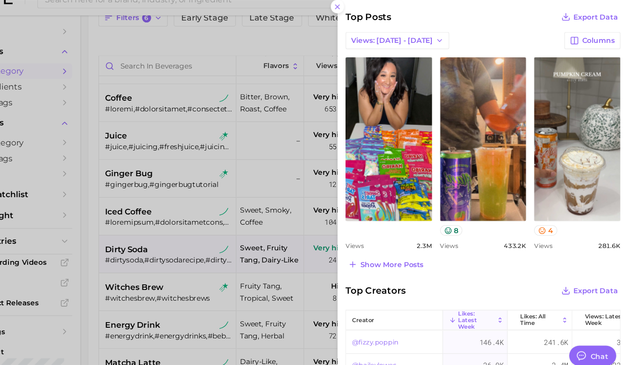
scroll to position [368, 0]
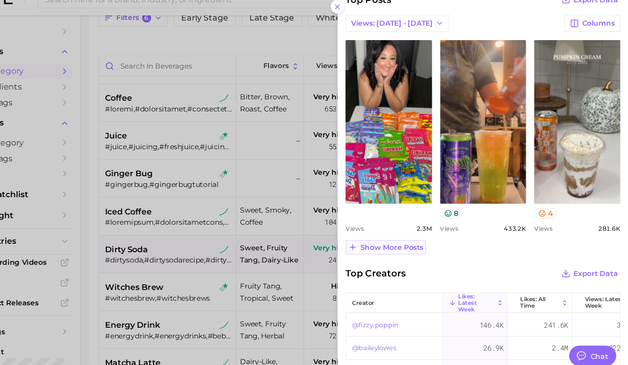
click at [410, 243] on span "Show more posts" at bounding box center [409, 245] width 58 height 8
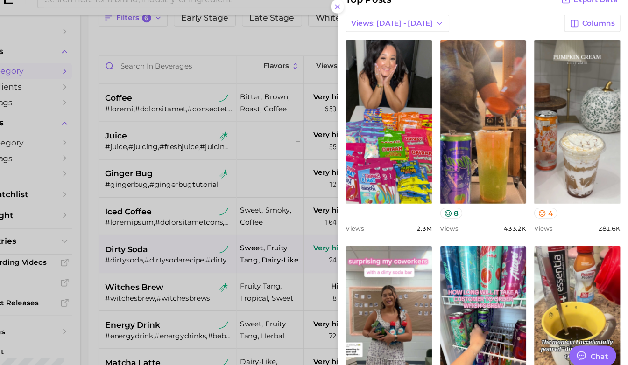
scroll to position [0, 0]
click at [214, 251] on div at bounding box center [314, 182] width 628 height 365
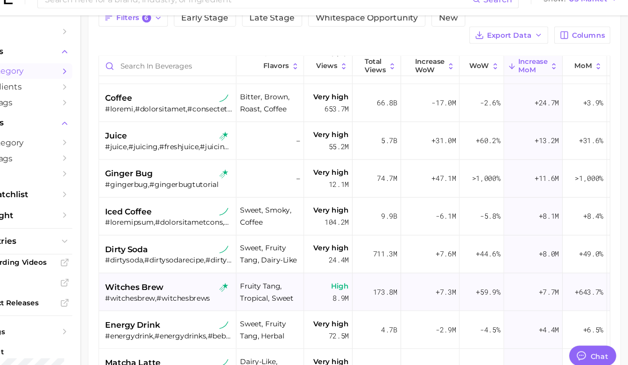
click at [206, 276] on div "witches brew" at bounding box center [203, 281] width 118 height 11
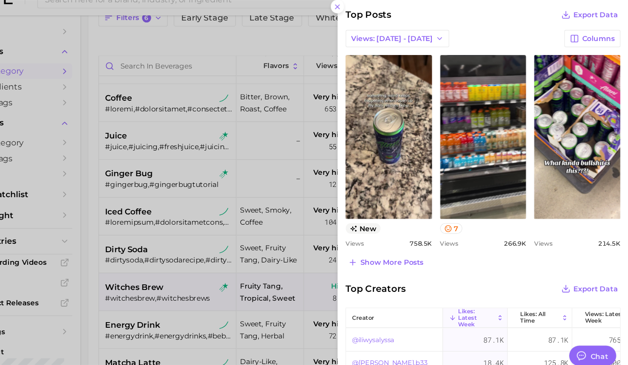
scroll to position [392, 0]
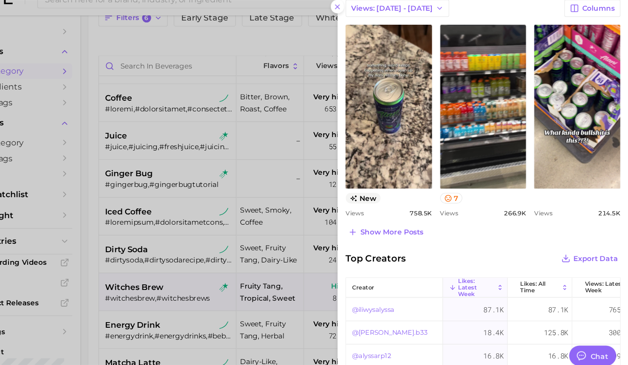
click at [412, 238] on div "category witches brew Add to Watchlist Witches brew is a spooky and enchanting …" at bounding box center [493, 35] width 269 height 855
click at [412, 232] on span "Show more posts" at bounding box center [409, 231] width 58 height 8
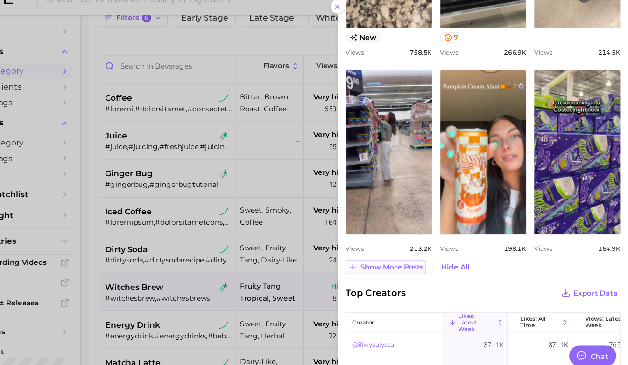
scroll to position [541, 0]
click at [269, 208] on div at bounding box center [314, 182] width 628 height 365
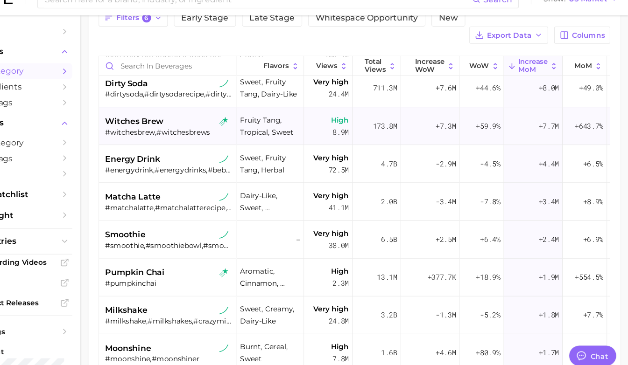
scroll to position [200, 0]
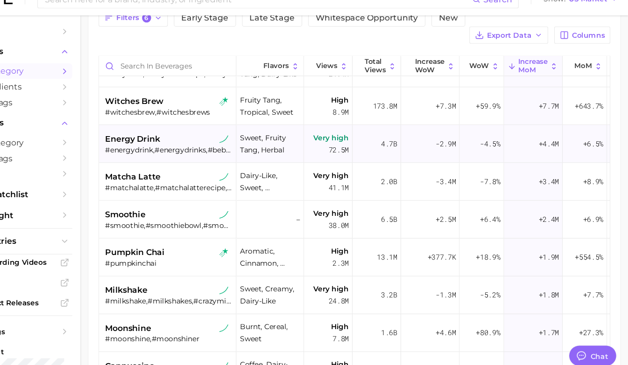
click at [220, 139] on div "energy drink" at bounding box center [203, 144] width 118 height 11
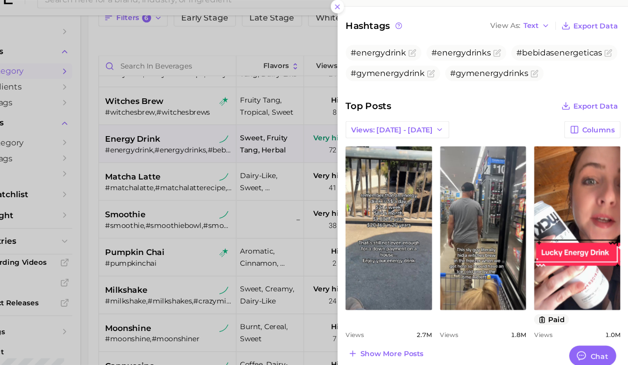
scroll to position [302, 0]
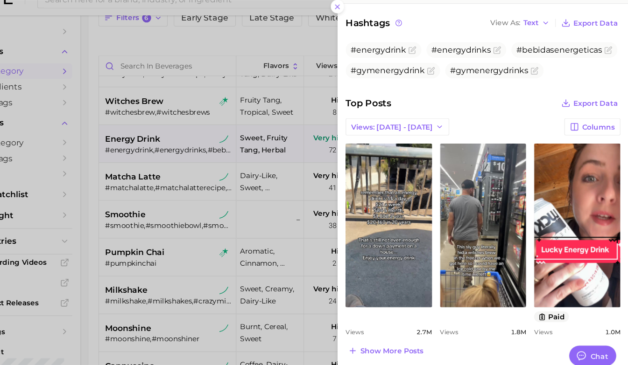
click at [238, 193] on div at bounding box center [314, 182] width 628 height 365
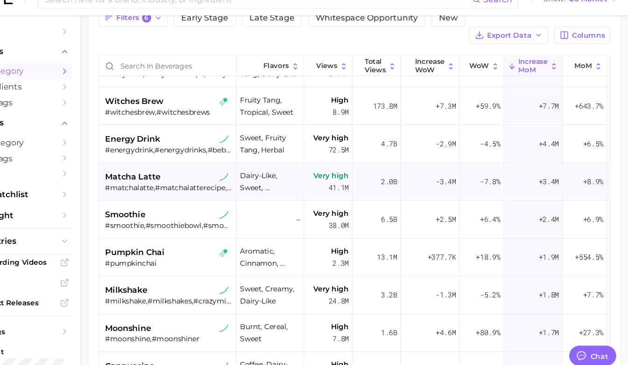
click at [211, 185] on div "#matchalatte,#matchalatterecipe,#matchalatteathome,#matchatealatte,#matchlatte,…" at bounding box center [203, 189] width 118 height 8
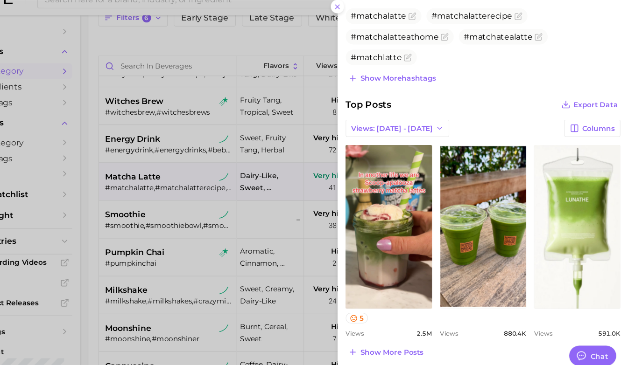
scroll to position [336, 0]
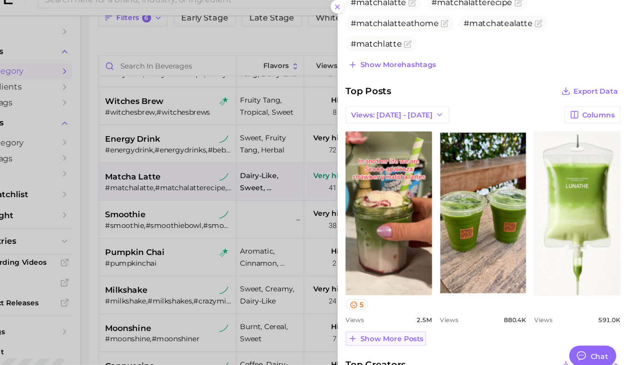
click at [399, 324] on button "Show more posts" at bounding box center [403, 329] width 74 height 13
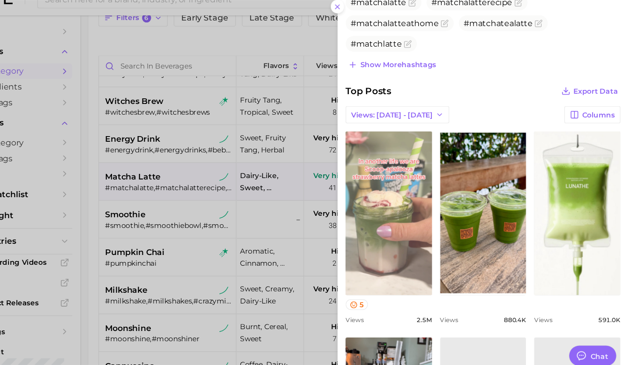
scroll to position [0, 0]
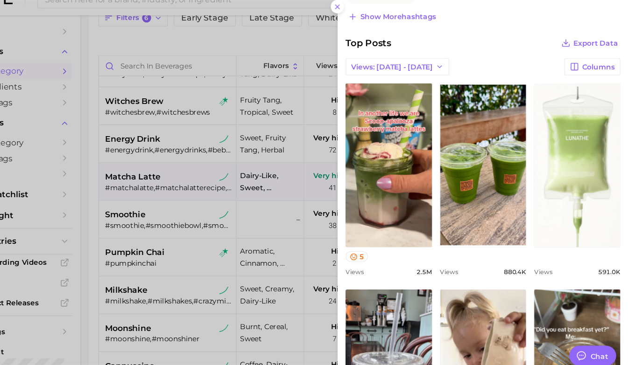
click at [605, 181] on link "view post on TikTok" at bounding box center [581, 169] width 80 height 152
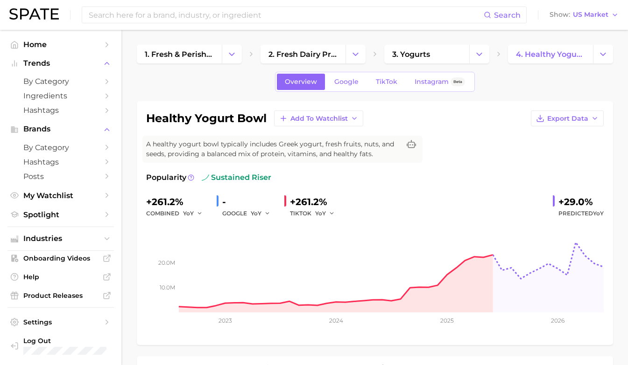
click at [478, 149] on div "healthy yogurt bowl Add to Watchlist Export Data A healthy yogurt bowl typicall…" at bounding box center [374, 223] width 457 height 225
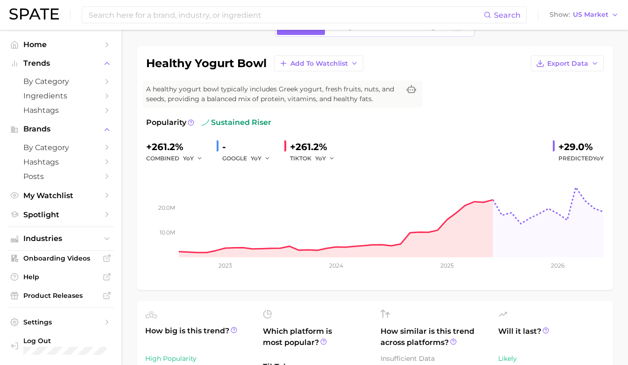
scroll to position [37, 0]
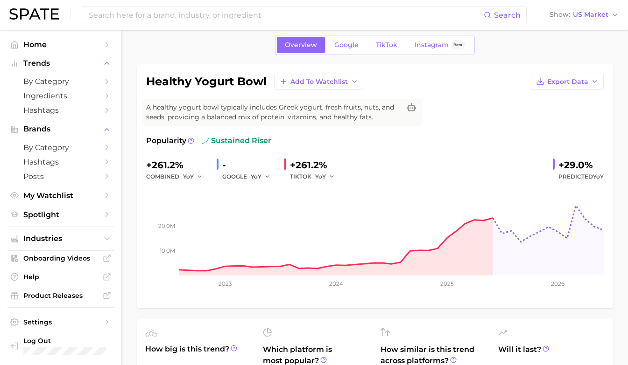
click at [391, 53] on div "Overview Google TikTok Instagram Beta" at bounding box center [375, 45] width 200 height 20
click at [389, 48] on span "TikTok" at bounding box center [386, 45] width 21 height 8
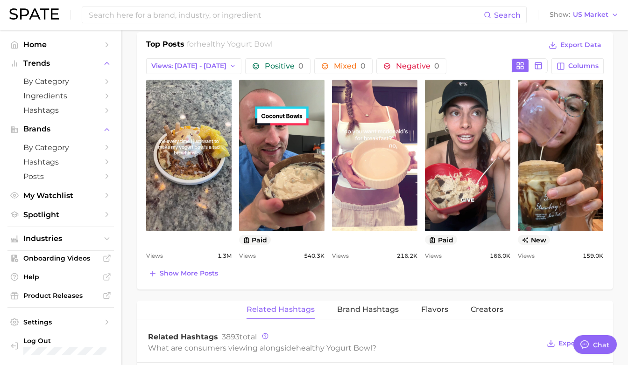
scroll to position [496, 0]
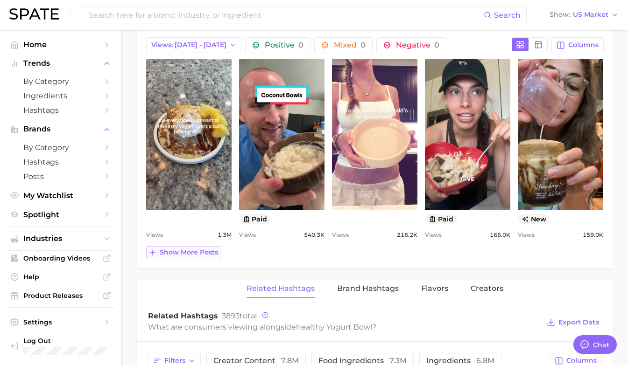
click at [168, 249] on span "Show more posts" at bounding box center [189, 253] width 58 height 8
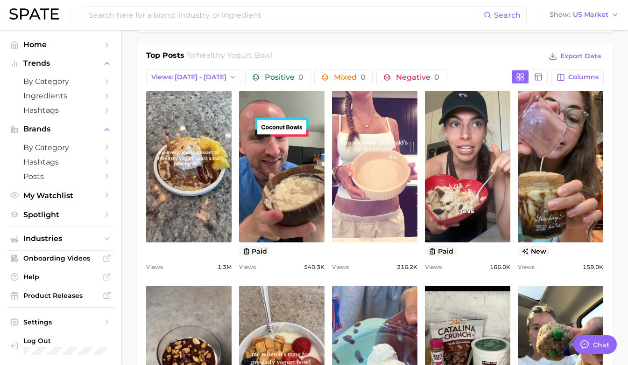
scroll to position [461, 0]
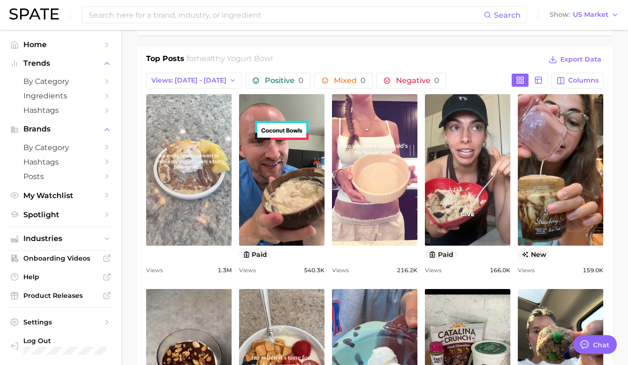
click at [176, 184] on link "view post on TikTok" at bounding box center [188, 170] width 85 height 152
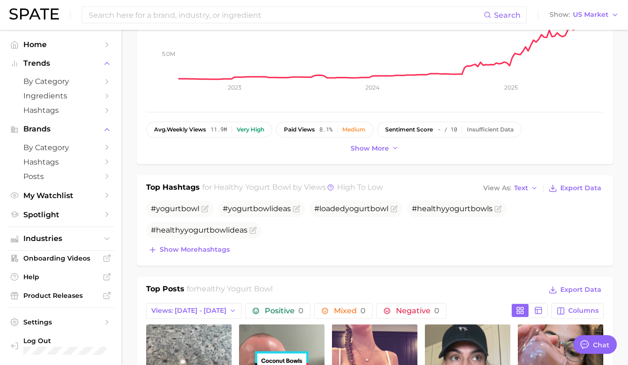
scroll to position [233, 0]
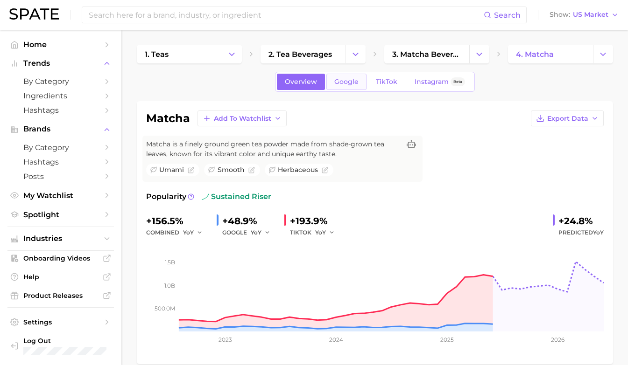
click at [346, 86] on link "Google" at bounding box center [346, 82] width 40 height 16
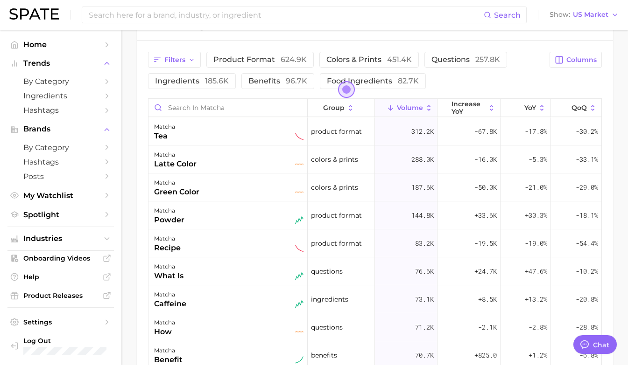
scroll to position [509, 0]
click at [272, 56] on span "product format 624.9k" at bounding box center [259, 59] width 93 height 9
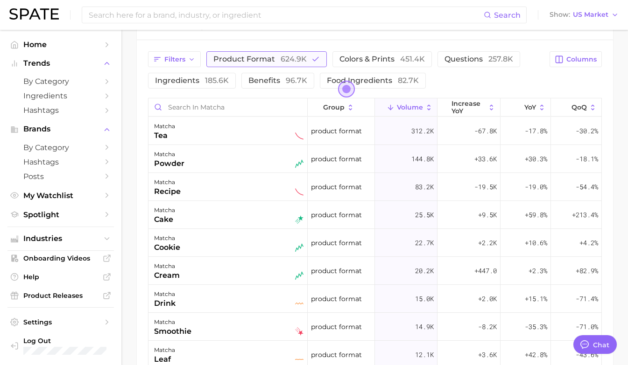
click at [272, 56] on span "product format 624.9k" at bounding box center [259, 59] width 93 height 9
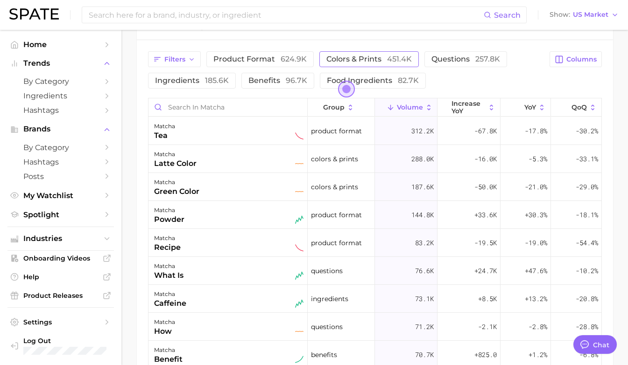
click at [344, 57] on span "colors & prints 451.4k" at bounding box center [368, 59] width 85 height 9
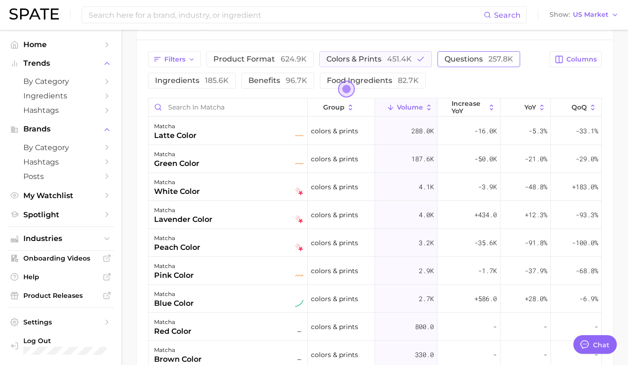
click at [440, 62] on button "questions 257.8k" at bounding box center [478, 59] width 83 height 16
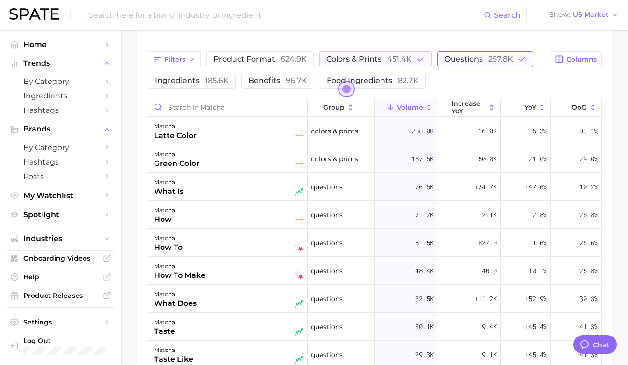
click at [440, 62] on button "questions 257.8k" at bounding box center [485, 59] width 96 height 16
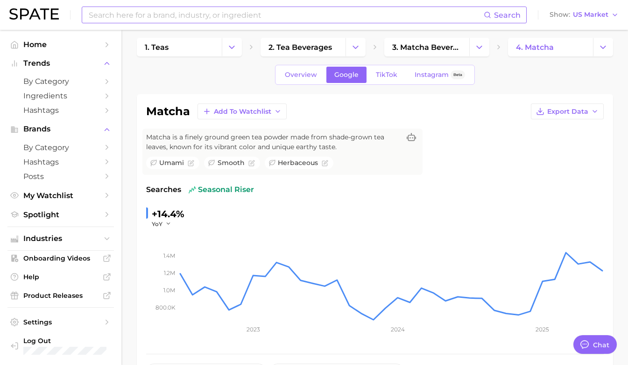
scroll to position [0, 0]
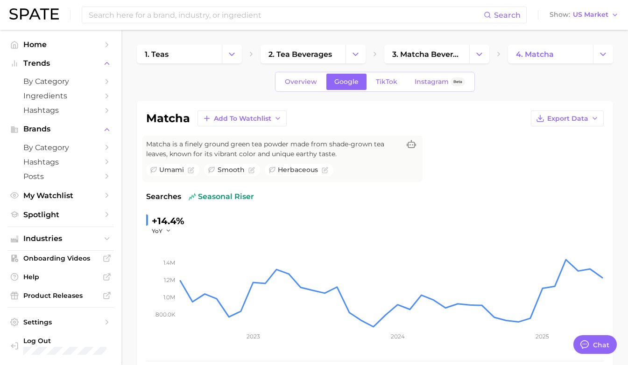
click at [377, 91] on div "Overview Google TikTok Instagram Beta" at bounding box center [375, 82] width 200 height 20
click at [380, 84] on span "TikTok" at bounding box center [386, 82] width 21 height 8
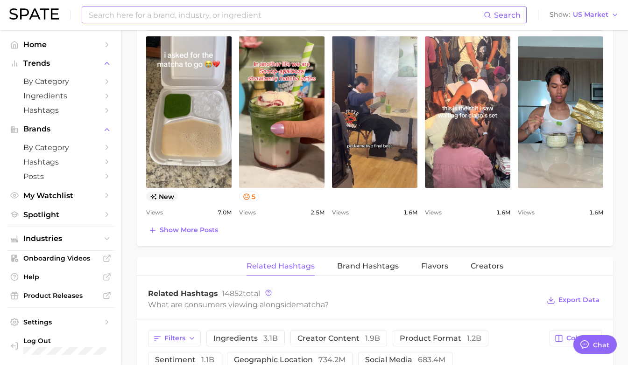
scroll to position [520, 0]
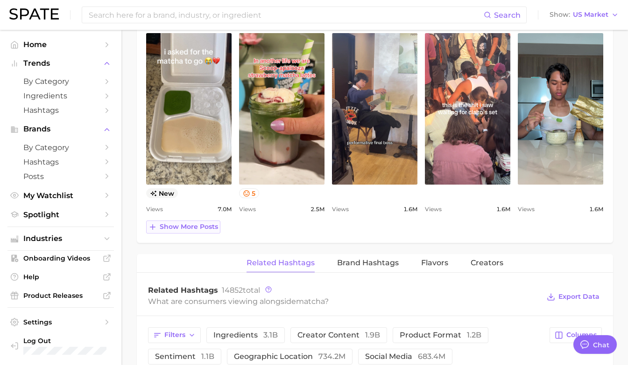
click at [195, 228] on span "Show more posts" at bounding box center [189, 227] width 58 height 8
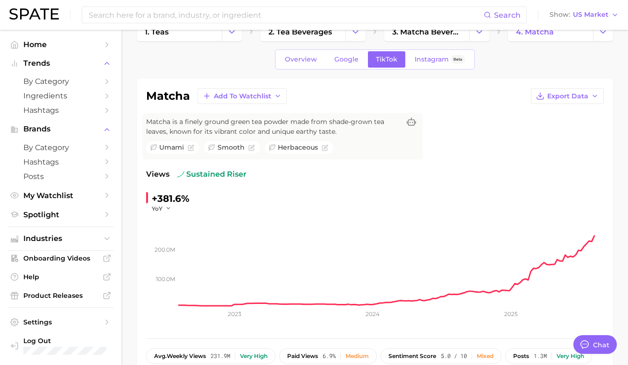
scroll to position [0, 0]
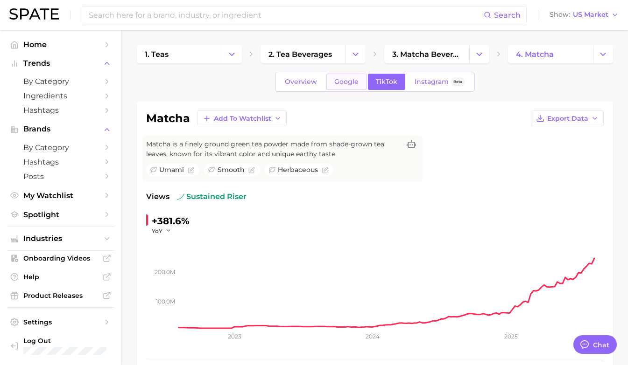
click at [348, 86] on link "Google" at bounding box center [346, 82] width 40 height 16
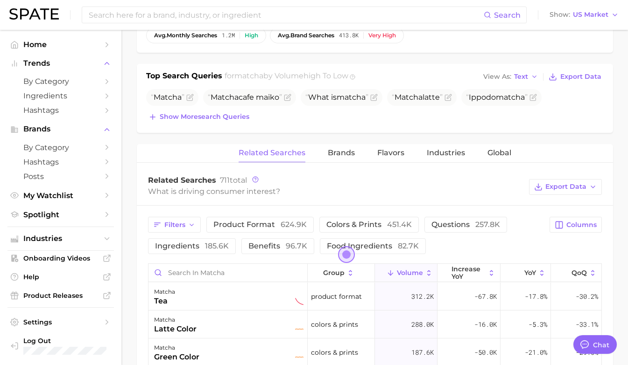
scroll to position [345, 0]
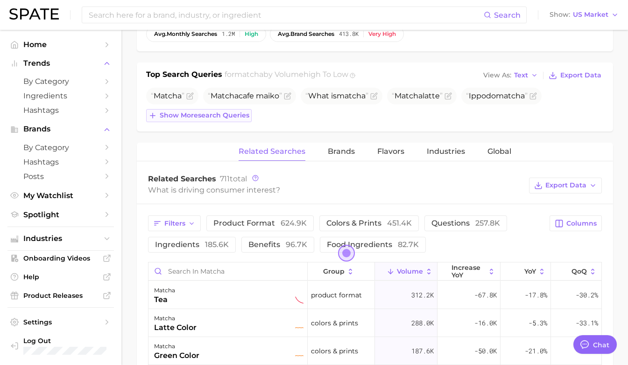
click at [234, 119] on span "Show more search queries" at bounding box center [205, 116] width 90 height 8
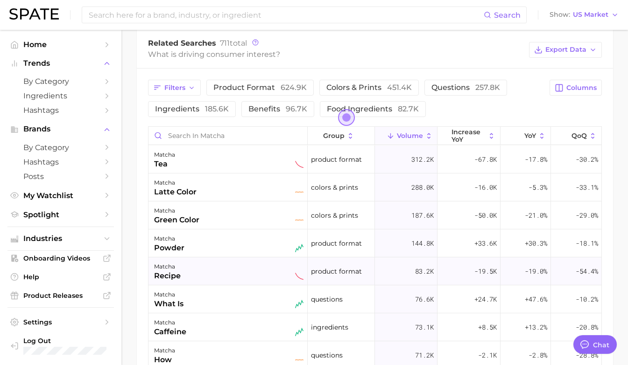
scroll to position [528, 0]
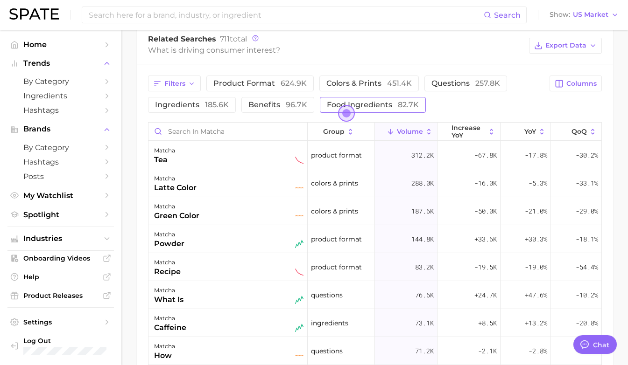
click at [358, 101] on span "food ingredients 82.7k" at bounding box center [373, 104] width 92 height 9
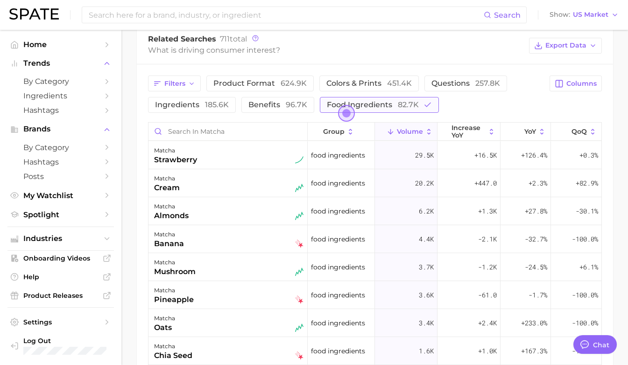
click at [377, 101] on span "food ingredients 82.7k" at bounding box center [373, 104] width 92 height 9
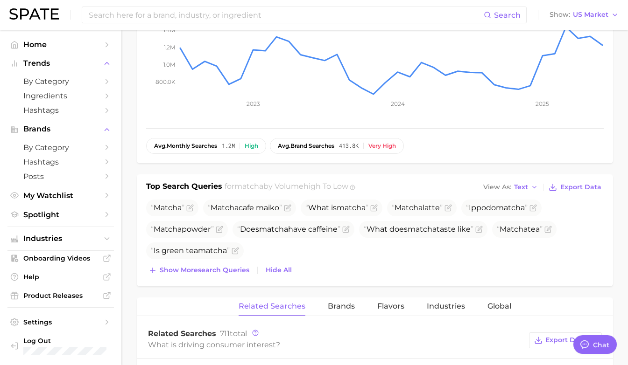
scroll to position [0, 0]
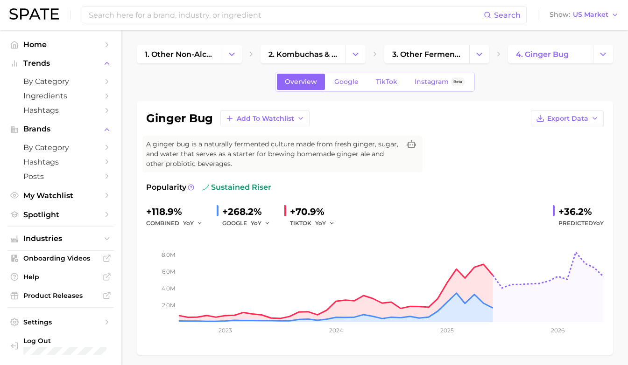
click at [449, 172] on div "ginger bug Add to Watchlist Export Data A ginger bug is a naturally fermented c…" at bounding box center [374, 228] width 457 height 235
click at [379, 82] on span "TikTok" at bounding box center [386, 82] width 21 height 8
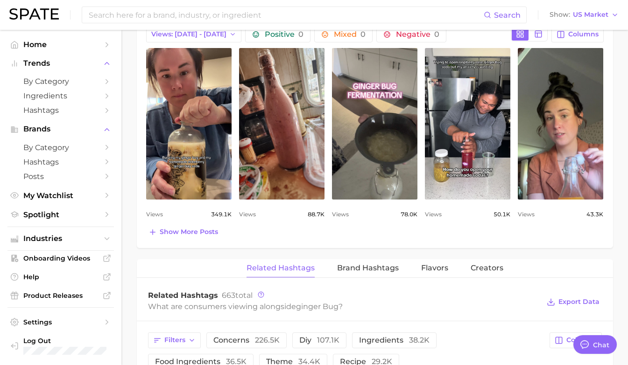
scroll to position [466, 0]
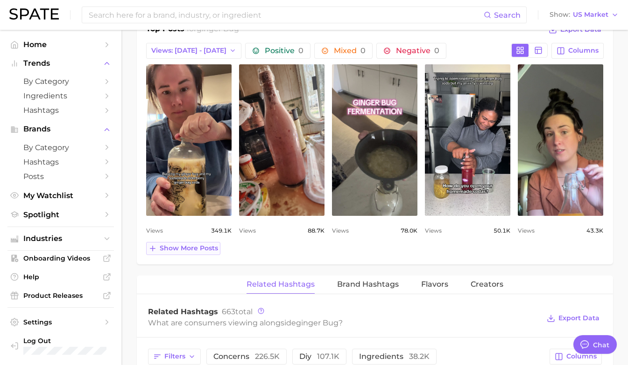
click at [199, 249] on span "Show more posts" at bounding box center [189, 249] width 58 height 8
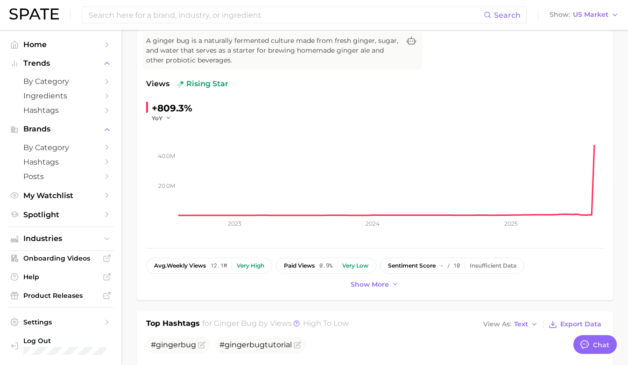
scroll to position [0, 0]
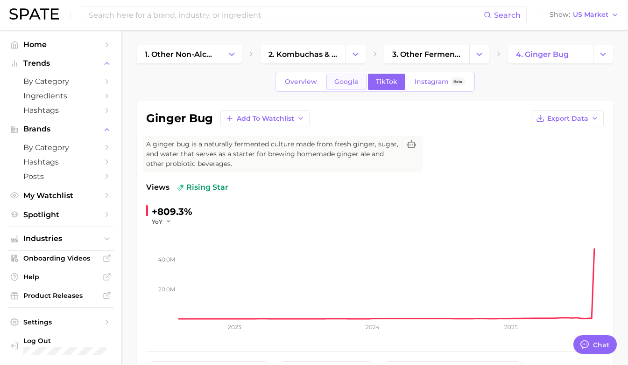
click at [353, 81] on span "Google" at bounding box center [346, 82] width 24 height 8
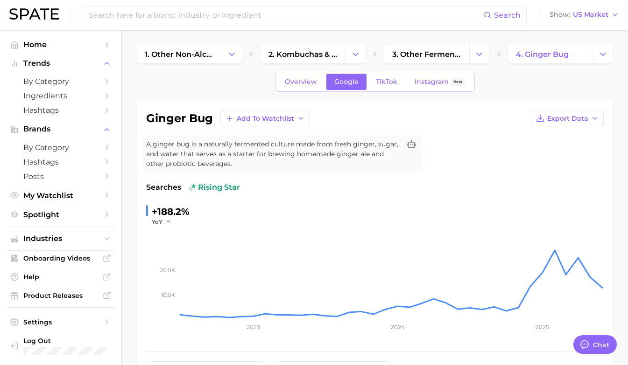
click at [388, 73] on div "Overview Google TikTok Instagram Beta" at bounding box center [375, 82] width 200 height 20
click at [380, 84] on span "TikTok" at bounding box center [386, 82] width 21 height 8
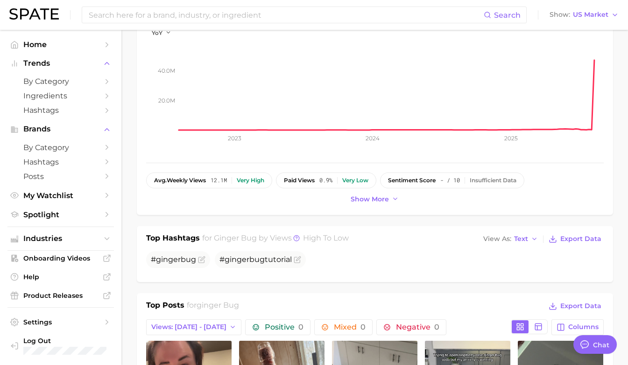
scroll to position [342, 0]
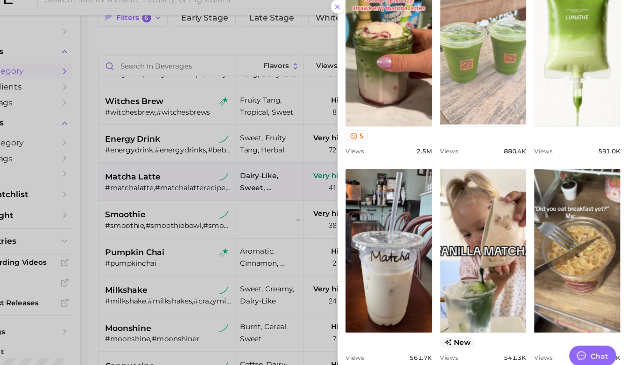
scroll to position [495, 0]
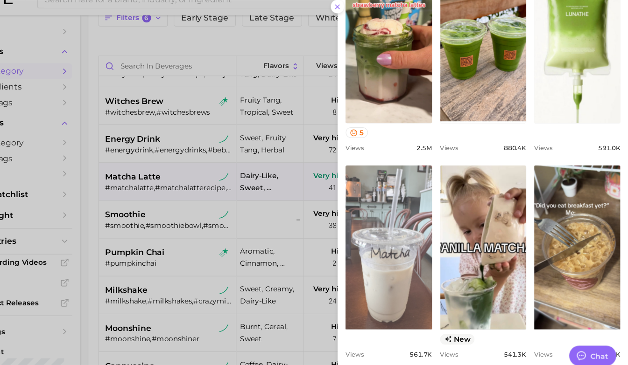
click at [425, 273] on link "view post on TikTok" at bounding box center [406, 245] width 80 height 152
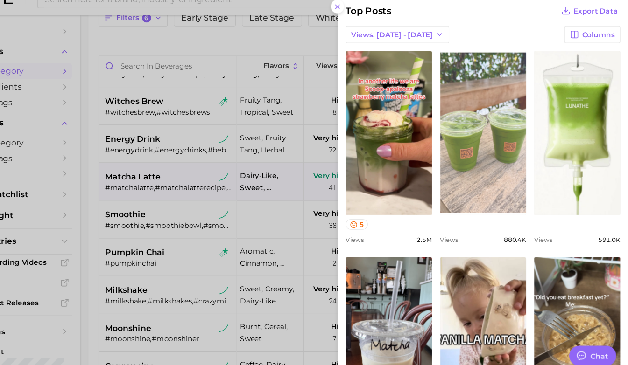
scroll to position [397, 0]
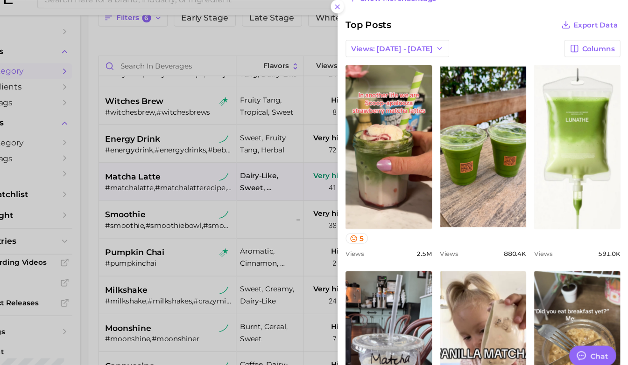
click at [206, 214] on div at bounding box center [314, 182] width 628 height 365
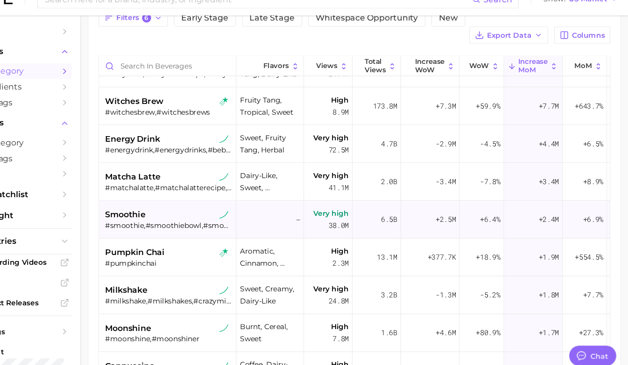
click at [192, 209] on div "smoothie" at bounding box center [203, 214] width 118 height 11
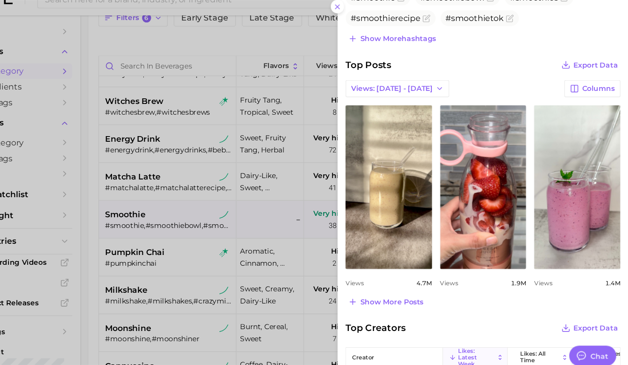
scroll to position [337, 0]
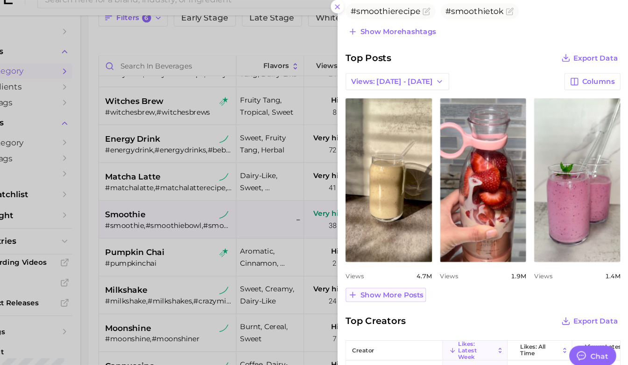
click at [413, 287] on span "Show more posts" at bounding box center [409, 289] width 58 height 8
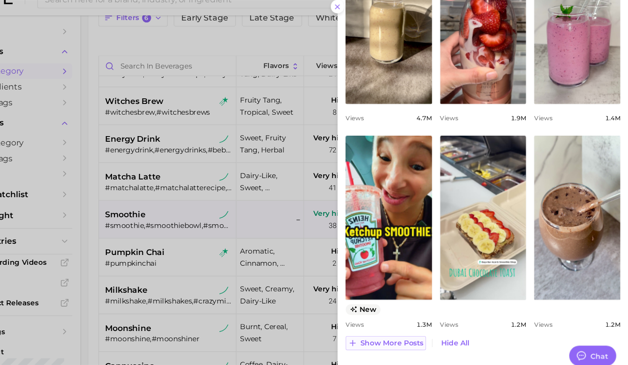
scroll to position [485, 0]
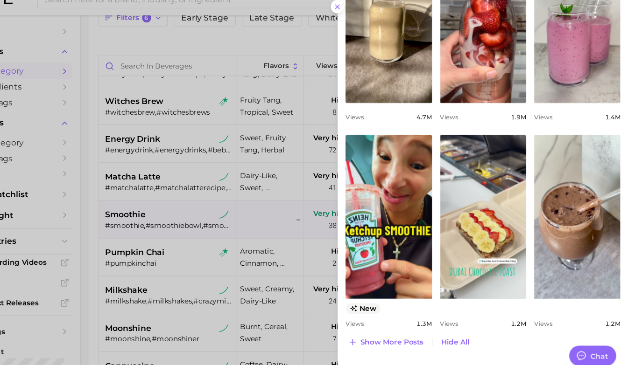
click at [284, 214] on div at bounding box center [314, 182] width 628 height 365
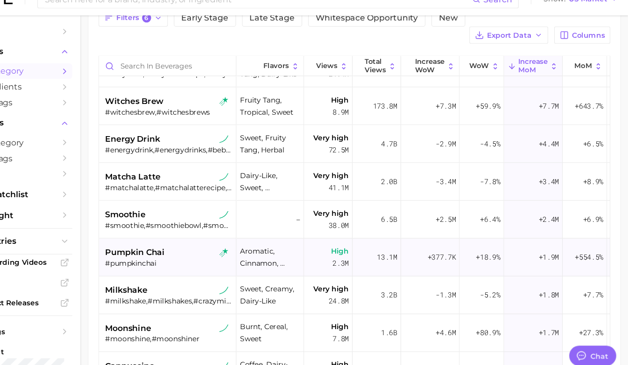
click at [206, 255] on div "#pumpkinchai" at bounding box center [203, 259] width 118 height 8
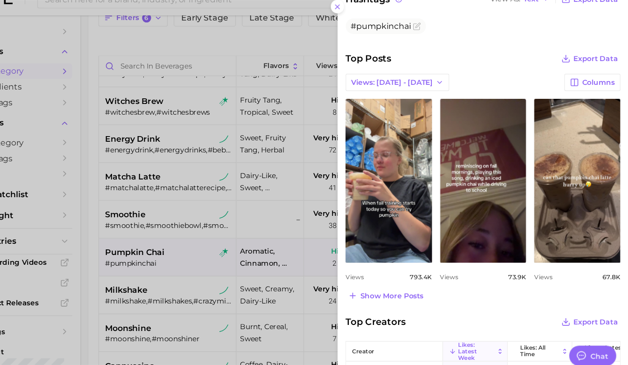
scroll to position [326, 0]
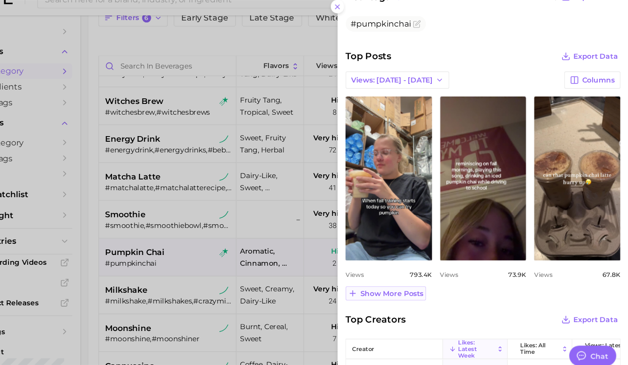
click at [409, 289] on span "Show more posts" at bounding box center [409, 287] width 58 height 8
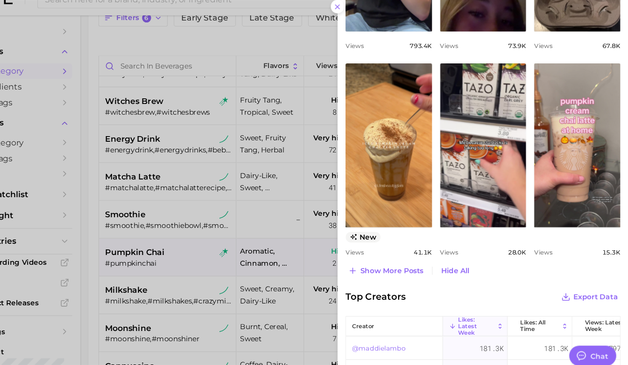
scroll to position [0, 0]
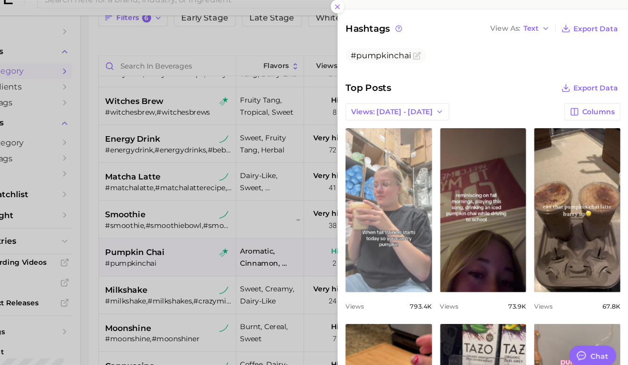
click at [424, 270] on link "view post on TikTok" at bounding box center [406, 210] width 80 height 152
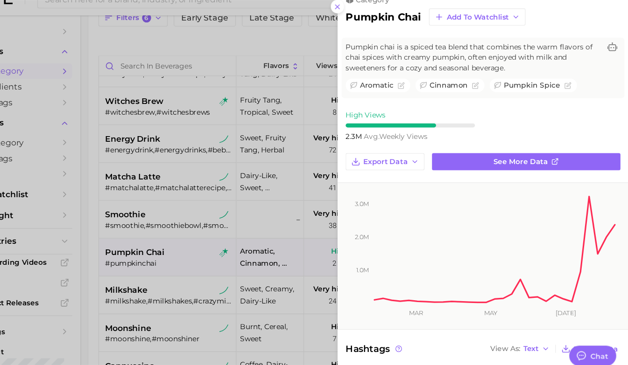
click at [212, 232] on div at bounding box center [314, 182] width 628 height 365
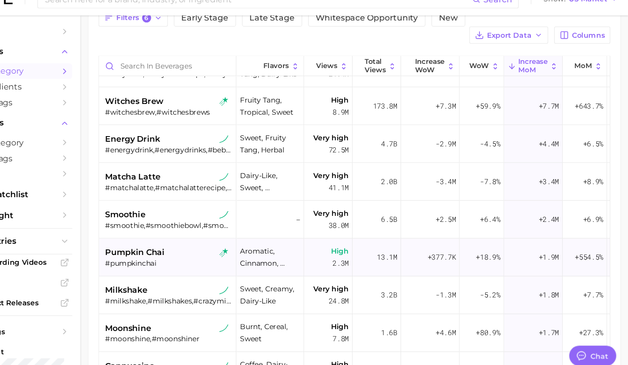
click at [216, 255] on div "#pumpkinchai" at bounding box center [203, 259] width 118 height 8
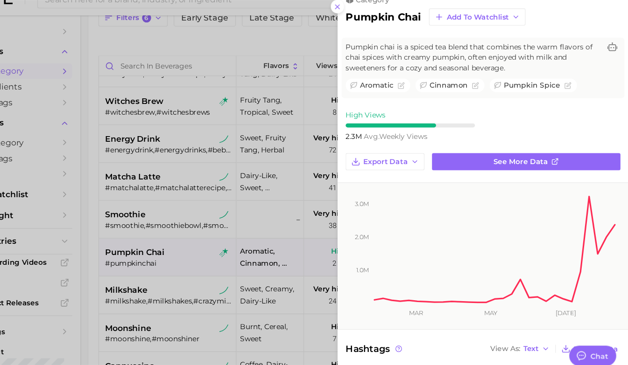
click at [278, 218] on div at bounding box center [314, 182] width 628 height 365
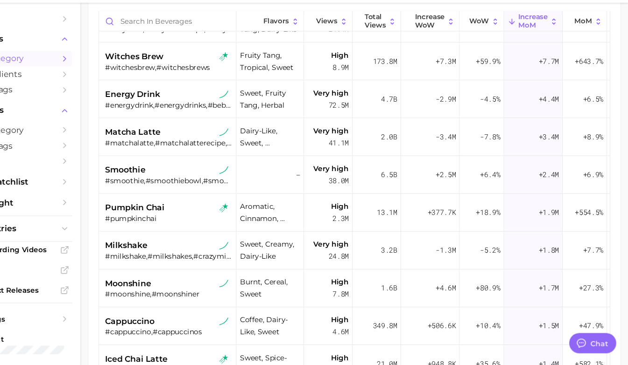
scroll to position [149, 0]
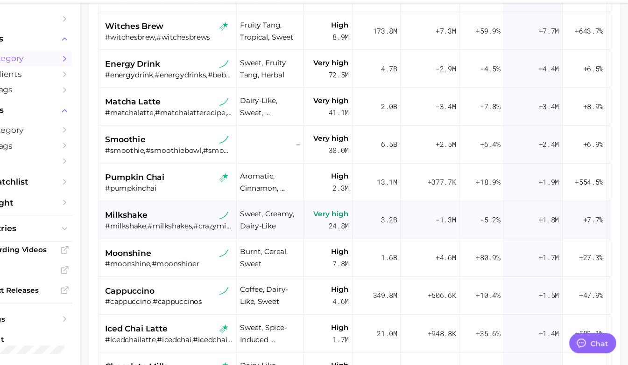
click at [227, 221] on div "milkshake" at bounding box center [203, 226] width 118 height 11
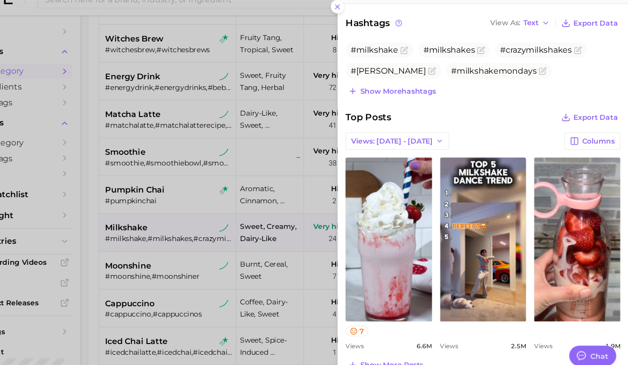
scroll to position [327, 0]
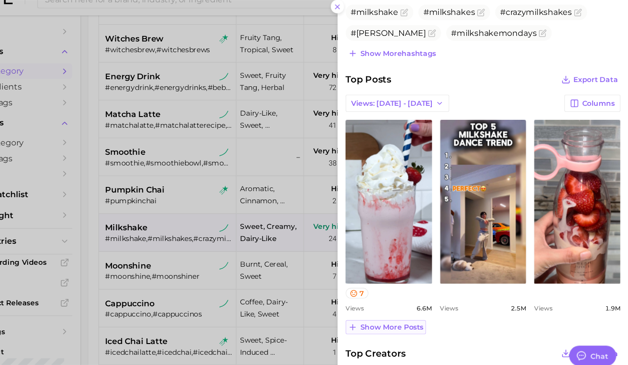
click at [393, 315] on span "Show more posts" at bounding box center [409, 319] width 58 height 8
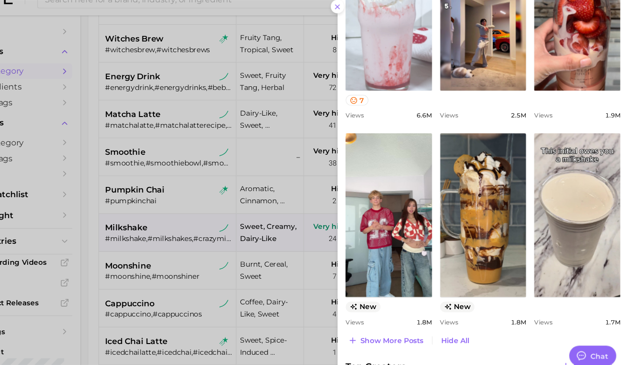
scroll to position [506, 0]
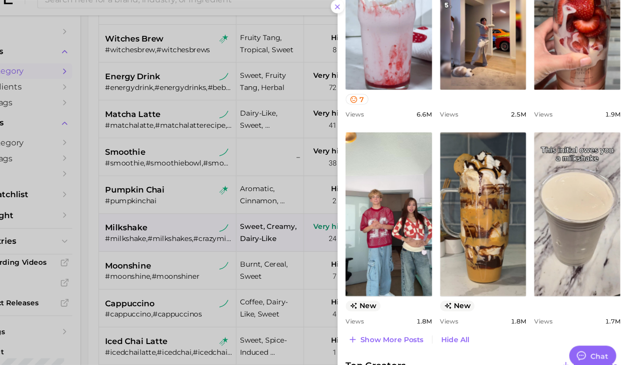
click at [199, 259] on div at bounding box center [314, 182] width 628 height 365
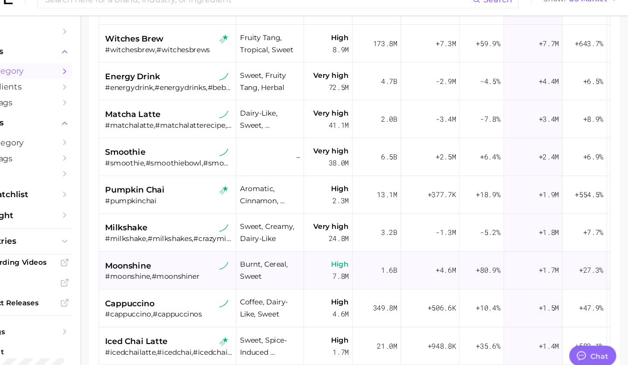
click at [204, 256] on div "moonshine" at bounding box center [203, 261] width 118 height 11
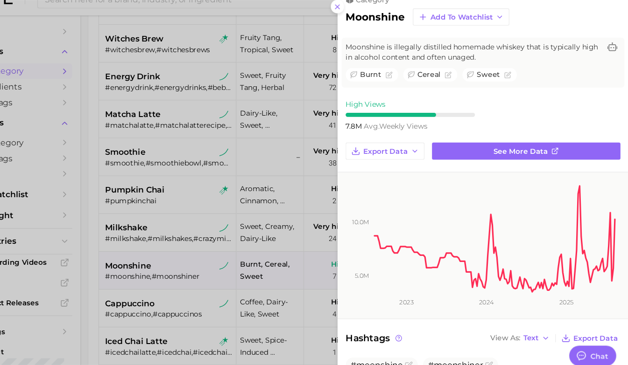
scroll to position [0, 0]
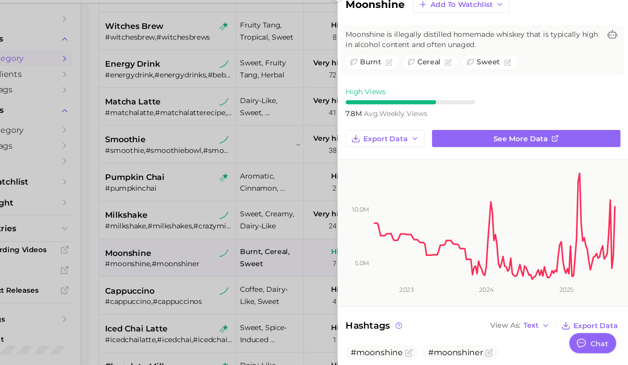
click at [204, 295] on div at bounding box center [314, 182] width 628 height 365
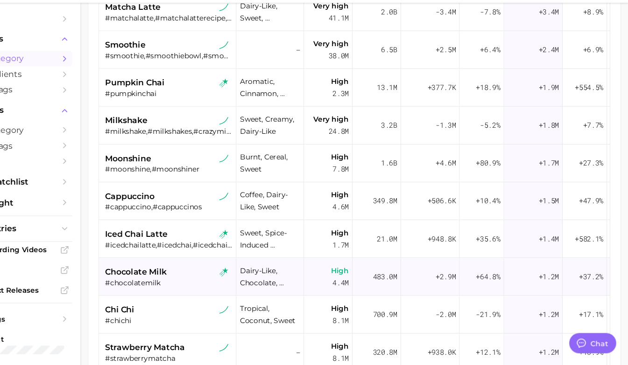
scroll to position [302, 0]
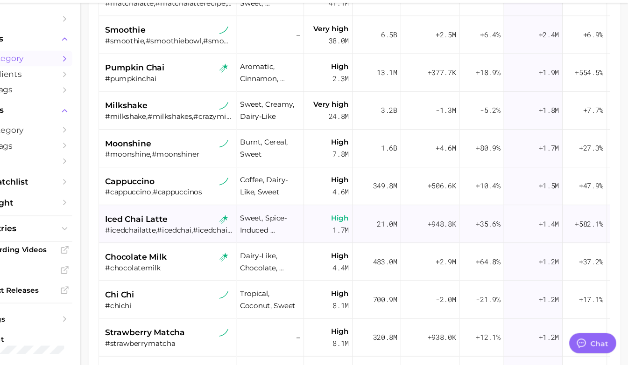
click at [219, 236] on div "#icedchailatte,#icedchai,#icedchaitealatte" at bounding box center [203, 240] width 118 height 8
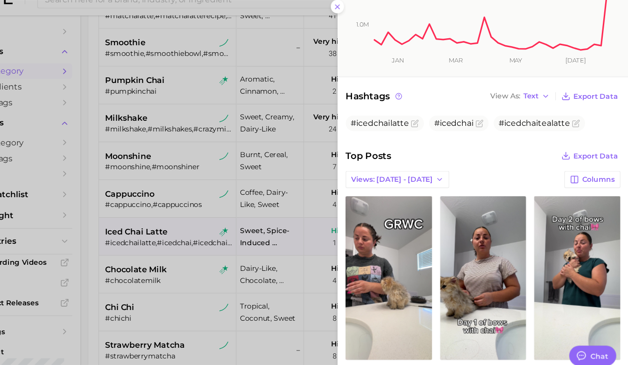
scroll to position [240, 0]
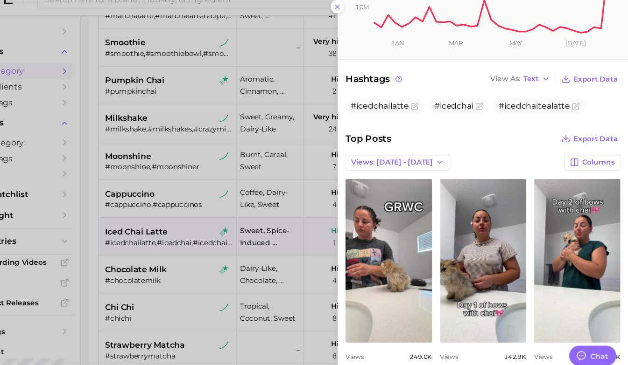
click at [222, 254] on div at bounding box center [314, 182] width 628 height 365
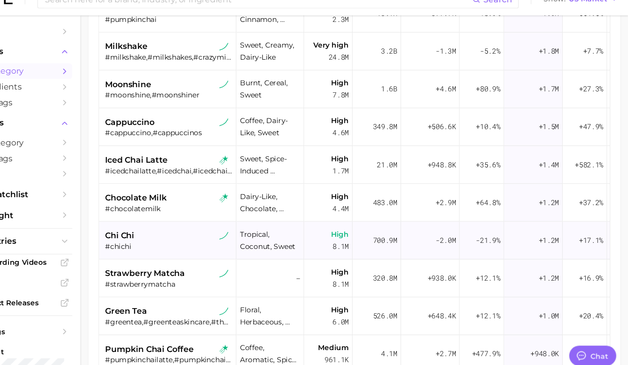
scroll to position [380, 0]
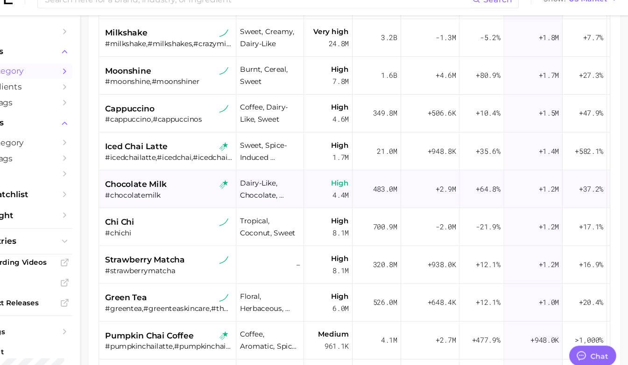
click at [207, 181] on div "chocolate milk" at bounding box center [203, 186] width 118 height 11
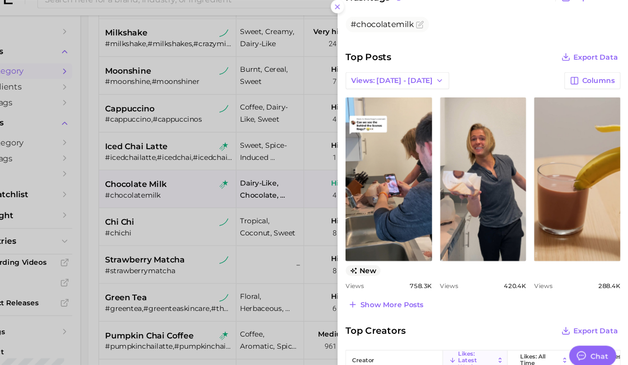
scroll to position [317, 0]
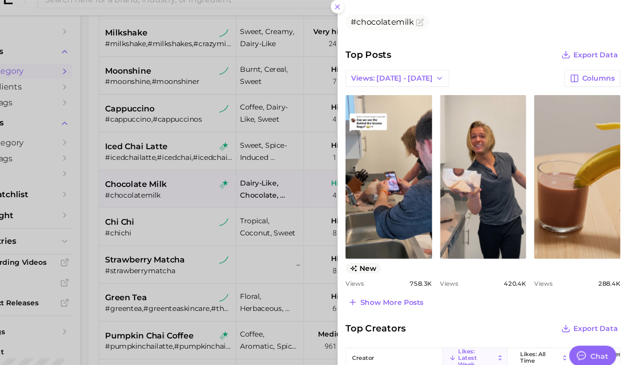
click at [256, 250] on div at bounding box center [314, 182] width 628 height 365
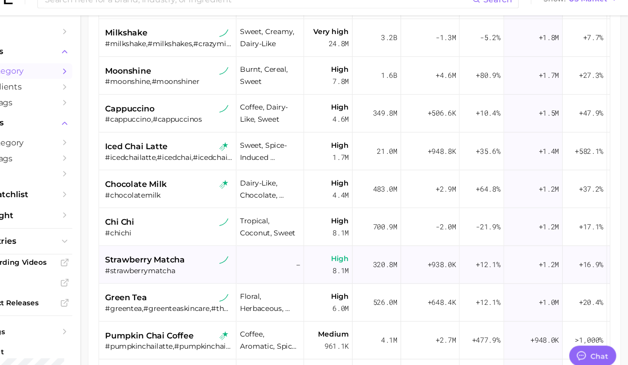
click at [226, 251] on div "strawberry matcha" at bounding box center [203, 256] width 118 height 11
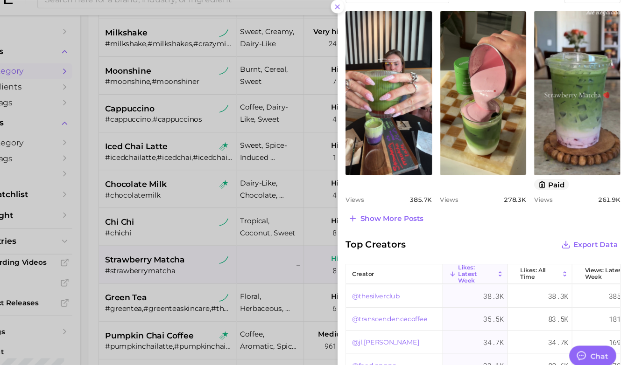
scroll to position [405, 0]
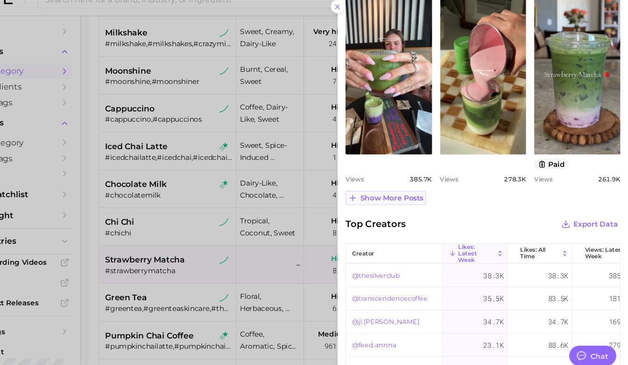
click at [422, 197] on span "Show more posts" at bounding box center [409, 199] width 58 height 8
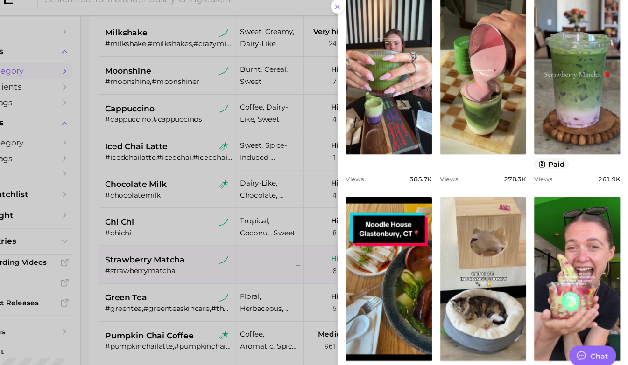
scroll to position [0, 0]
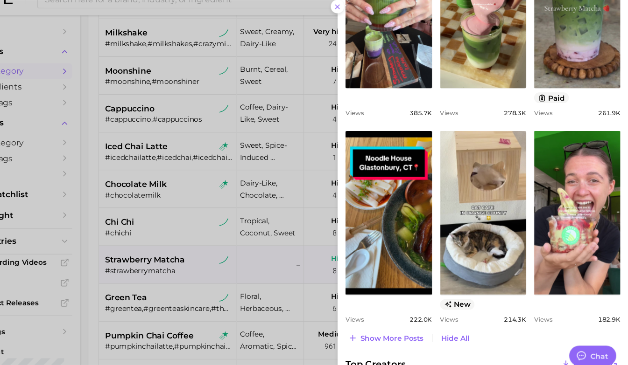
click at [212, 232] on div at bounding box center [314, 182] width 628 height 365
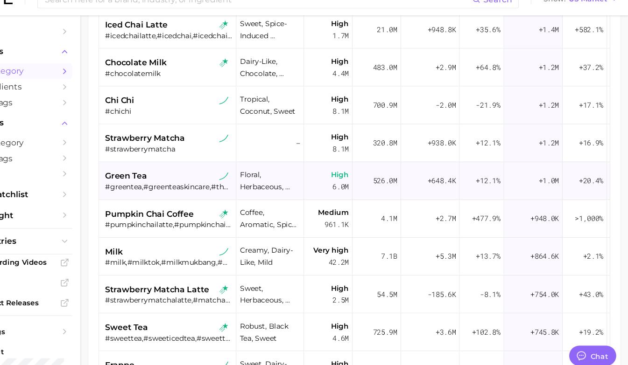
click at [220, 184] on div "#greentea,#greenteaskincare,#thévert" at bounding box center [203, 188] width 118 height 8
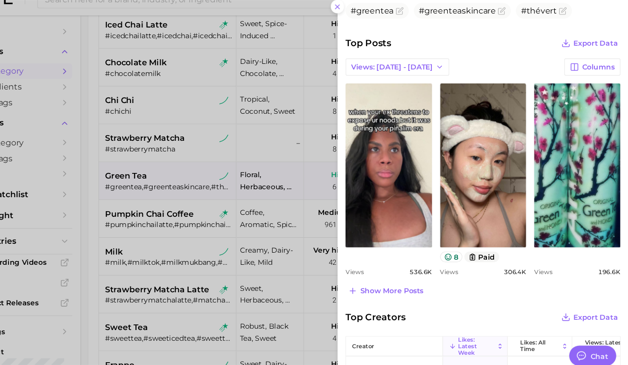
click at [242, 213] on div at bounding box center [314, 182] width 628 height 365
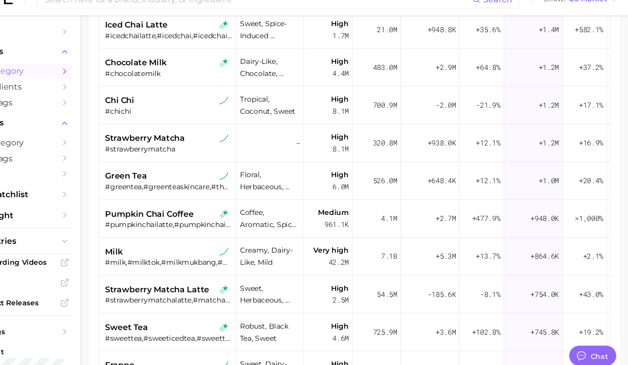
click at [204, 219] on div "#pumpkinchailatte,#pumpkinchaicoffee" at bounding box center [203, 223] width 118 height 8
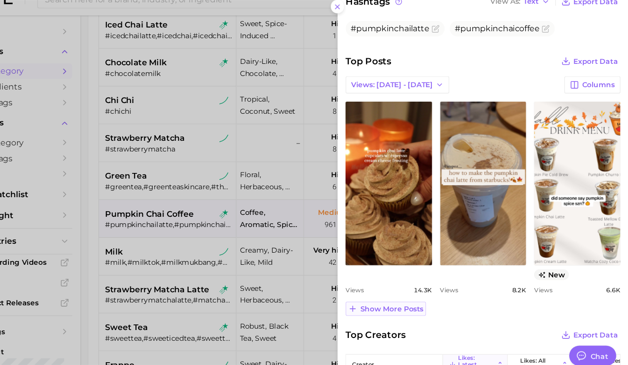
click at [399, 302] on span "Show more posts" at bounding box center [409, 302] width 58 height 8
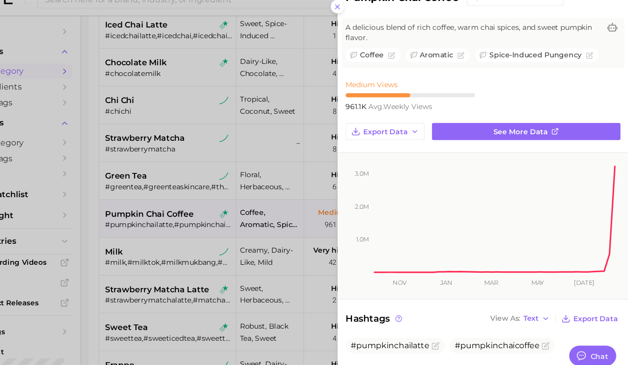
click at [188, 253] on div at bounding box center [314, 182] width 628 height 365
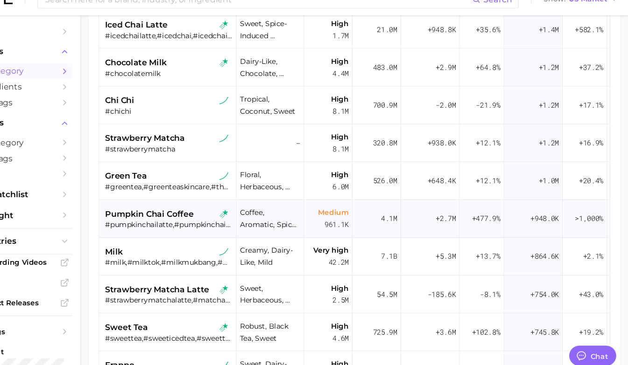
click at [203, 208] on span "pumpkin chai coffee" at bounding box center [185, 213] width 82 height 11
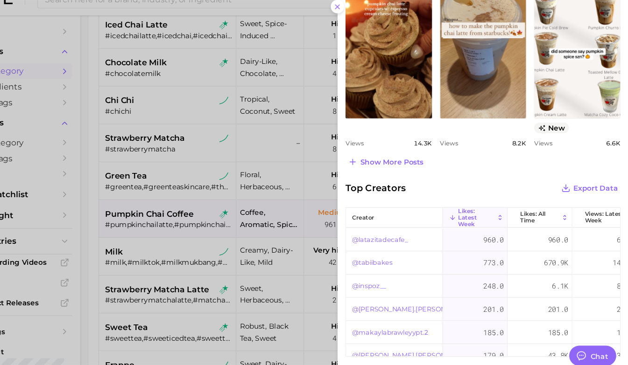
scroll to position [425, 0]
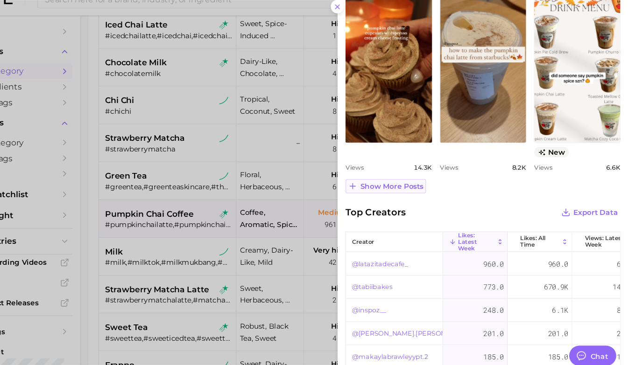
click at [399, 188] on span "Show more posts" at bounding box center [409, 188] width 58 height 8
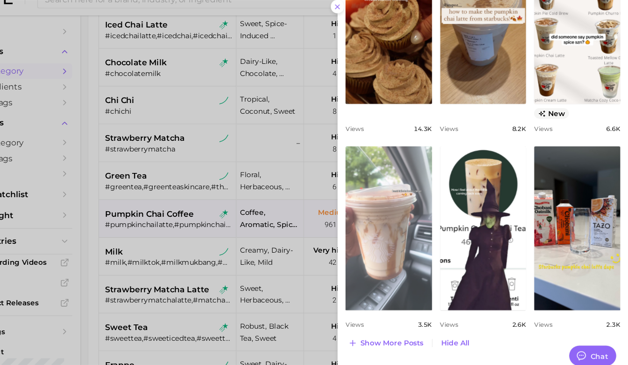
scroll to position [472, 0]
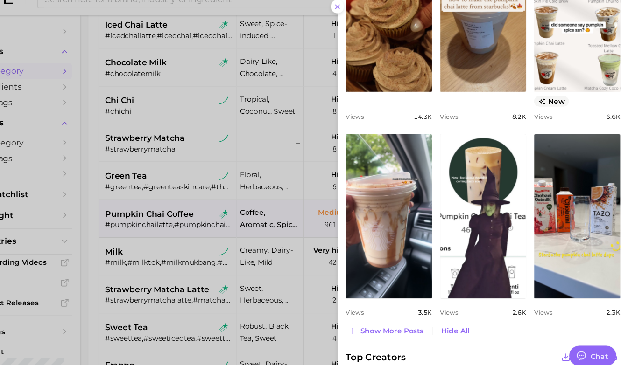
click at [217, 221] on div at bounding box center [314, 182] width 628 height 365
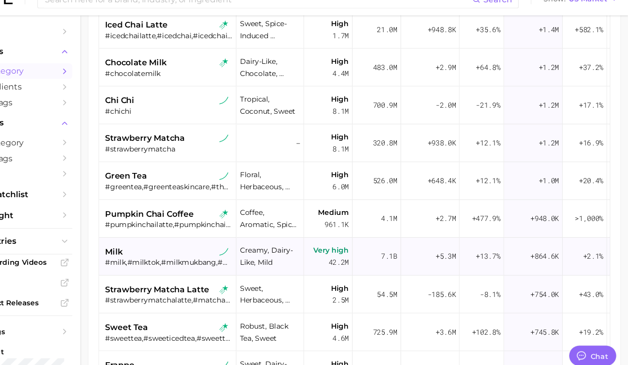
click at [216, 243] on div "milk" at bounding box center [203, 248] width 118 height 11
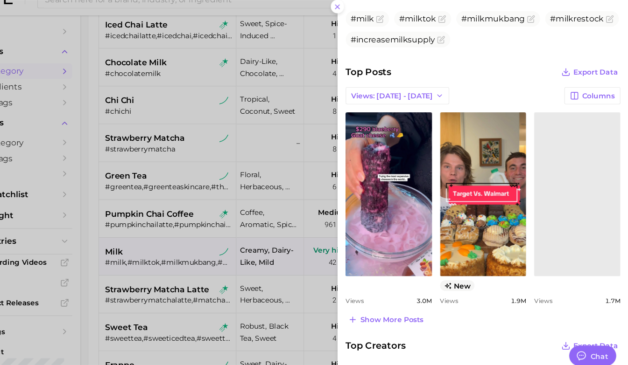
scroll to position [324, 0]
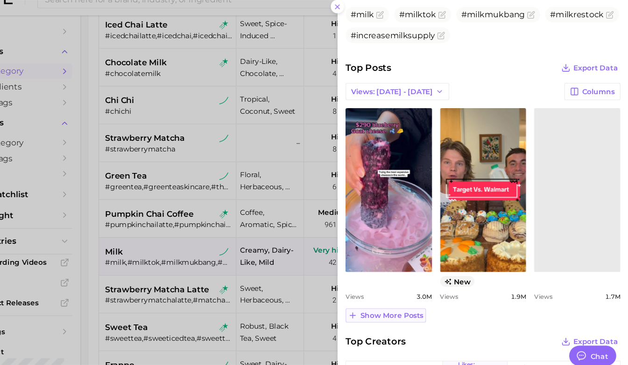
click at [404, 308] on span "Show more posts" at bounding box center [409, 308] width 58 height 8
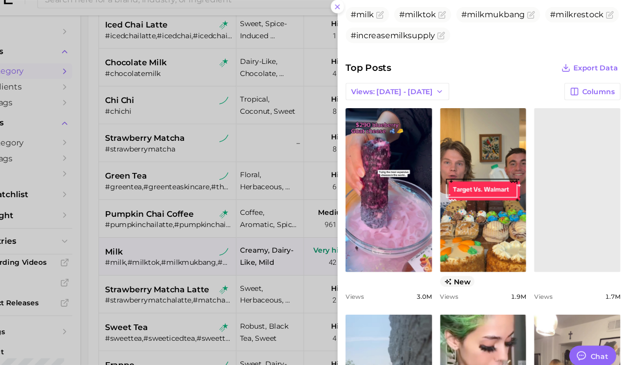
scroll to position [0, 0]
click at [242, 242] on div at bounding box center [314, 182] width 628 height 365
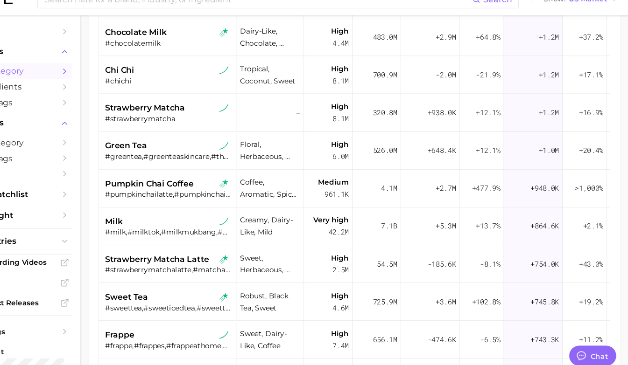
scroll to position [571, 0]
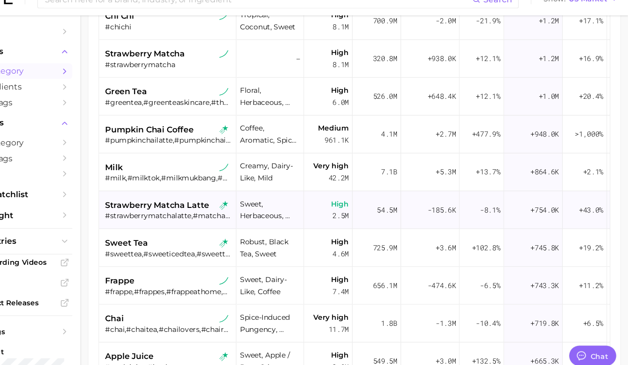
click at [207, 211] on div "#strawberrymatchalatte,#matchastrawberry,#strawberrymatchalatte🍓🍵,#strawberryma…" at bounding box center [203, 215] width 118 height 8
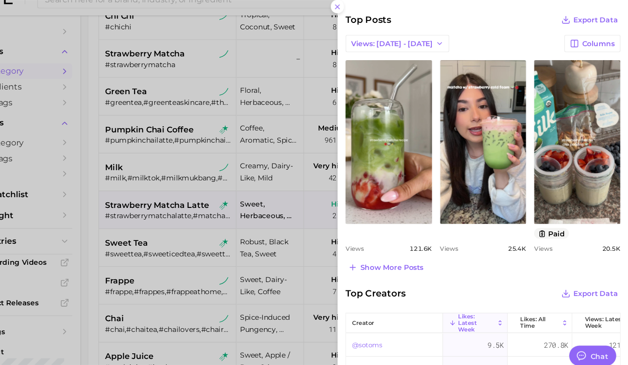
scroll to position [380, 0]
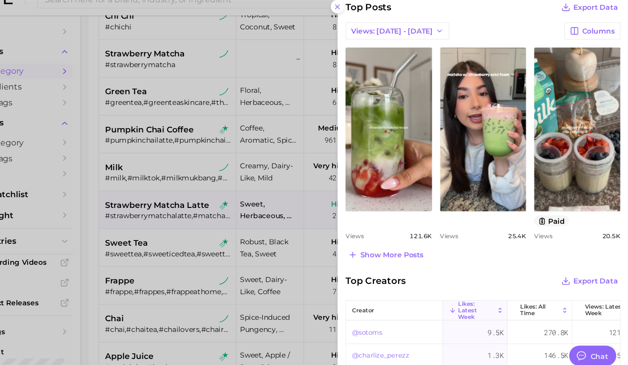
click at [395, 258] on div "category strawberry matcha latte Add to Watchlist A refreshing and creamy blend…" at bounding box center [493, 52] width 269 height 864
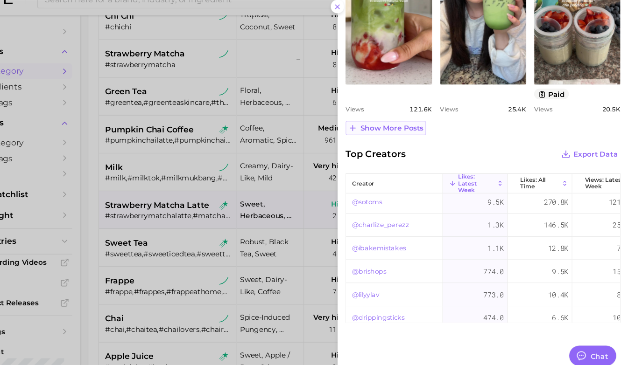
scroll to position [0, 0]
click at [412, 136] on span "Show more posts" at bounding box center [409, 134] width 58 height 8
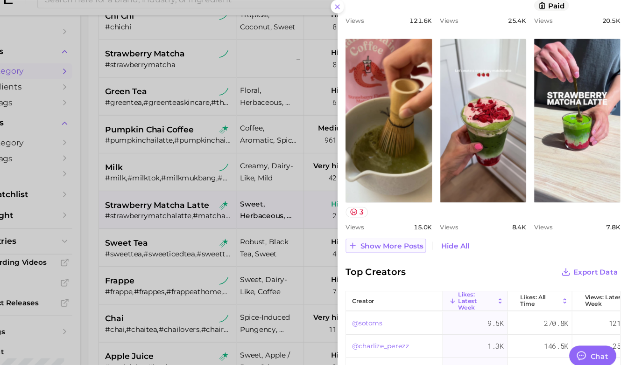
scroll to position [599, 0]
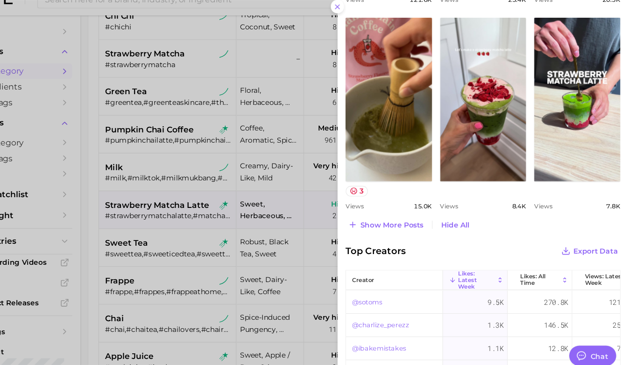
click at [257, 252] on div at bounding box center [314, 182] width 628 height 365
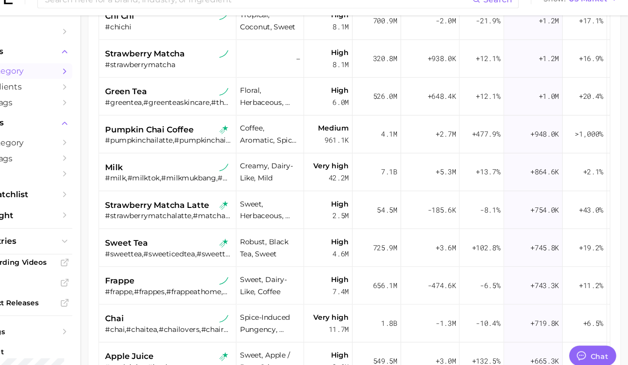
scroll to position [635, 0]
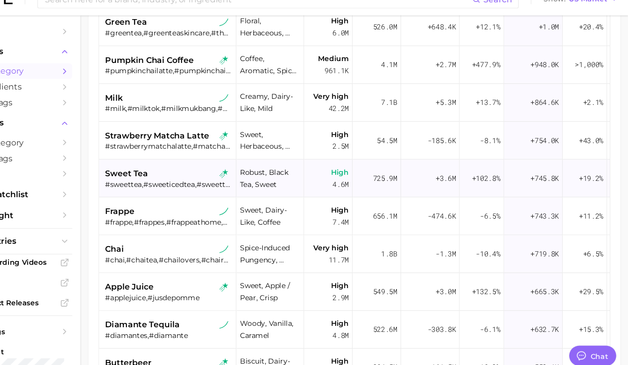
click at [198, 182] on div "#sweettea,#sweeticedtea,#sweetteas" at bounding box center [203, 186] width 118 height 8
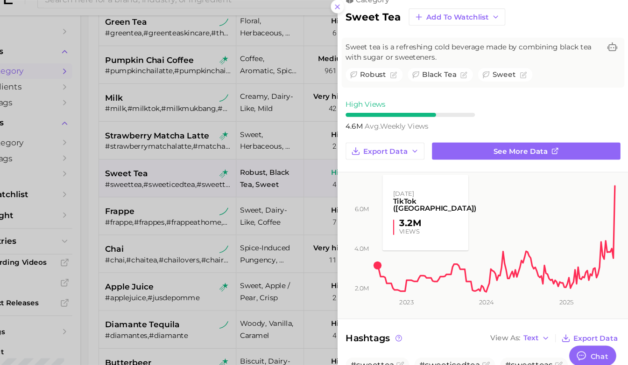
scroll to position [0, 0]
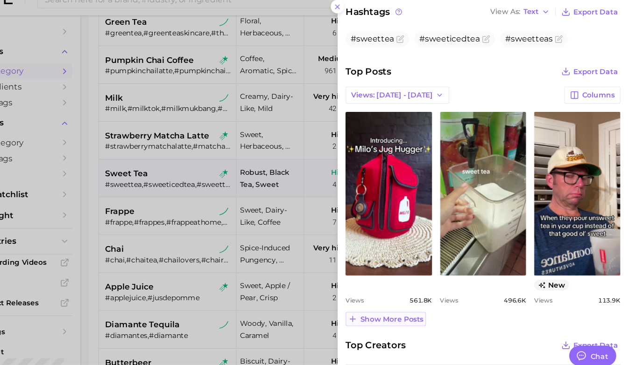
click at [409, 309] on span "Show more posts" at bounding box center [409, 311] width 58 height 8
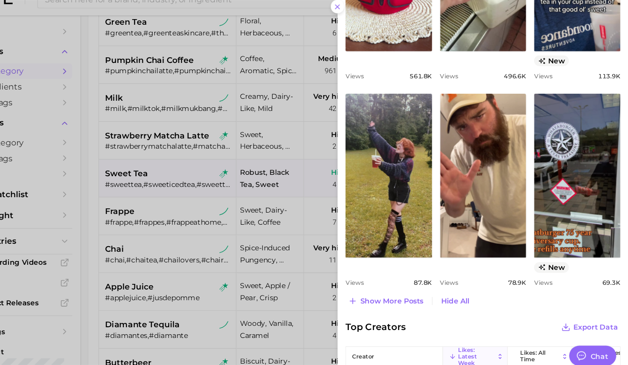
click at [254, 263] on div at bounding box center [314, 182] width 628 height 365
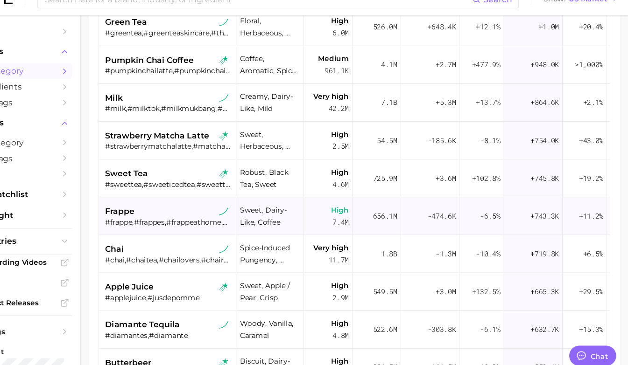
click at [193, 217] on div "#frappe,#frappes,#frappeathome,#frapperecipe,#frappetiktok,#frappefan,#frappesa…" at bounding box center [203, 221] width 118 height 8
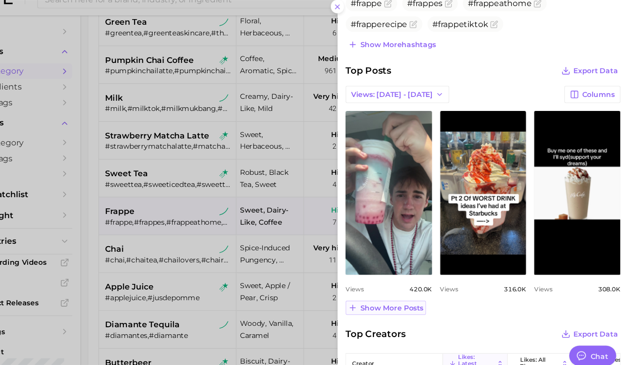
click at [411, 300] on span "Show more posts" at bounding box center [409, 301] width 58 height 8
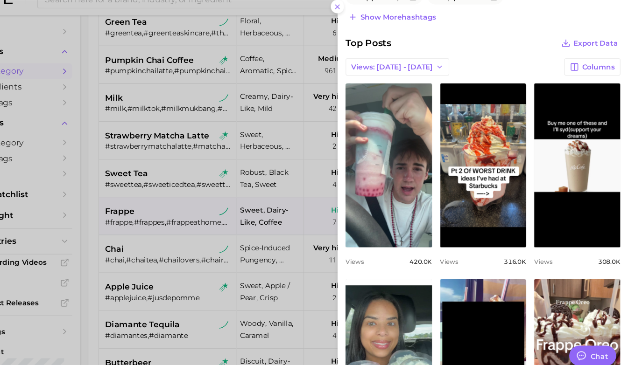
click at [190, 227] on div at bounding box center [314, 182] width 628 height 365
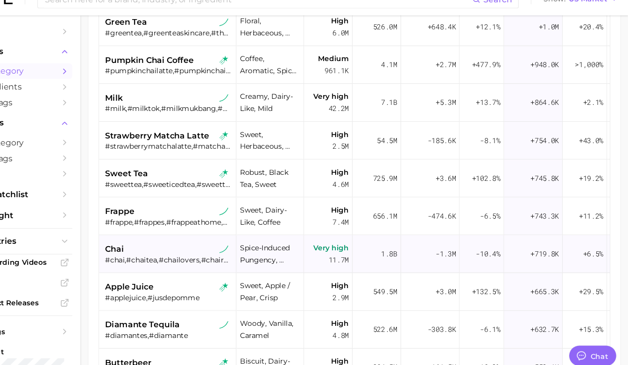
click at [173, 241] on div "chai" at bounding box center [203, 246] width 118 height 11
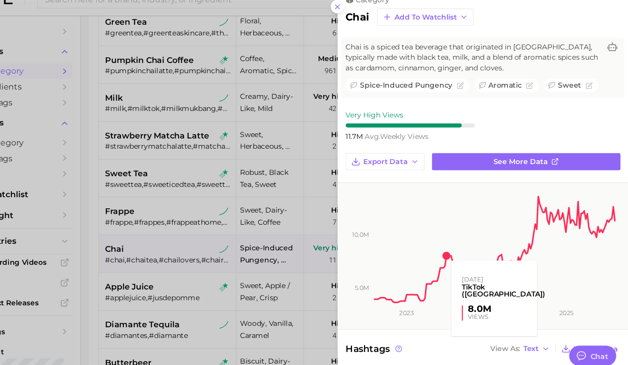
click at [421, 206] on rect at bounding box center [504, 241] width 225 height 112
click at [289, 243] on div at bounding box center [314, 182] width 628 height 365
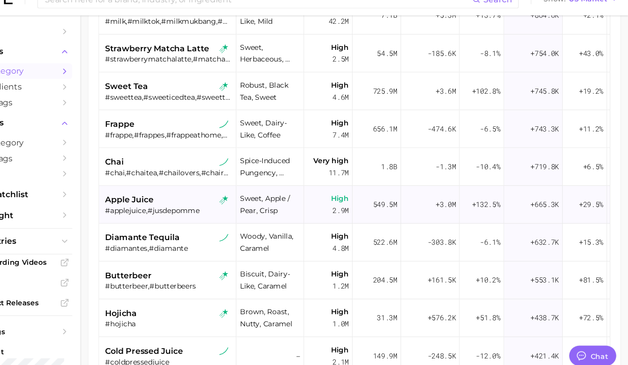
click at [211, 201] on div "apple juice #applejuice,#jusdepomme" at bounding box center [203, 205] width 118 height 35
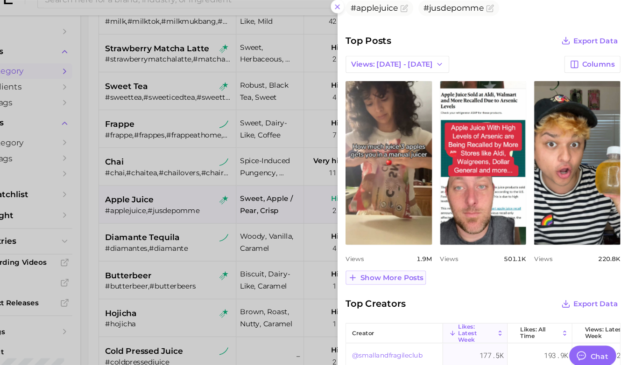
click at [420, 276] on button "Show more posts" at bounding box center [403, 272] width 74 height 13
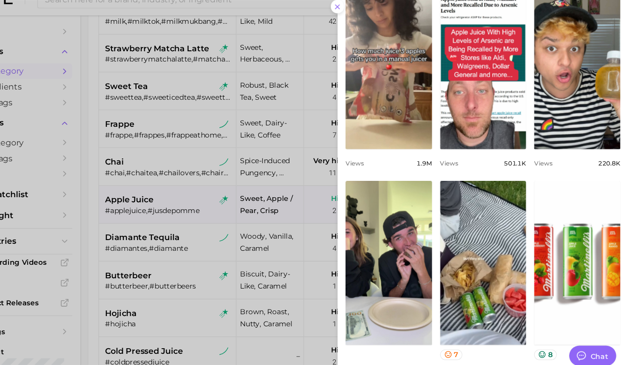
click at [274, 267] on div at bounding box center [314, 182] width 628 height 365
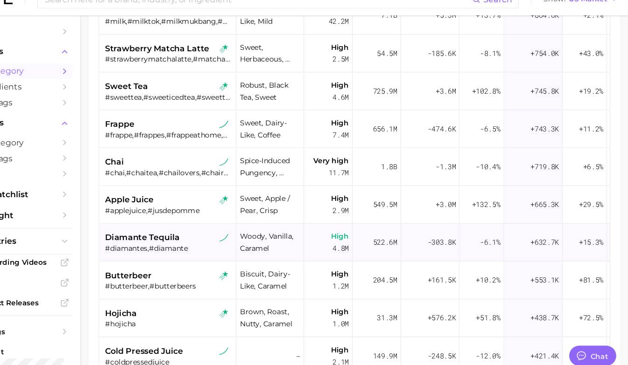
click at [223, 241] on div "#diamantes,#diamante" at bounding box center [203, 245] width 118 height 8
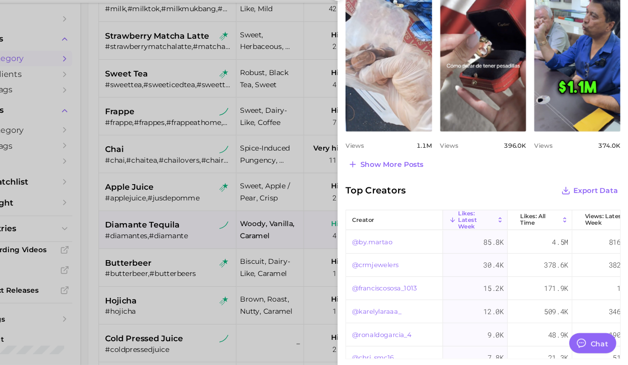
click at [240, 258] on div at bounding box center [314, 182] width 628 height 365
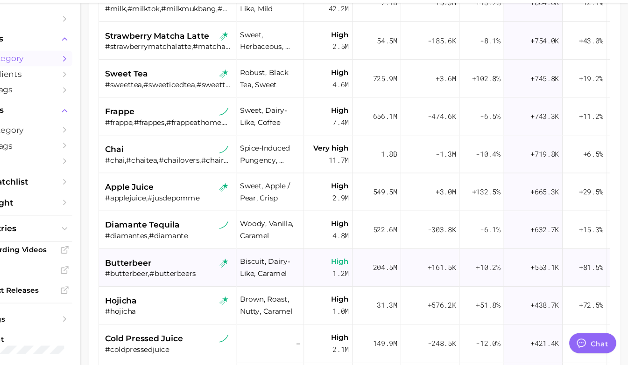
click at [214, 276] on div "#butterbeer,#butterbeers" at bounding box center [203, 280] width 118 height 8
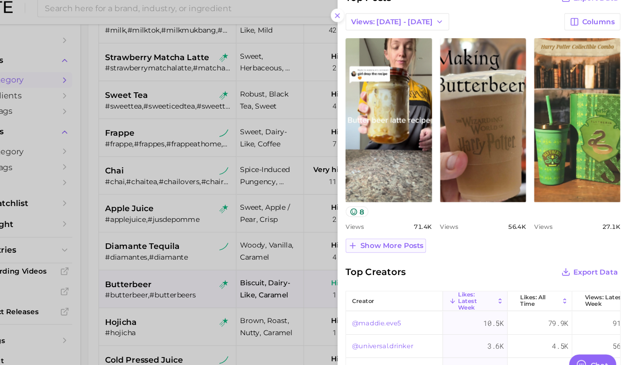
click at [417, 231] on span "Show more posts" at bounding box center [409, 235] width 58 height 8
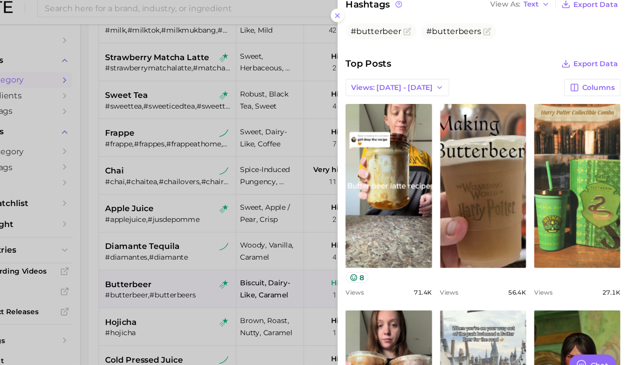
click at [253, 241] on div at bounding box center [314, 182] width 628 height 365
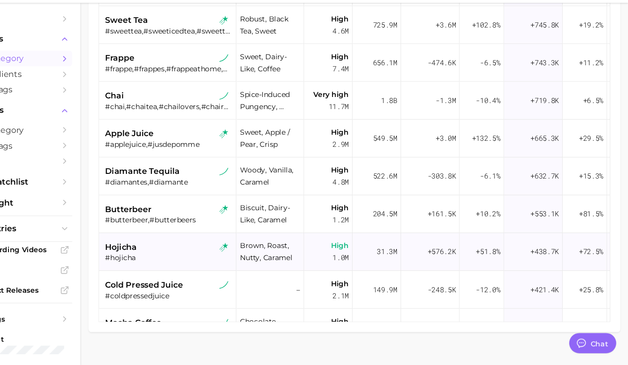
click at [224, 251] on div "hojicha" at bounding box center [203, 256] width 118 height 11
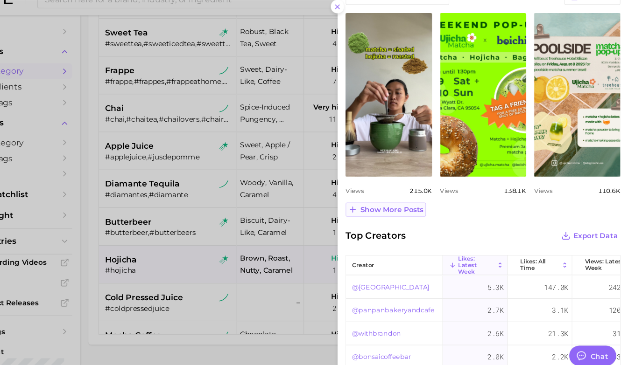
click at [417, 209] on span "Show more posts" at bounding box center [409, 210] width 58 height 8
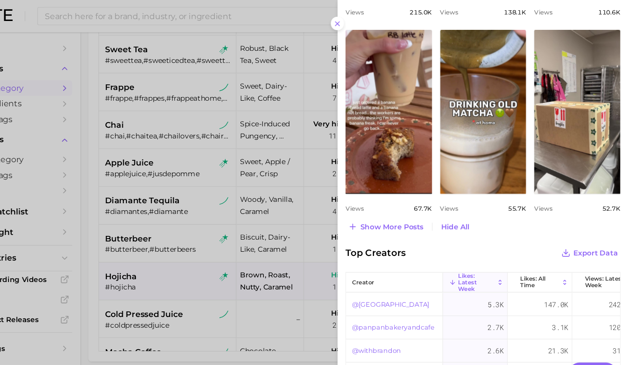
click at [245, 241] on div at bounding box center [314, 182] width 628 height 365
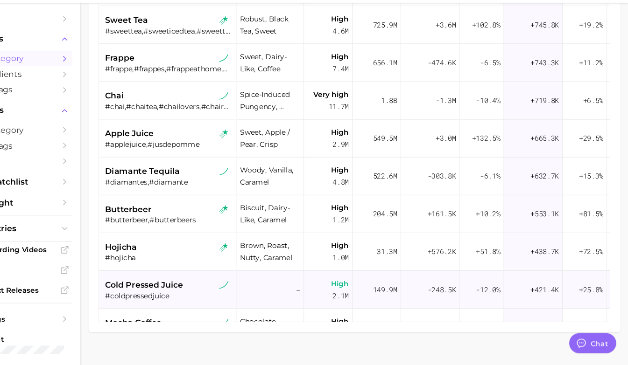
click at [230, 278] on div "cold pressed juice #coldpressedjuice" at bounding box center [203, 295] width 118 height 35
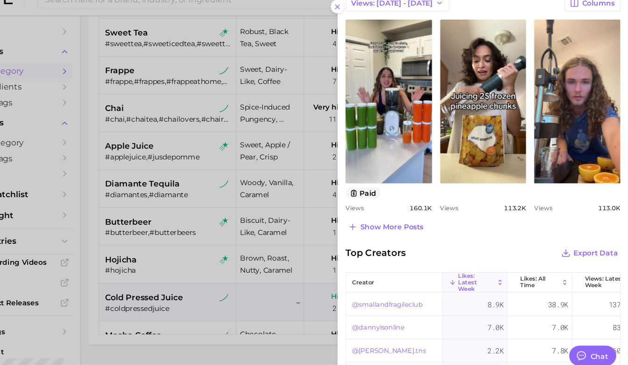
click at [315, 184] on div at bounding box center [314, 182] width 628 height 365
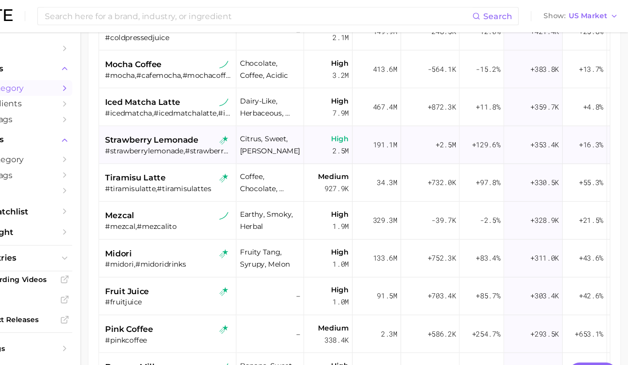
click at [196, 130] on div "strawberry lemonade #strawberrylemonade,#strawberrylemonades" at bounding box center [203, 134] width 118 height 35
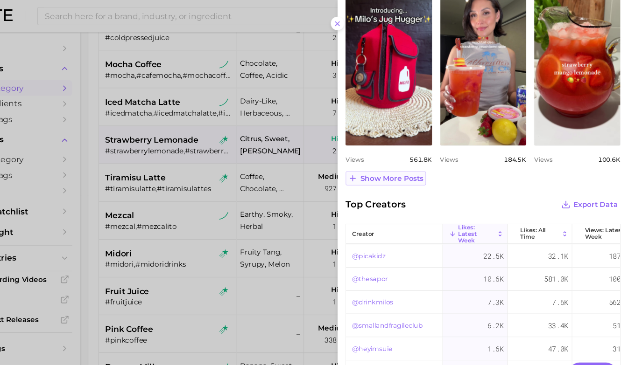
click at [420, 165] on span "Show more posts" at bounding box center [409, 166] width 58 height 8
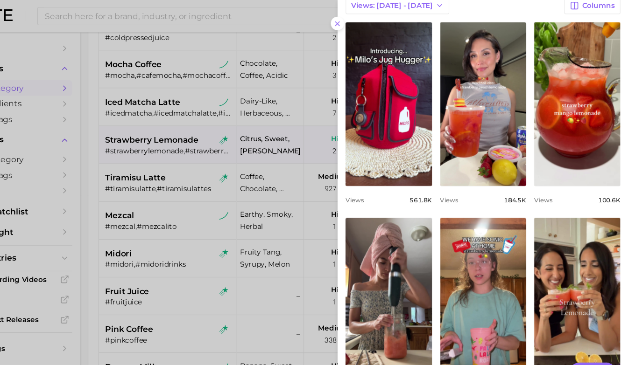
scroll to position [418, 0]
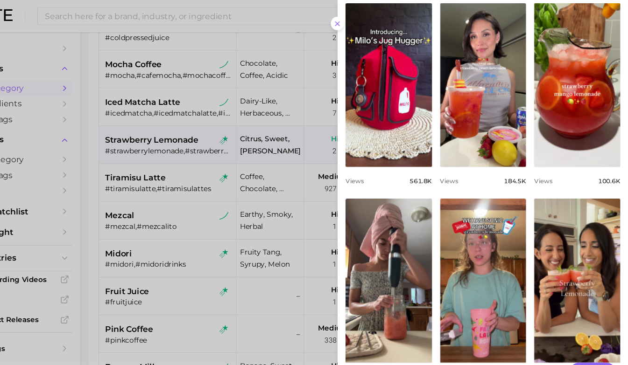
click at [190, 150] on div at bounding box center [314, 182] width 628 height 365
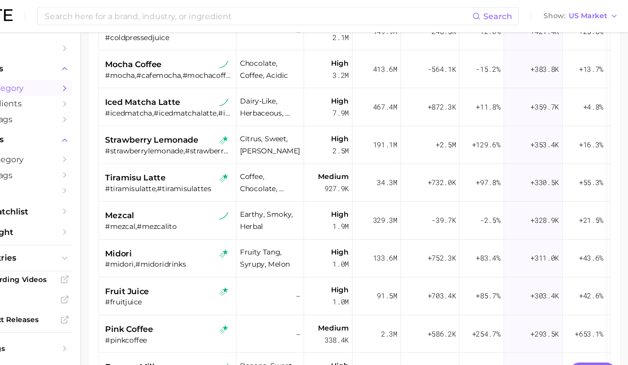
click at [178, 170] on div "#tiramisulatte,#tiramisulattes" at bounding box center [203, 174] width 118 height 8
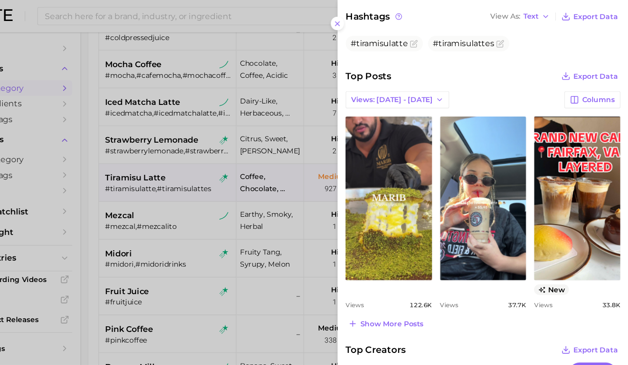
scroll to position [338, 0]
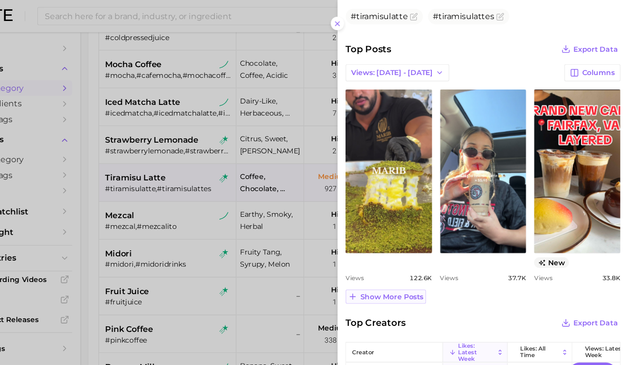
click at [423, 274] on span "Show more posts" at bounding box center [409, 275] width 58 height 8
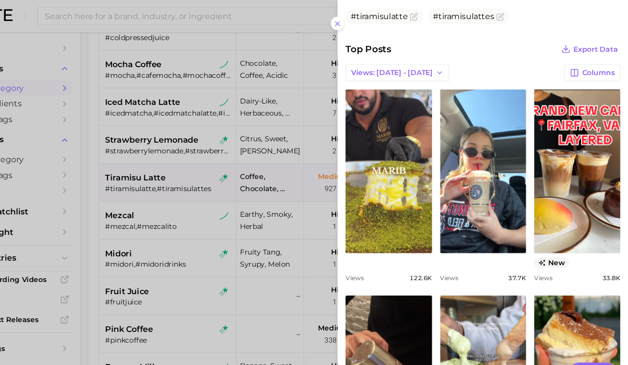
scroll to position [0, 0]
click at [232, 233] on div at bounding box center [314, 182] width 628 height 365
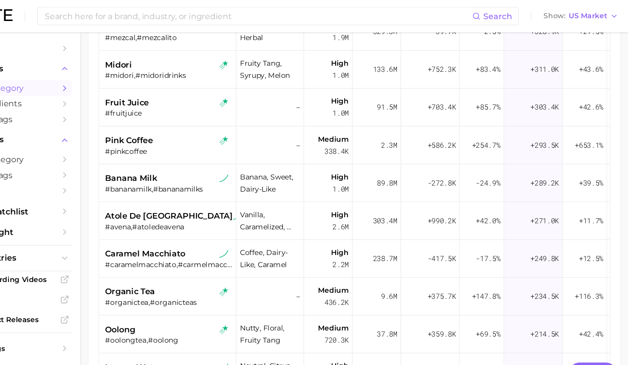
scroll to position [1178, 0]
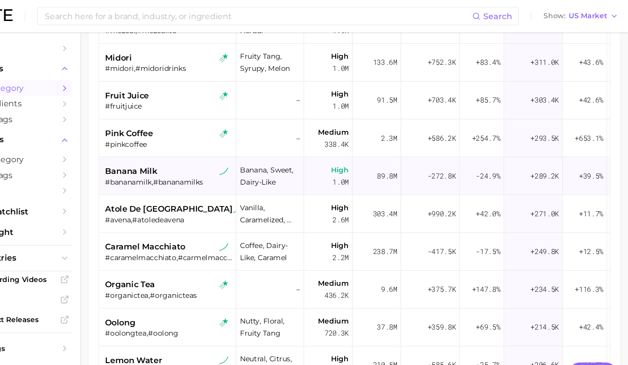
click at [218, 164] on div "#bananamilk,#bananamilks" at bounding box center [203, 168] width 118 height 8
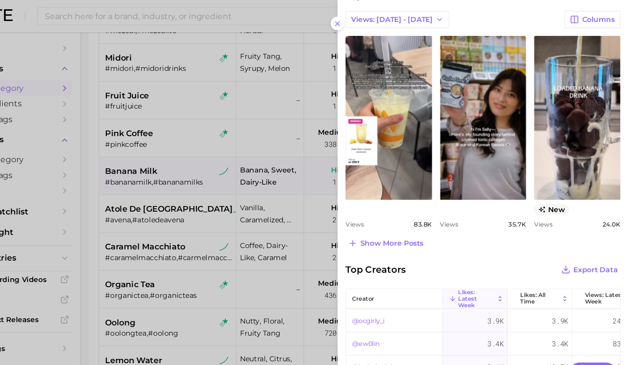
scroll to position [398, 0]
click at [258, 244] on div at bounding box center [314, 182] width 628 height 365
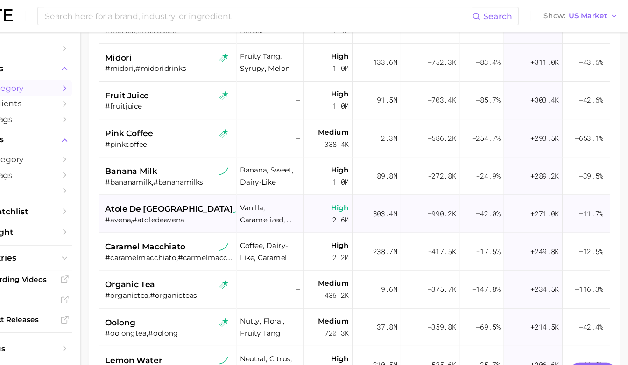
click at [226, 199] on div "#avena,#atoledeavena" at bounding box center [203, 203] width 118 height 8
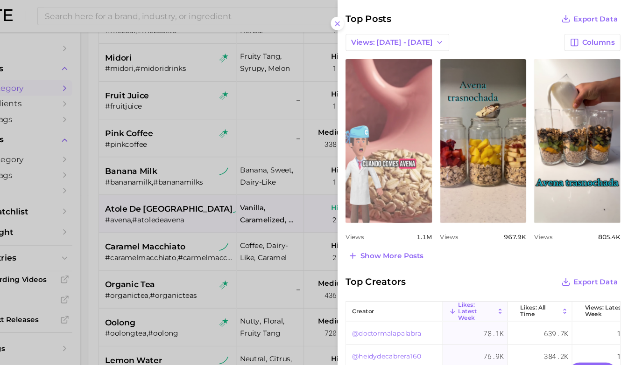
scroll to position [367, 0]
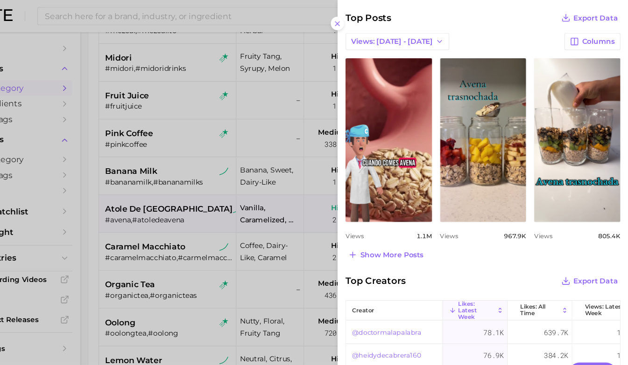
click at [249, 228] on div at bounding box center [314, 182] width 628 height 365
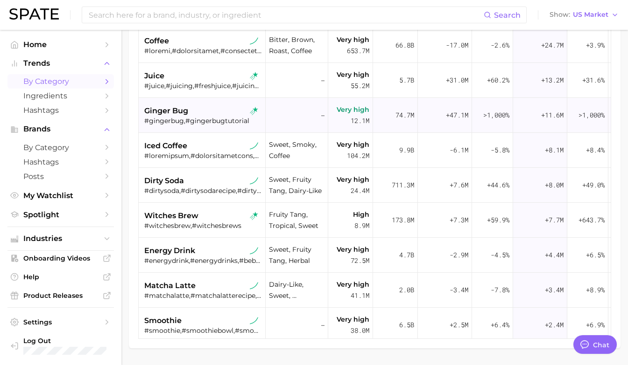
scroll to position [0, 0]
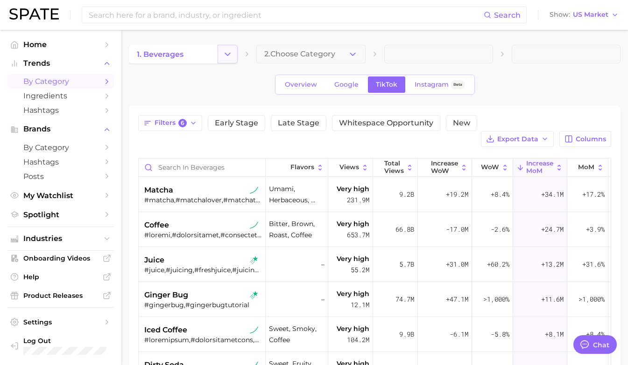
click at [232, 48] on button "Change Category" at bounding box center [228, 54] width 20 height 19
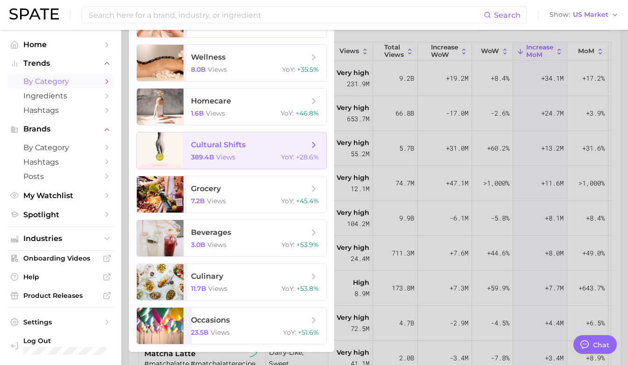
scroll to position [126, 0]
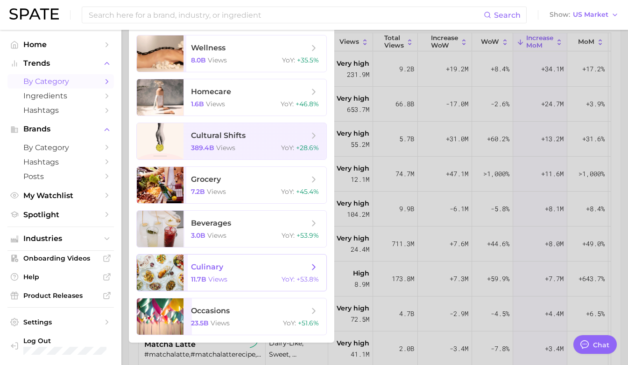
click at [252, 276] on div "11.7b views YoY : +53.8%" at bounding box center [255, 279] width 128 height 8
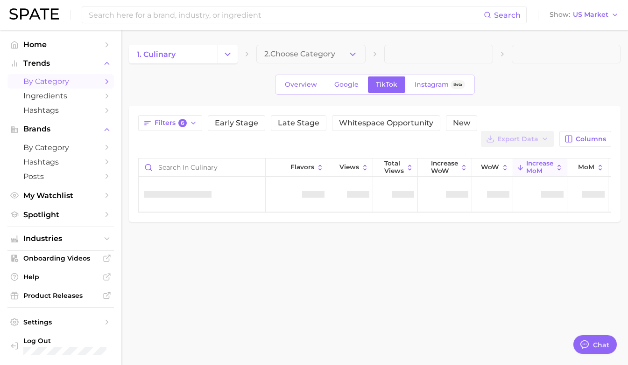
click at [344, 56] on button "2. Choose Category" at bounding box center [310, 54] width 109 height 19
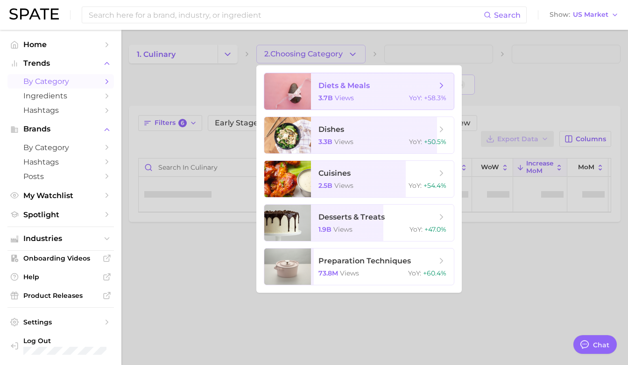
click at [339, 94] on span "diets & meals 3.7b views YoY : +58.3%" at bounding box center [382, 91] width 143 height 36
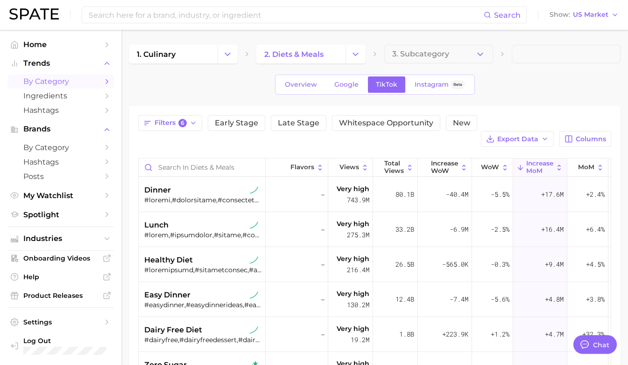
click at [218, 84] on div "Overview Google TikTok Instagram Beta" at bounding box center [375, 85] width 492 height 20
click at [179, 121] on span "6" at bounding box center [182, 123] width 8 height 8
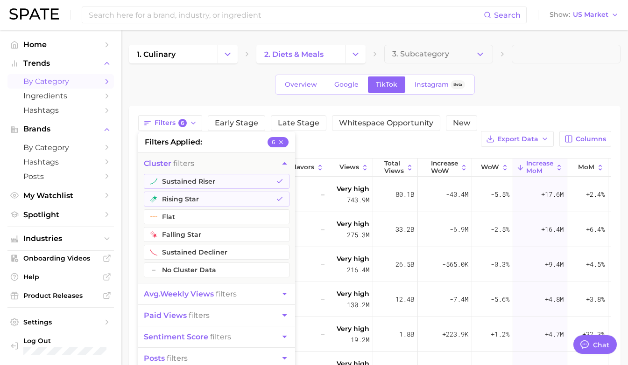
click at [569, 96] on div "1. culinary 2. diets & meals 3. Subcategory Overview Google TikTok Instagram Be…" at bounding box center [375, 289] width 492 height 488
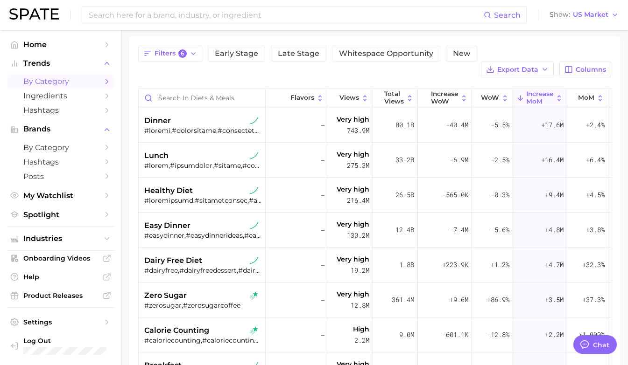
scroll to position [72, 0]
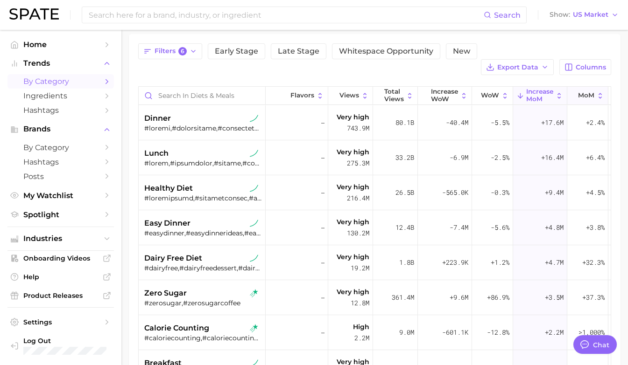
click at [585, 92] on span "MoM" at bounding box center [586, 95] width 16 height 7
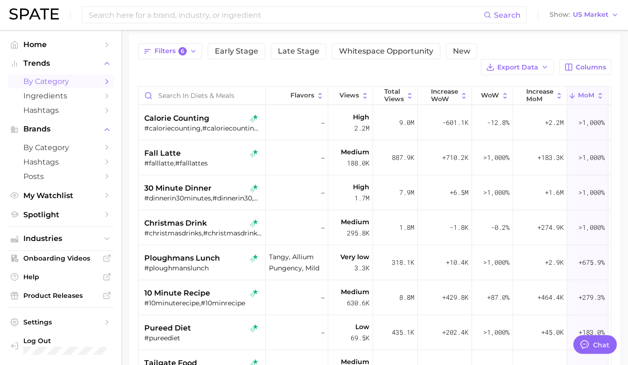
click at [620, 80] on div "Filters 6 Early Stage Late Stage Whitespace Opportunity New Export Data Columns…" at bounding box center [375, 247] width 492 height 427
click at [201, 124] on div "#caloriecounting,#caloriecountingdiet" at bounding box center [203, 128] width 118 height 8
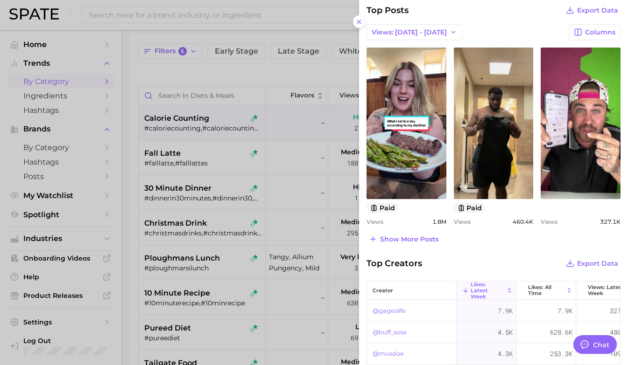
scroll to position [365, 0]
click at [288, 234] on div at bounding box center [314, 182] width 628 height 365
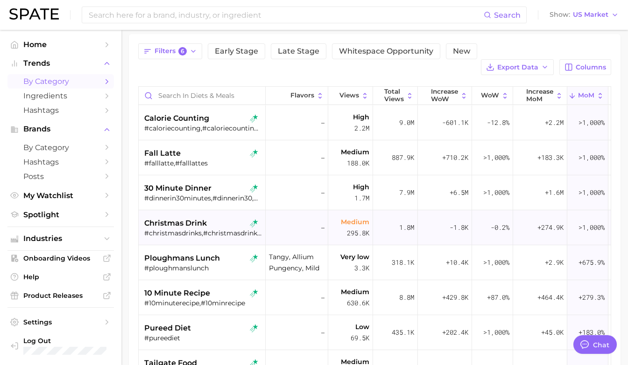
click at [215, 224] on div "christmas drink #christmasdrinks,#christmasdrinkpartyidea,#easychristmasdrink,#…" at bounding box center [203, 228] width 118 height 35
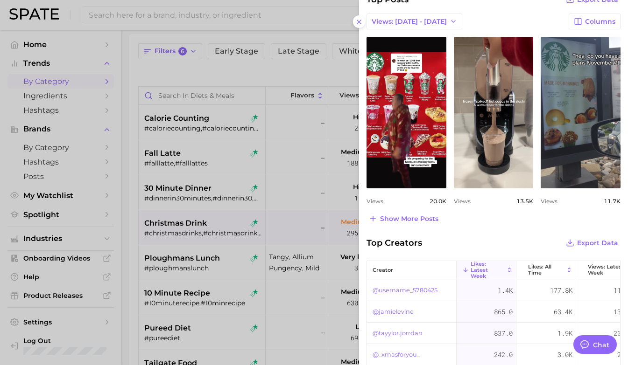
scroll to position [400, 0]
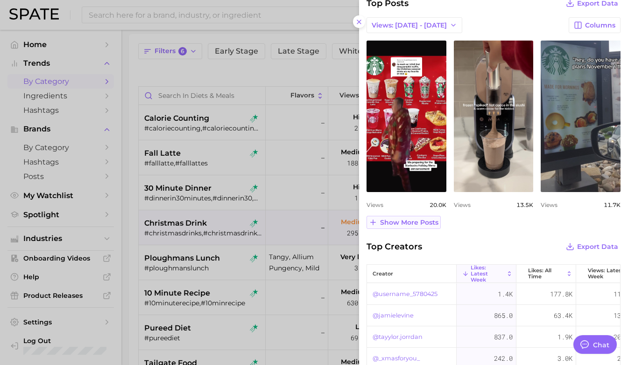
click at [412, 222] on span "Show more posts" at bounding box center [409, 223] width 58 height 8
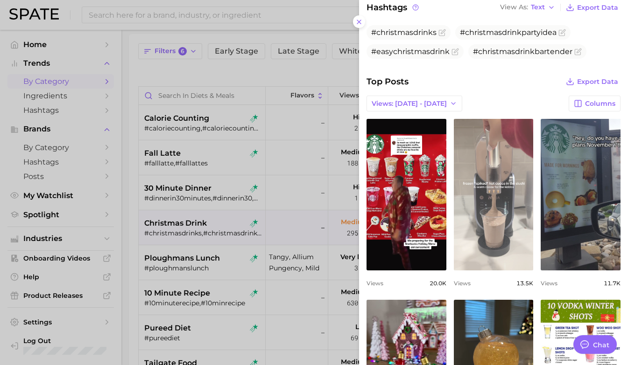
scroll to position [0, 0]
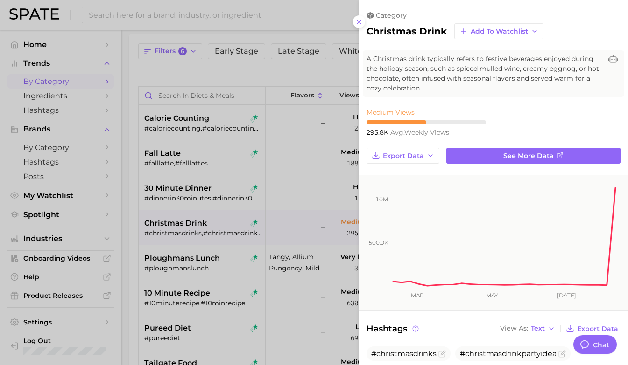
click at [258, 310] on div at bounding box center [314, 182] width 628 height 365
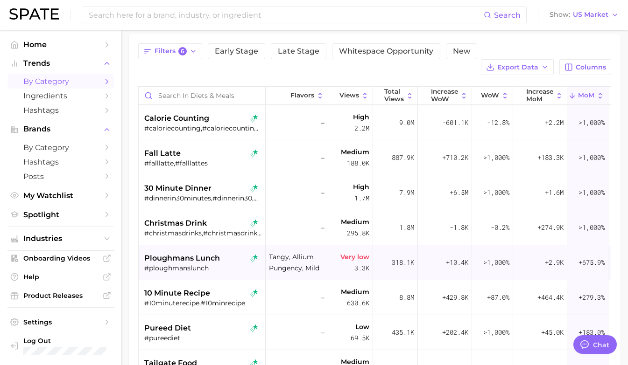
click at [227, 253] on div "ploughmans lunch" at bounding box center [203, 258] width 118 height 11
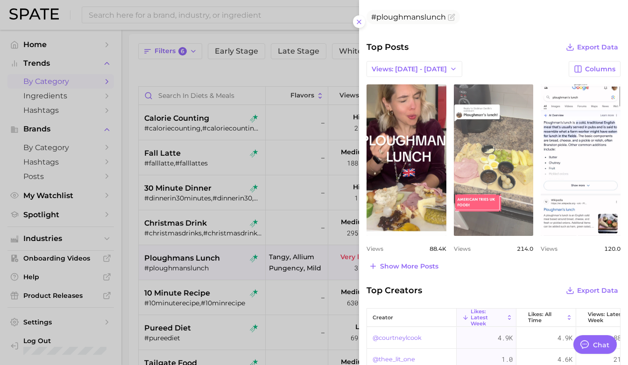
scroll to position [398, 0]
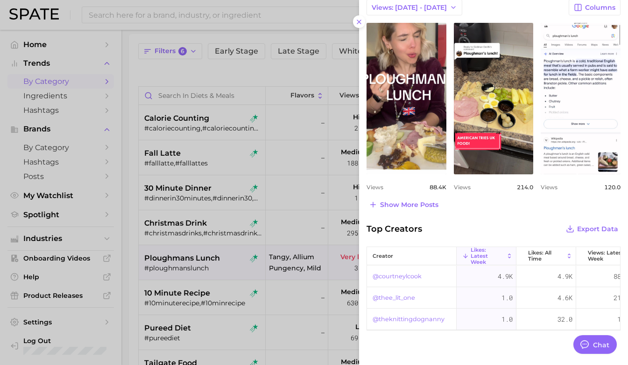
click at [287, 194] on div at bounding box center [314, 182] width 628 height 365
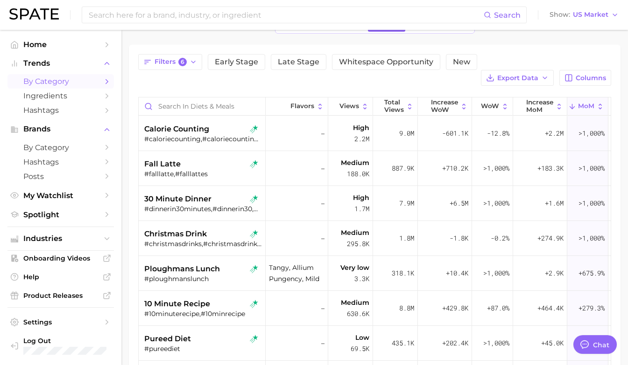
scroll to position [59, 0]
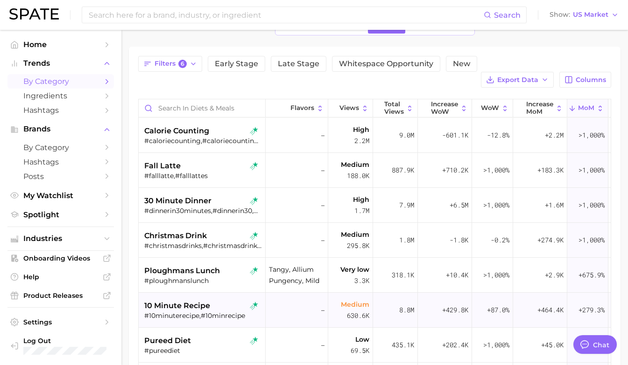
click at [212, 312] on div "#10minuterecipe,#10minrecipe" at bounding box center [203, 316] width 118 height 8
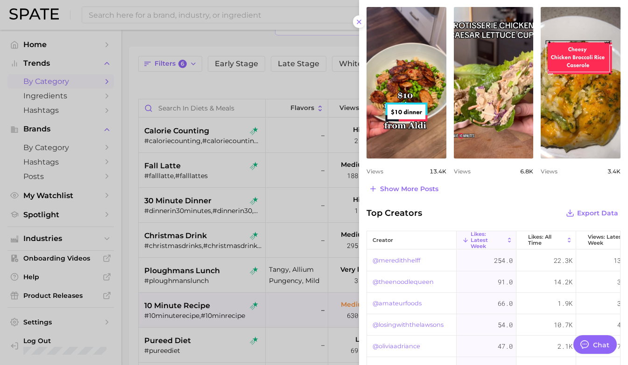
scroll to position [403, 0]
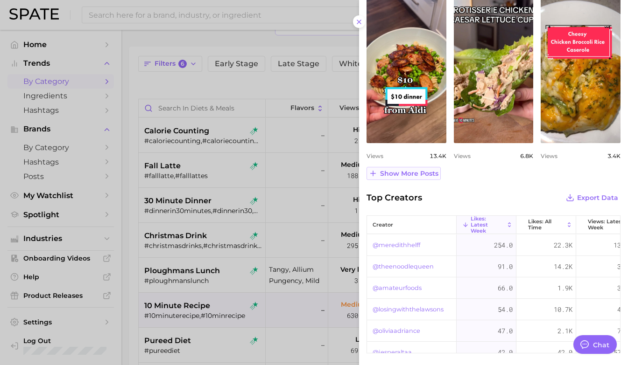
click at [421, 176] on span "Show more posts" at bounding box center [409, 174] width 58 height 8
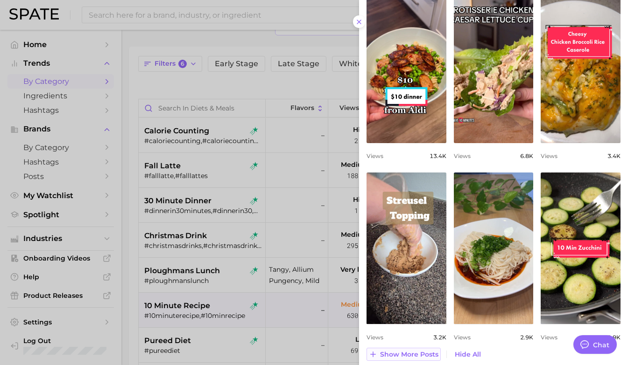
scroll to position [0, 0]
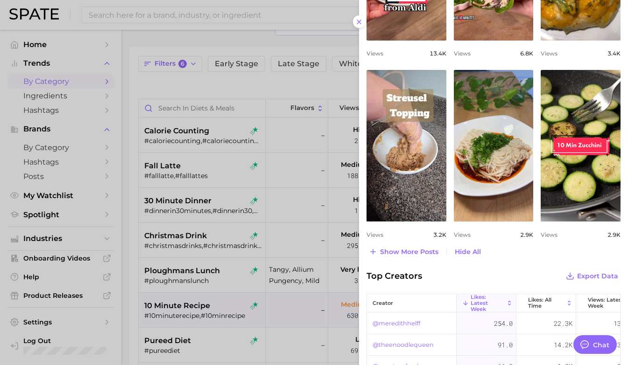
click at [238, 202] on div at bounding box center [314, 182] width 628 height 365
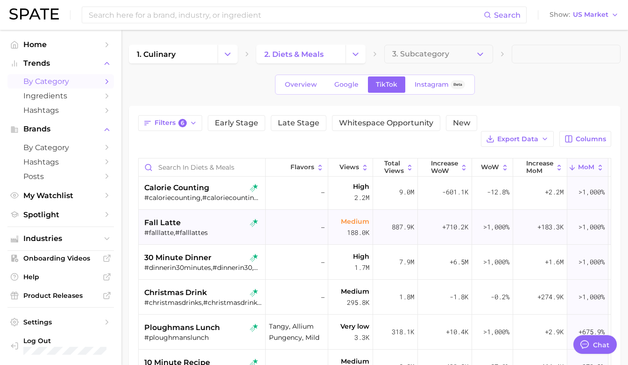
click at [225, 225] on div "fall latte #falllatte,#falllattes" at bounding box center [203, 227] width 118 height 35
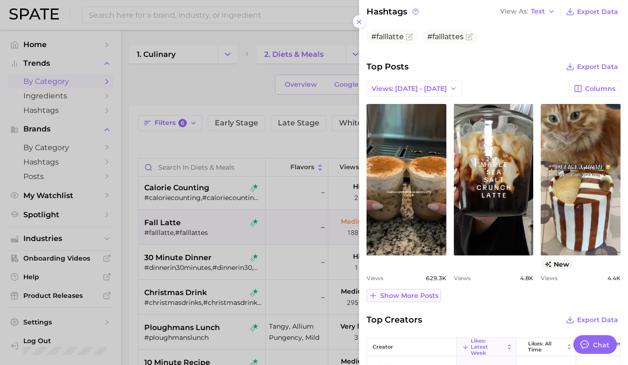
click at [412, 294] on span "Show more posts" at bounding box center [409, 296] width 58 height 8
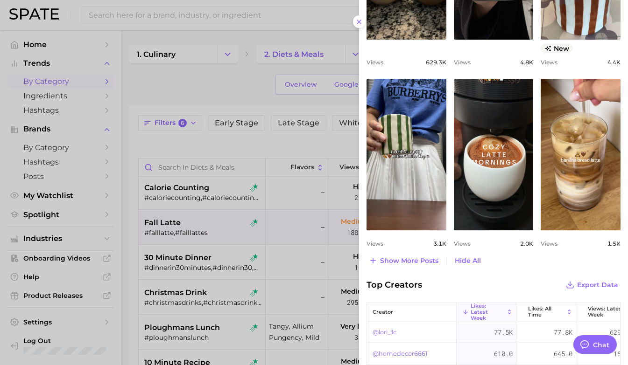
click at [299, 255] on div at bounding box center [314, 182] width 628 height 365
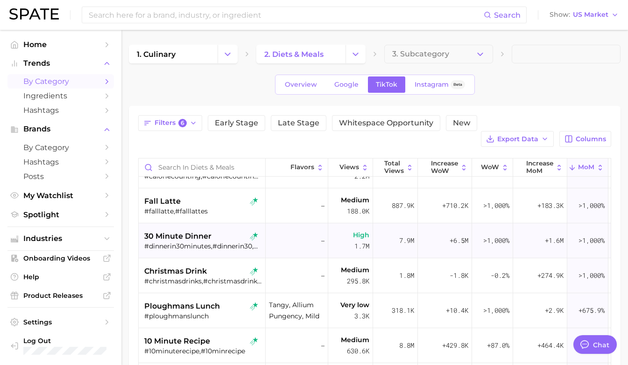
click at [215, 231] on div "30 minute dinner" at bounding box center [203, 236] width 118 height 11
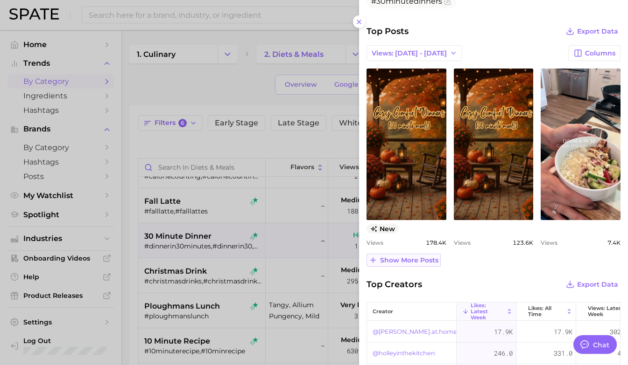
click at [388, 260] on span "Show more posts" at bounding box center [409, 261] width 58 height 8
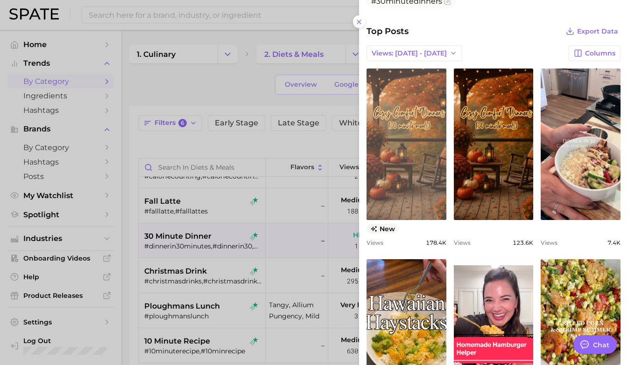
click at [394, 167] on link "view post on TikTok" at bounding box center [406, 145] width 80 height 152
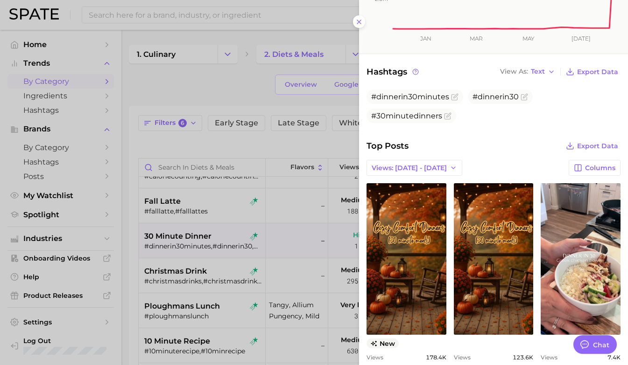
scroll to position [316, 0]
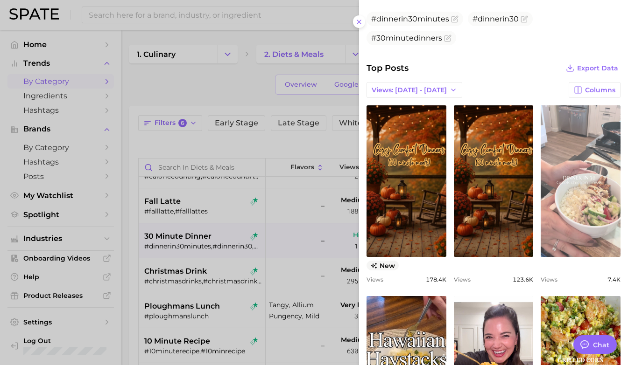
click at [581, 179] on link "view post on TikTok" at bounding box center [581, 181] width 80 height 152
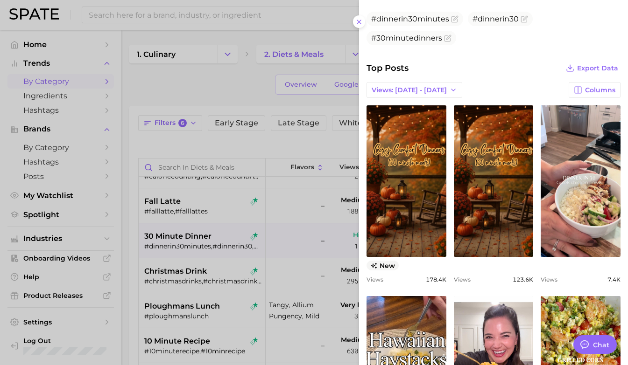
click at [308, 248] on div at bounding box center [314, 182] width 628 height 365
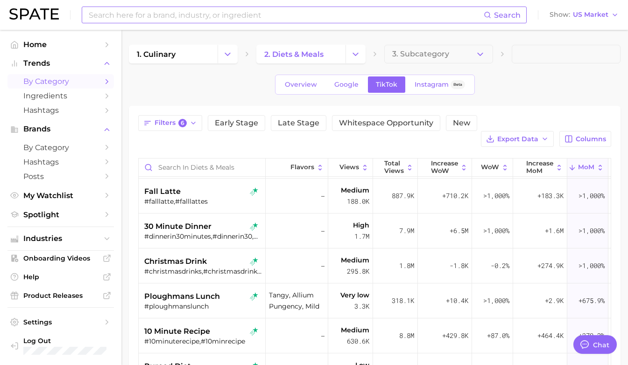
scroll to position [34, 0]
click at [167, 232] on div "#dinnerin30minutes,#dinnerin30,#30minutedinners" at bounding box center [203, 236] width 118 height 8
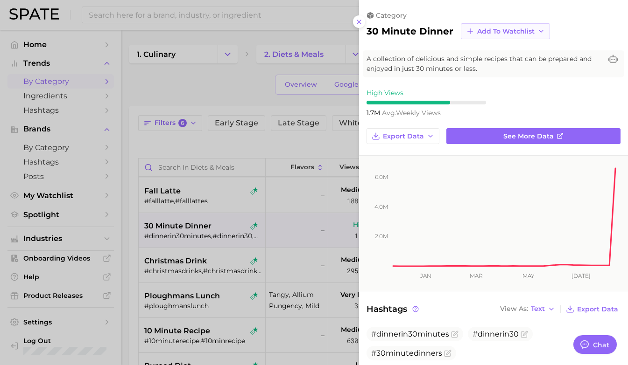
scroll to position [0, 0]
click at [232, 98] on div at bounding box center [314, 182] width 628 height 365
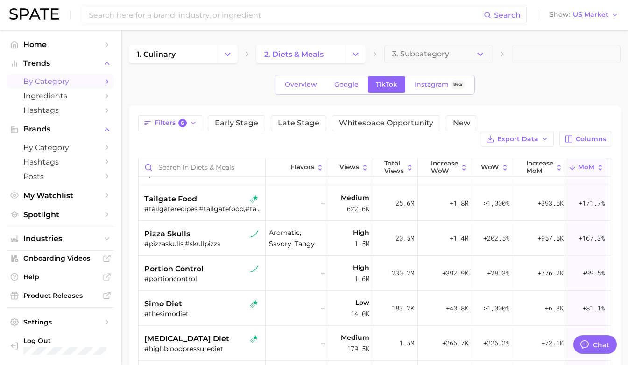
scroll to position [217, 0]
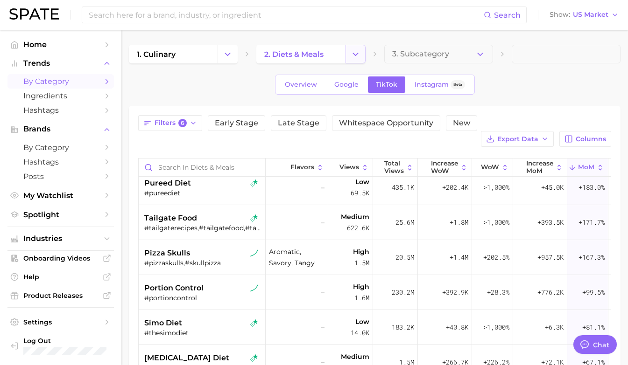
click at [357, 56] on icon "Change Category" at bounding box center [356, 54] width 10 height 10
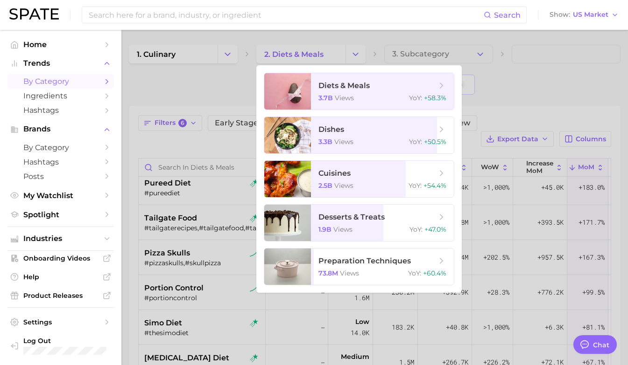
click at [249, 187] on div at bounding box center [314, 182] width 628 height 365
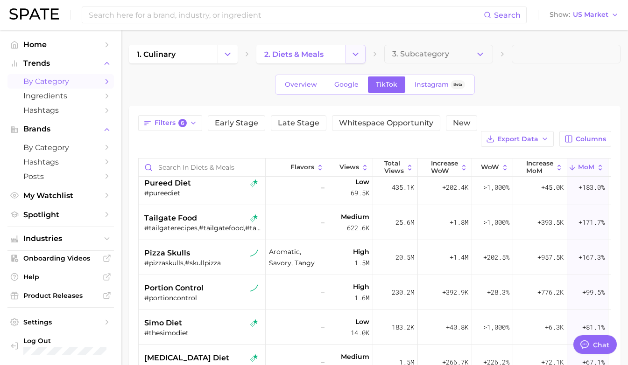
click at [354, 50] on icon "Change Category" at bounding box center [356, 54] width 10 height 10
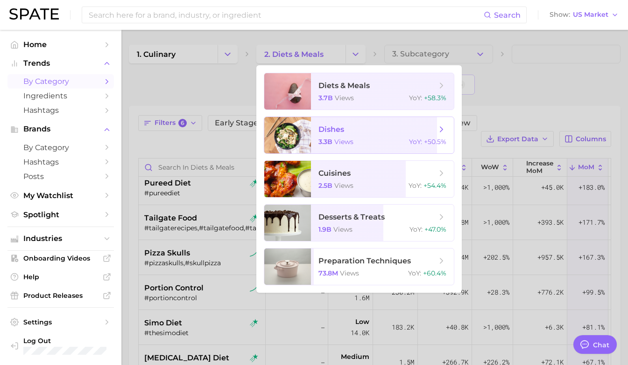
click at [357, 135] on span "dishes 3.3b views YoY : +50.5%" at bounding box center [382, 135] width 143 height 36
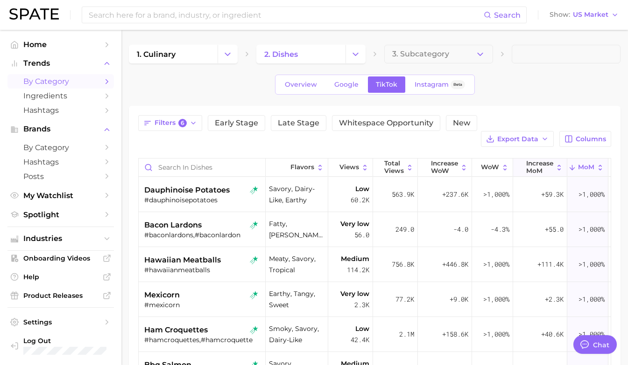
click at [533, 160] on span "increase MoM" at bounding box center [539, 167] width 27 height 14
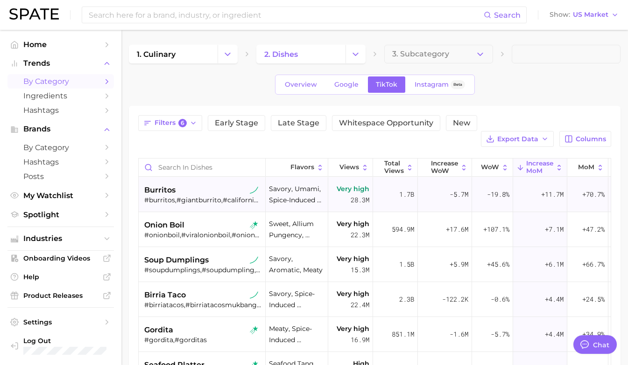
click at [204, 196] on div "#burritos,#giantburrito,#californiaburrito,#burritotime,#burritotiktok,#burrito…" at bounding box center [203, 200] width 118 height 8
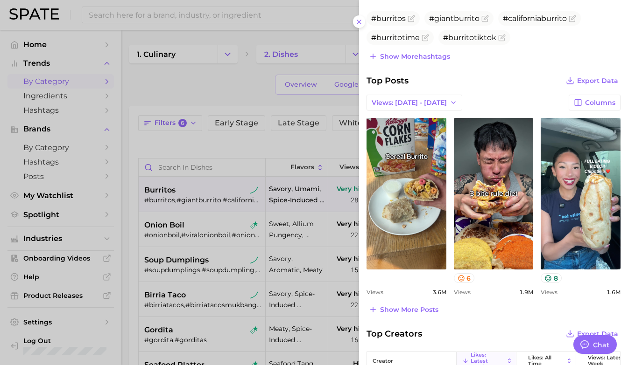
scroll to position [366, 0]
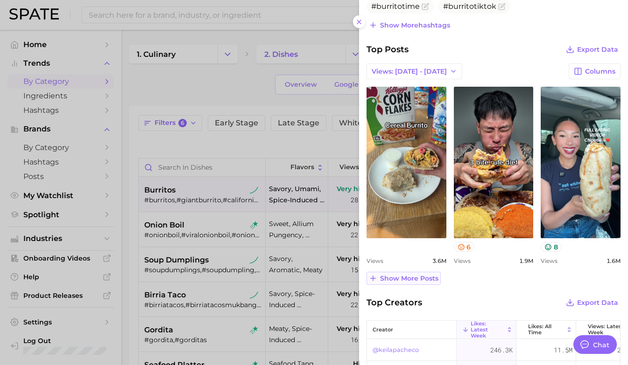
click at [429, 277] on span "Show more posts" at bounding box center [409, 279] width 58 height 8
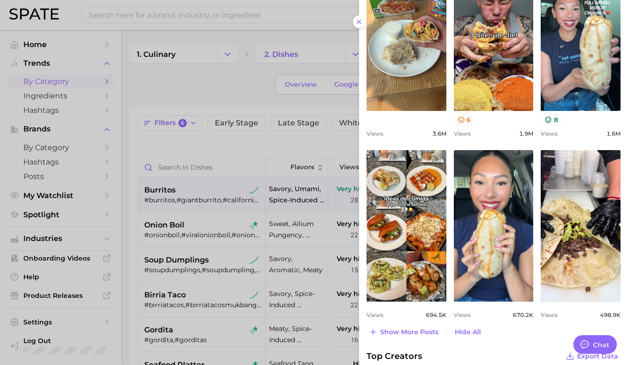
scroll to position [477, 0]
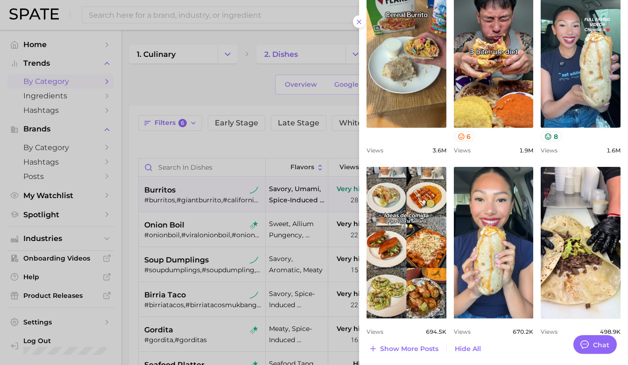
click at [189, 258] on div at bounding box center [314, 182] width 628 height 365
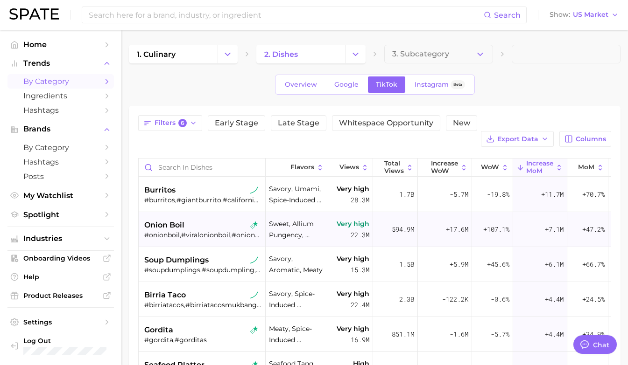
click at [194, 220] on div "onion boil" at bounding box center [203, 225] width 118 height 11
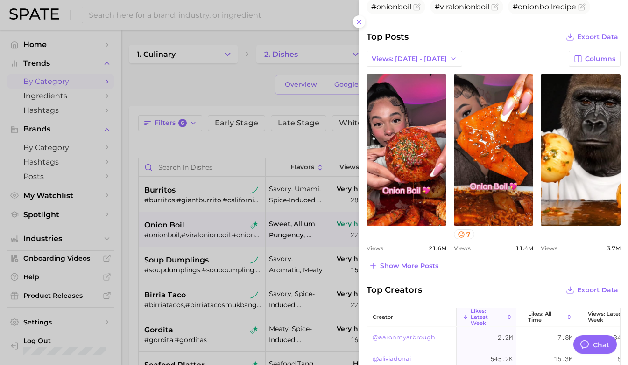
scroll to position [351, 0]
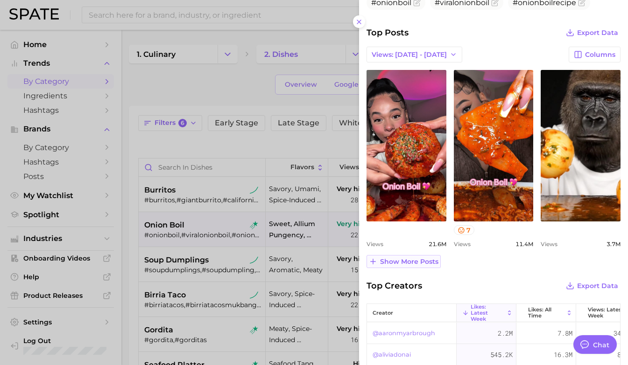
click at [433, 264] on span "Show more posts" at bounding box center [409, 262] width 58 height 8
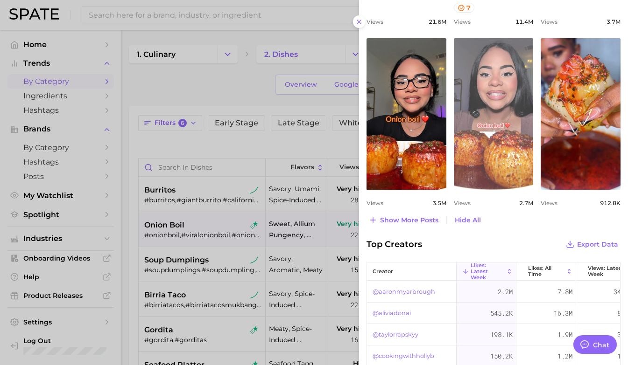
scroll to position [597, 0]
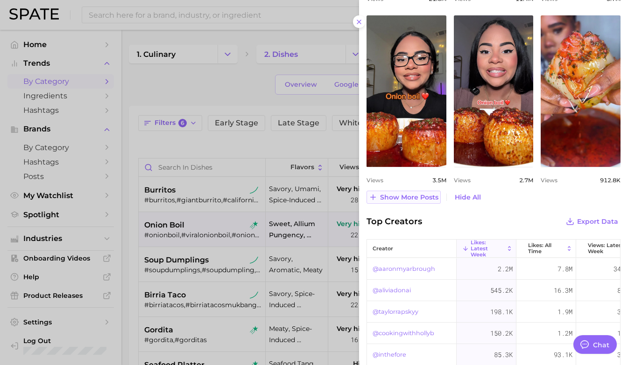
click at [420, 196] on span "Show more posts" at bounding box center [409, 198] width 58 height 8
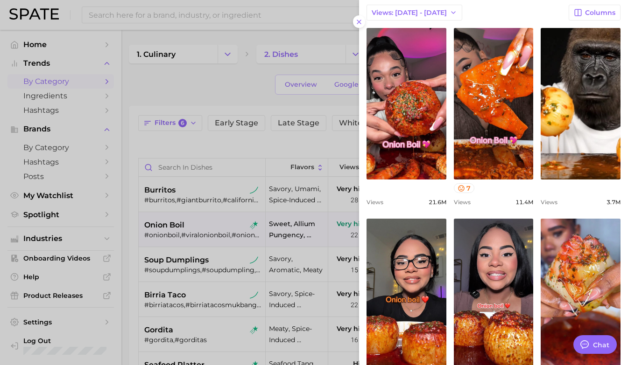
scroll to position [390, 0]
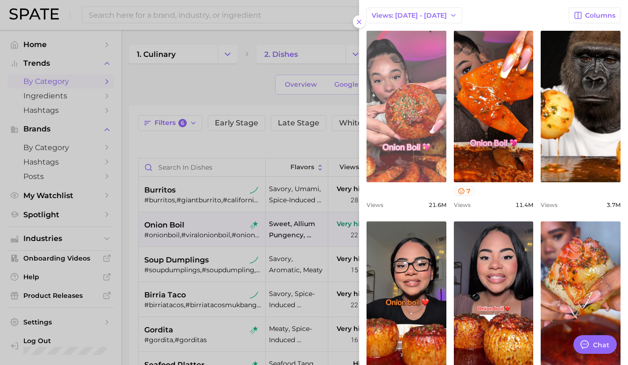
click at [425, 146] on link "view post on TikTok" at bounding box center [406, 107] width 80 height 152
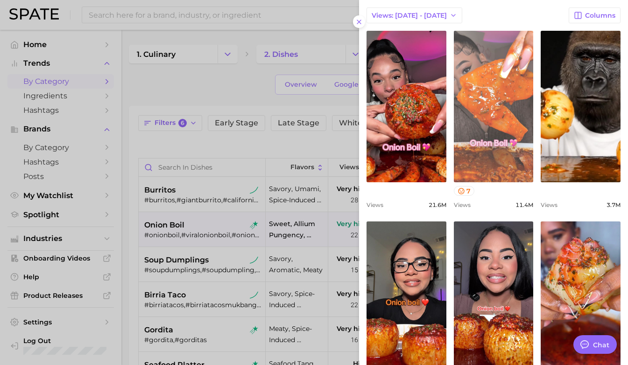
click at [485, 105] on link "view post on TikTok" at bounding box center [494, 107] width 80 height 152
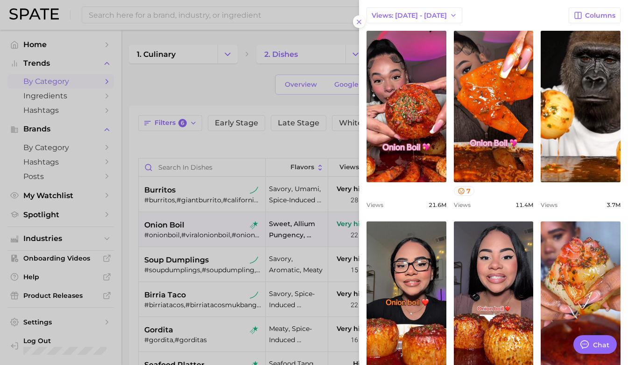
click at [230, 94] on div at bounding box center [314, 182] width 628 height 365
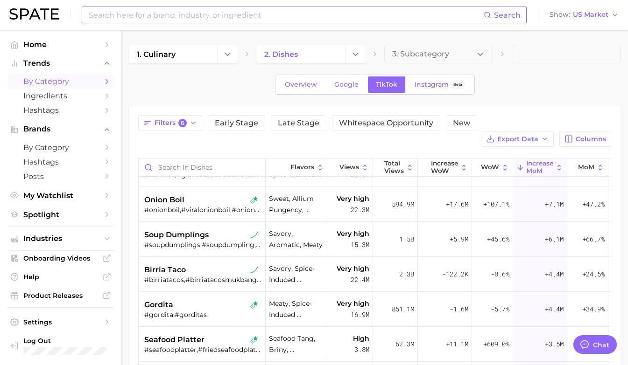
scroll to position [26, 0]
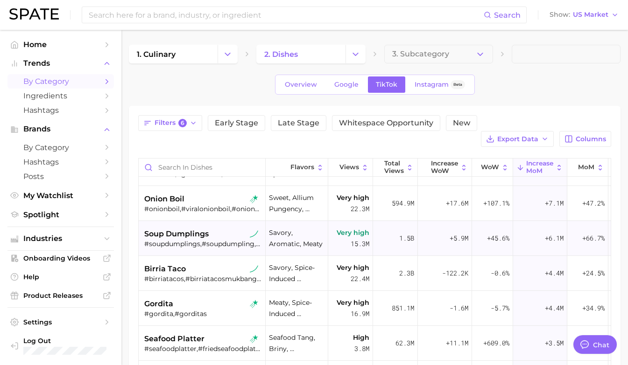
click at [210, 239] on div "soup dumplings #soupdumplings,#soupdumpling,#juicysoupdumplings,#dumplingsoup,#…" at bounding box center [203, 238] width 118 height 35
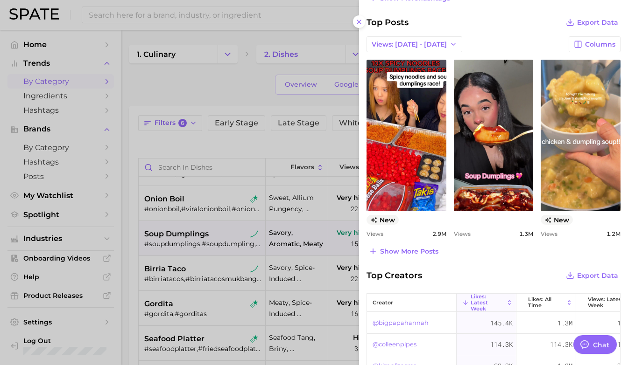
scroll to position [422, 0]
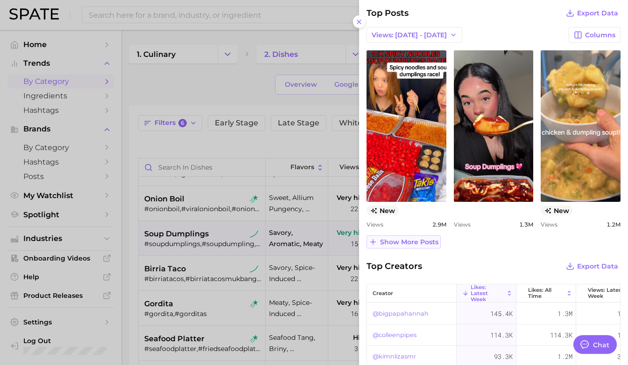
click at [413, 241] on span "Show more posts" at bounding box center [409, 243] width 58 height 8
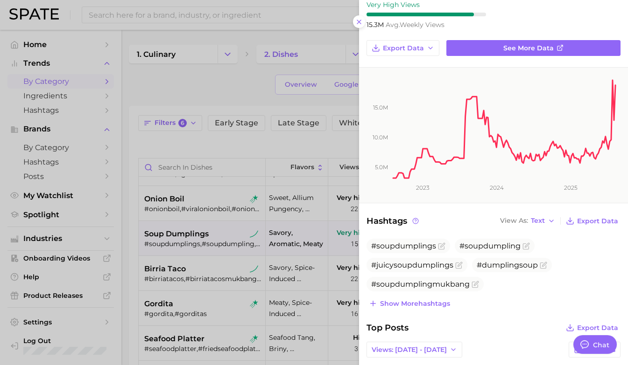
scroll to position [0, 0]
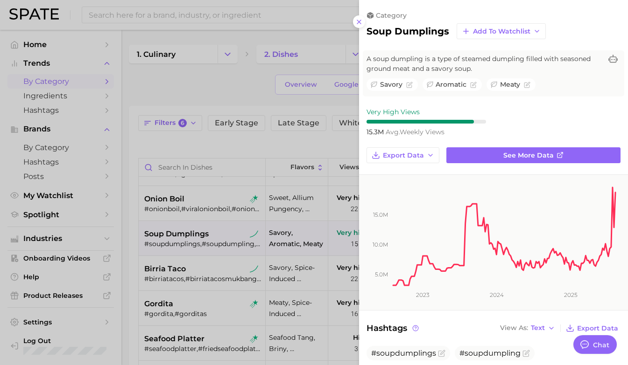
click at [211, 210] on div at bounding box center [314, 182] width 628 height 365
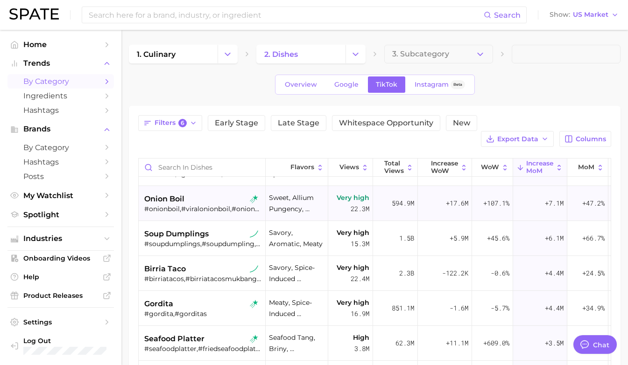
click at [199, 194] on div "onion boil" at bounding box center [203, 199] width 118 height 11
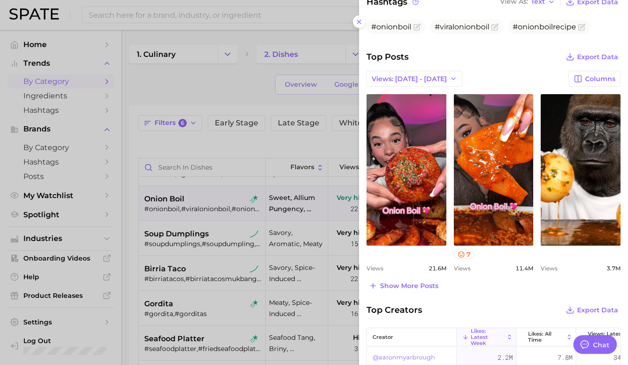
scroll to position [328, 0]
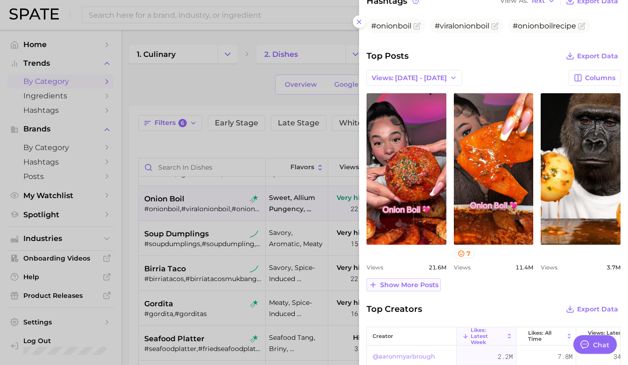
click at [411, 284] on span "Show more posts" at bounding box center [409, 285] width 58 height 8
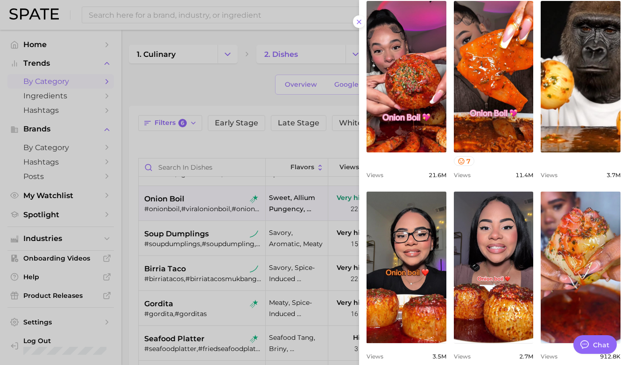
scroll to position [442, 0]
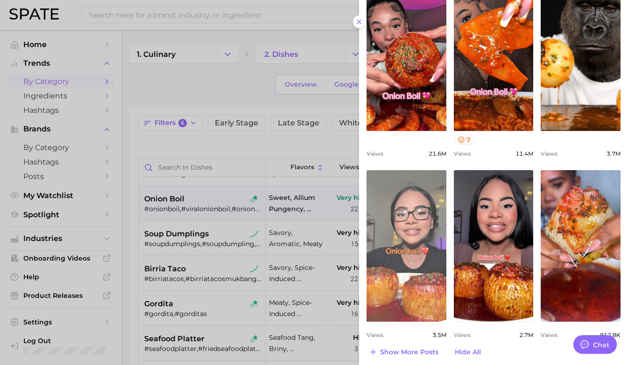
click at [407, 272] on link "view post on TikTok" at bounding box center [406, 246] width 80 height 152
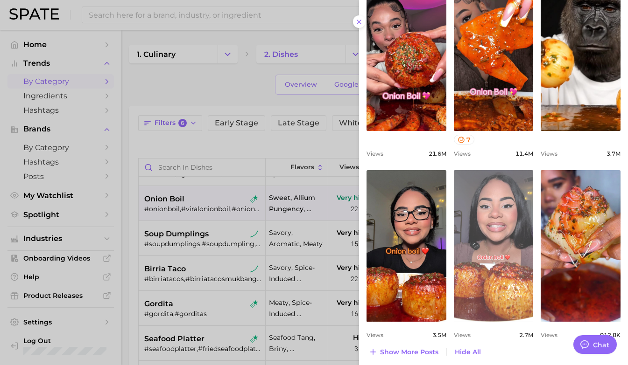
click at [514, 231] on link "view post on TikTok" at bounding box center [494, 246] width 80 height 152
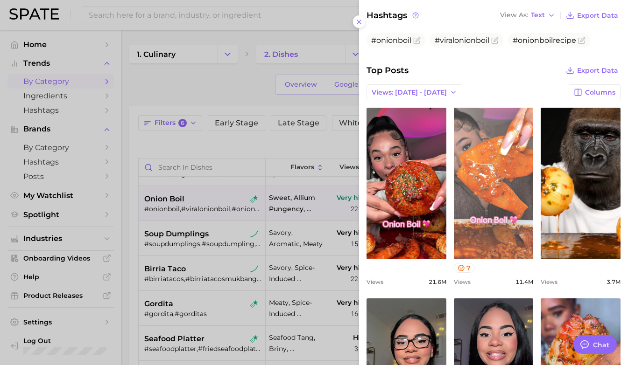
scroll to position [325, 0]
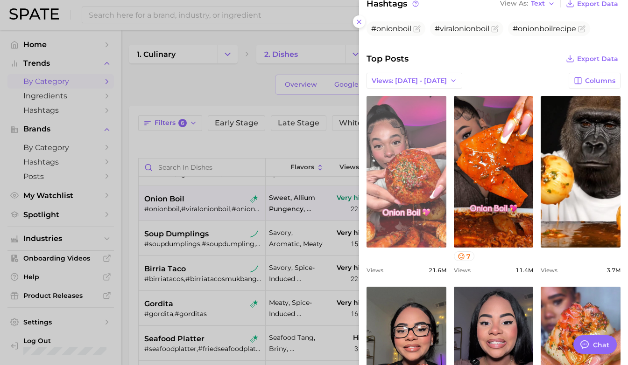
click at [433, 180] on link "view post on TikTok" at bounding box center [406, 172] width 80 height 152
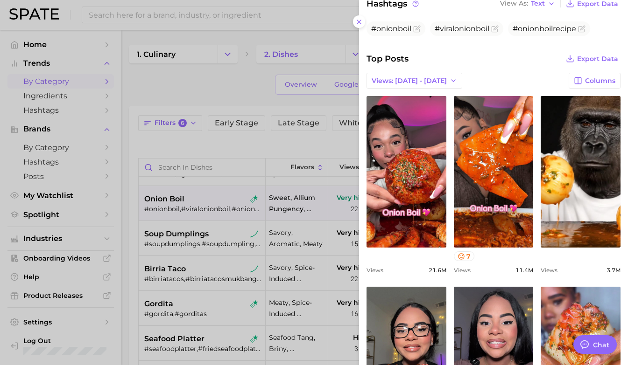
click at [241, 90] on div at bounding box center [314, 182] width 628 height 365
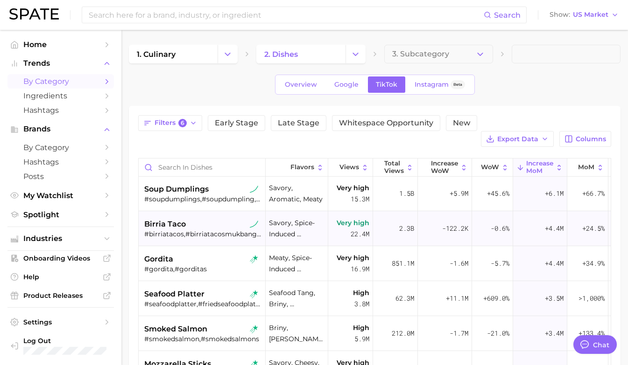
scroll to position [73, 0]
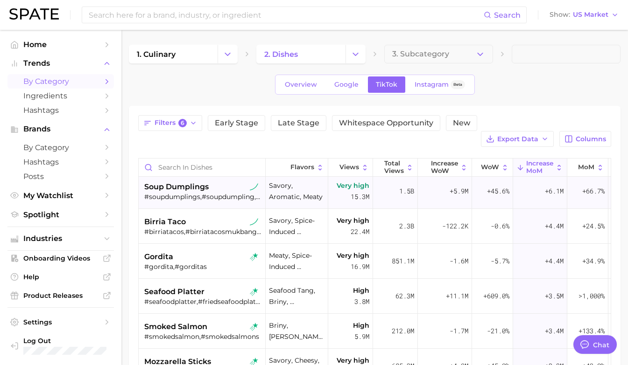
click at [216, 193] on div "#soupdumplings,#soupdumpling,#juicysoupdumplings,#dumplingsoup,#soupdumplingmuk…" at bounding box center [203, 197] width 118 height 8
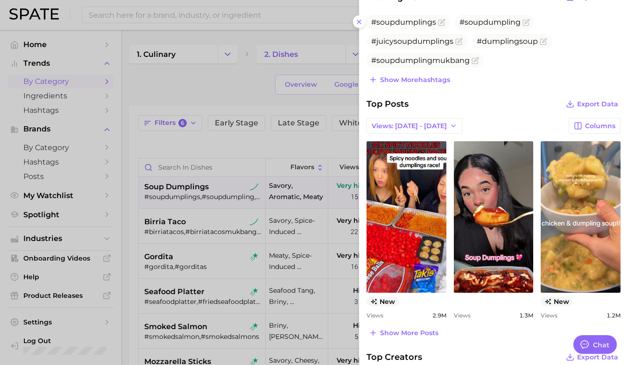
scroll to position [336, 0]
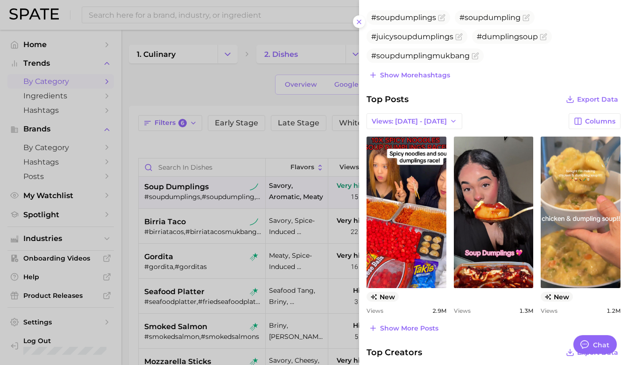
click at [232, 210] on div at bounding box center [314, 182] width 628 height 365
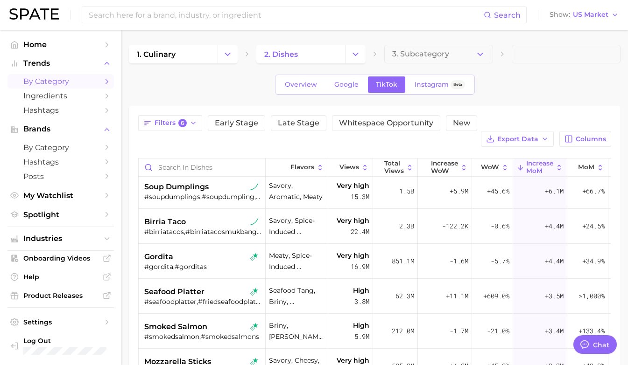
click at [210, 217] on div "birria taco" at bounding box center [203, 222] width 118 height 11
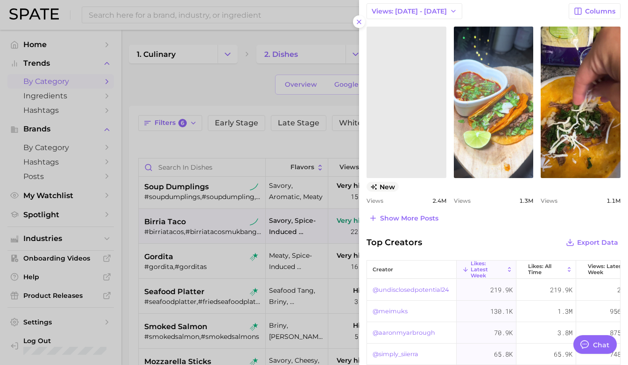
scroll to position [443, 0]
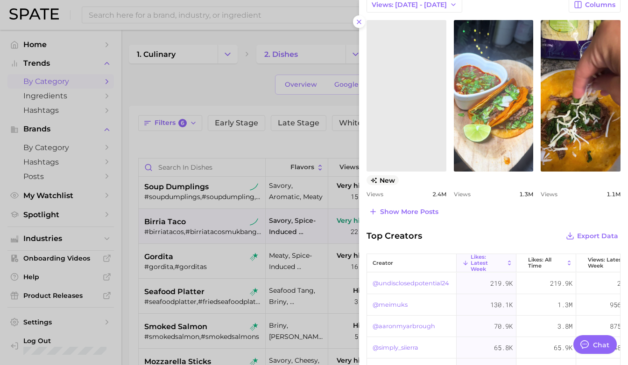
click at [226, 257] on div at bounding box center [314, 182] width 628 height 365
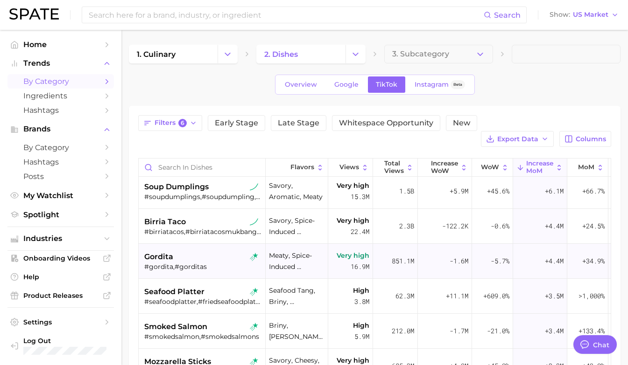
click at [211, 263] on div "#gordita,#gorditas" at bounding box center [203, 267] width 118 height 8
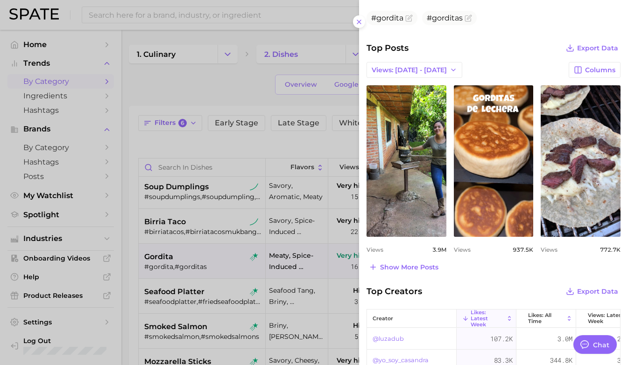
scroll to position [343, 0]
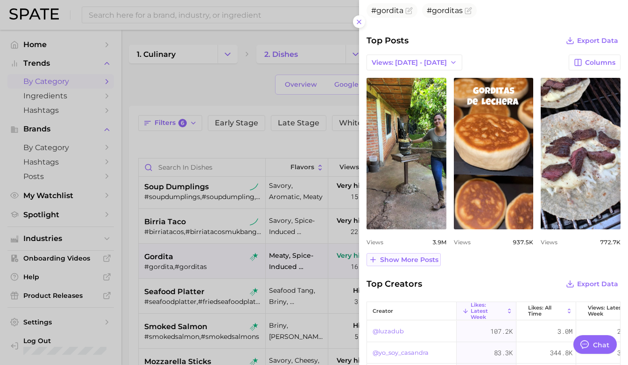
click at [403, 256] on span "Show more posts" at bounding box center [409, 260] width 58 height 8
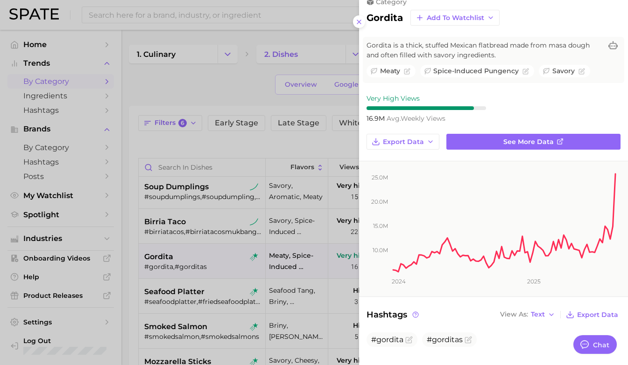
scroll to position [13, 0]
click at [272, 275] on div at bounding box center [314, 182] width 628 height 365
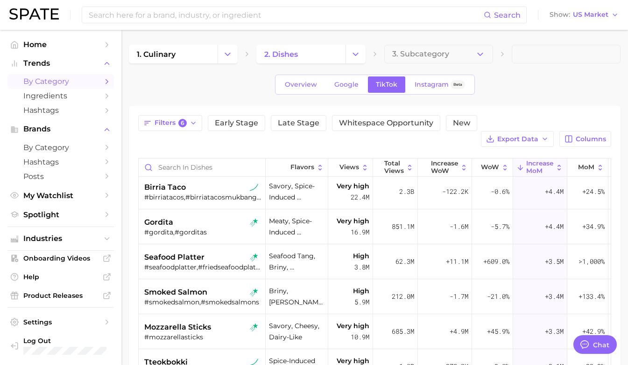
scroll to position [108, 0]
click at [197, 228] on div "#gordita,#gorditas" at bounding box center [203, 232] width 118 height 8
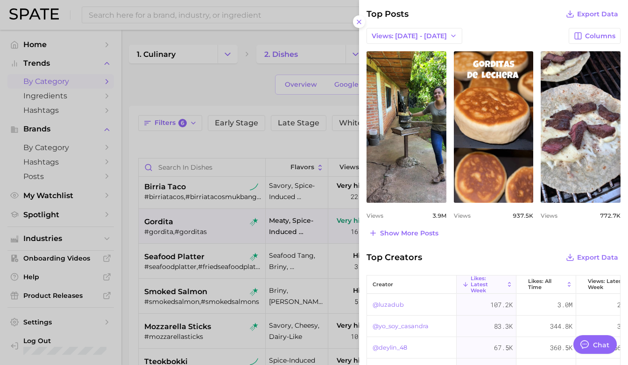
scroll to position [373, 0]
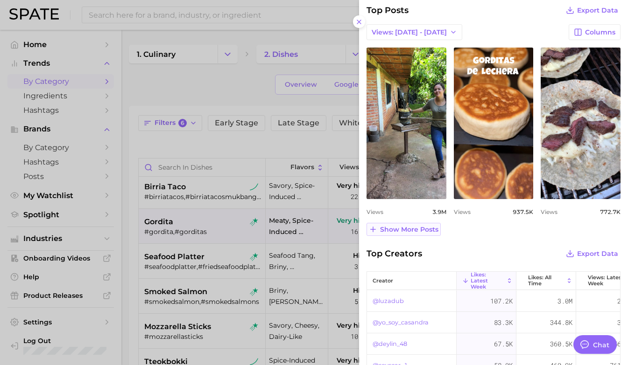
click at [409, 229] on span "Show more posts" at bounding box center [409, 230] width 58 height 8
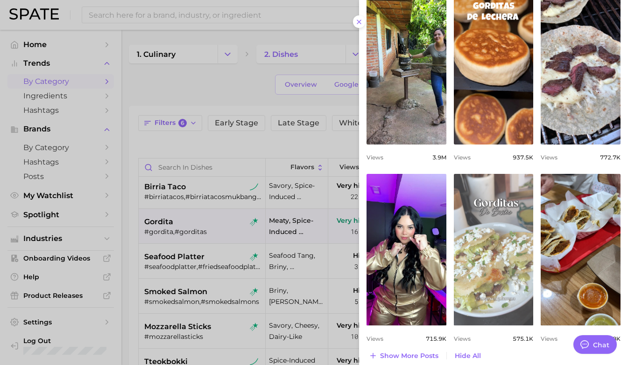
scroll to position [391, 0]
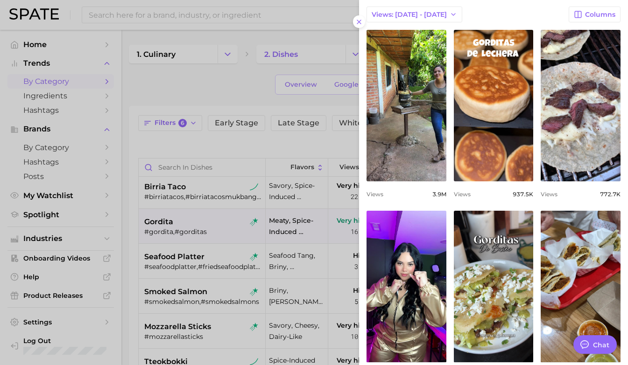
click at [197, 250] on div at bounding box center [314, 182] width 628 height 365
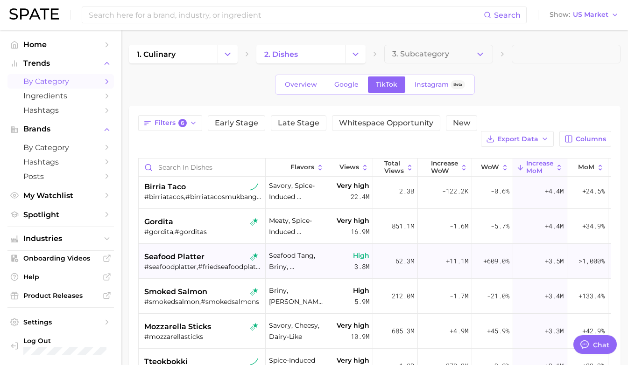
click at [174, 252] on span "seafood platter" at bounding box center [174, 257] width 60 height 11
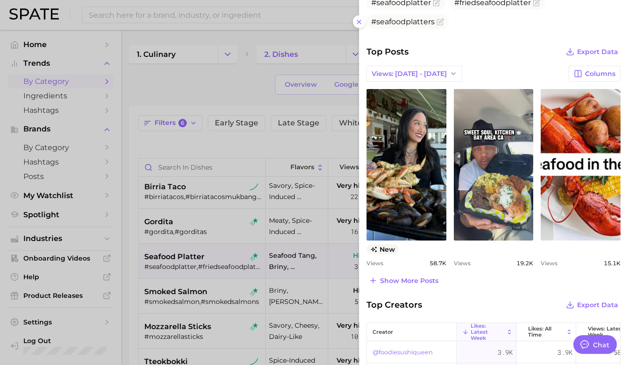
scroll to position [381, 0]
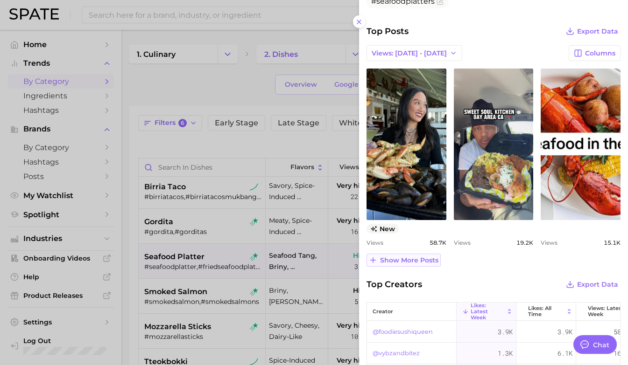
click at [407, 258] on span "Show more posts" at bounding box center [409, 261] width 58 height 8
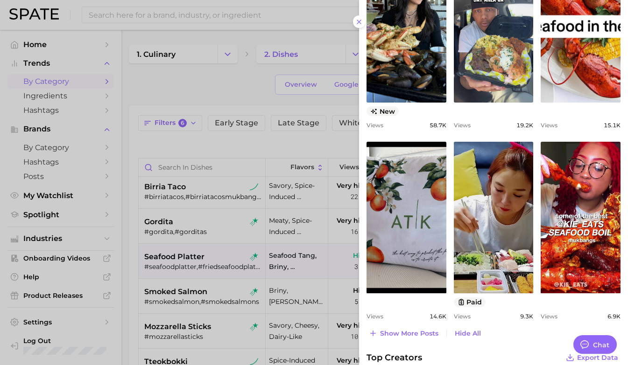
click at [276, 248] on div at bounding box center [314, 182] width 628 height 365
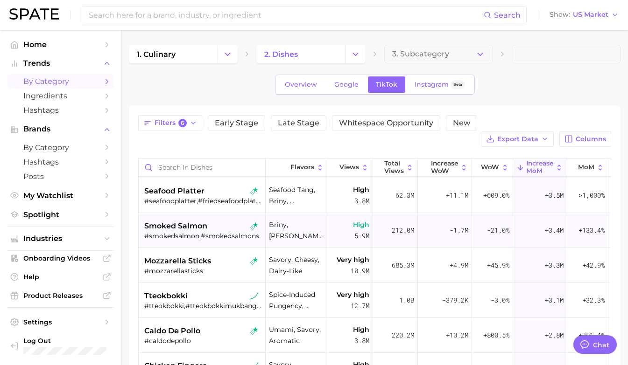
click at [211, 226] on div "smoked salmon #smokedsalmon,#smokedsalmons" at bounding box center [203, 230] width 118 height 35
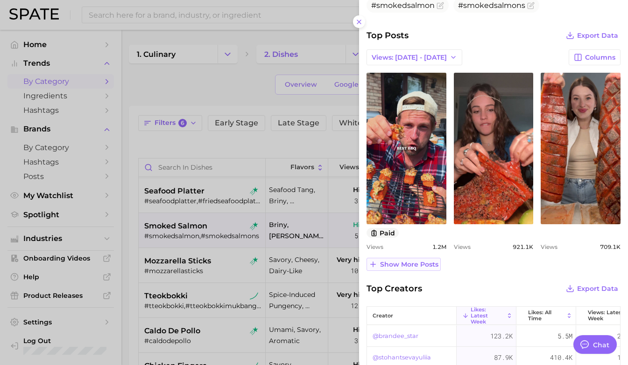
click at [411, 263] on span "Show more posts" at bounding box center [409, 265] width 58 height 8
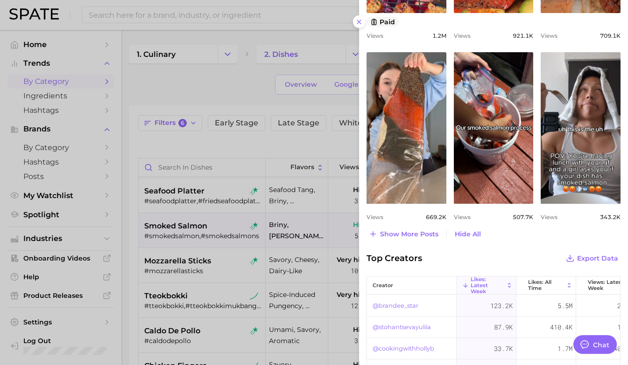
click at [239, 267] on div at bounding box center [314, 182] width 628 height 365
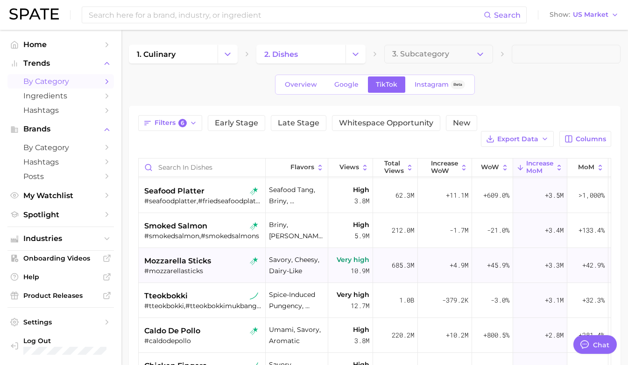
click at [217, 267] on div "#mozzarellasticks" at bounding box center [203, 271] width 118 height 8
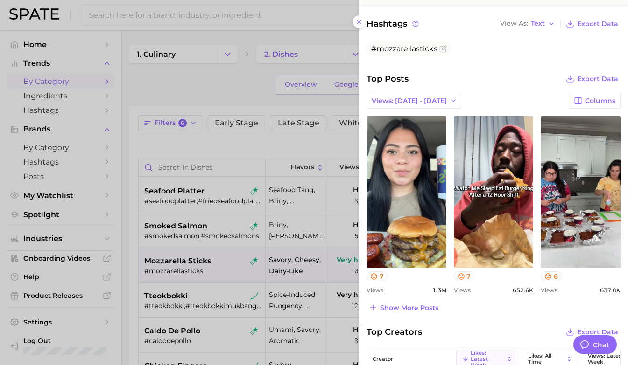
click at [216, 269] on div at bounding box center [314, 182] width 628 height 365
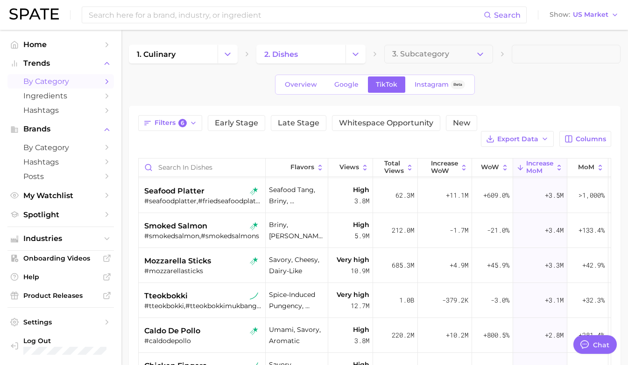
click at [205, 302] on div "#tteokbokki,#tteokbokkimukbang,#cheesyricecakes,#spicyricecakes,#ddukbokki,#tte…" at bounding box center [203, 306] width 118 height 8
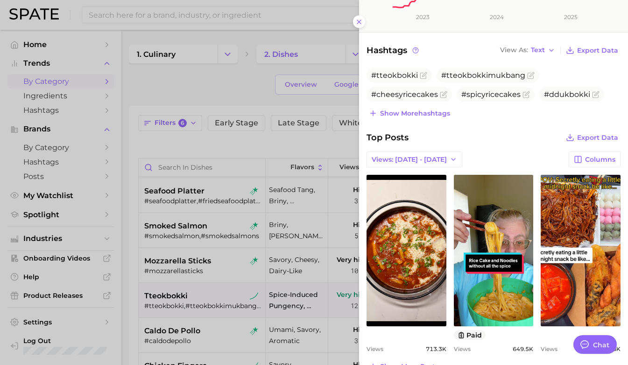
click at [243, 293] on div at bounding box center [314, 182] width 628 height 365
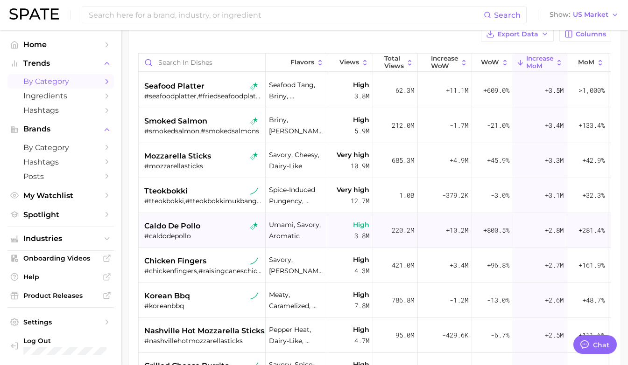
click at [203, 221] on div "caldo de pollo" at bounding box center [203, 226] width 118 height 11
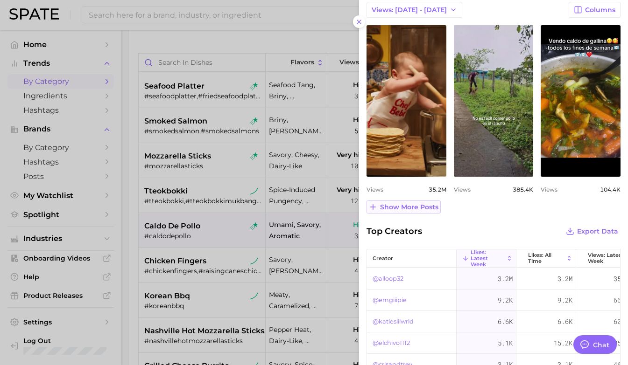
click at [411, 210] on span "Show more posts" at bounding box center [409, 208] width 58 height 8
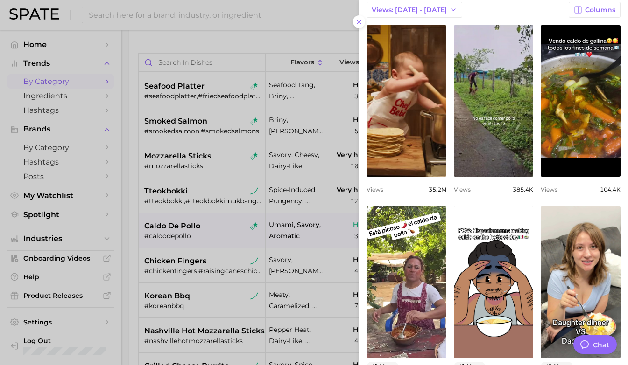
click at [216, 298] on div at bounding box center [314, 182] width 628 height 365
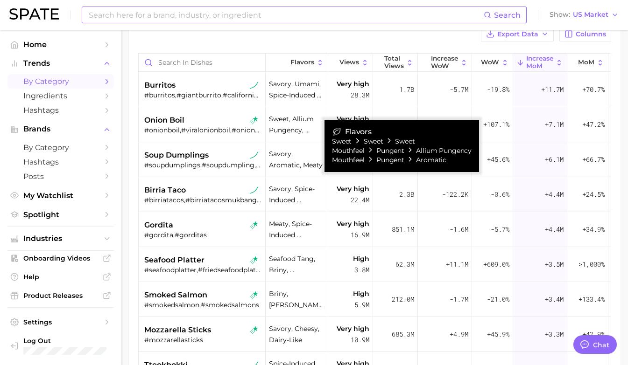
click at [255, 18] on input at bounding box center [286, 15] width 396 height 16
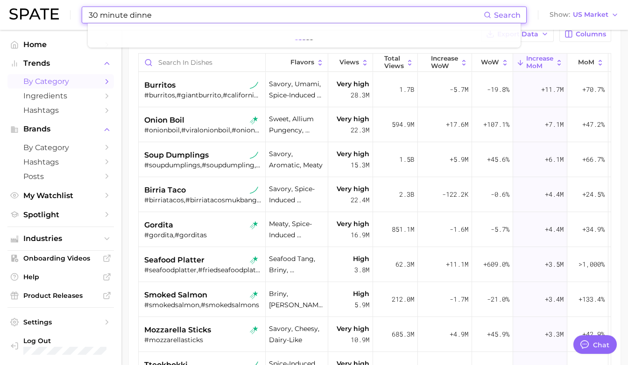
type input "30 minute dinner"
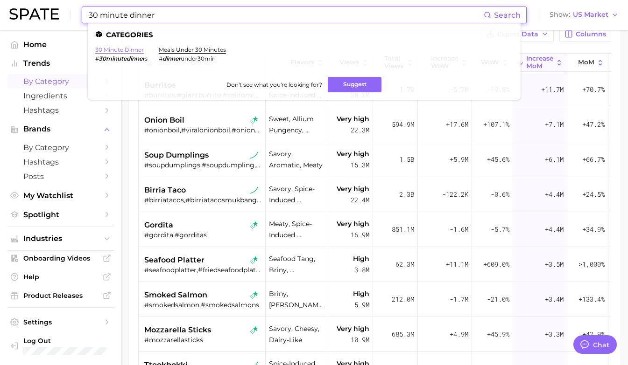
click at [118, 49] on link "30 minute dinner" at bounding box center [119, 49] width 49 height 7
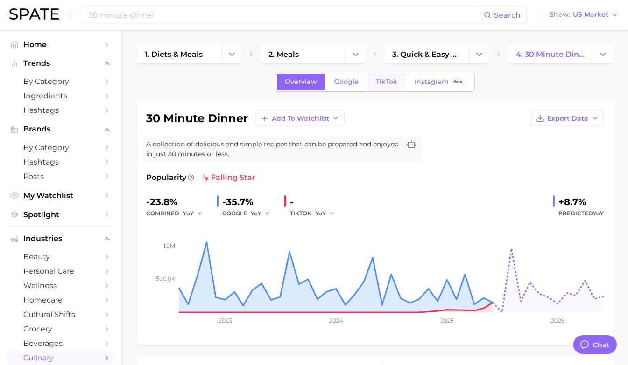
click at [373, 84] on link "TikTok" at bounding box center [386, 82] width 37 height 16
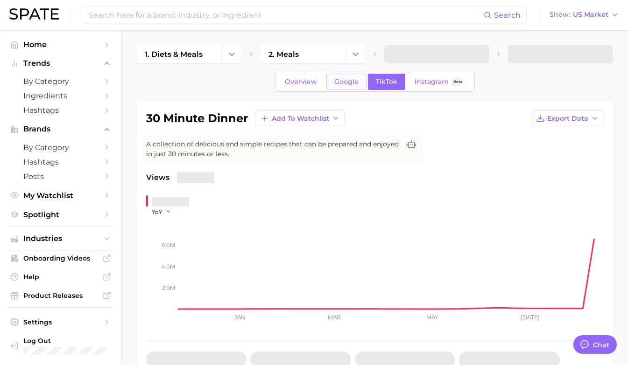
click at [337, 84] on span "Google" at bounding box center [346, 82] width 24 height 8
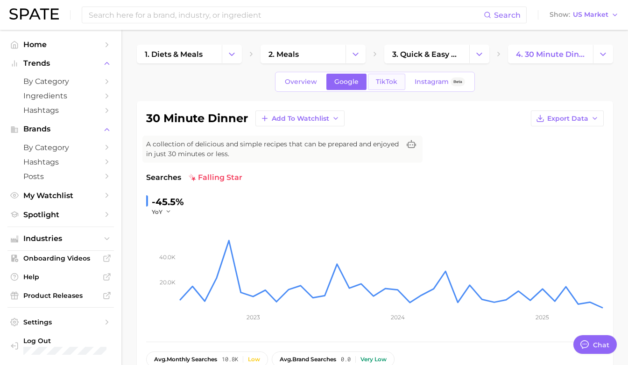
click at [382, 82] on span "TikTok" at bounding box center [386, 82] width 21 height 8
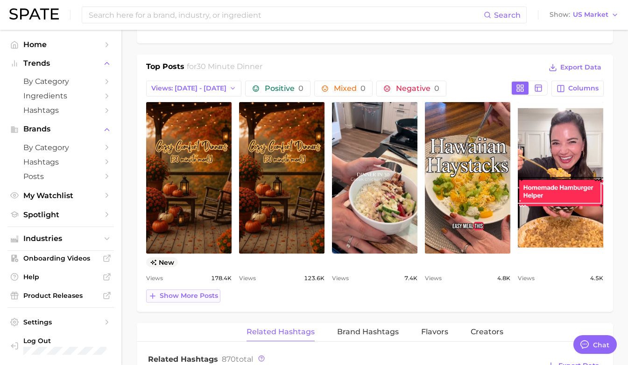
click at [183, 298] on span "Show more posts" at bounding box center [189, 296] width 58 height 8
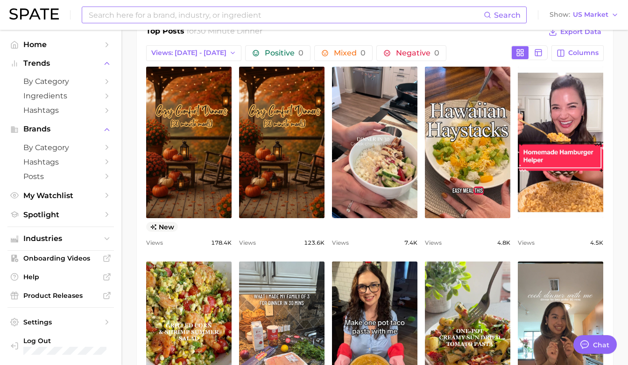
click at [263, 16] on input at bounding box center [286, 15] width 396 height 16
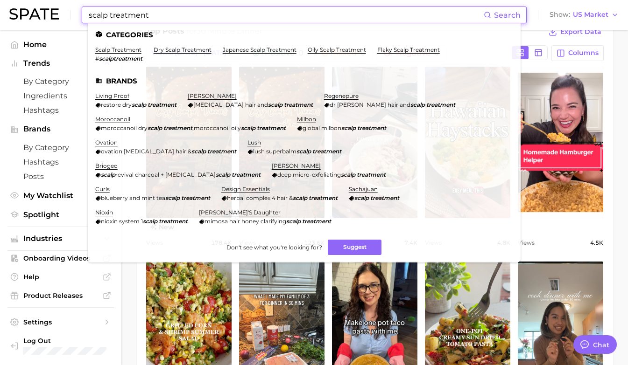
type input "scalp treatment"
click at [126, 53] on li "scalp treatment # scalptreatment" at bounding box center [118, 54] width 47 height 16
click at [119, 50] on link "scalp treatment" at bounding box center [118, 49] width 46 height 7
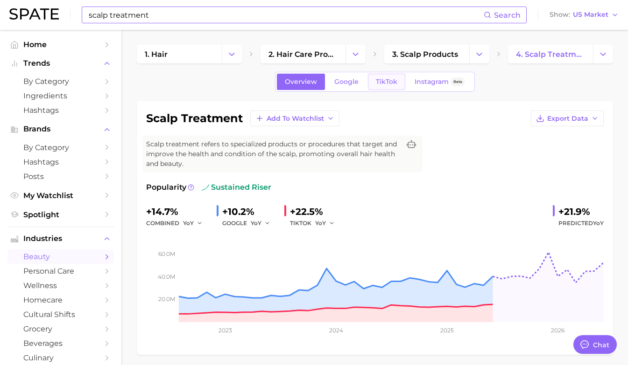
click at [391, 80] on span "TikTok" at bounding box center [386, 82] width 21 height 8
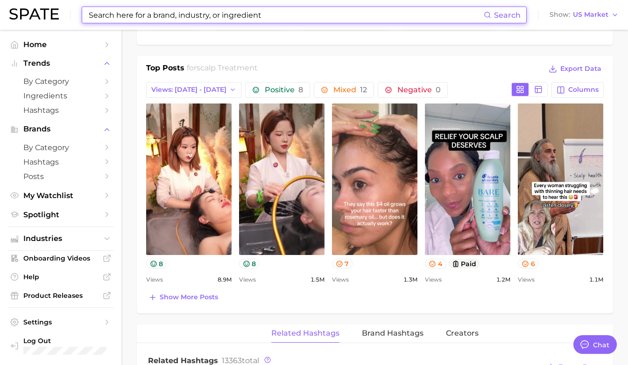
scroll to position [432, 0]
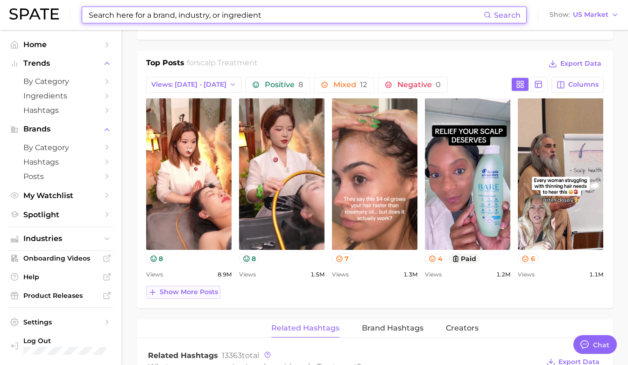
click at [198, 295] on span "Show more posts" at bounding box center [189, 292] width 58 height 8
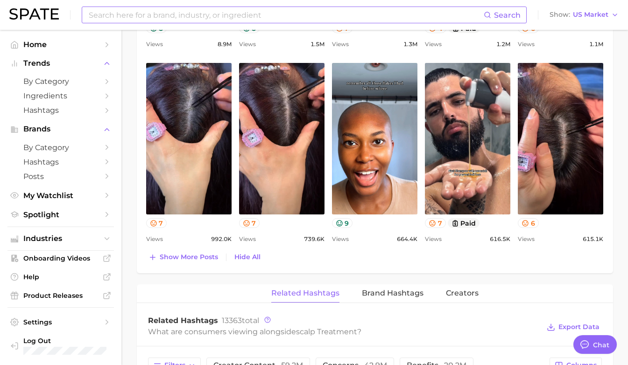
scroll to position [668, 0]
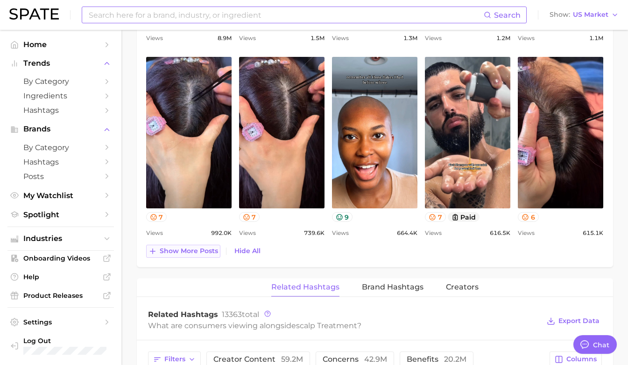
click at [194, 256] on button "Show more posts" at bounding box center [183, 251] width 74 height 13
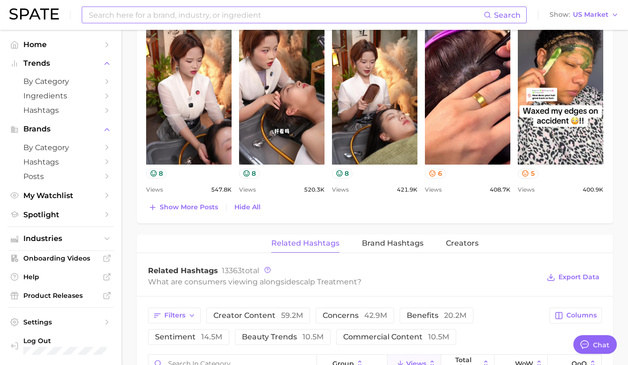
scroll to position [909, 0]
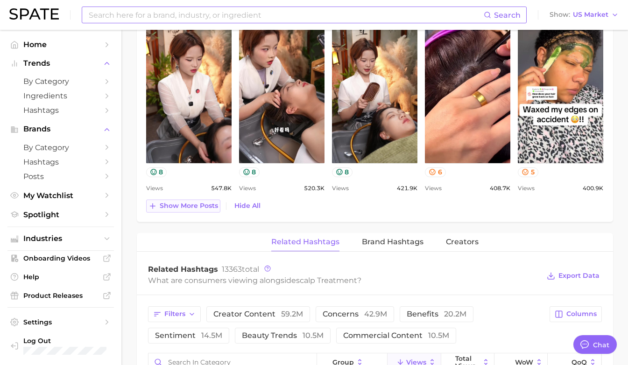
click at [190, 204] on span "Show more posts" at bounding box center [189, 206] width 58 height 8
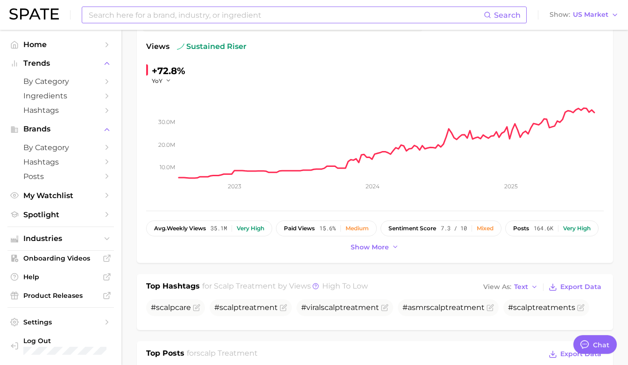
scroll to position [0, 0]
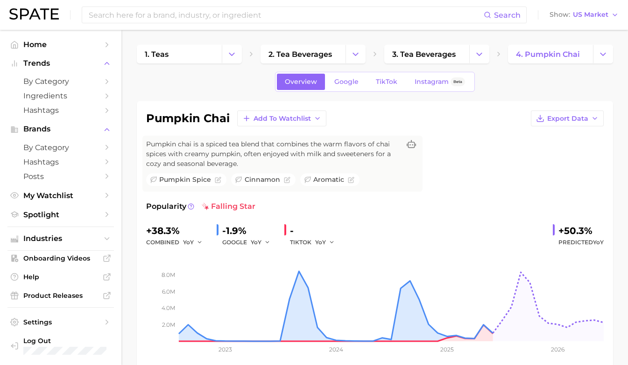
scroll to position [26, 0]
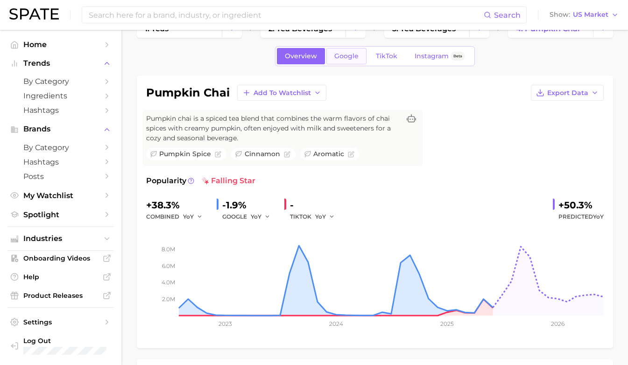
click at [333, 54] on link "Google" at bounding box center [346, 56] width 40 height 16
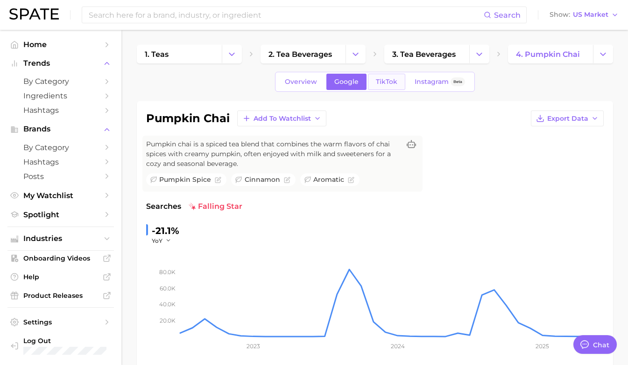
click at [389, 84] on span "TikTok" at bounding box center [386, 82] width 21 height 8
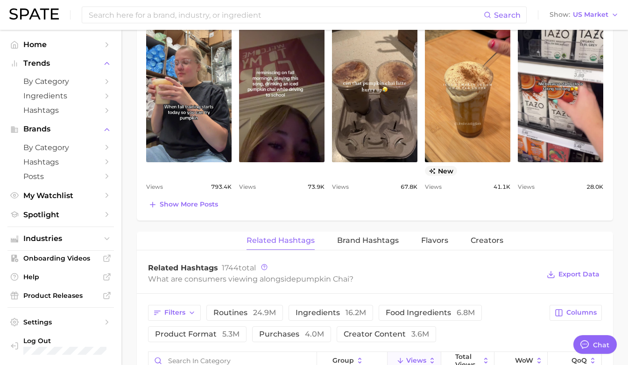
scroll to position [540, 0]
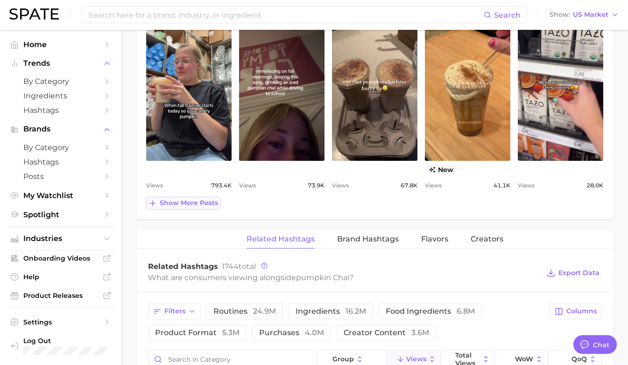
click at [207, 206] on span "Show more posts" at bounding box center [189, 203] width 58 height 8
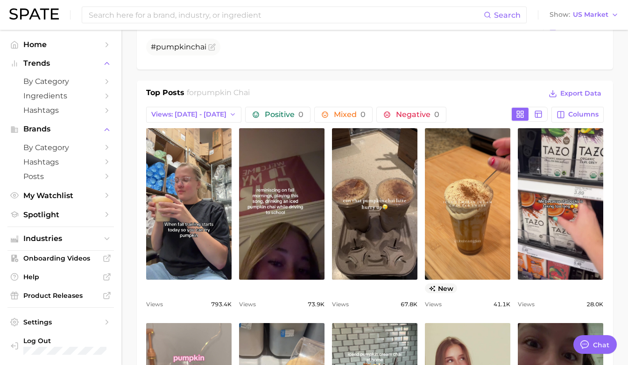
scroll to position [419, 0]
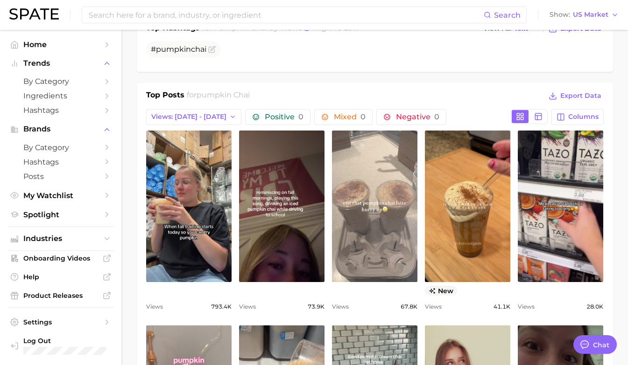
click at [392, 242] on link "view post on TikTok" at bounding box center [374, 207] width 85 height 152
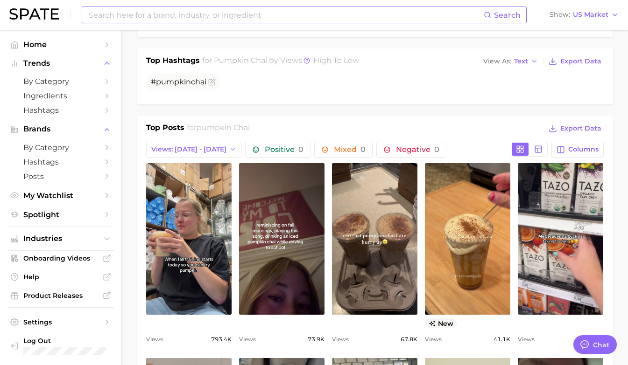
scroll to position [387, 0]
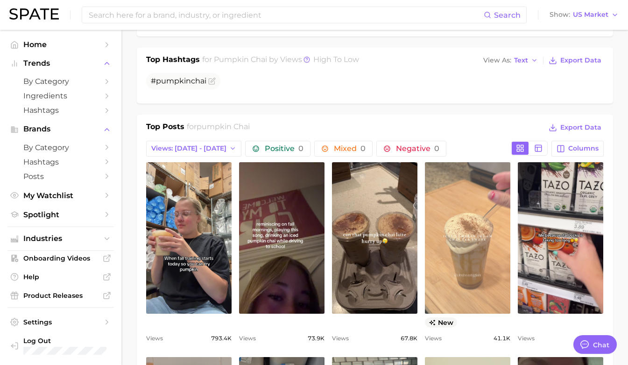
click at [456, 199] on link "view post on TikTok" at bounding box center [467, 238] width 85 height 152
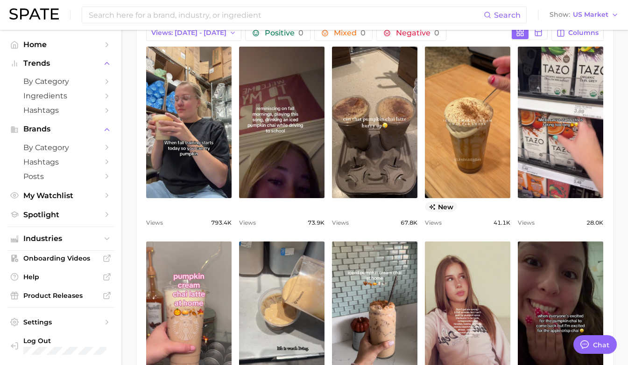
scroll to position [504, 0]
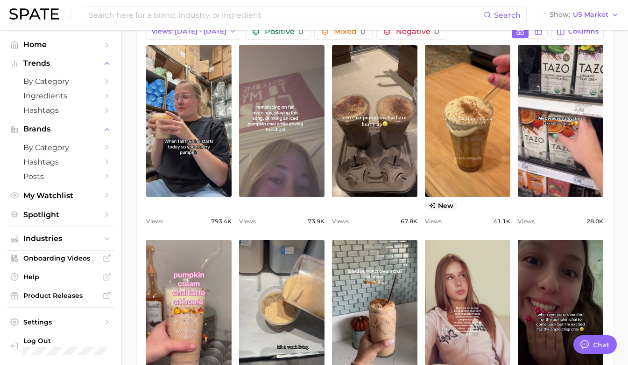
click at [281, 150] on link "view post on TikTok" at bounding box center [281, 121] width 85 height 152
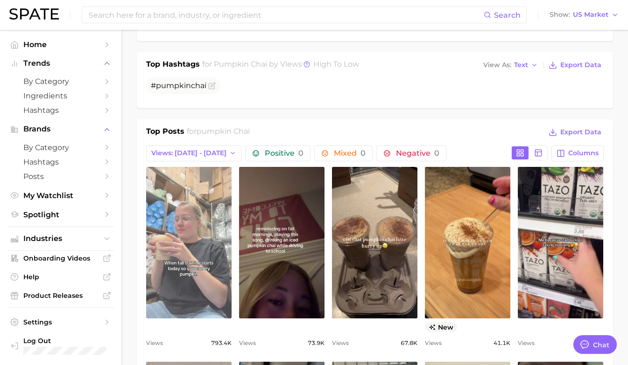
scroll to position [413, 0]
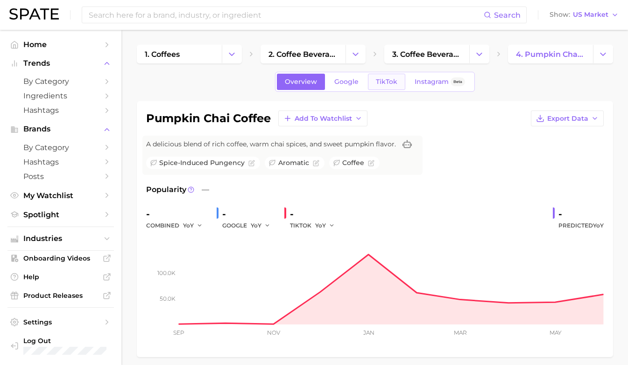
click at [385, 87] on link "TikTok" at bounding box center [386, 82] width 37 height 16
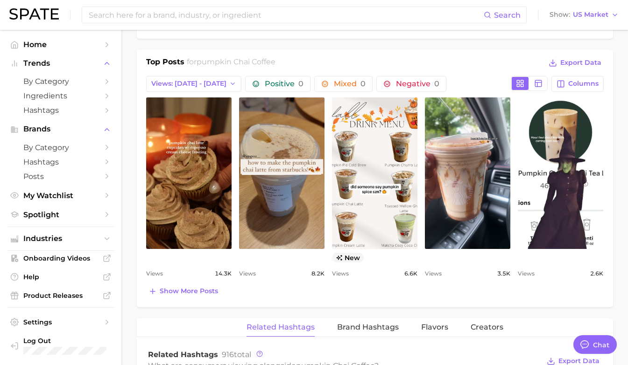
scroll to position [474, 0]
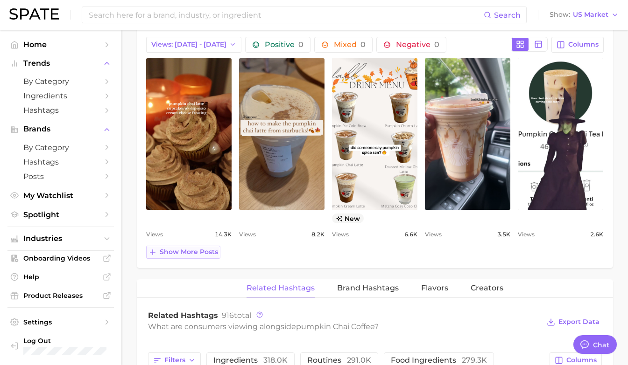
click at [192, 252] on span "Show more posts" at bounding box center [189, 252] width 58 height 8
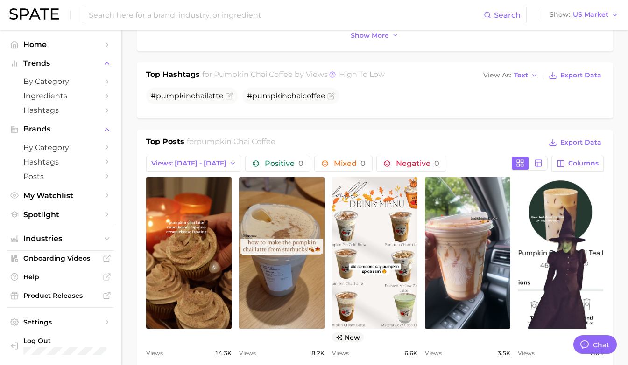
scroll to position [368, 0]
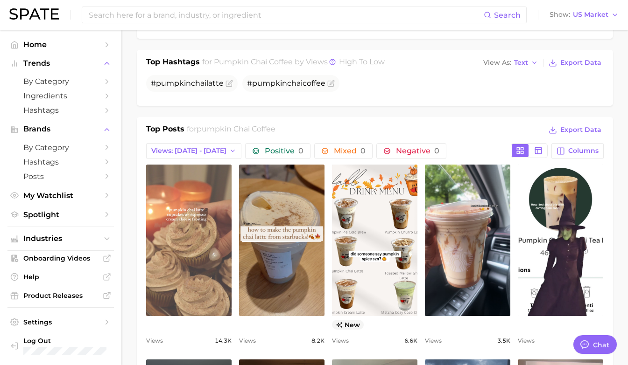
click at [178, 237] on link "view post on TikTok" at bounding box center [188, 241] width 85 height 152
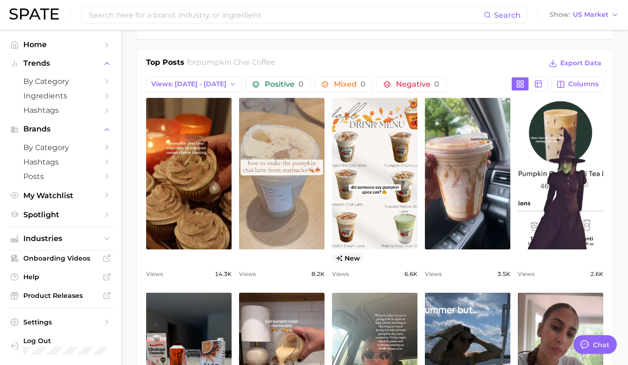
scroll to position [432, 0]
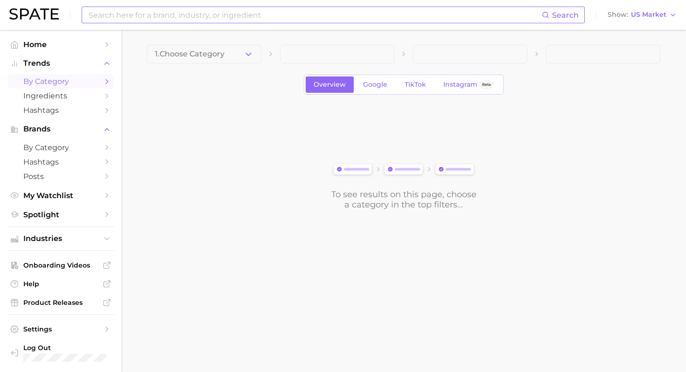
click at [262, 13] on input at bounding box center [315, 15] width 454 height 16
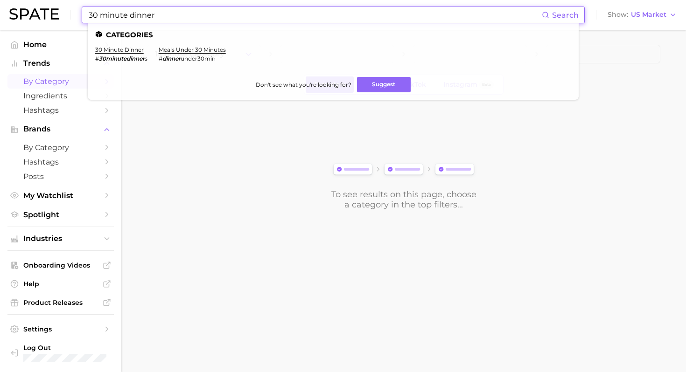
type input "30 minute dinner"
click at [124, 45] on ul "Categories 30 minute dinner # 30minutedinner s meals under 30 minutes # dinner …" at bounding box center [333, 61] width 491 height 77
click at [119, 51] on link "30 minute dinner" at bounding box center [119, 49] width 49 height 7
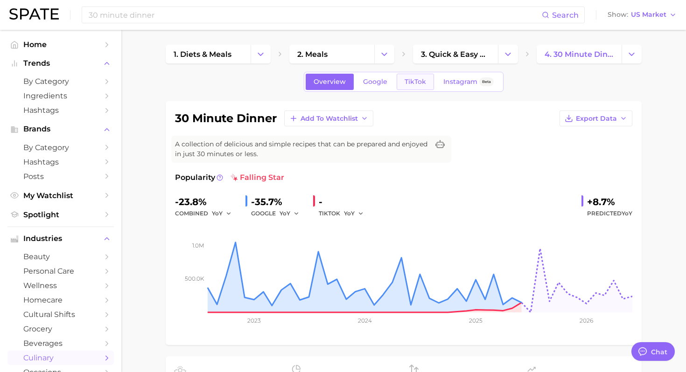
click at [423, 78] on span "TikTok" at bounding box center [415, 82] width 21 height 8
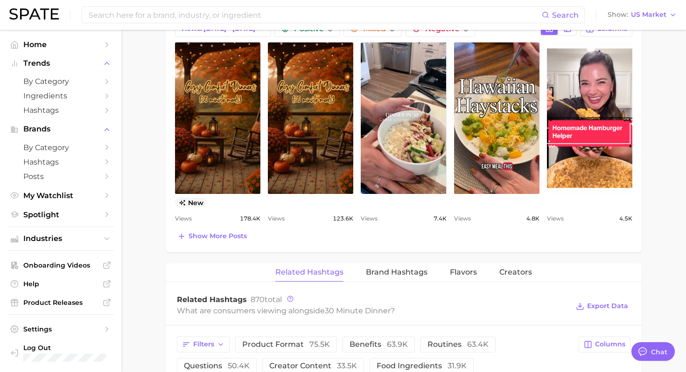
scroll to position [493, 0]
